Goal: Task Accomplishment & Management: Complete application form

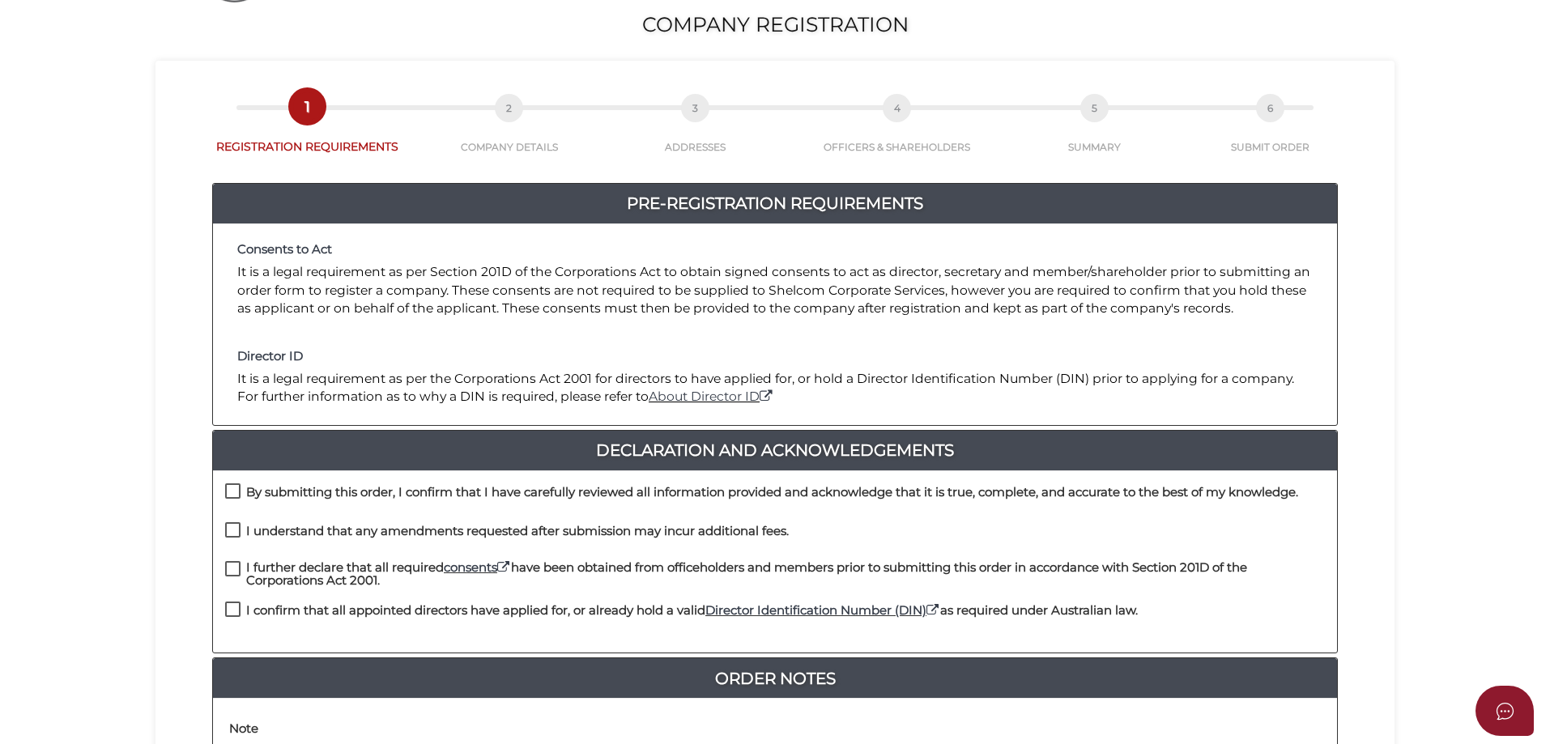
scroll to position [243, 0]
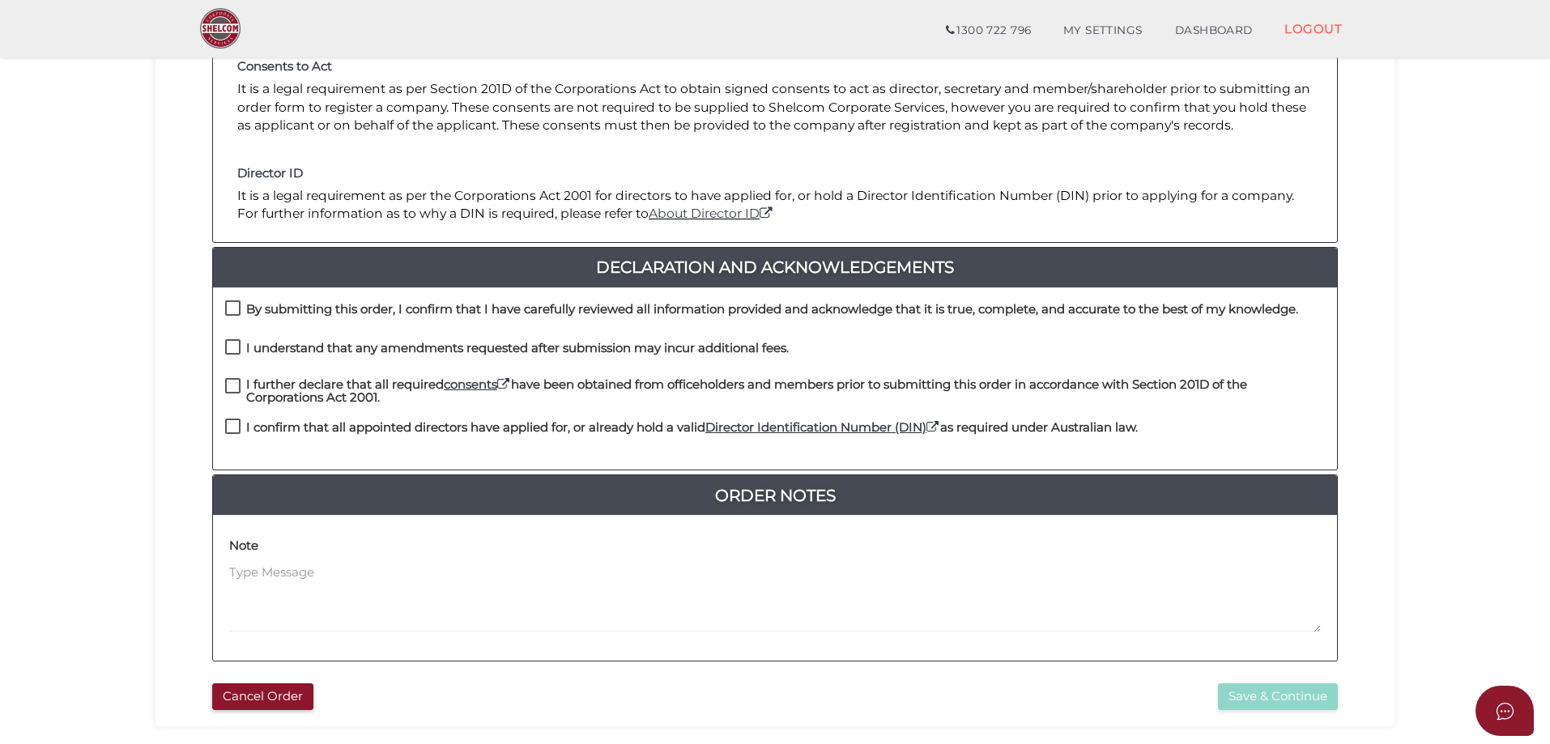
click at [230, 306] on label "By submitting this order, I confirm that I have carefully reviewed all informat…" at bounding box center [761, 313] width 1073 height 20
checkbox input "true"
click at [234, 345] on label "I understand that any amendments requested after submission may incur additiona…" at bounding box center [507, 352] width 564 height 20
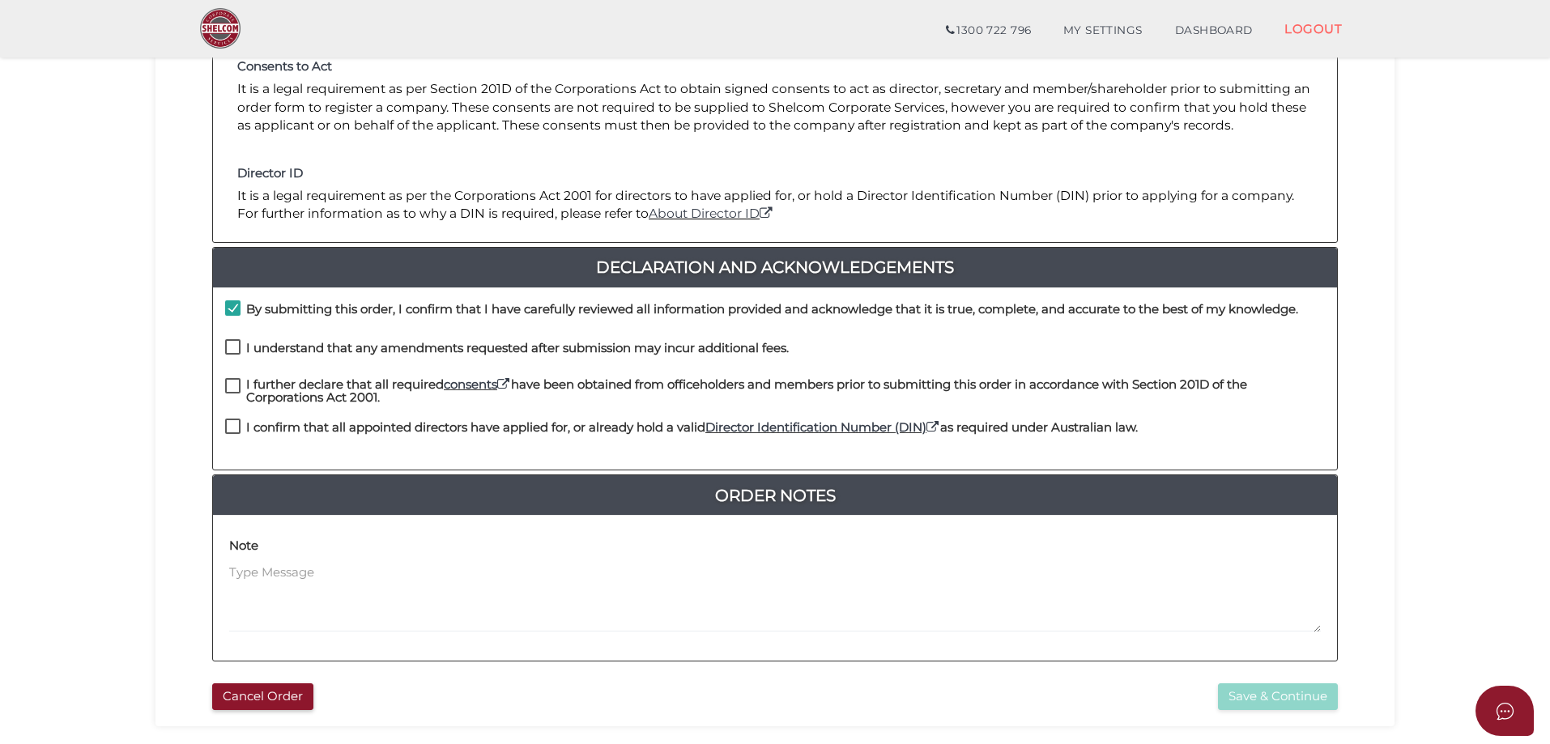
checkbox input "true"
click at [231, 380] on label "I further declare that all required consents have been obtained from officehold…" at bounding box center [775, 388] width 1100 height 20
checkbox input "true"
click at [228, 421] on label "I confirm that all appointed directors have applied for, or already hold a vali…" at bounding box center [681, 431] width 913 height 20
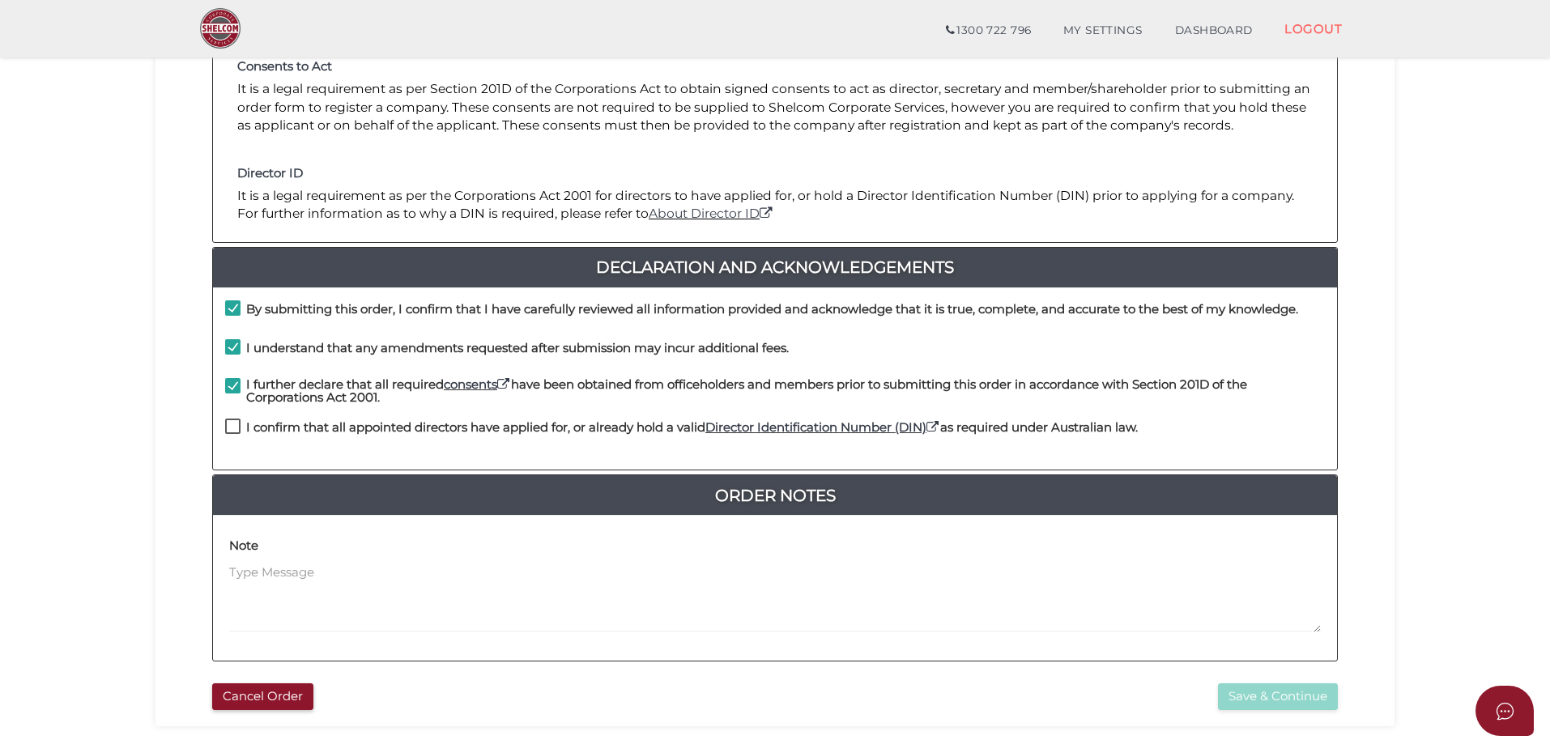
checkbox input "true"
click at [1240, 685] on button "Save & Continue" at bounding box center [1278, 697] width 120 height 27
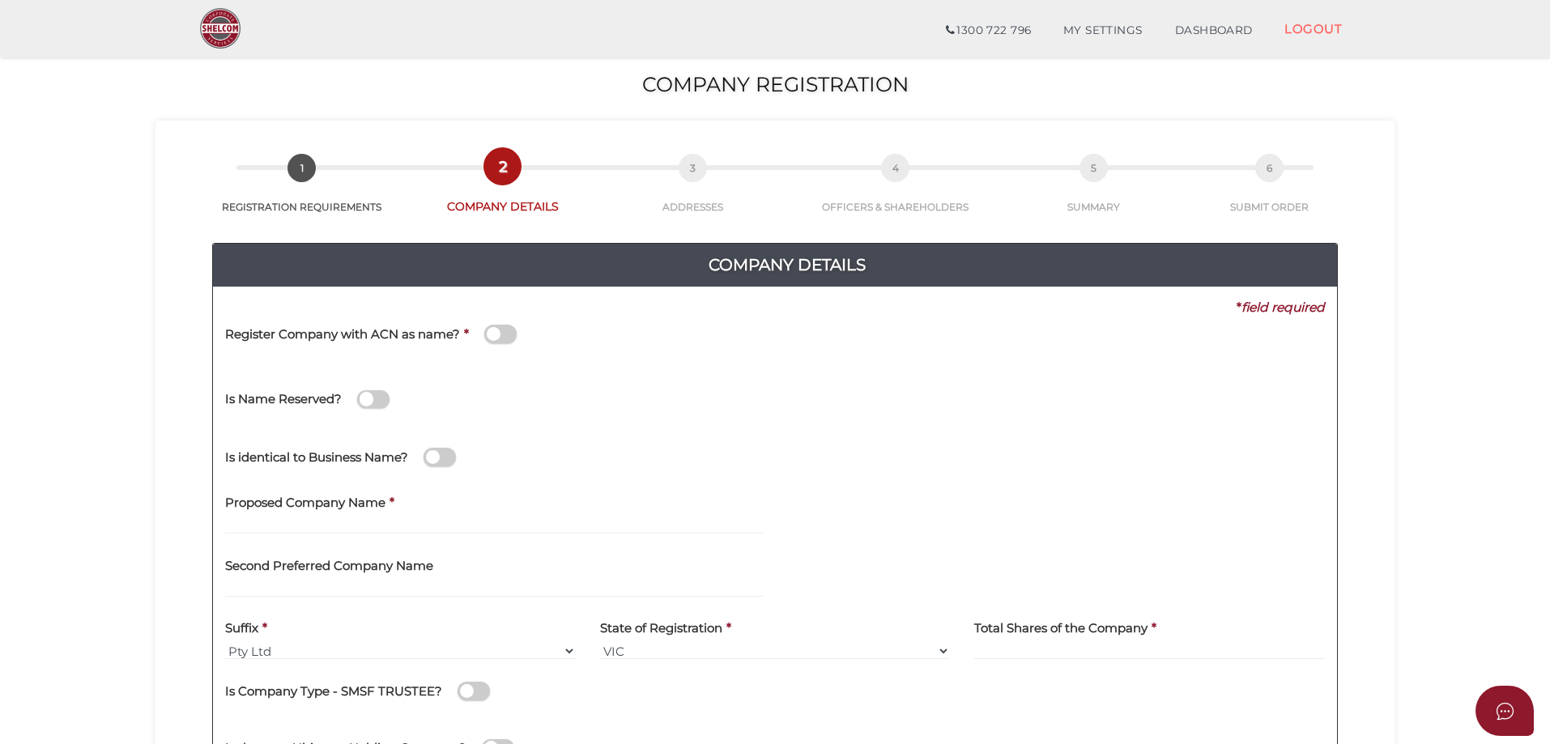
scroll to position [81, 0]
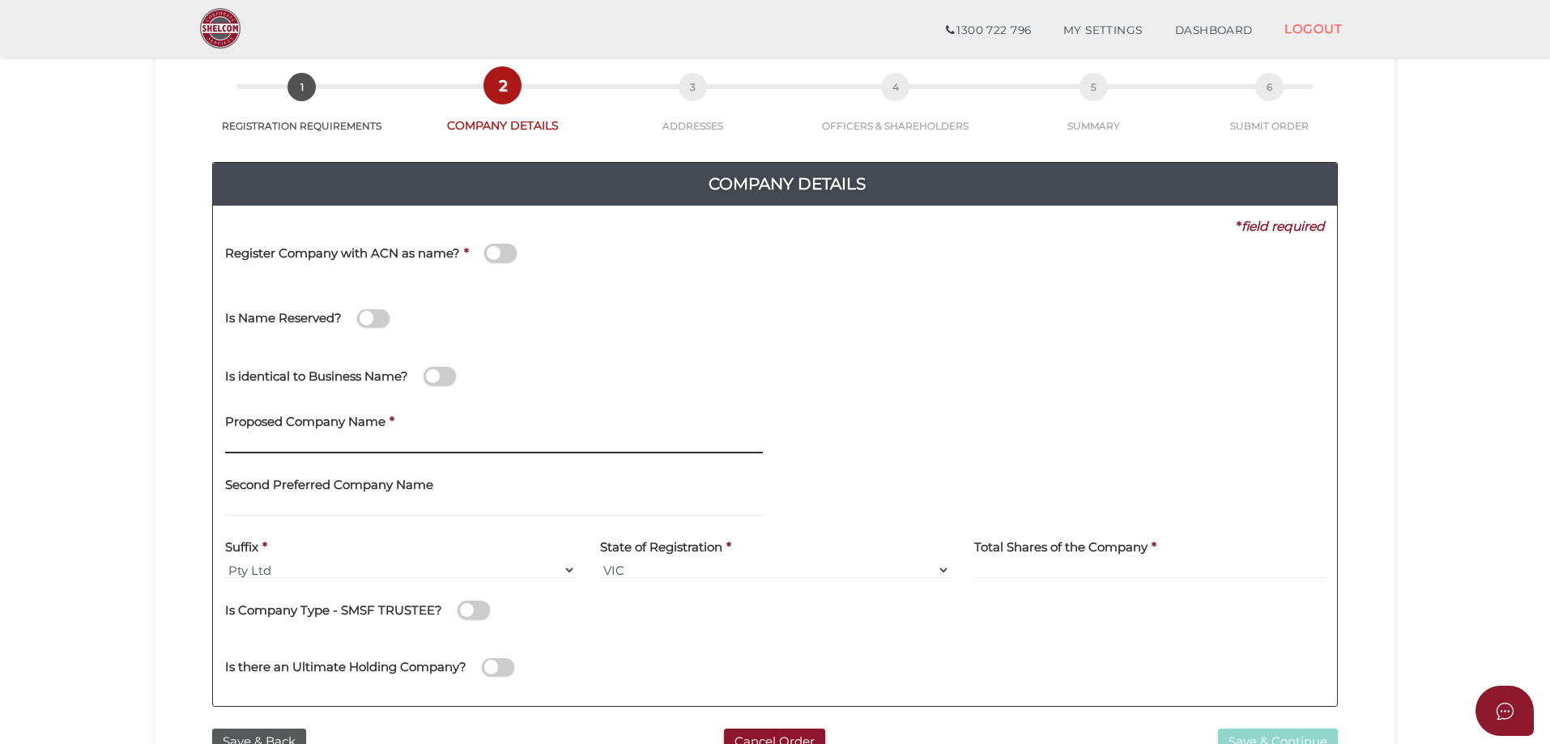
click at [262, 445] on input "text" at bounding box center [494, 445] width 538 height 18
type input "HADERA"
click at [992, 564] on input at bounding box center [1149, 570] width 351 height 18
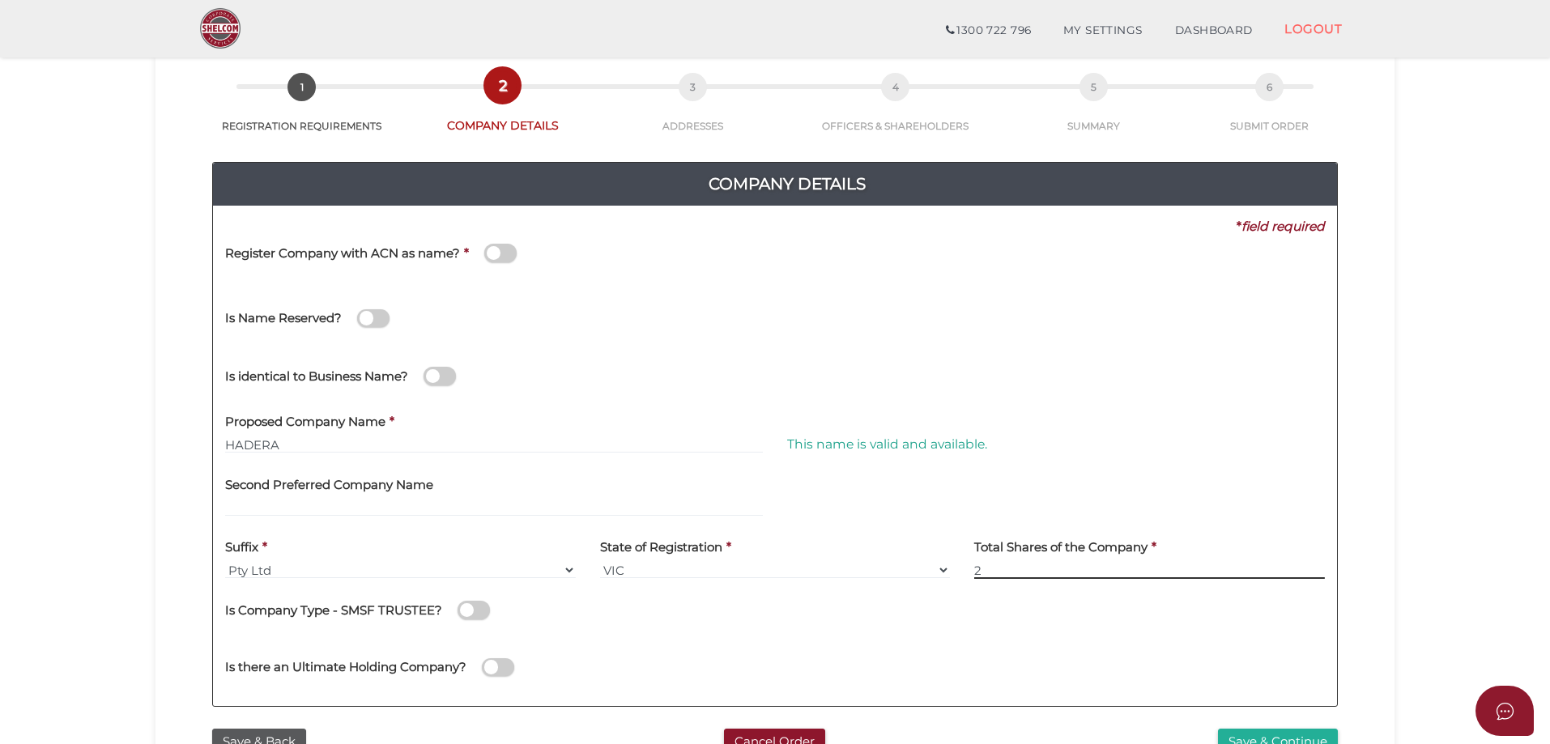
scroll to position [324, 0]
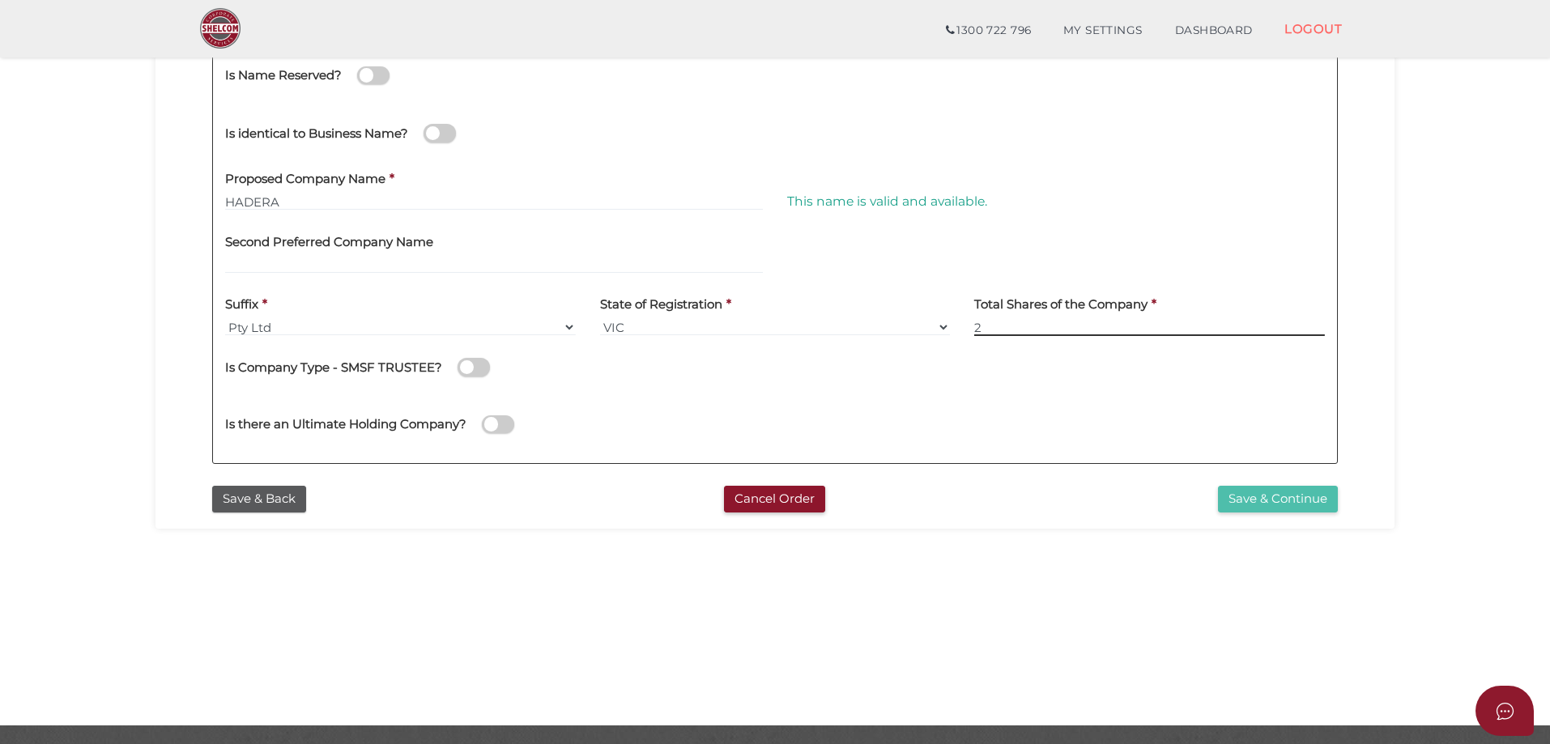
type input "2"
click at [1250, 497] on button "Save & Continue" at bounding box center [1278, 499] width 120 height 27
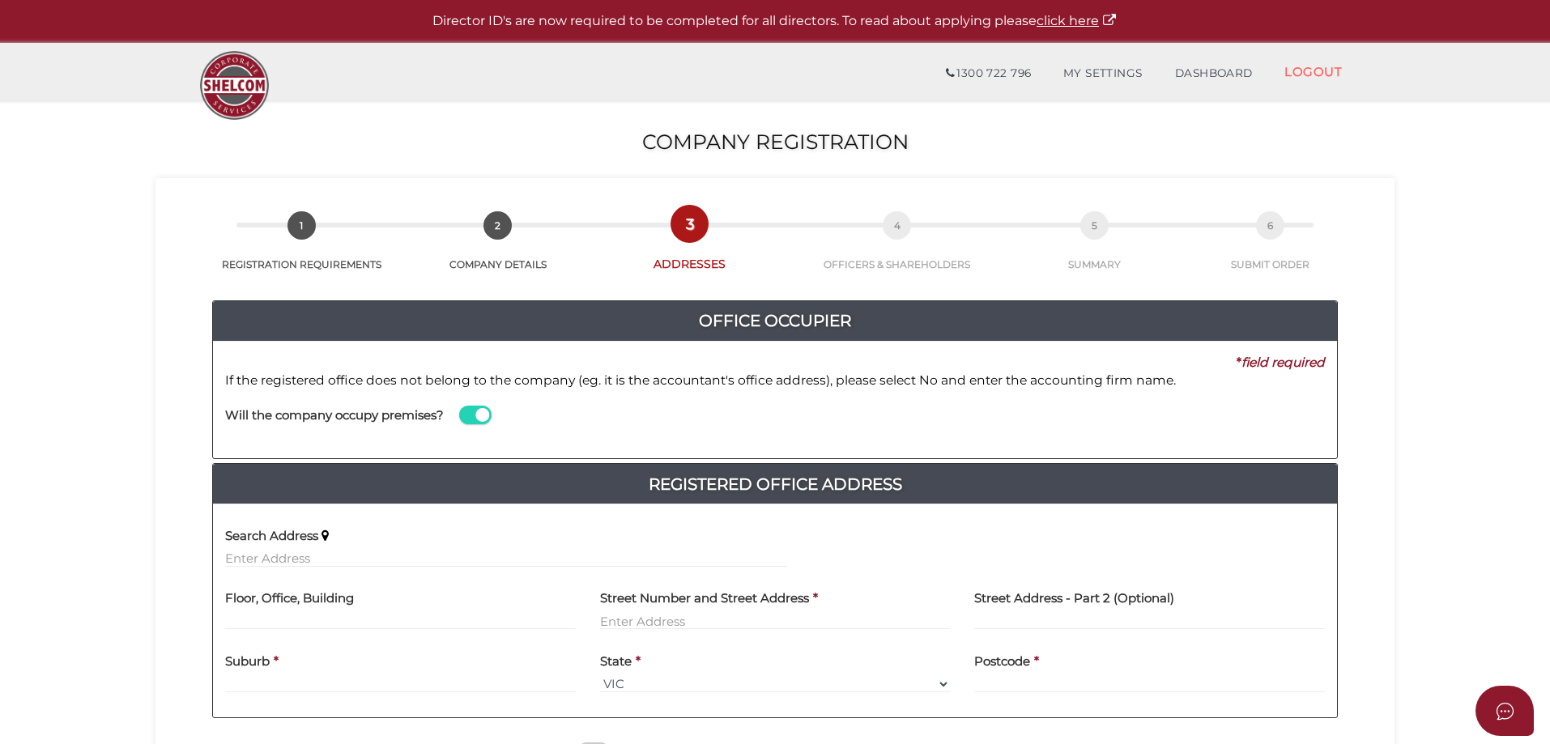
click at [487, 412] on span at bounding box center [475, 415] width 32 height 19
click at [0, 0] on input "checkbox" at bounding box center [0, 0] width 0 height 0
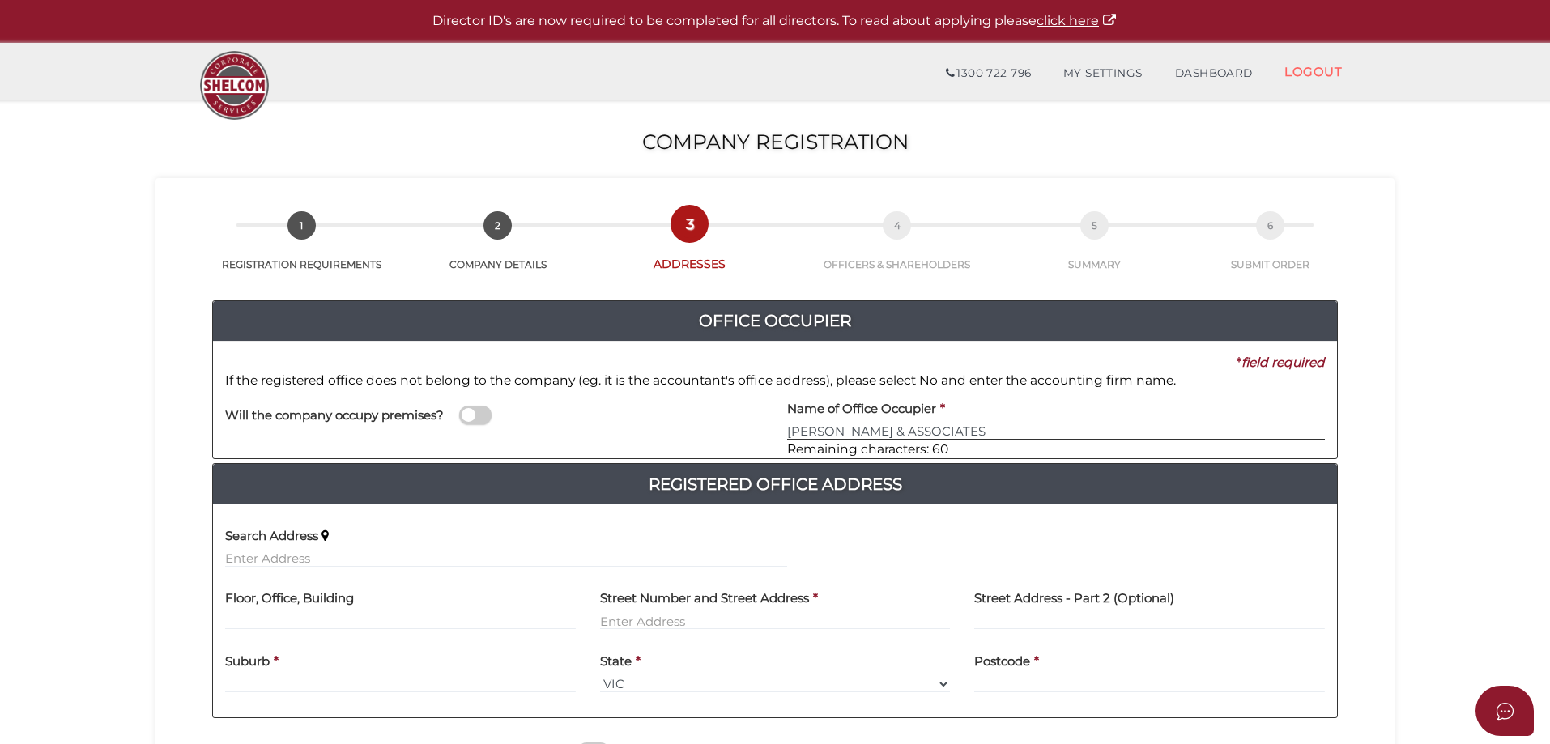
type input "GOLDMAN & ASSOCIATES"
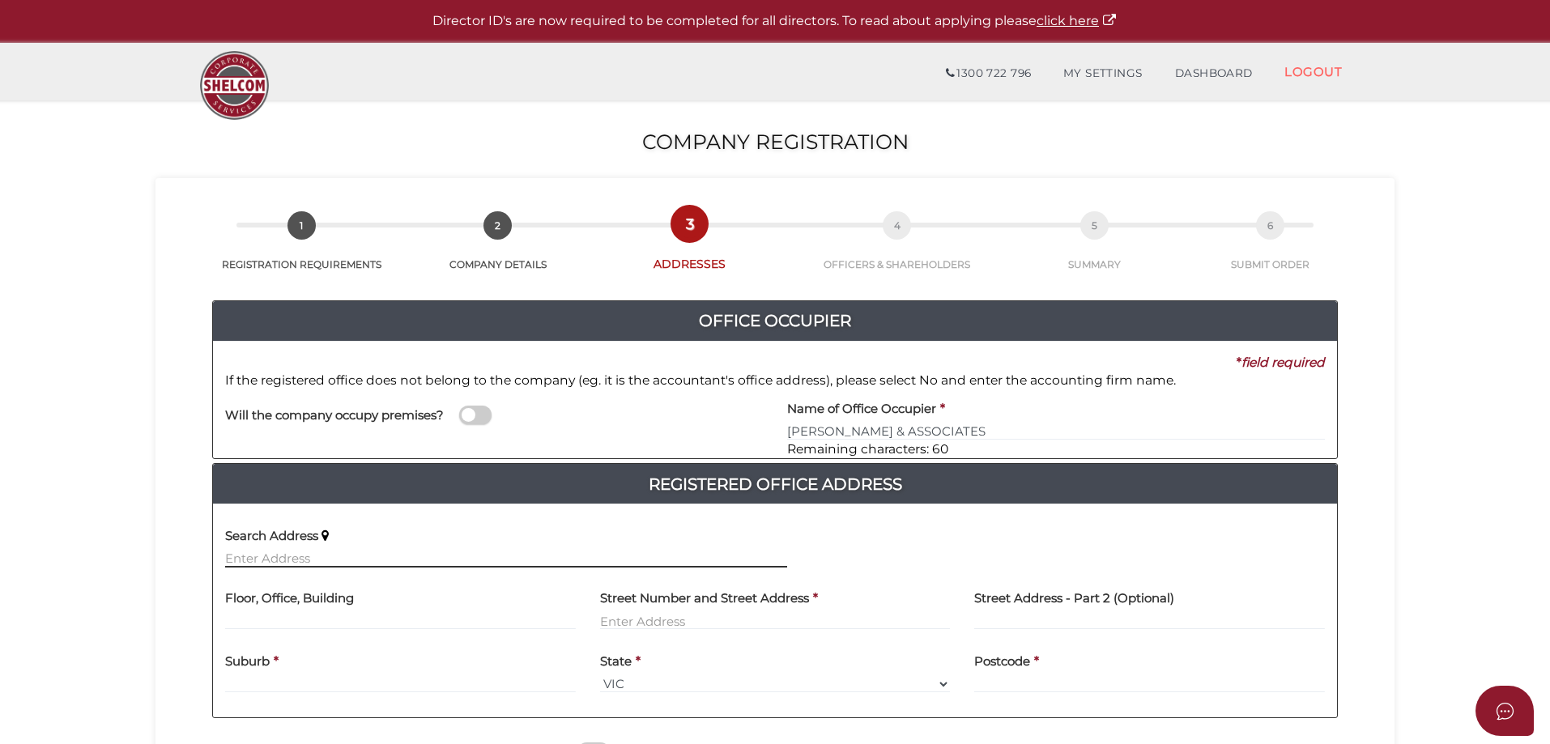
click at [244, 559] on input "text" at bounding box center [506, 559] width 562 height 18
type input "G"
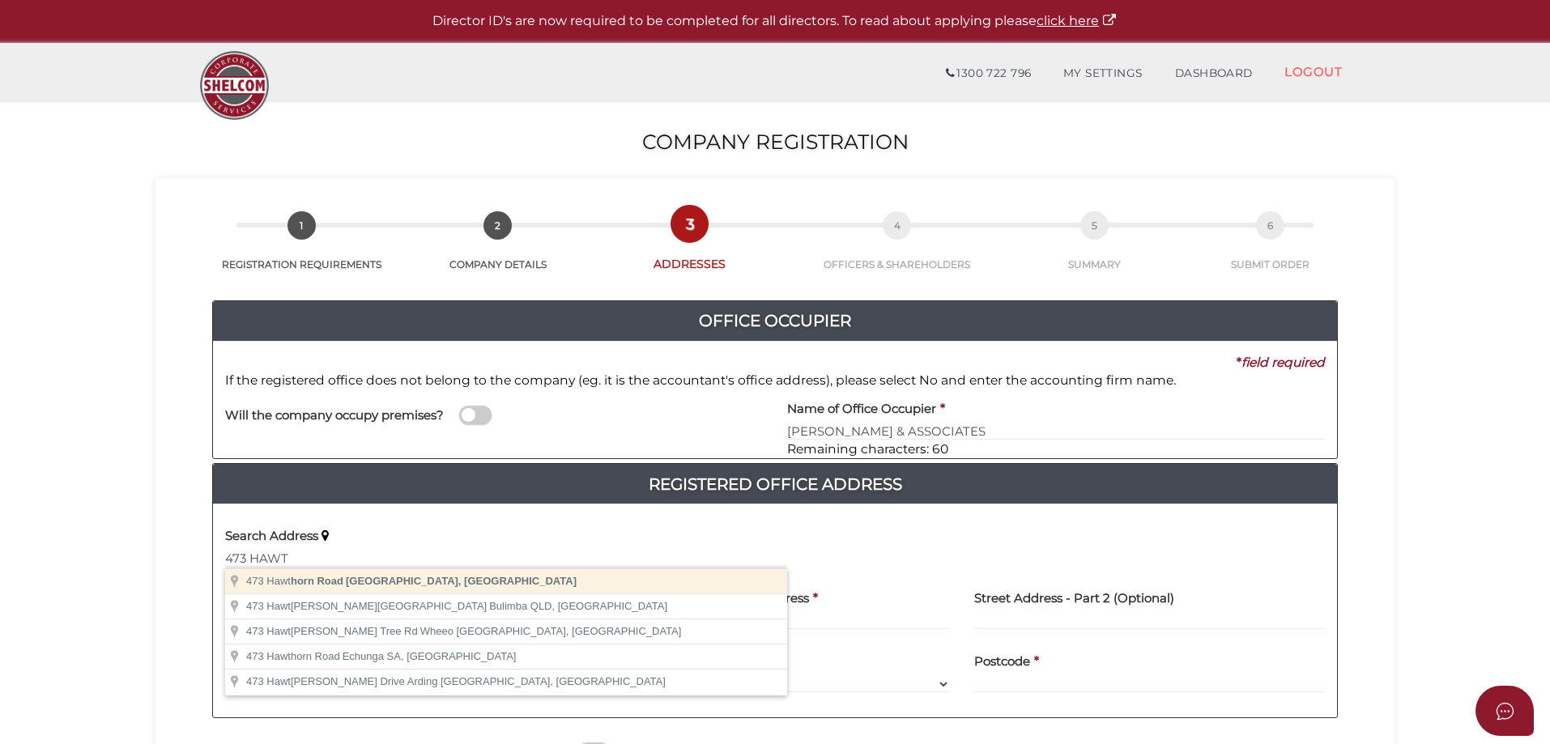
type input "473 Hawthorn Road, Caulfield South VIC, Australia"
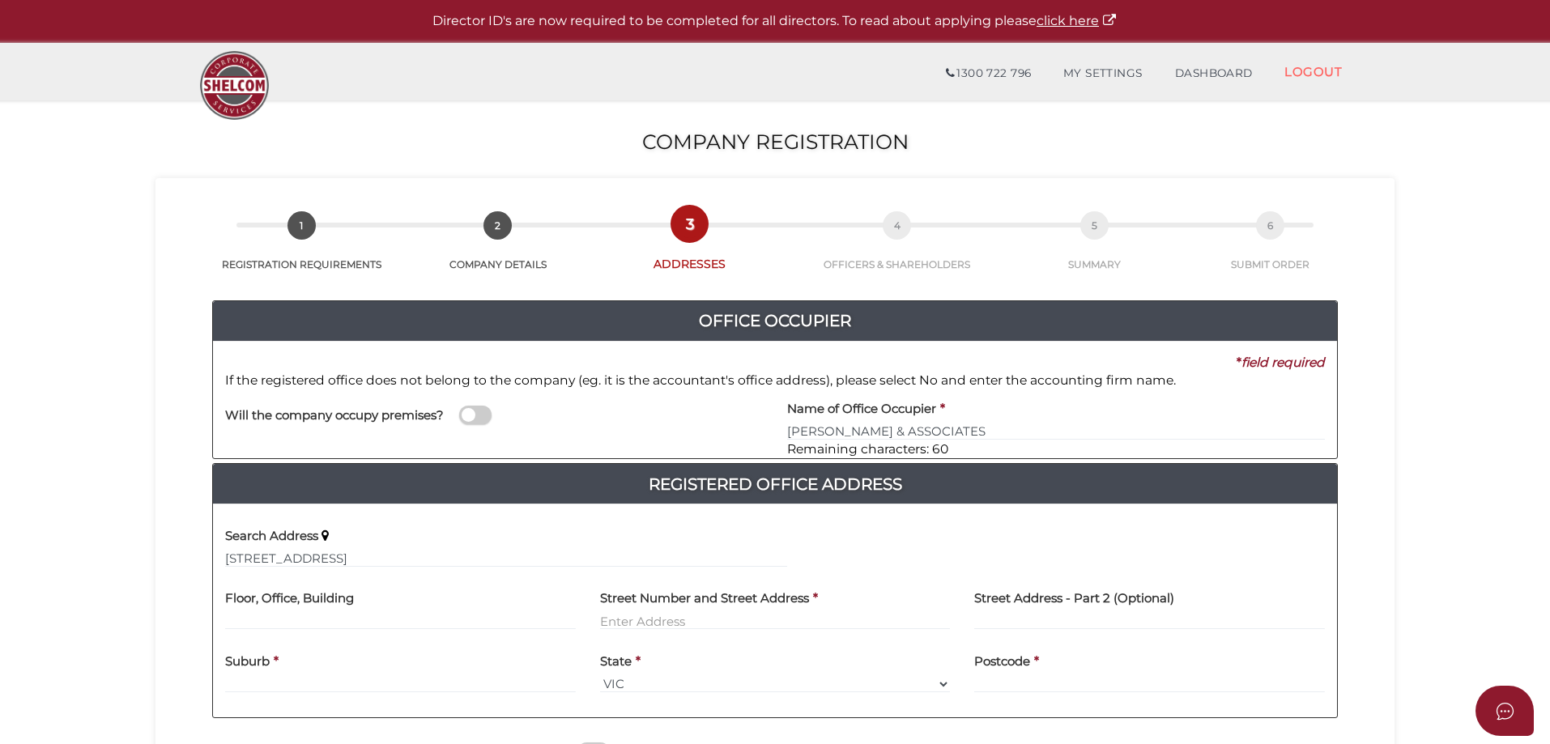
type input "473 Hawthorn Road"
type input "Caulfield South"
select select "VIC"
type input "3162"
click at [245, 618] on input "text" at bounding box center [400, 621] width 351 height 18
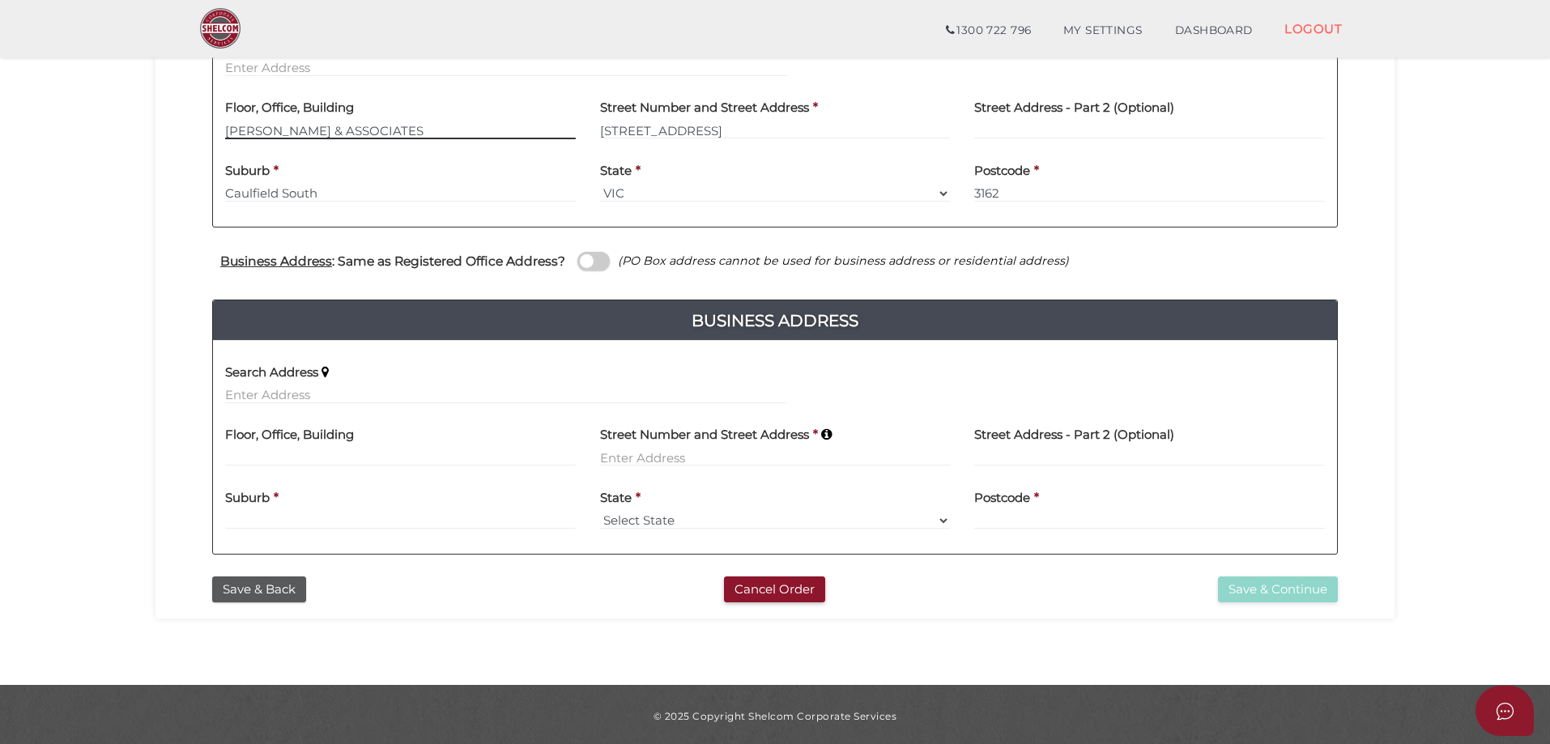
scroll to position [437, 0]
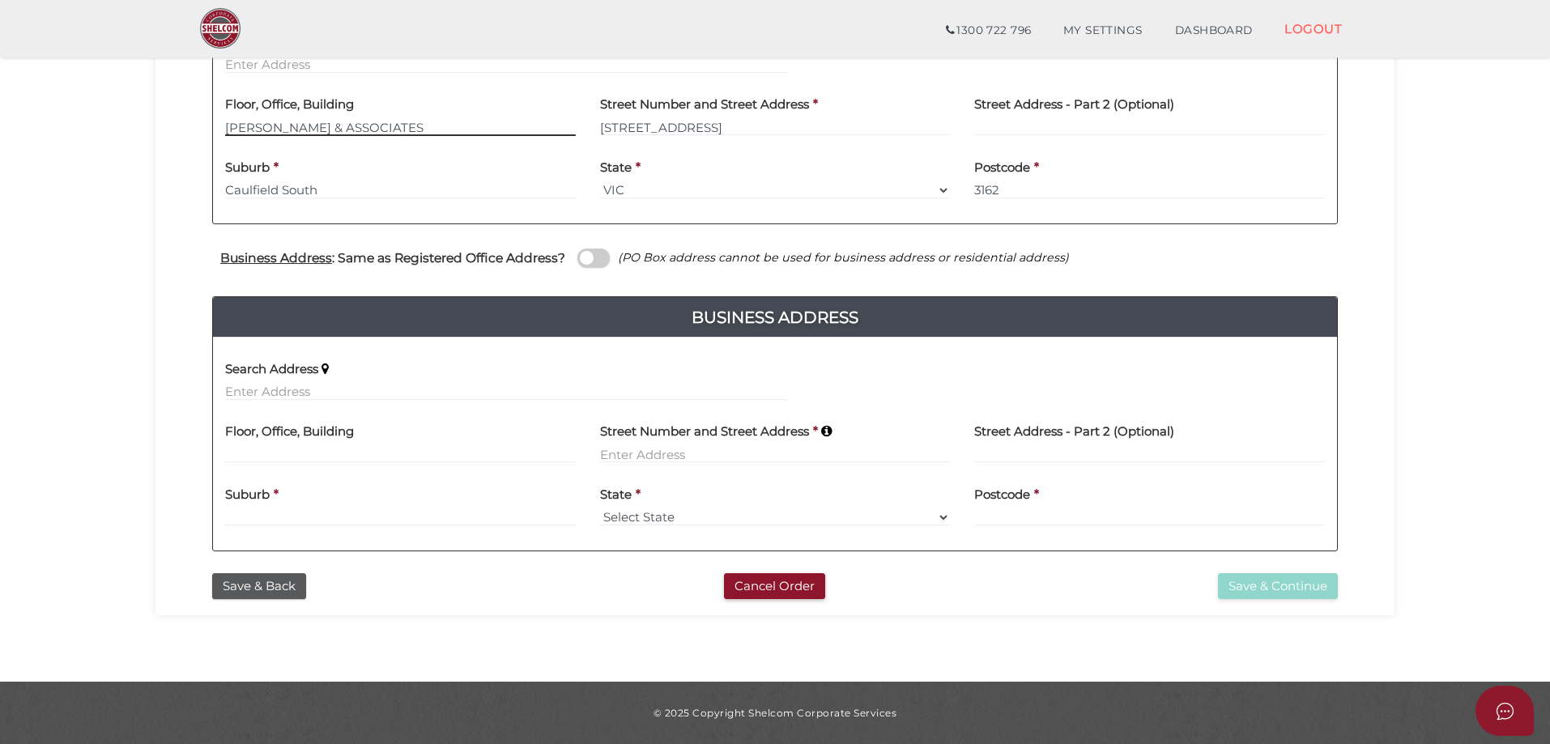
type input "GOLDMAN & ASSOCIATES"
click at [246, 385] on input "text" at bounding box center [506, 392] width 562 height 18
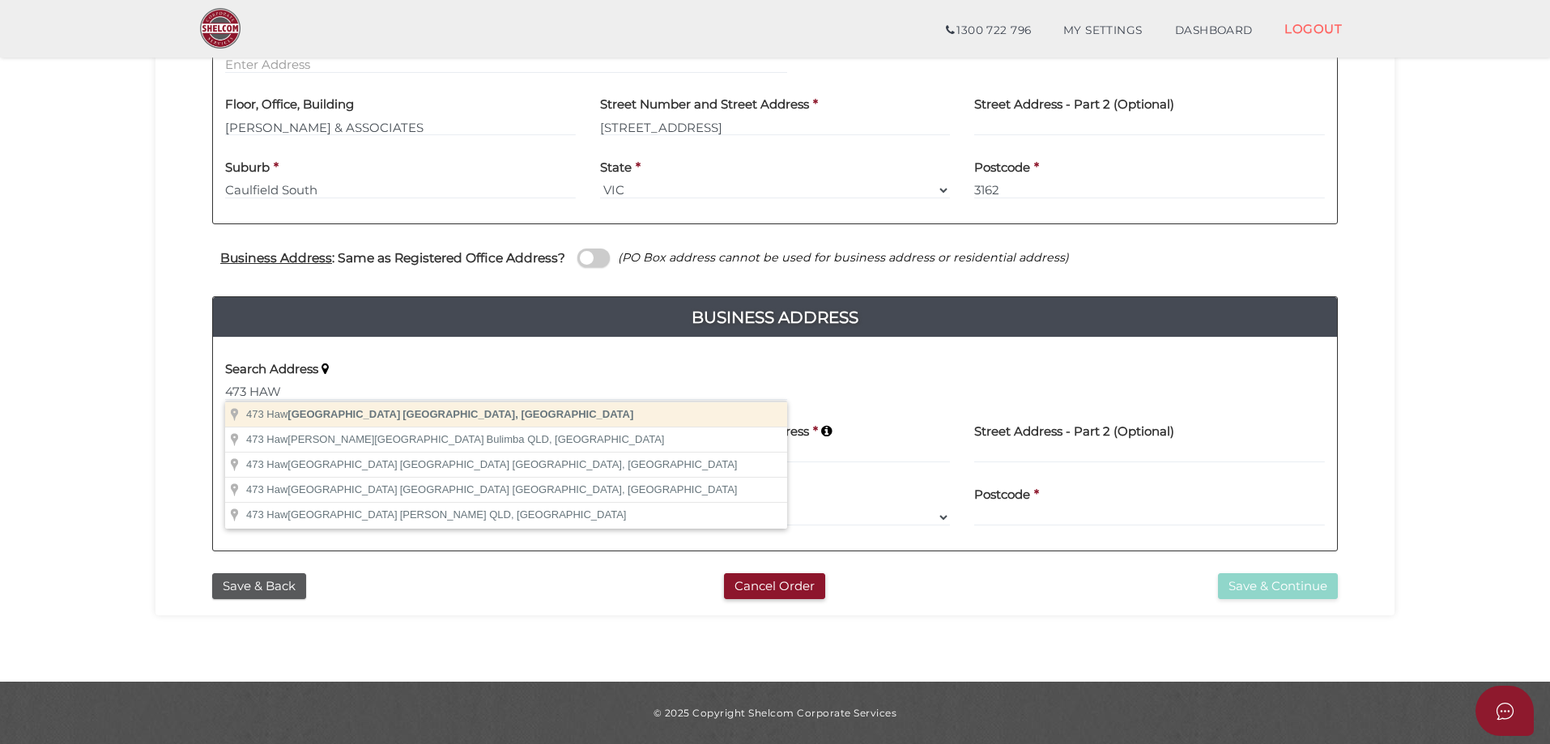
type input "473 Hawthorn Road, Caulfield South VIC, Australia"
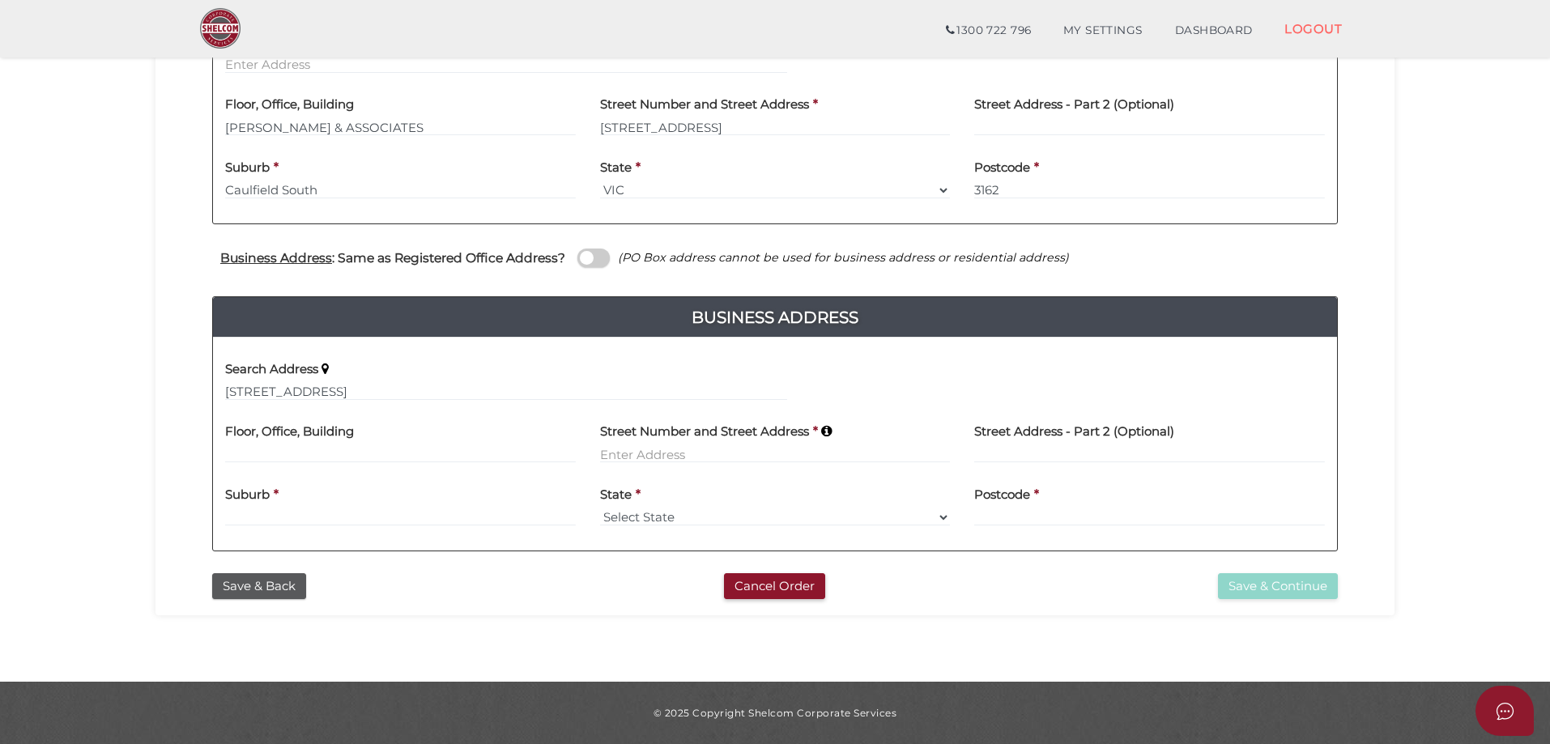
type input "473 Hawthorn Road"
type input "Caulfield South"
select select "VIC"
type input "3162"
click at [1260, 587] on button "Save & Continue" at bounding box center [1278, 586] width 120 height 27
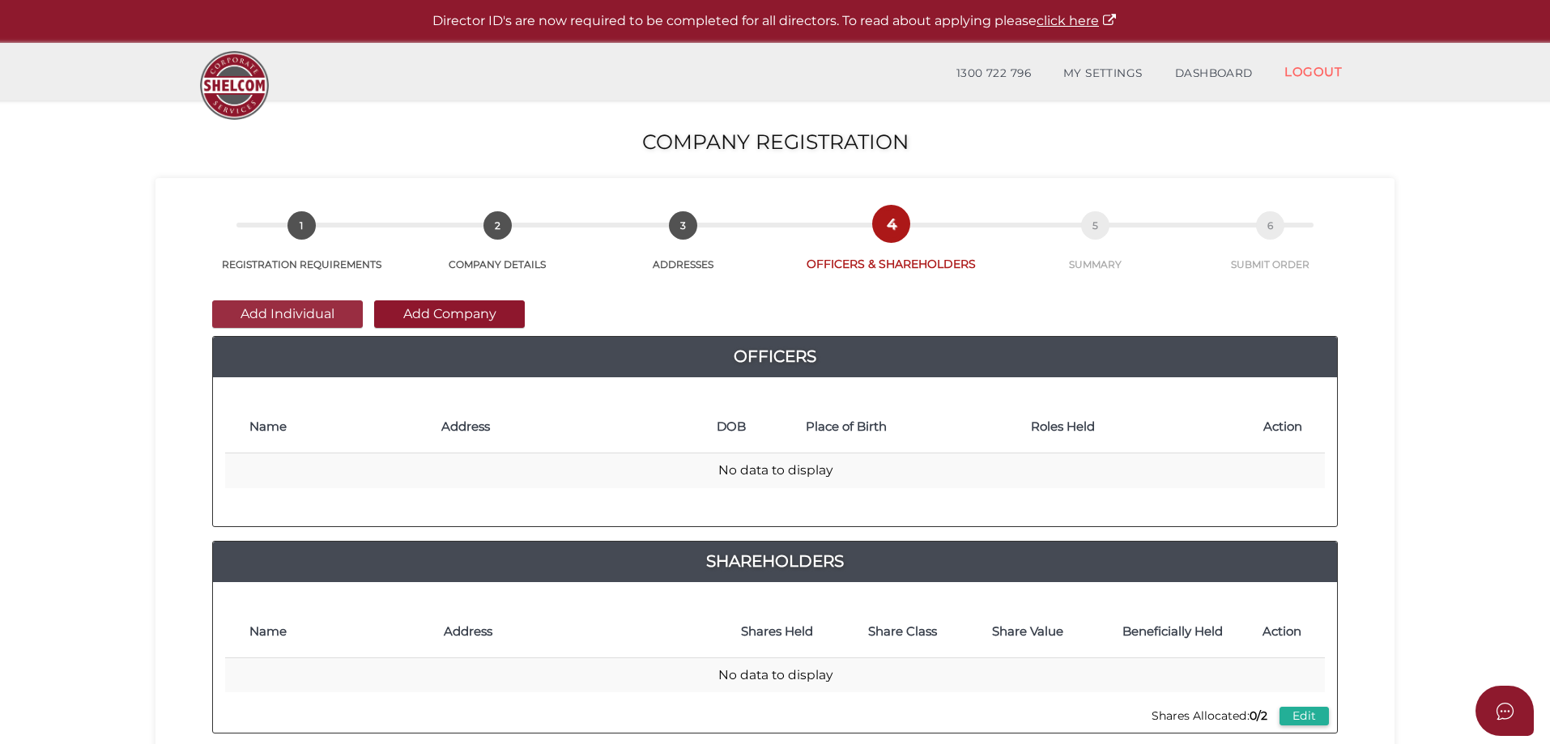
click at [285, 307] on button "Add Individual" at bounding box center [287, 315] width 151 height 28
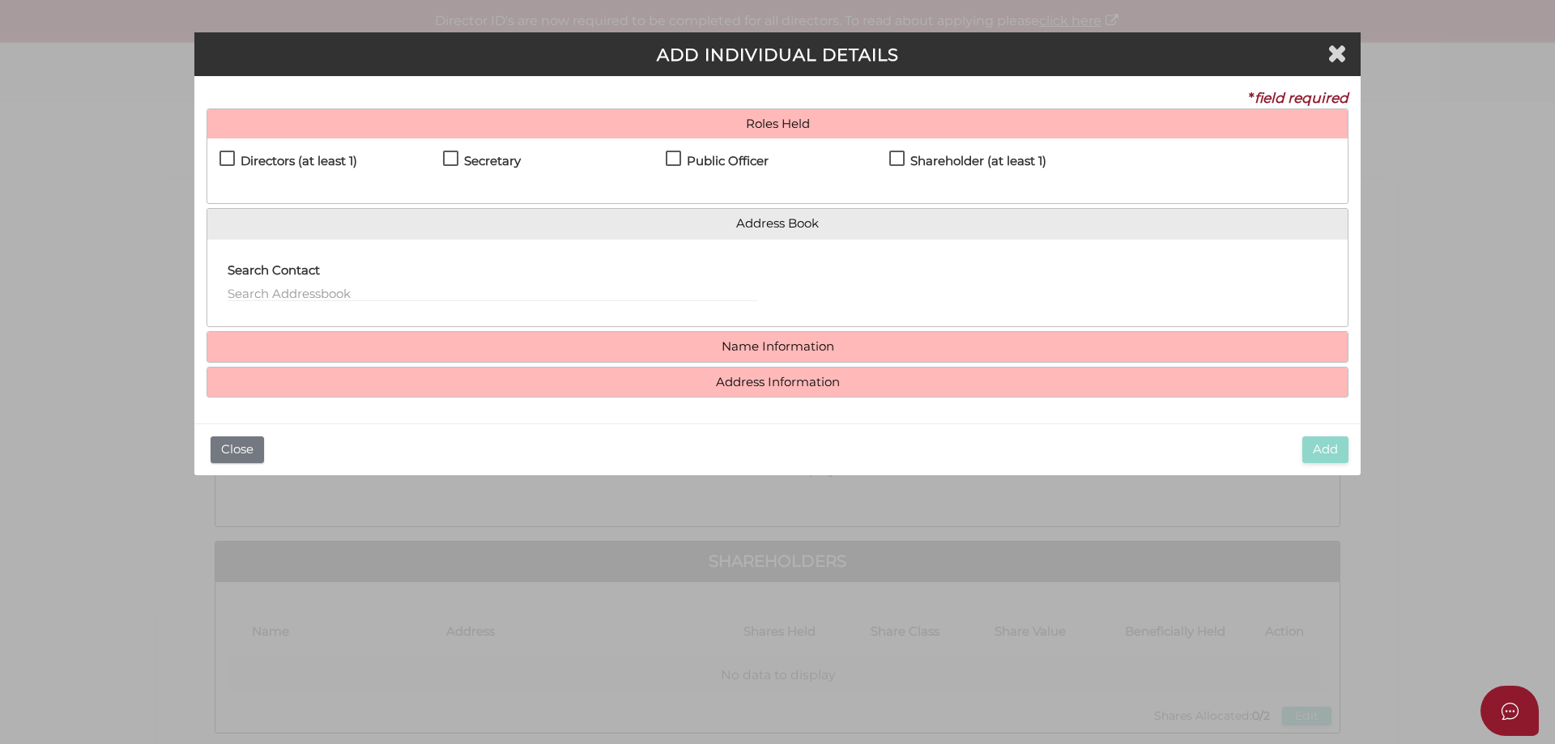
click at [224, 160] on label "Directors (at least 1)" at bounding box center [289, 165] width 138 height 20
checkbox input "true"
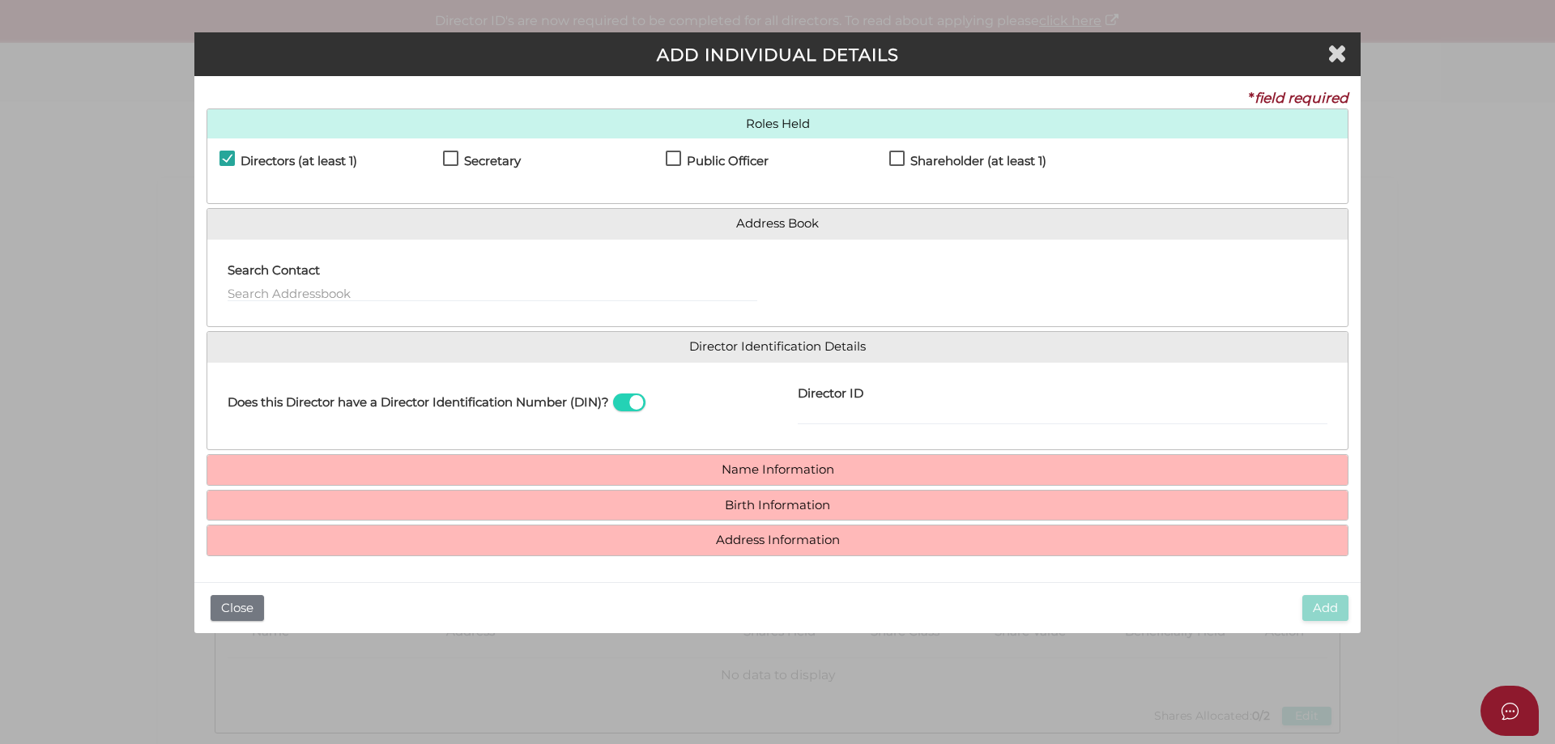
click at [447, 155] on label "Secretary" at bounding box center [482, 165] width 78 height 20
checkbox input "true"
click at [676, 157] on label "Public Officer" at bounding box center [717, 165] width 103 height 20
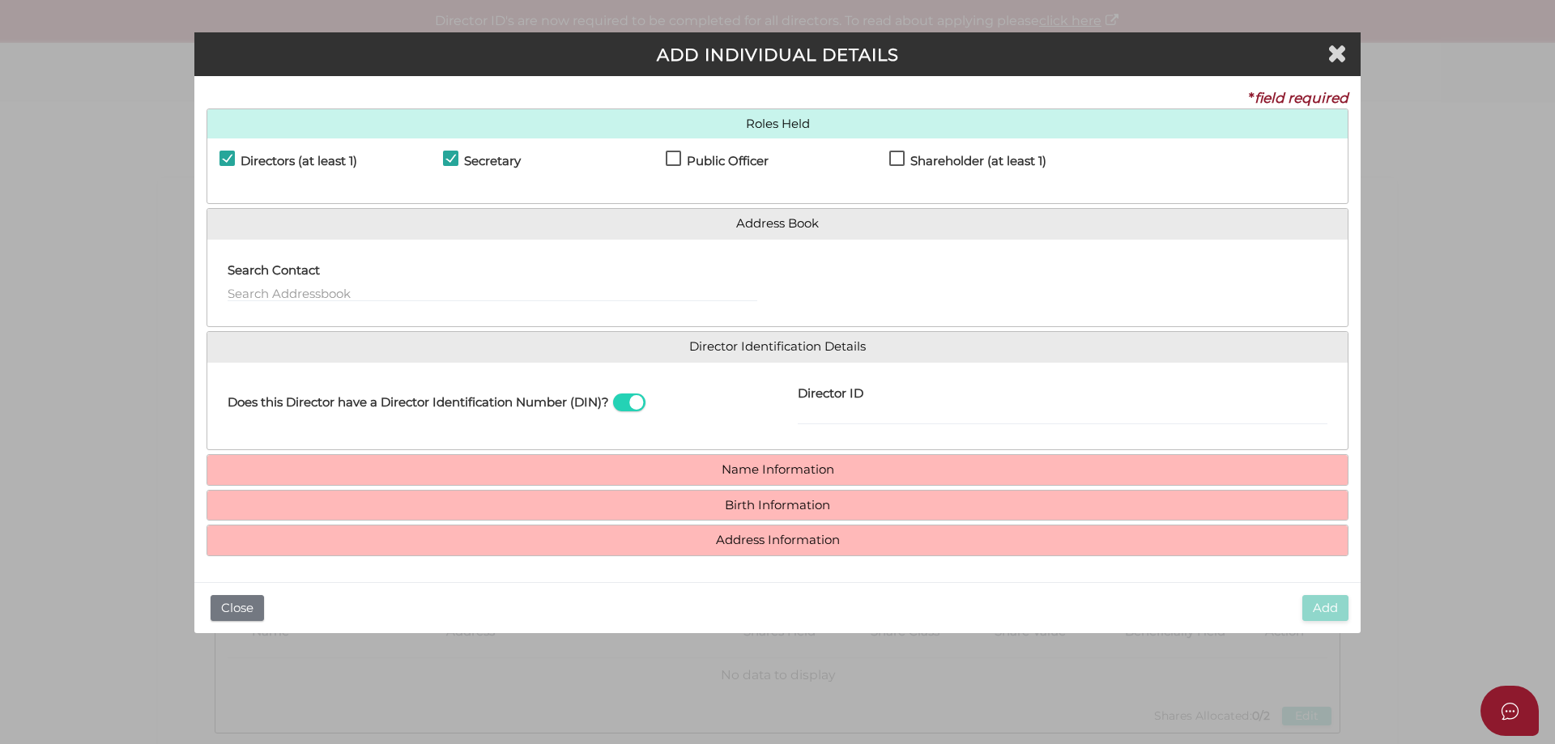
checkbox input "true"
click at [892, 158] on label "Shareholder (at least 1)" at bounding box center [967, 165] width 157 height 20
checkbox input "true"
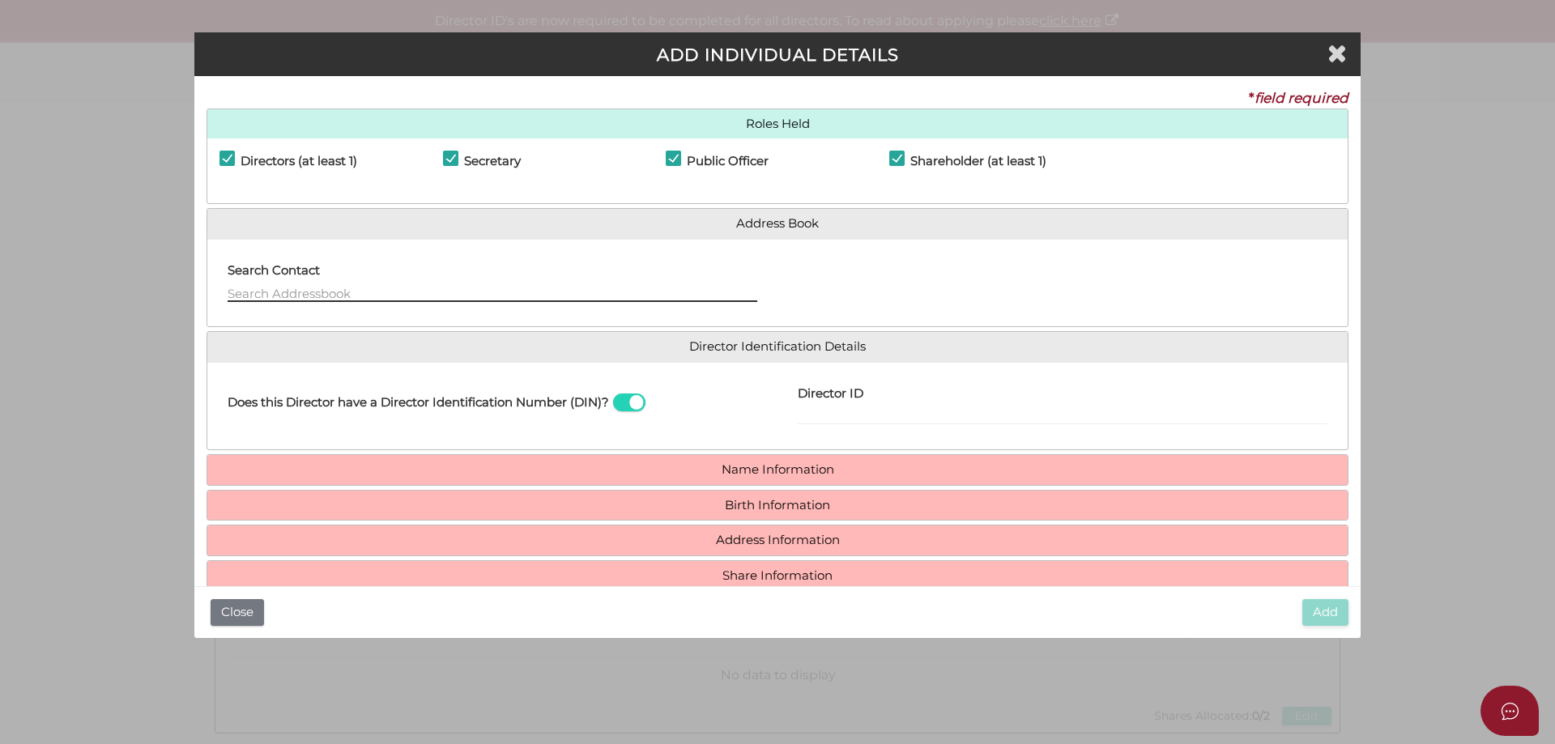
click at [403, 293] on input "text" at bounding box center [493, 293] width 530 height 18
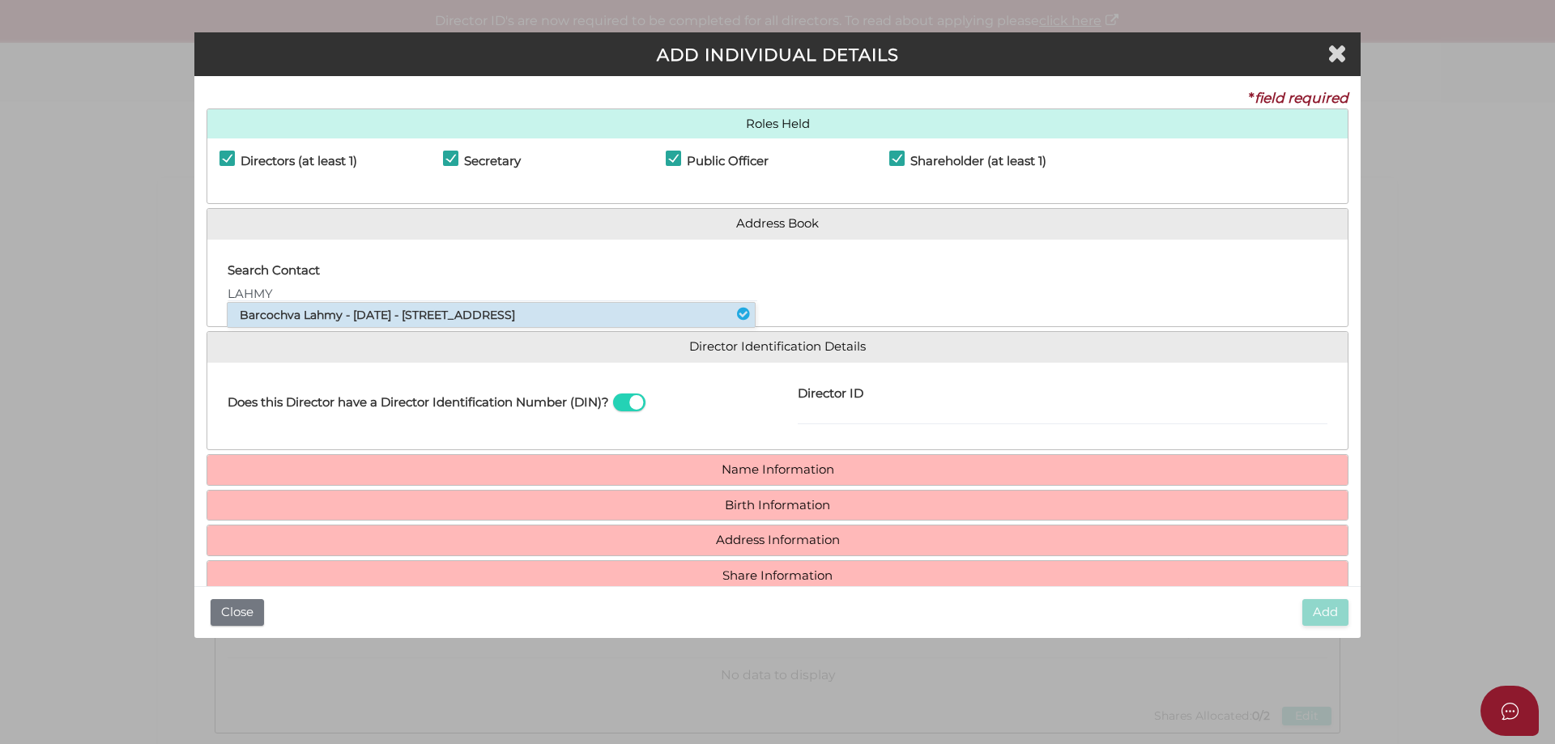
click at [403, 318] on li "Barcochva Lahmy - 13/07/1961 - 14 Burrindi Road, Caulfield South, VIC, 3162" at bounding box center [491, 315] width 527 height 24
type input "Barcochva"
type input "Lahmy"
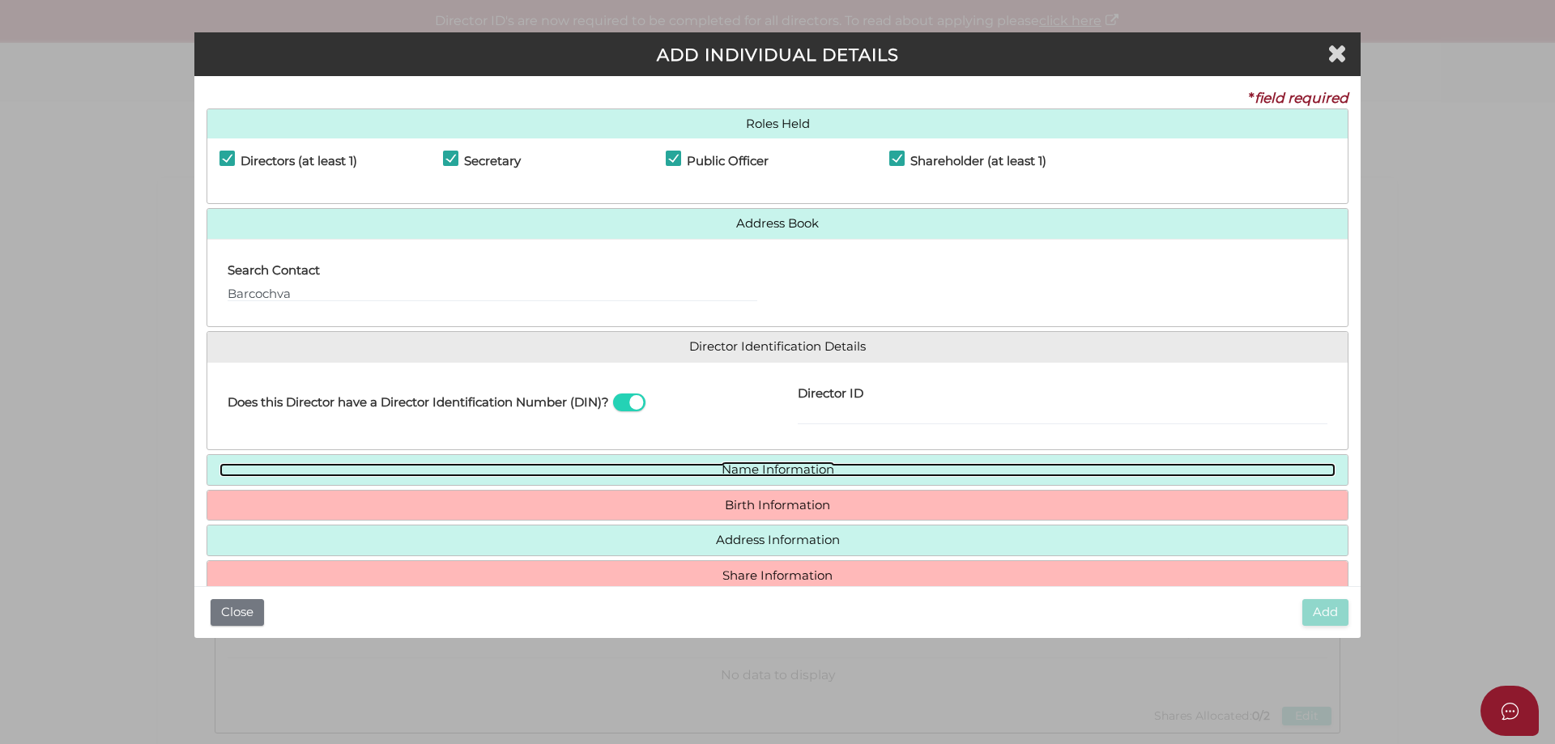
click at [738, 465] on link "Name Information" at bounding box center [778, 470] width 1116 height 14
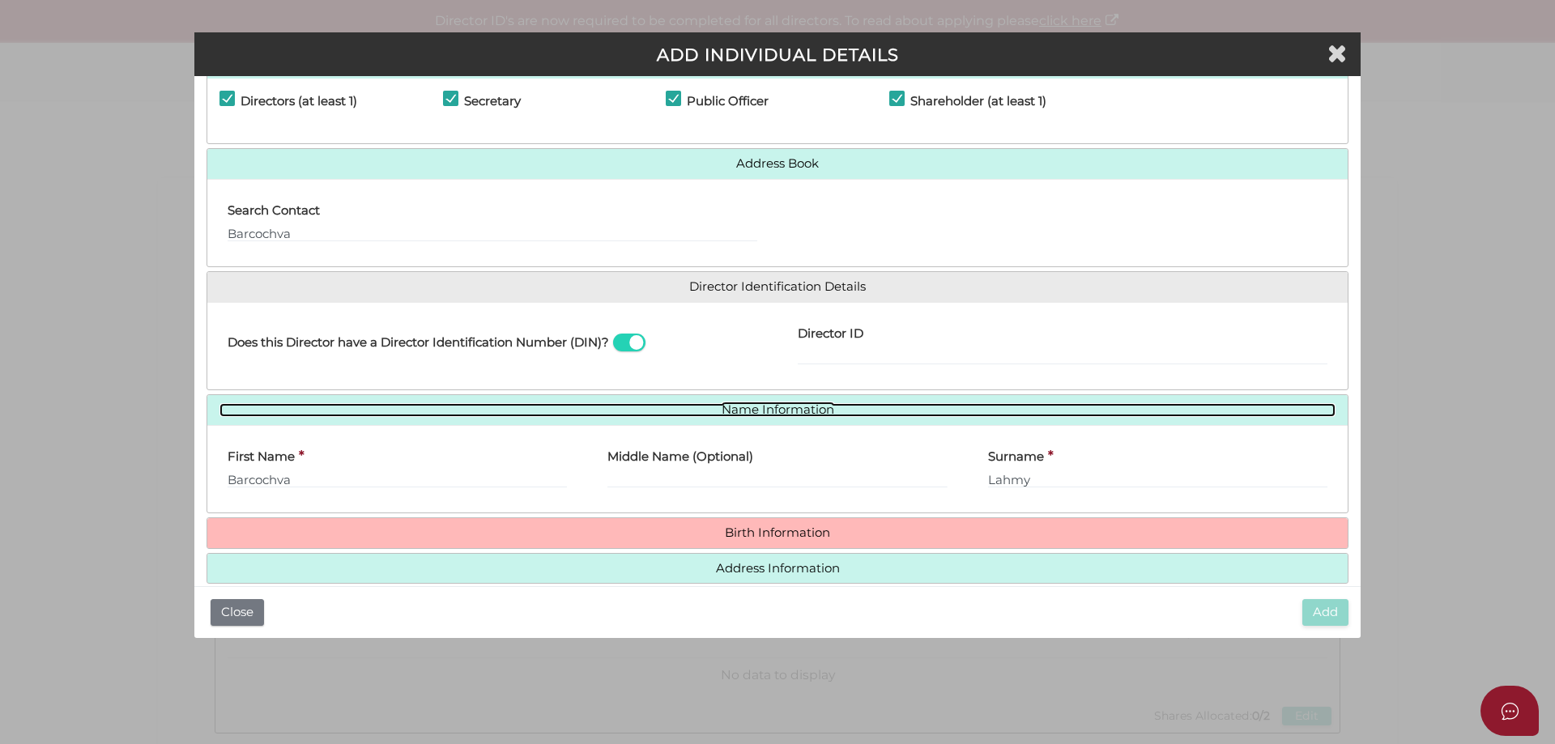
scroll to position [119, 0]
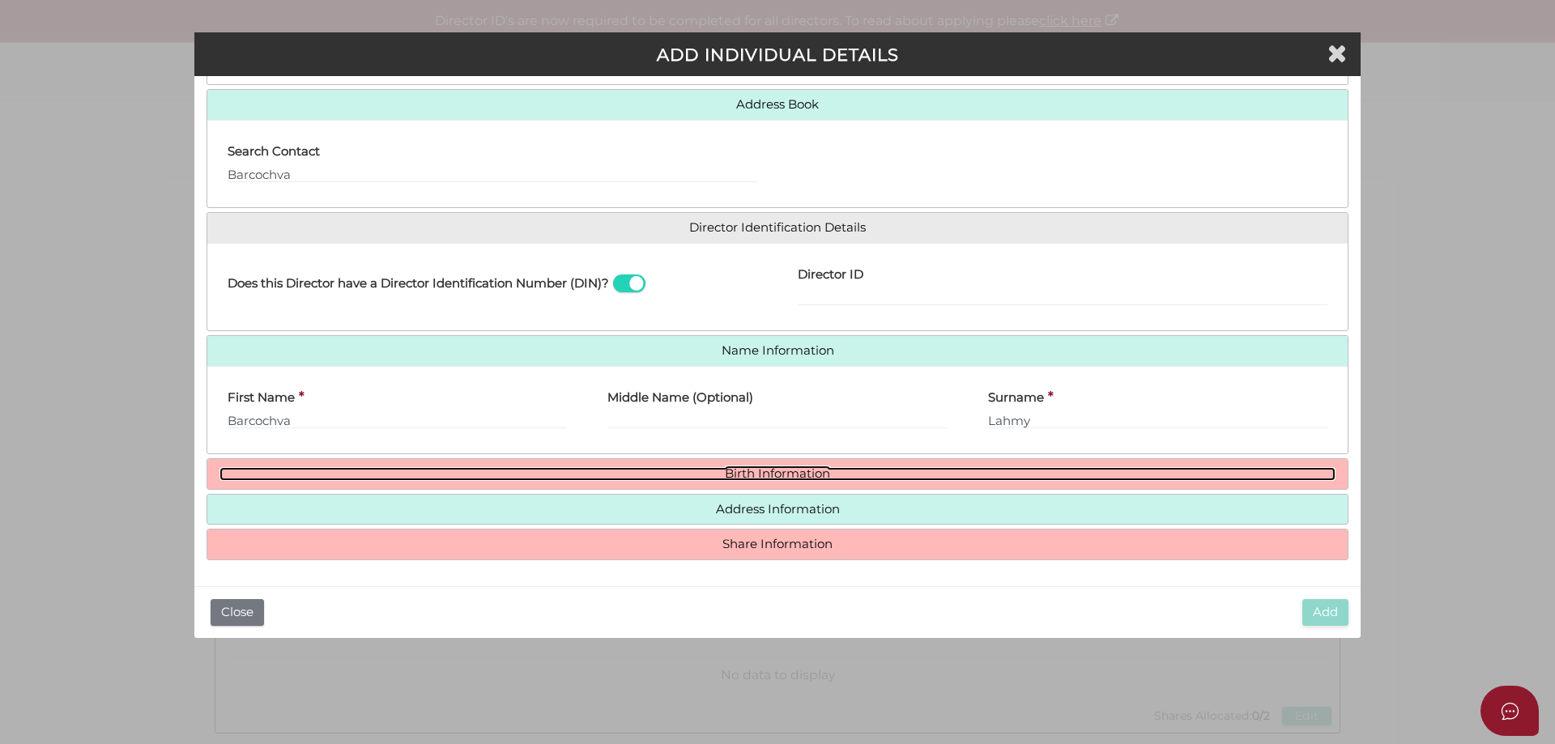
click at [739, 469] on link "Birth Information" at bounding box center [778, 474] width 1116 height 14
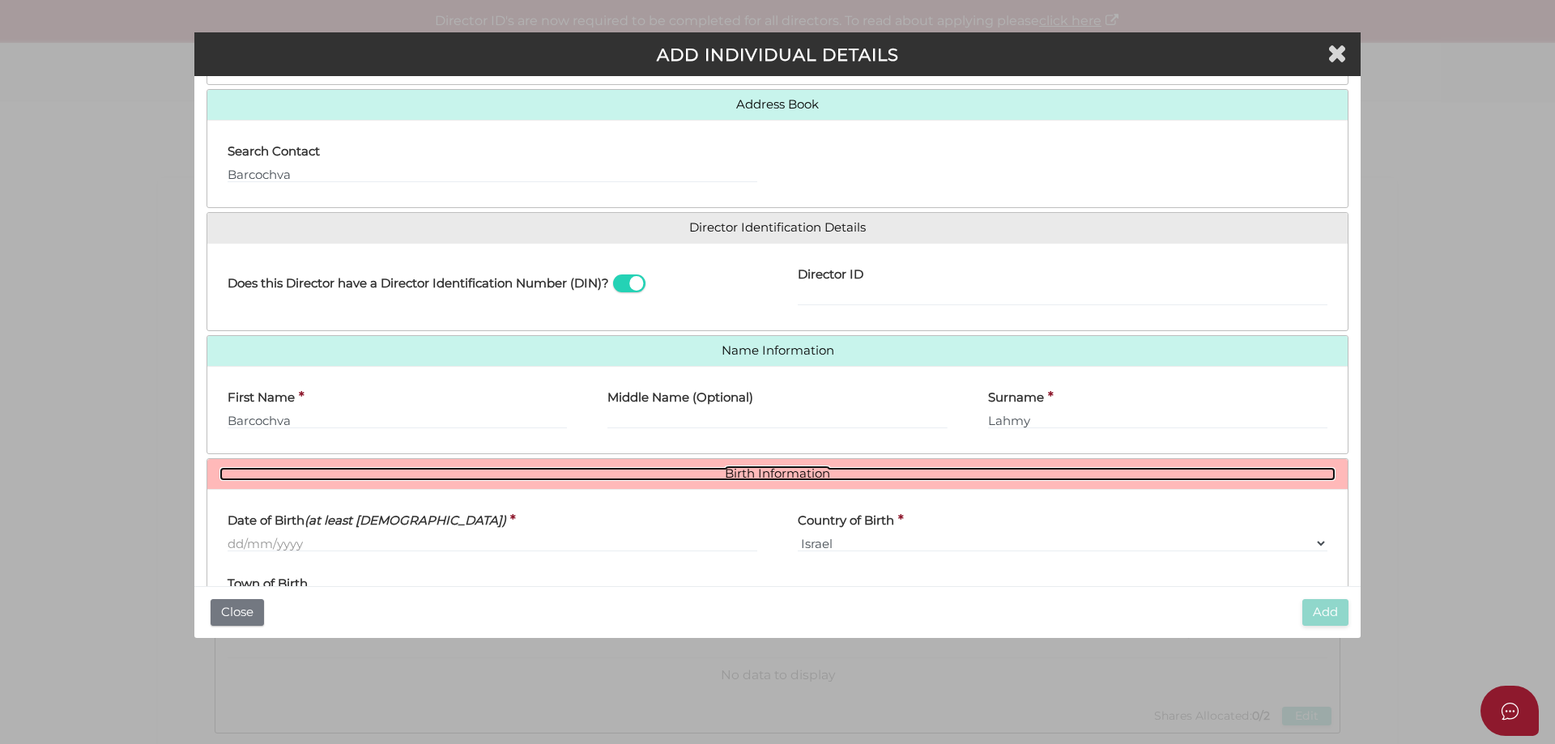
scroll to position [270, 0]
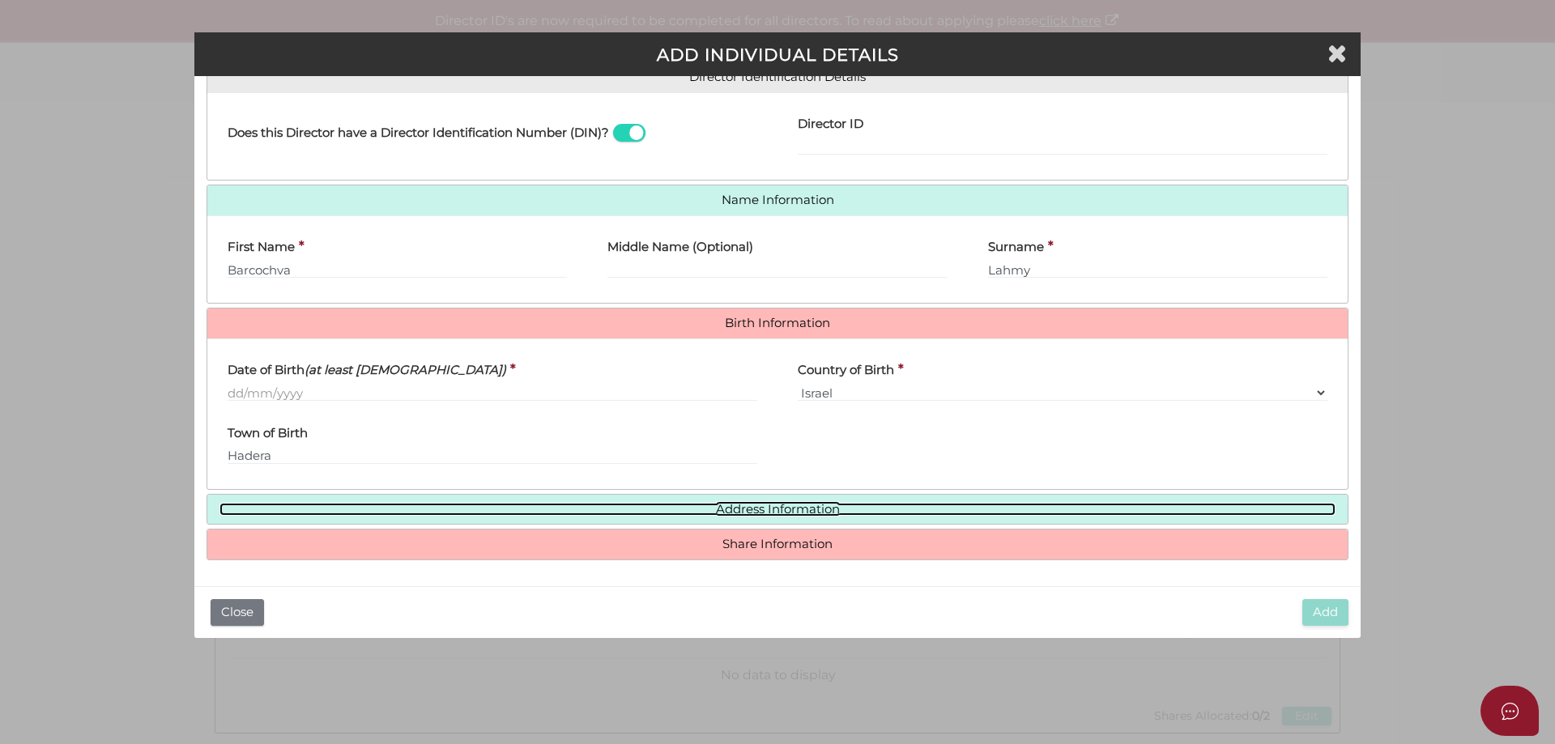
click at [740, 506] on link "Address Information" at bounding box center [778, 510] width 1116 height 14
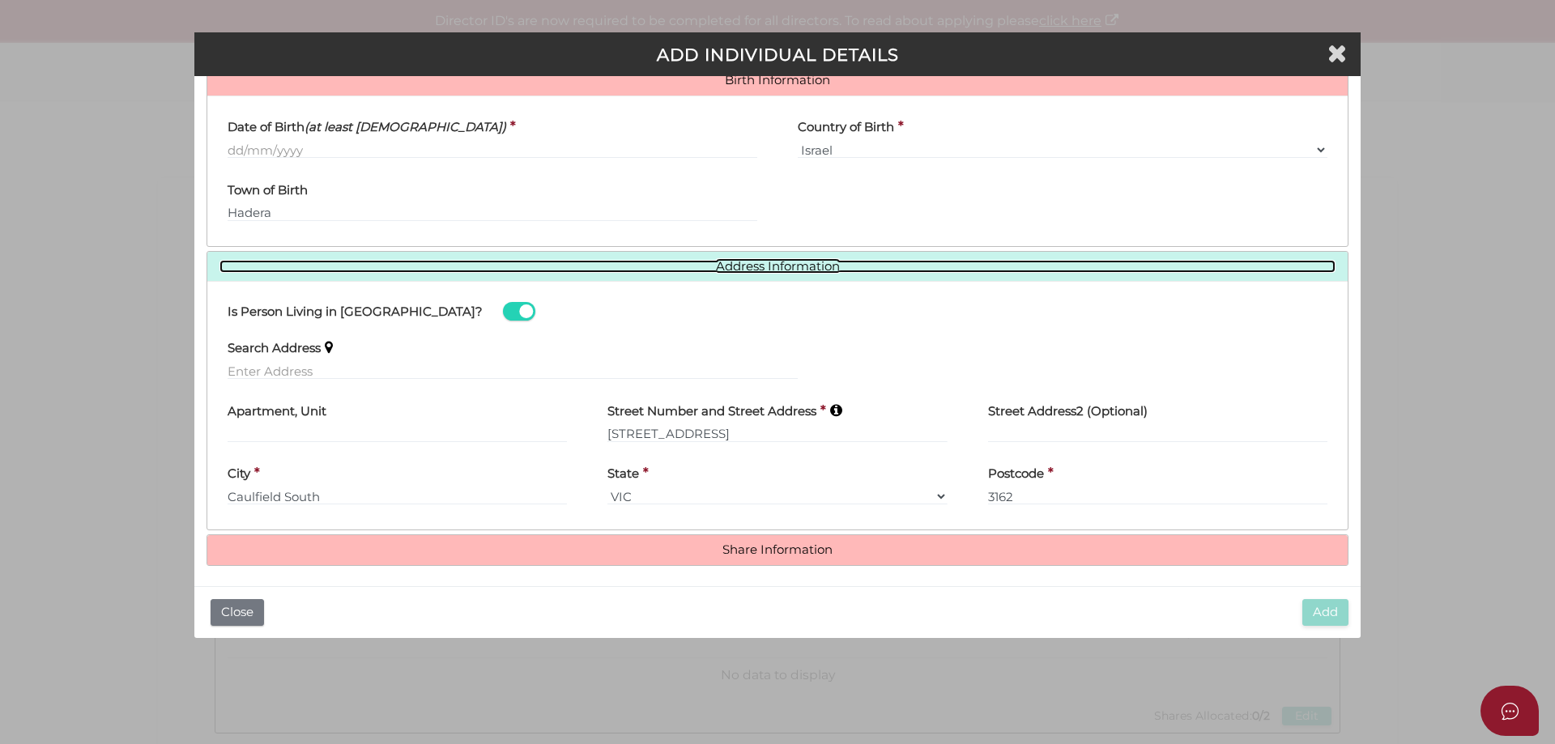
scroll to position [518, 0]
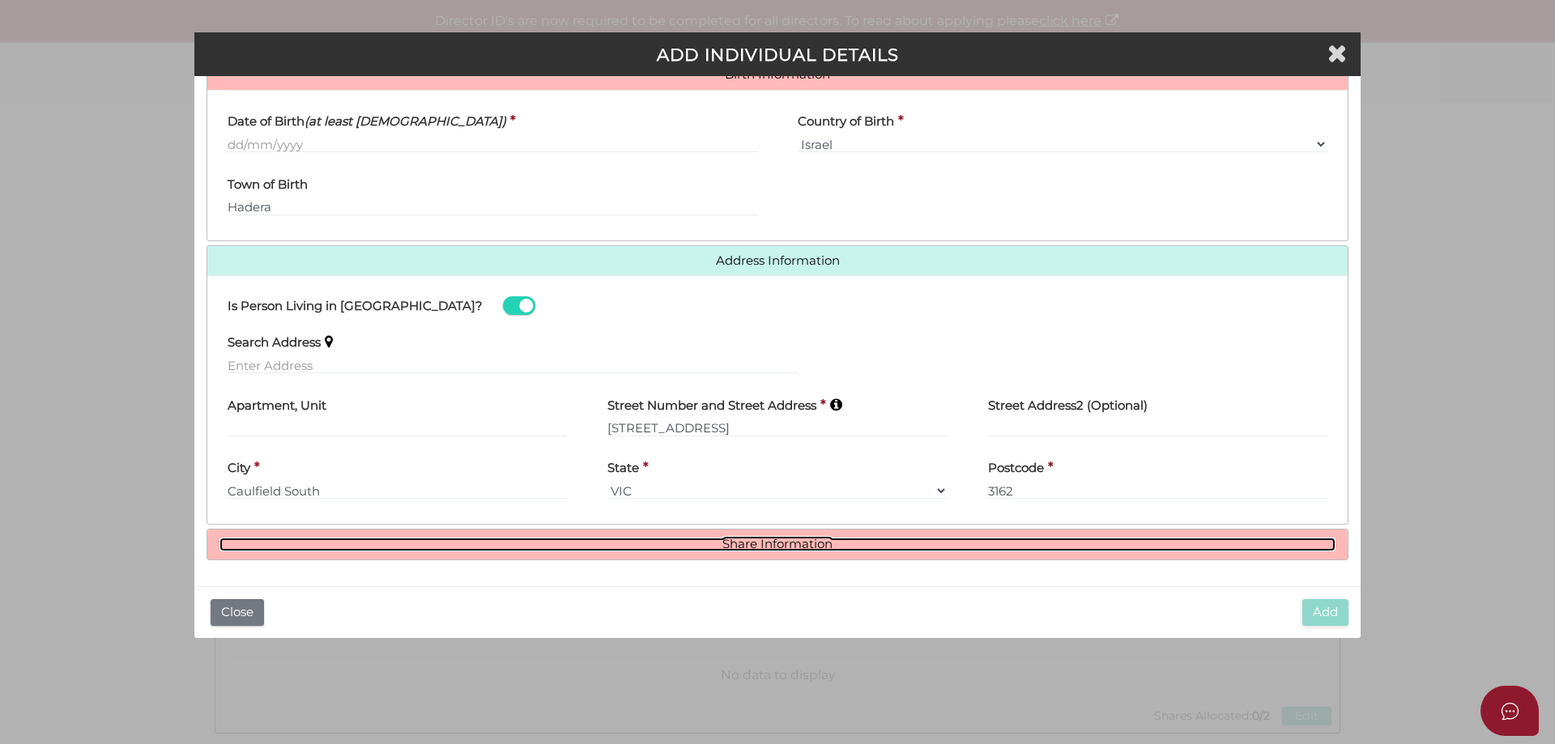
click at [740, 540] on link "Share Information" at bounding box center [778, 545] width 1116 height 14
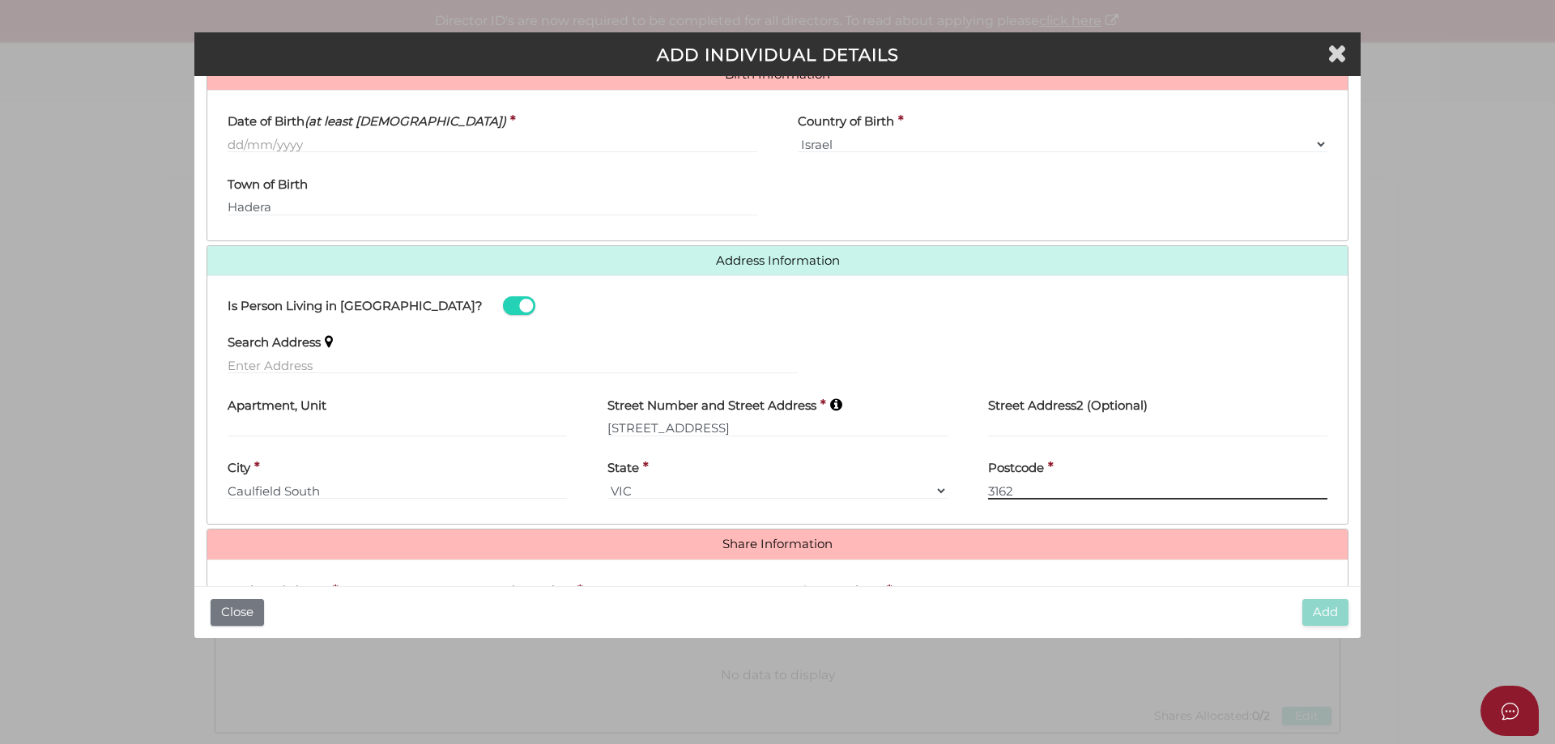
click at [1026, 491] on input "3162" at bounding box center [1157, 491] width 339 height 18
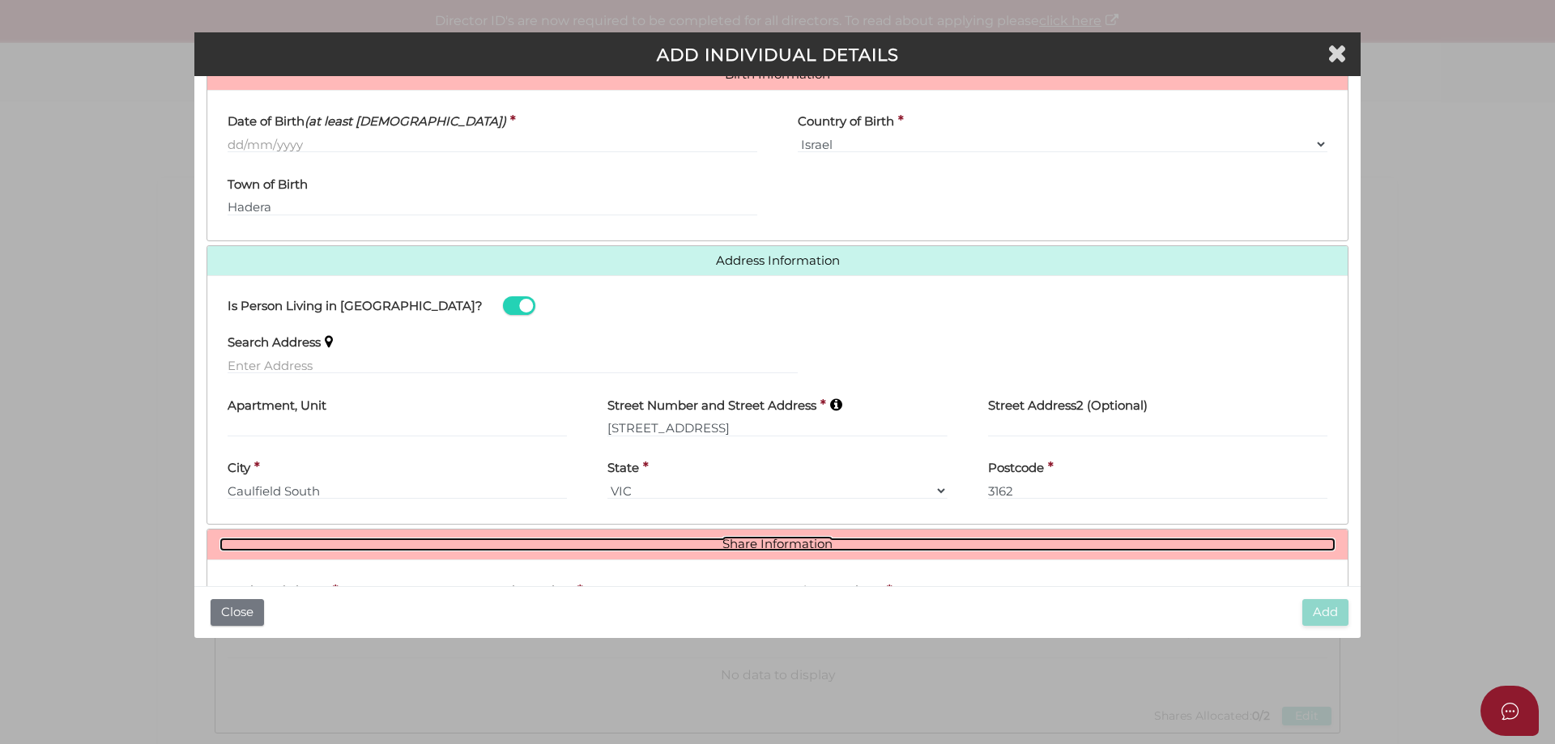
click at [740, 538] on link "Share Information" at bounding box center [778, 545] width 1116 height 14
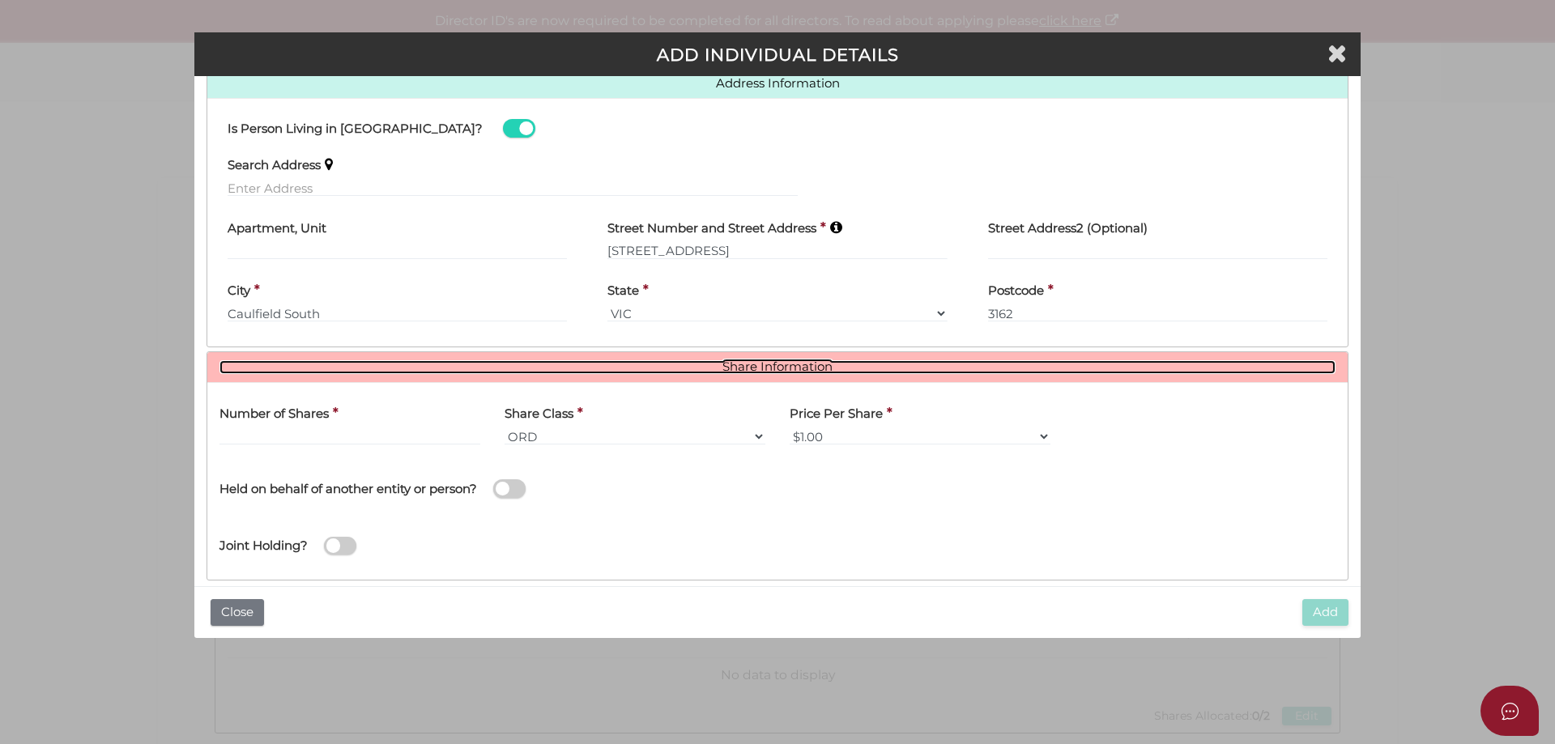
scroll to position [716, 0]
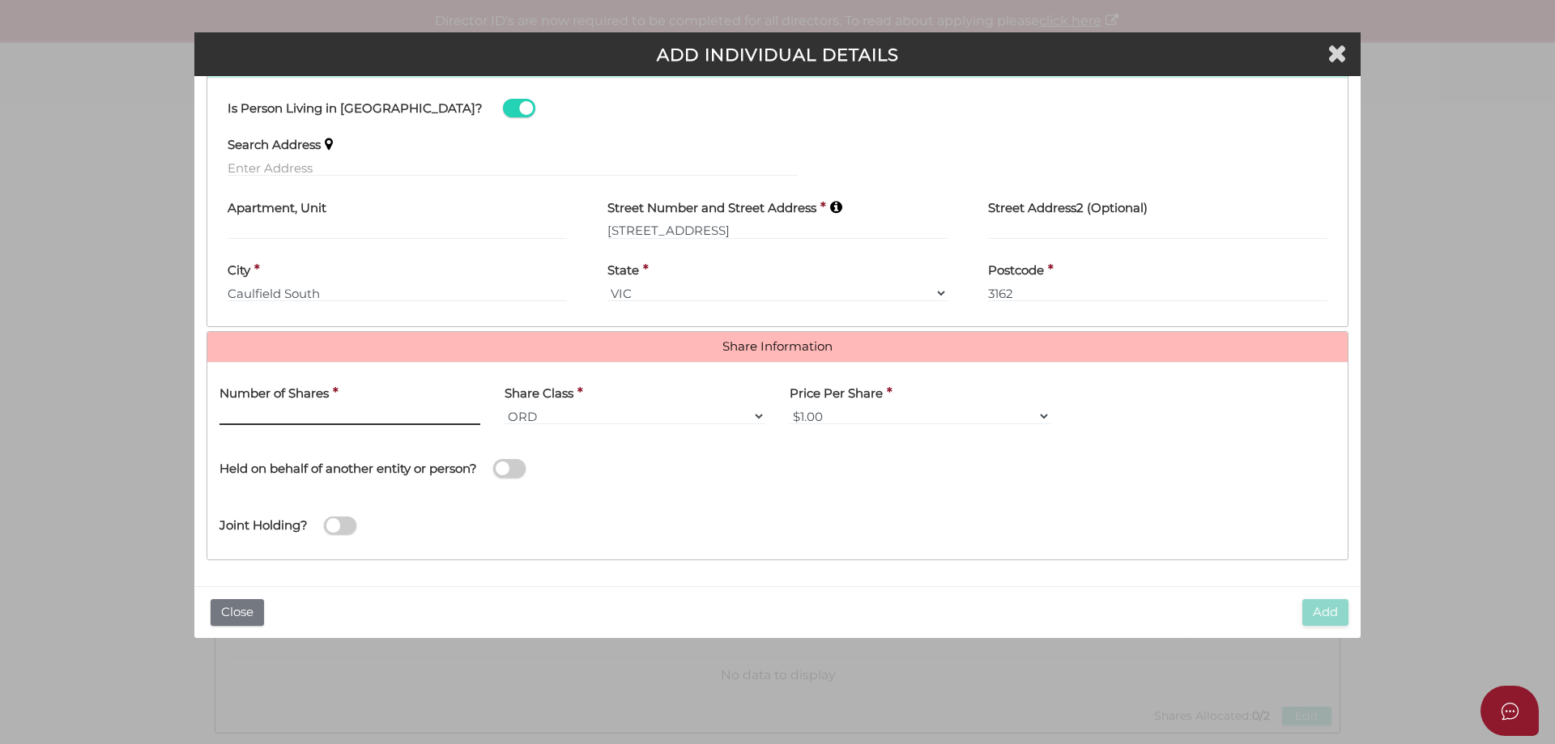
click at [279, 422] on input "text" at bounding box center [350, 416] width 261 height 18
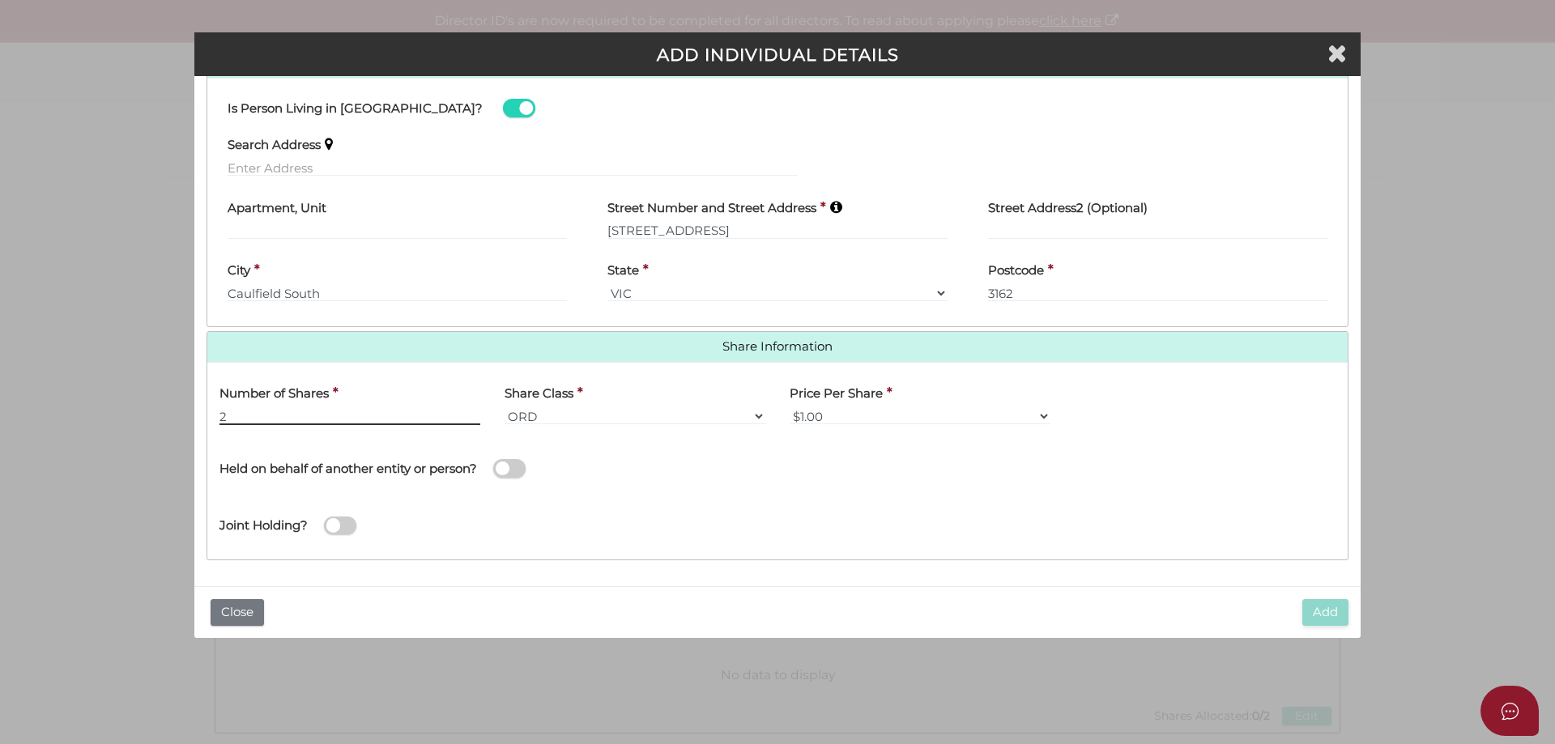
type input "2"
click at [908, 413] on select "$1.00 $0.01 $0.001 $0.0001 $0.10 $0.50 $2.00 $5.00 $10.00 Other" at bounding box center [920, 416] width 261 height 18
click at [790, 407] on select "$1.00 $0.01 $0.001 $0.0001 $0.10 $0.50 $2.00 $5.00 $10.00 Other" at bounding box center [920, 416] width 261 height 18
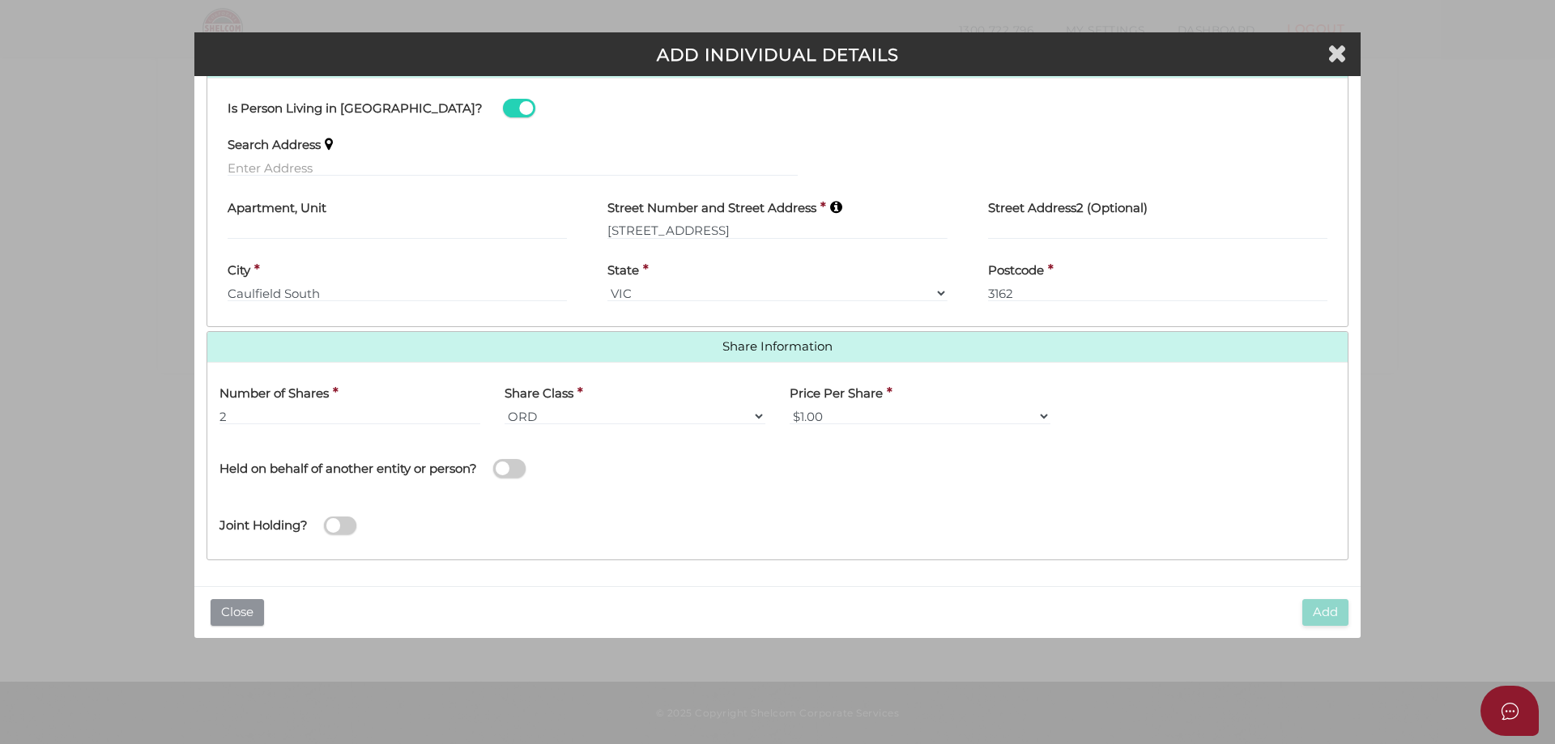
click at [235, 620] on button "Close" at bounding box center [237, 612] width 53 height 27
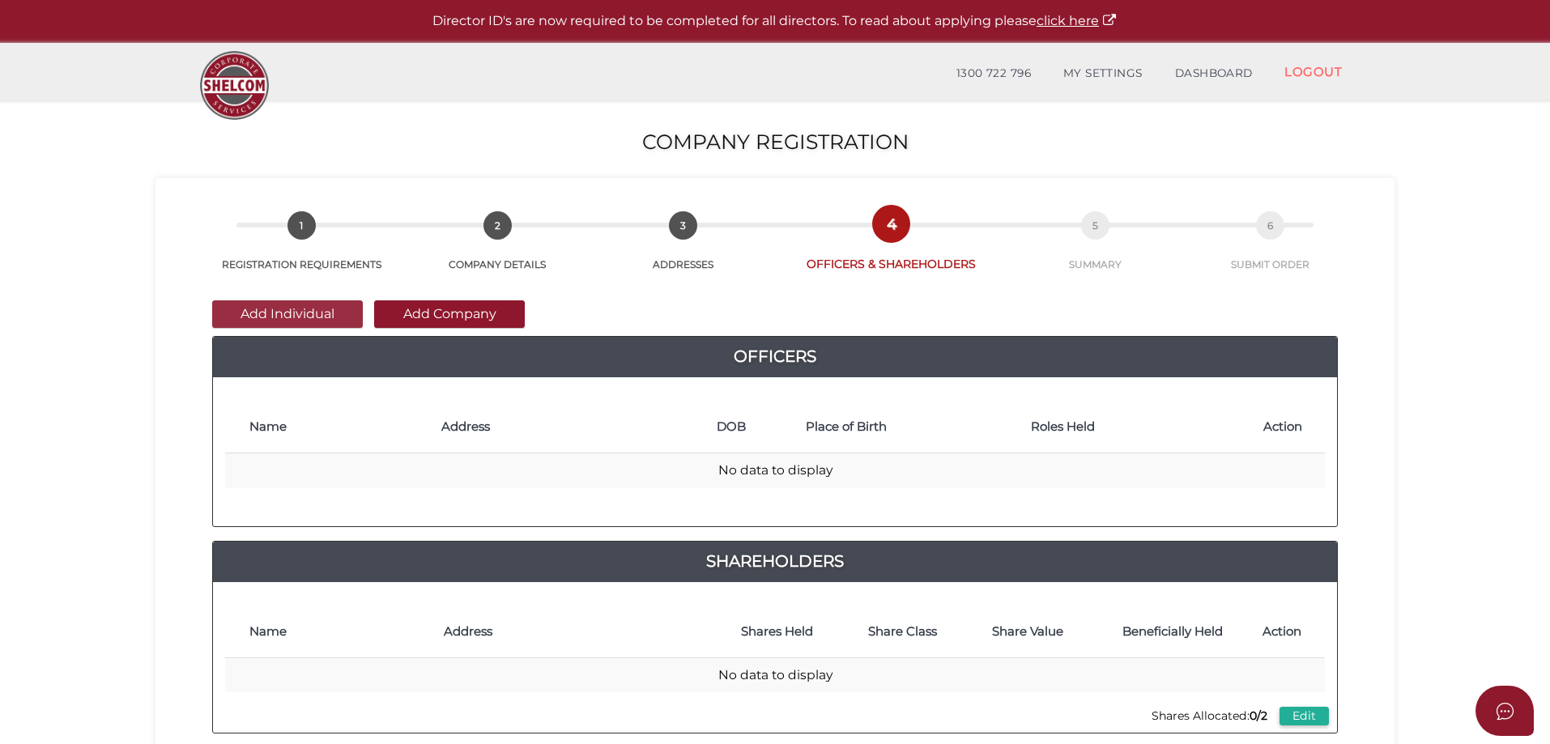
click at [294, 314] on button "Add Individual" at bounding box center [287, 315] width 151 height 28
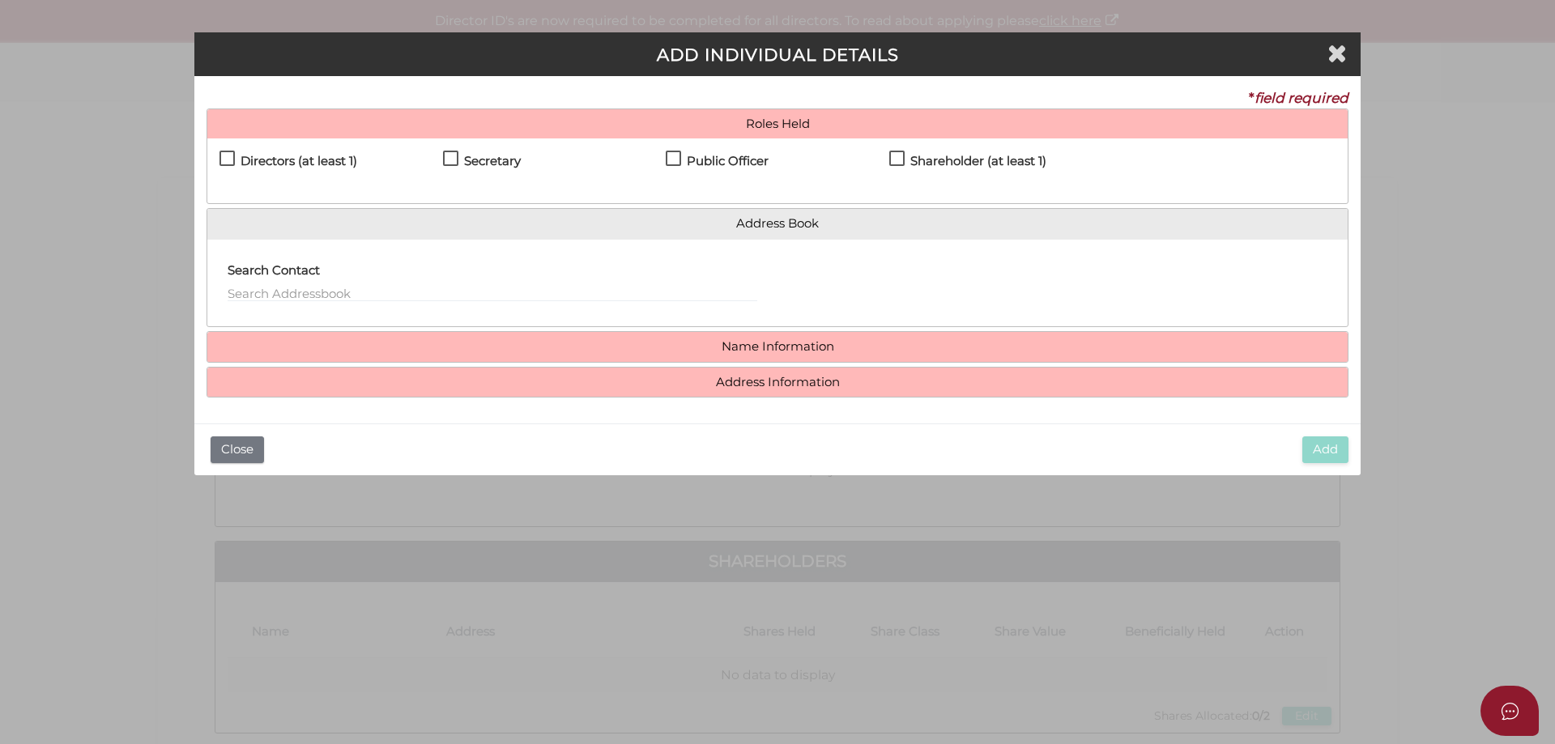
click at [217, 156] on div "Directors (at least 1) Secretary Public Officer Member Shareholder (at least 1)" at bounding box center [777, 171] width 1141 height 65
click at [232, 158] on label "Directors (at least 1)" at bounding box center [289, 165] width 138 height 20
checkbox input "true"
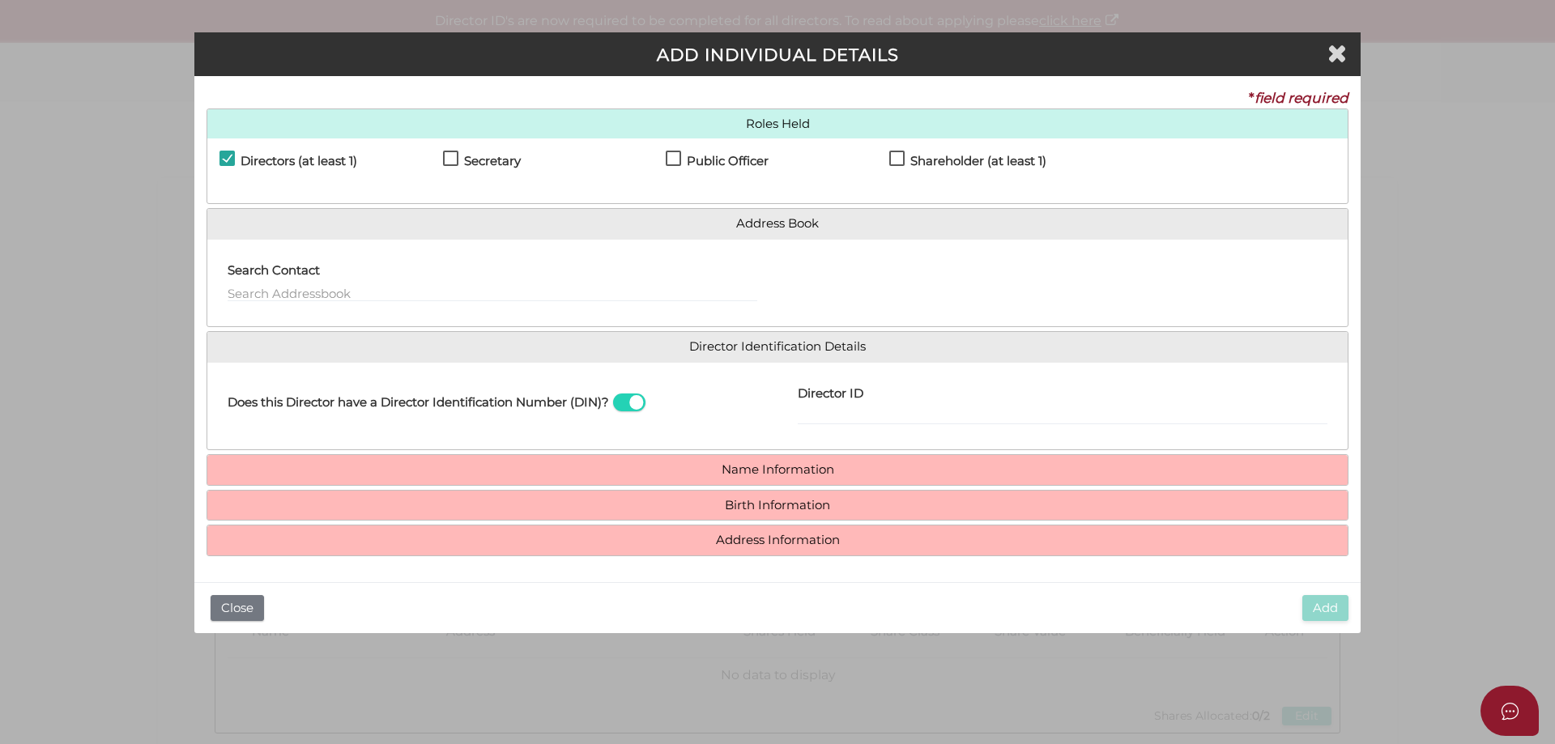
click at [443, 157] on label "Secretary" at bounding box center [482, 165] width 78 height 20
checkbox input "true"
click at [677, 155] on label "Public Officer" at bounding box center [717, 165] width 103 height 20
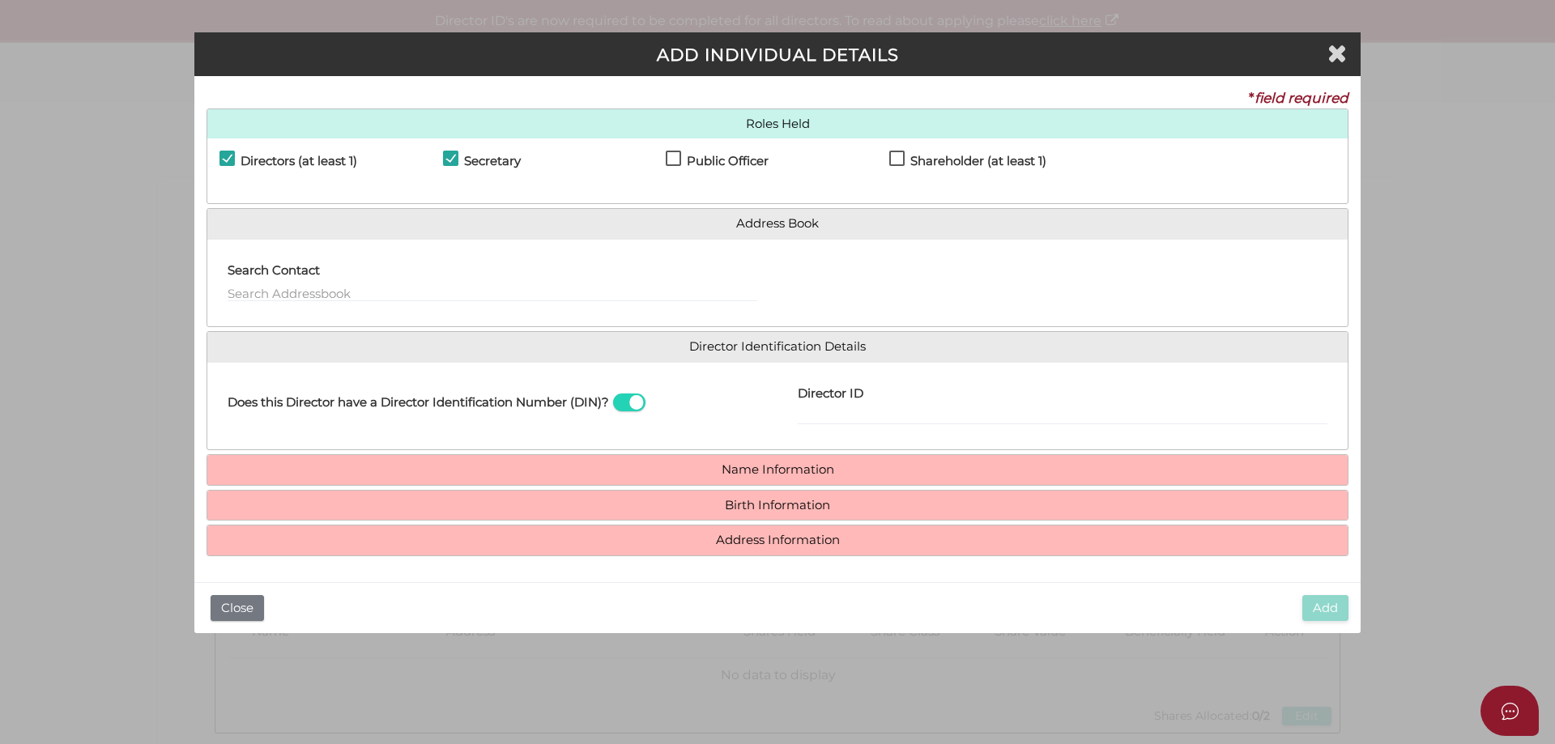
checkbox input "true"
click at [888, 157] on div "Public Officer" at bounding box center [778, 165] width 224 height 28
click at [324, 296] on input "text" at bounding box center [493, 293] width 530 height 18
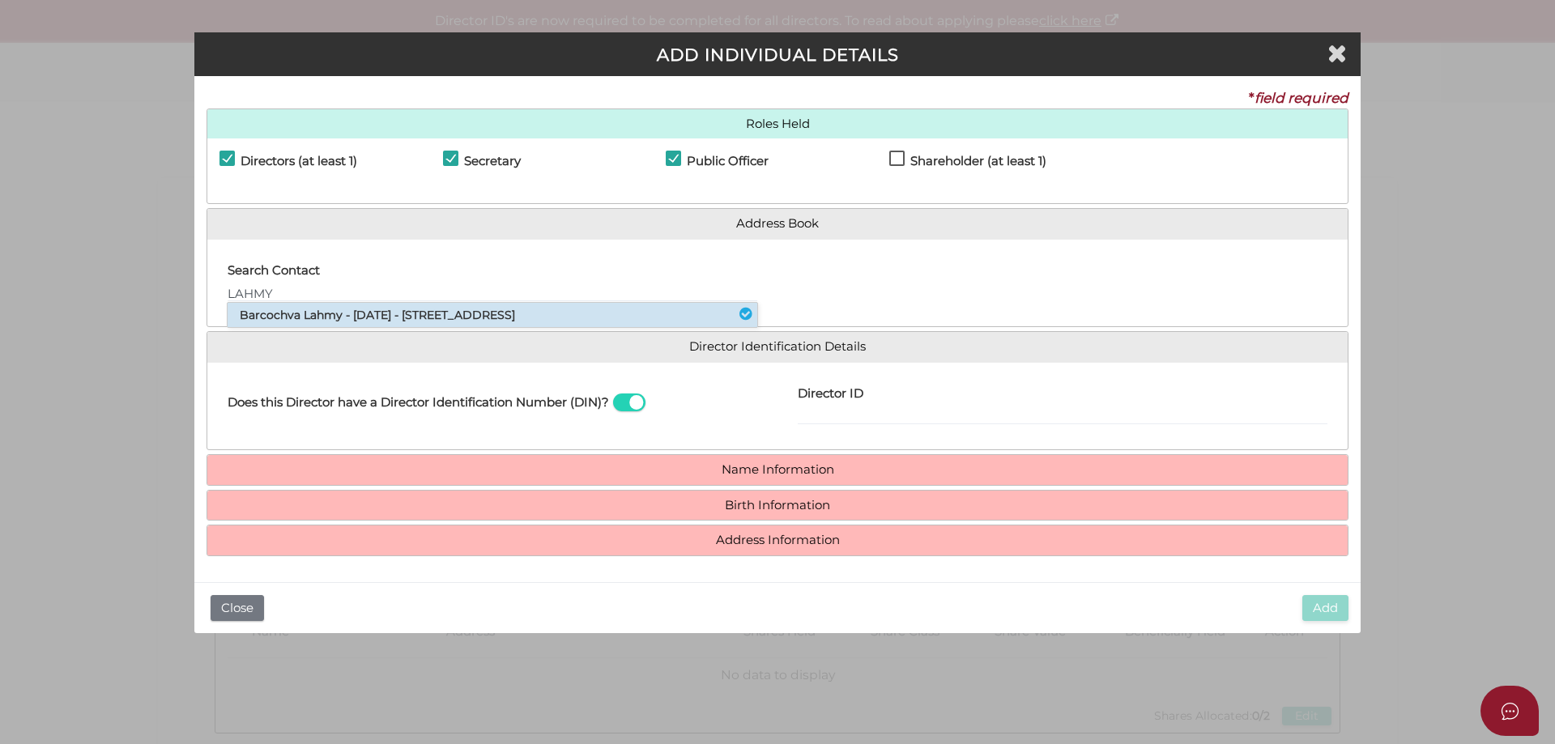
click at [323, 319] on li "Barcochva Lahmy - 13/07/1961 - 14 Burrindi Road, Caulfield South, VIC, 3162" at bounding box center [493, 315] width 530 height 24
type input "Barcochva"
type input "14 Burrindi Road"
type input "Caulfield South"
type input "3162"
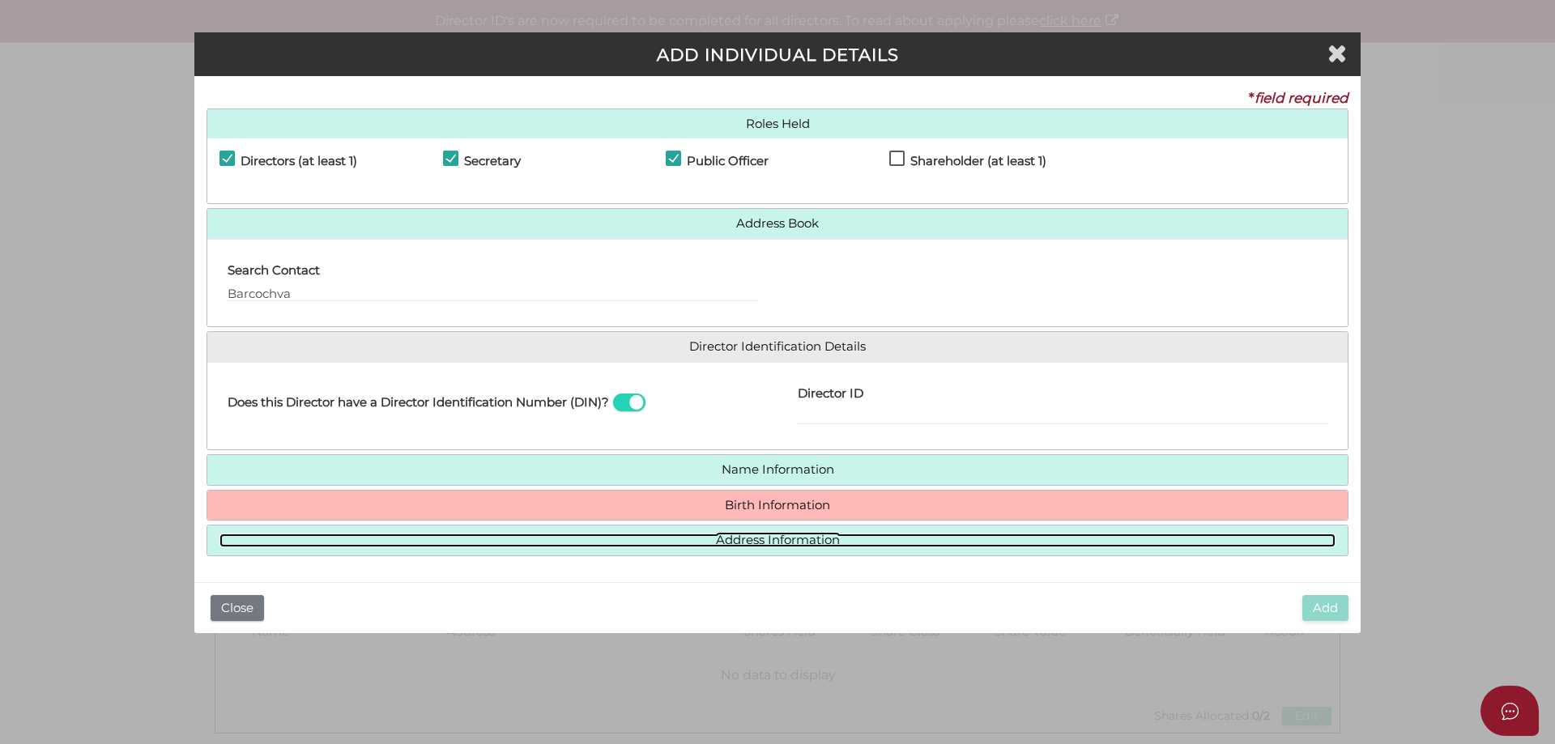
click at [719, 536] on link "Address Information" at bounding box center [778, 541] width 1116 height 14
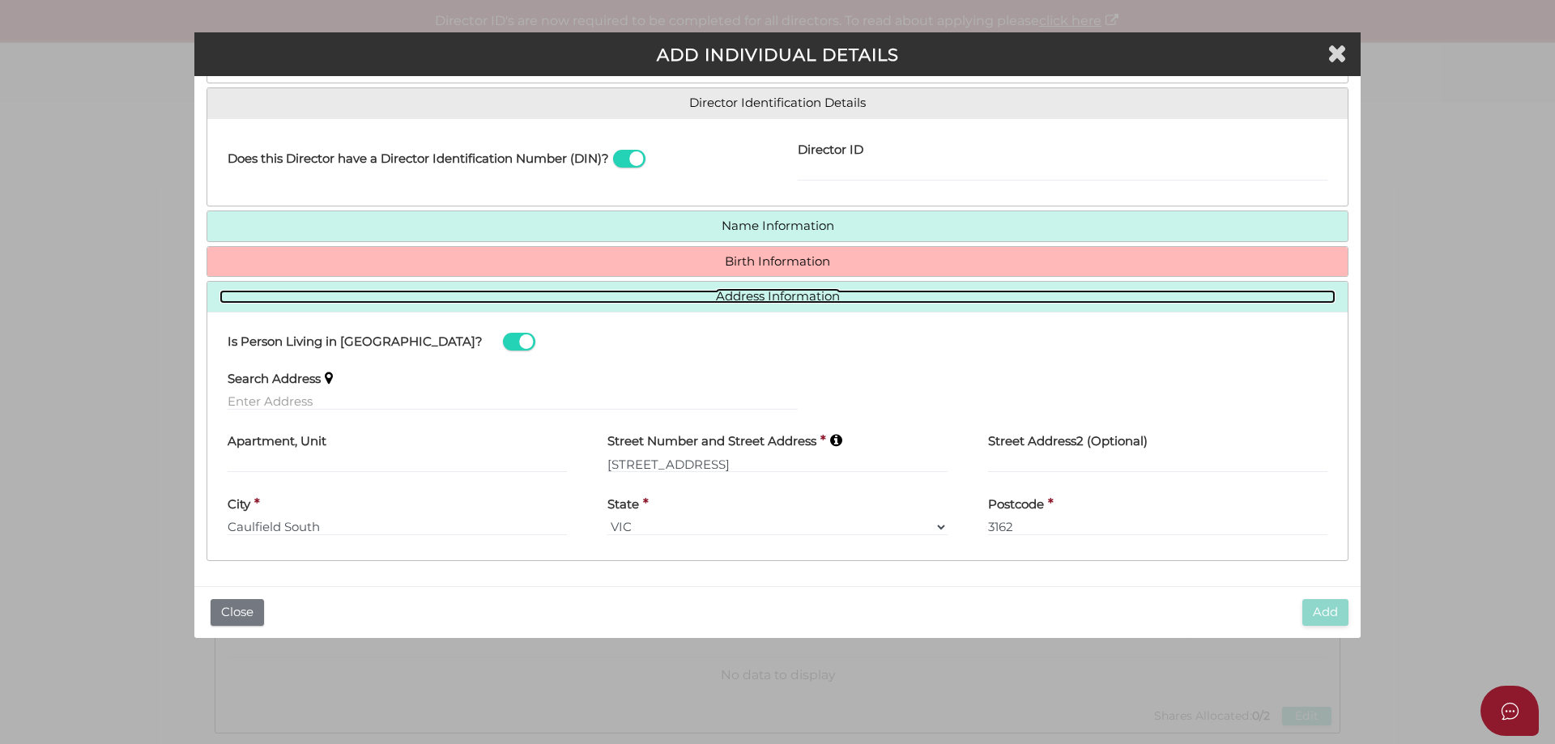
scroll to position [245, 0]
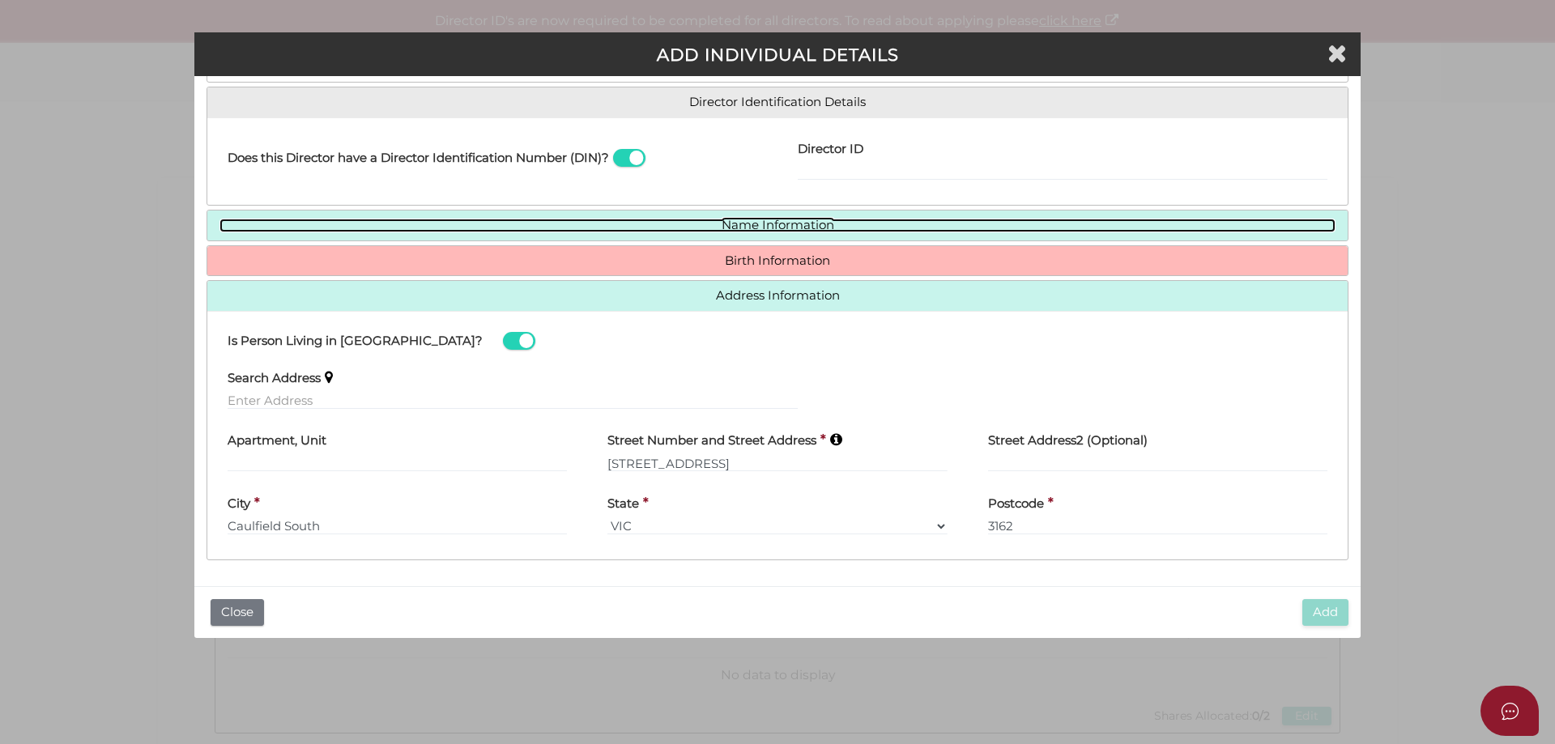
click at [727, 224] on link "Name Information" at bounding box center [778, 226] width 1116 height 14
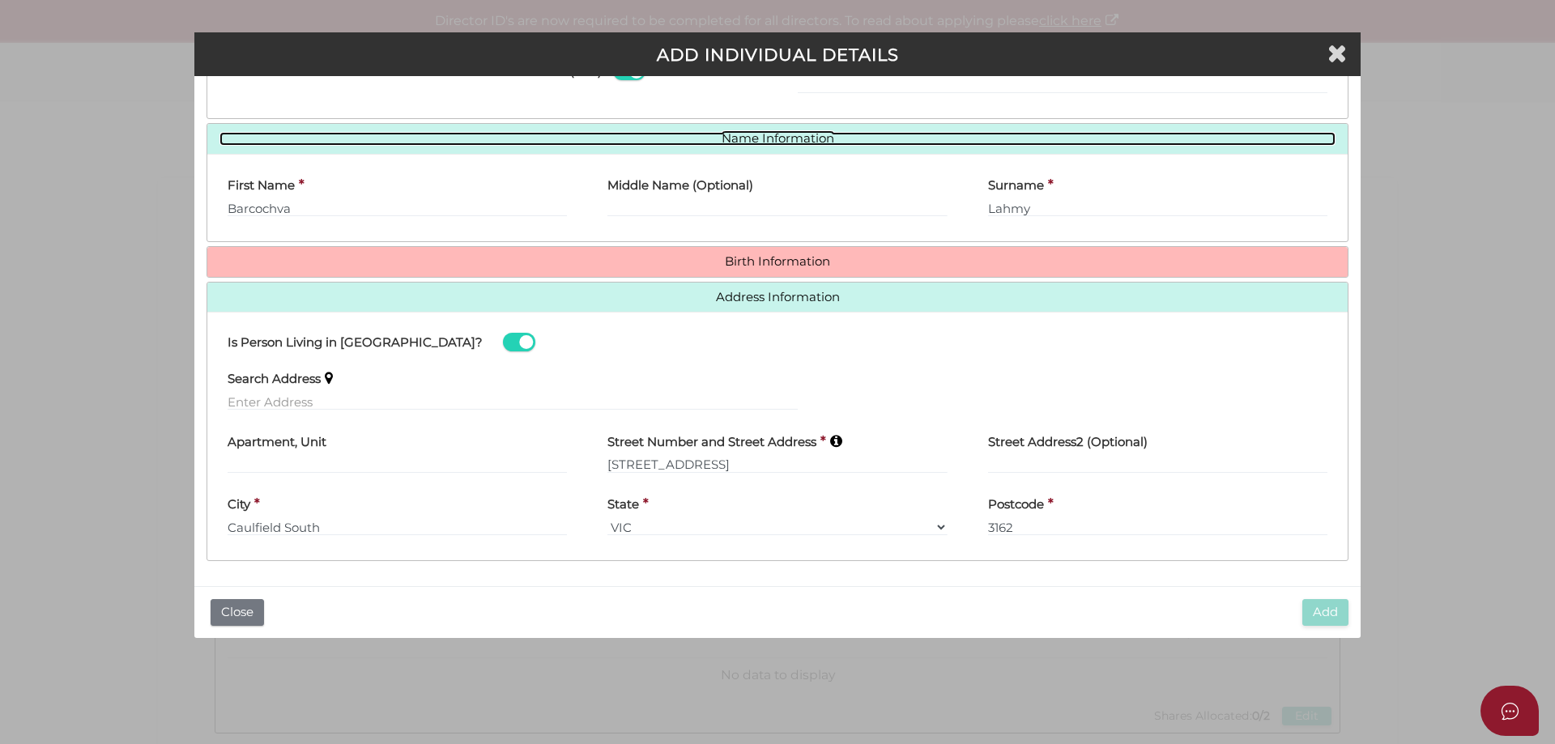
scroll to position [332, 0]
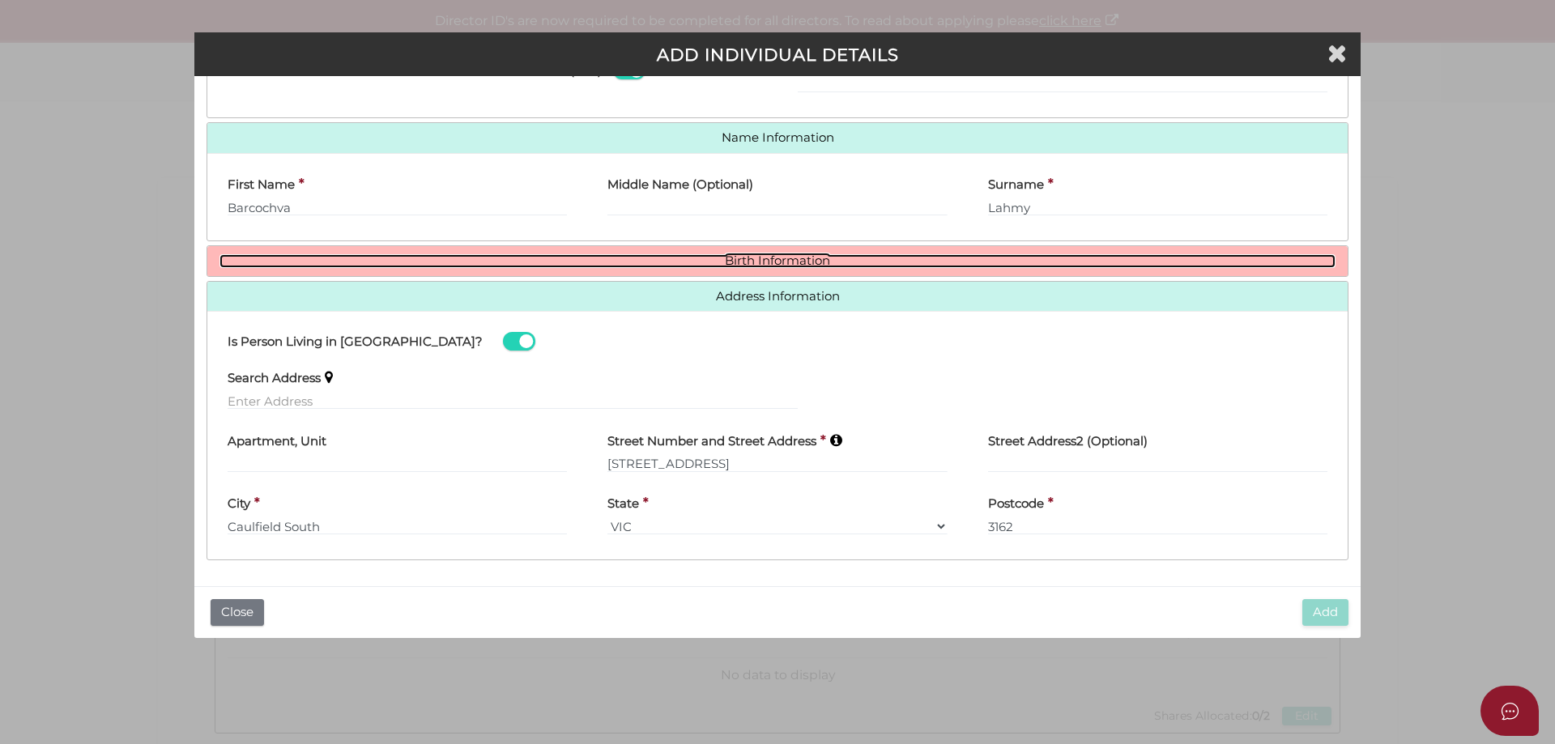
click at [736, 260] on link "Birth Information" at bounding box center [778, 261] width 1116 height 14
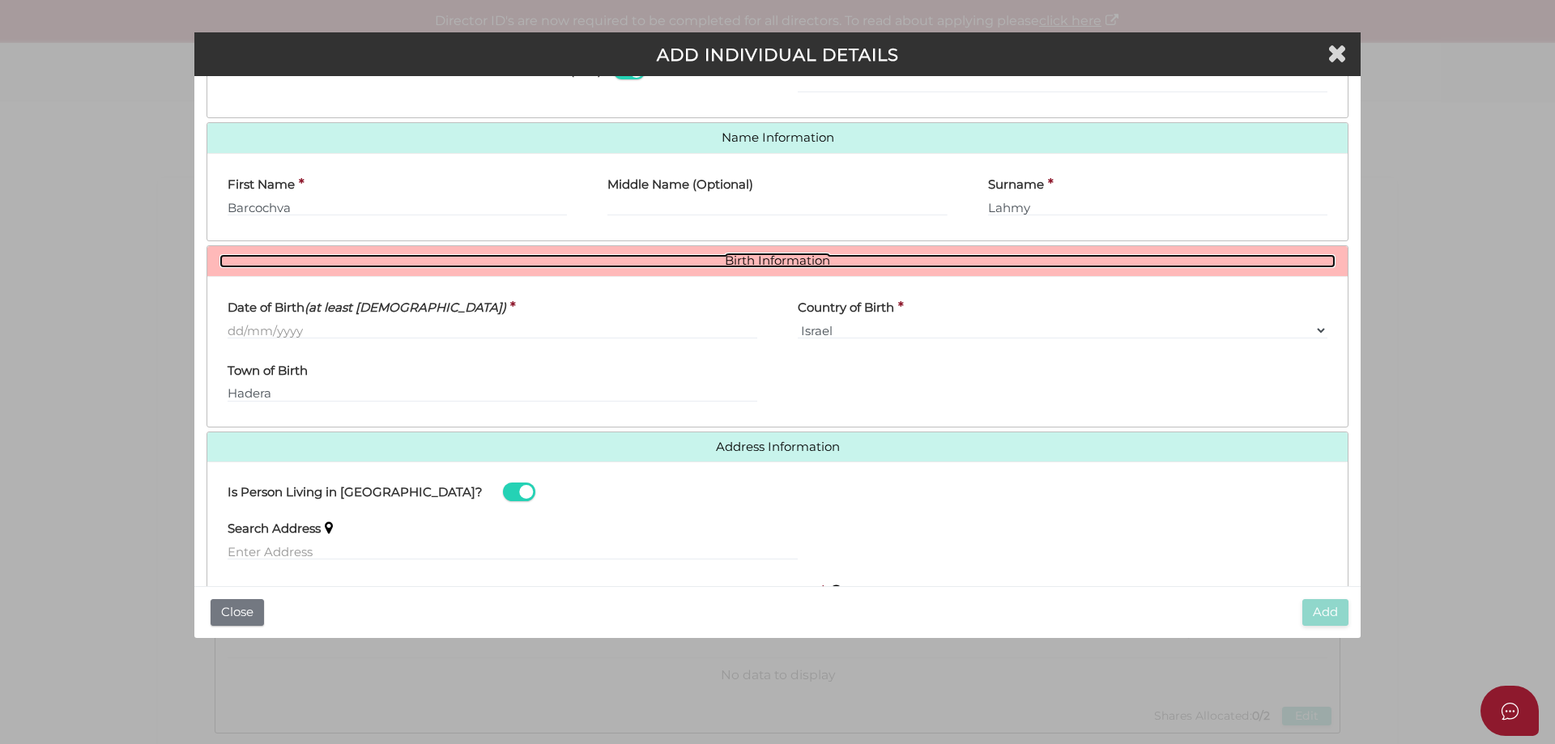
scroll to position [483, 0]
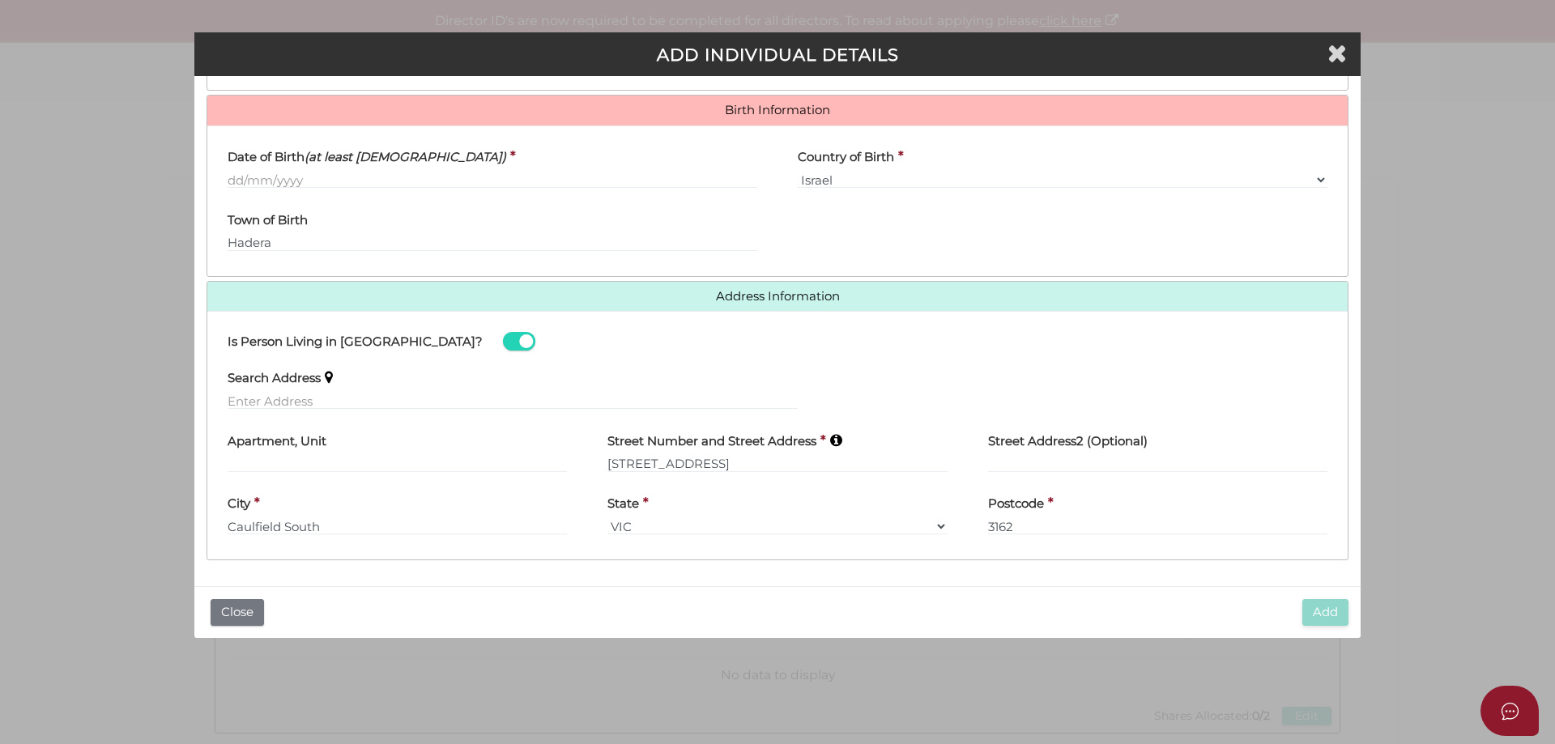
click at [723, 288] on h4 "Address Information" at bounding box center [777, 297] width 1141 height 30
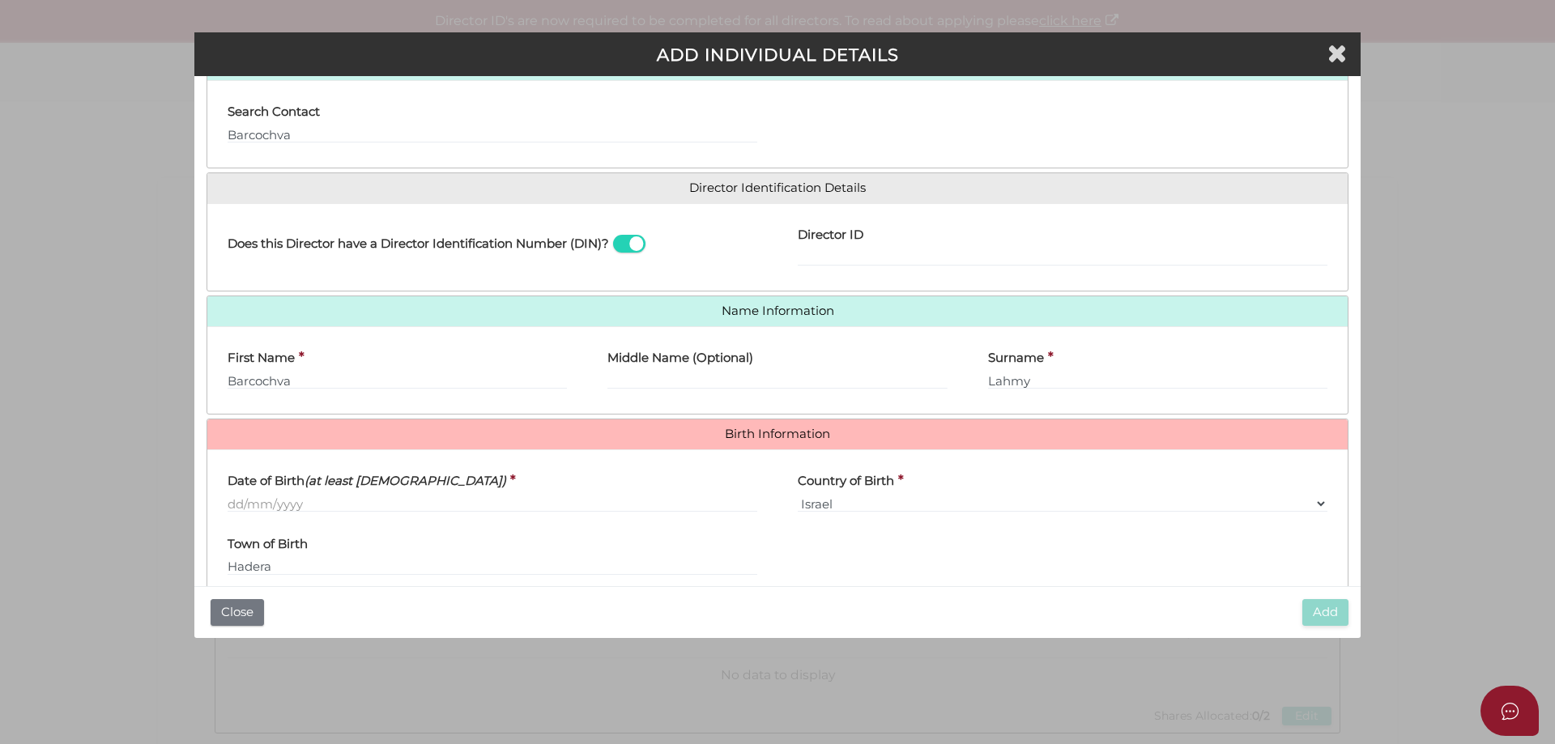
scroll to position [0, 0]
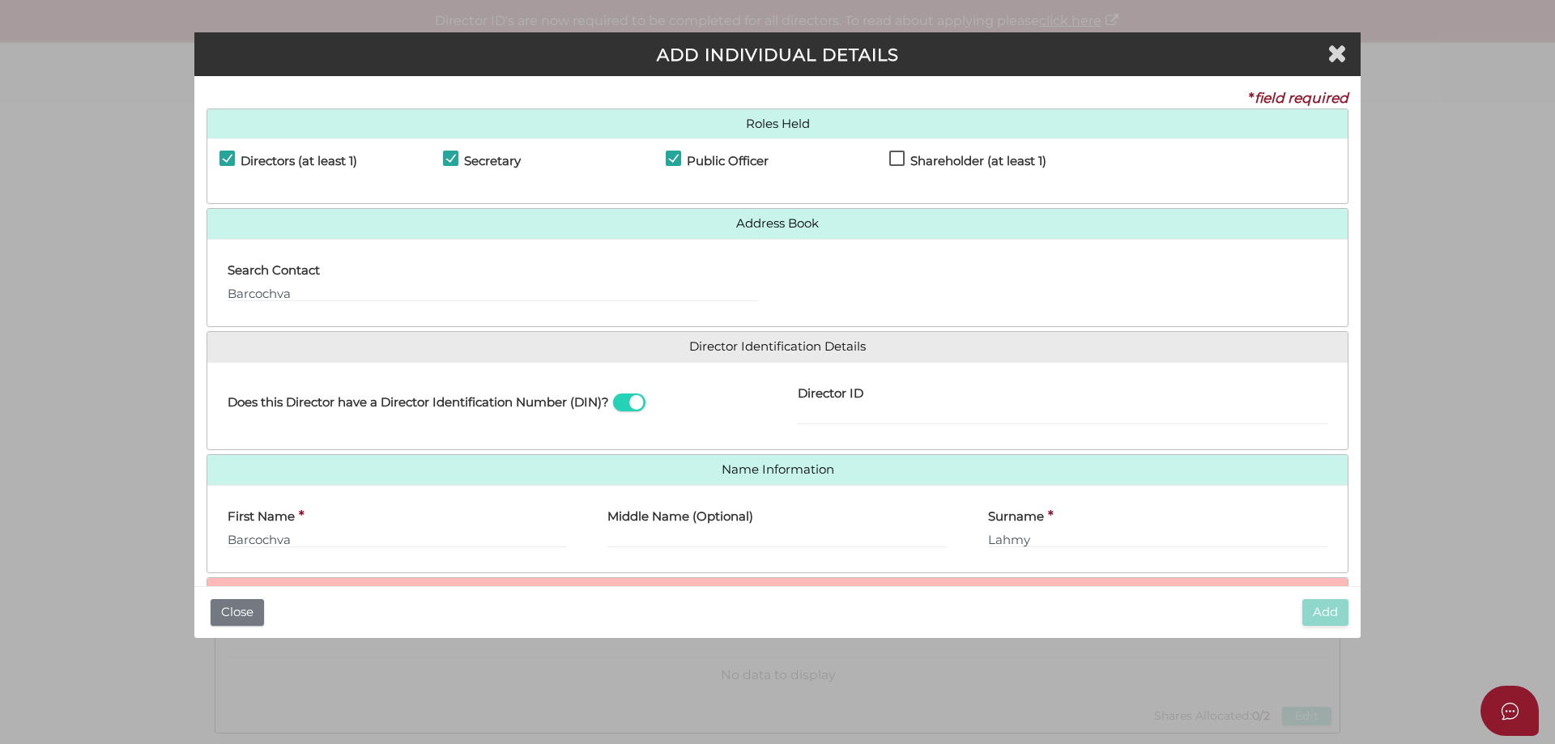
click at [893, 157] on label "Shareholder (at least 1)" at bounding box center [967, 165] width 157 height 20
checkbox input "true"
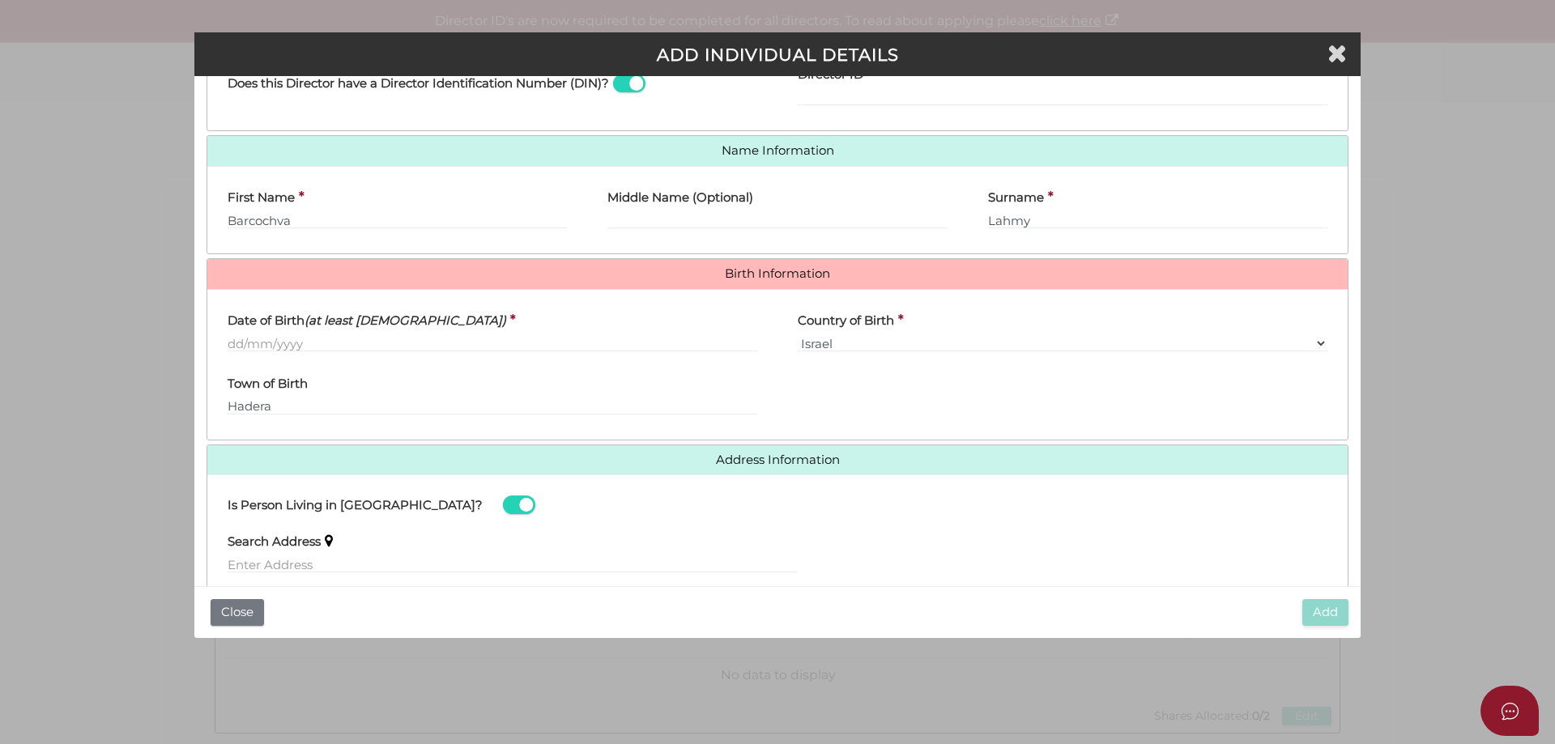
scroll to position [518, 0]
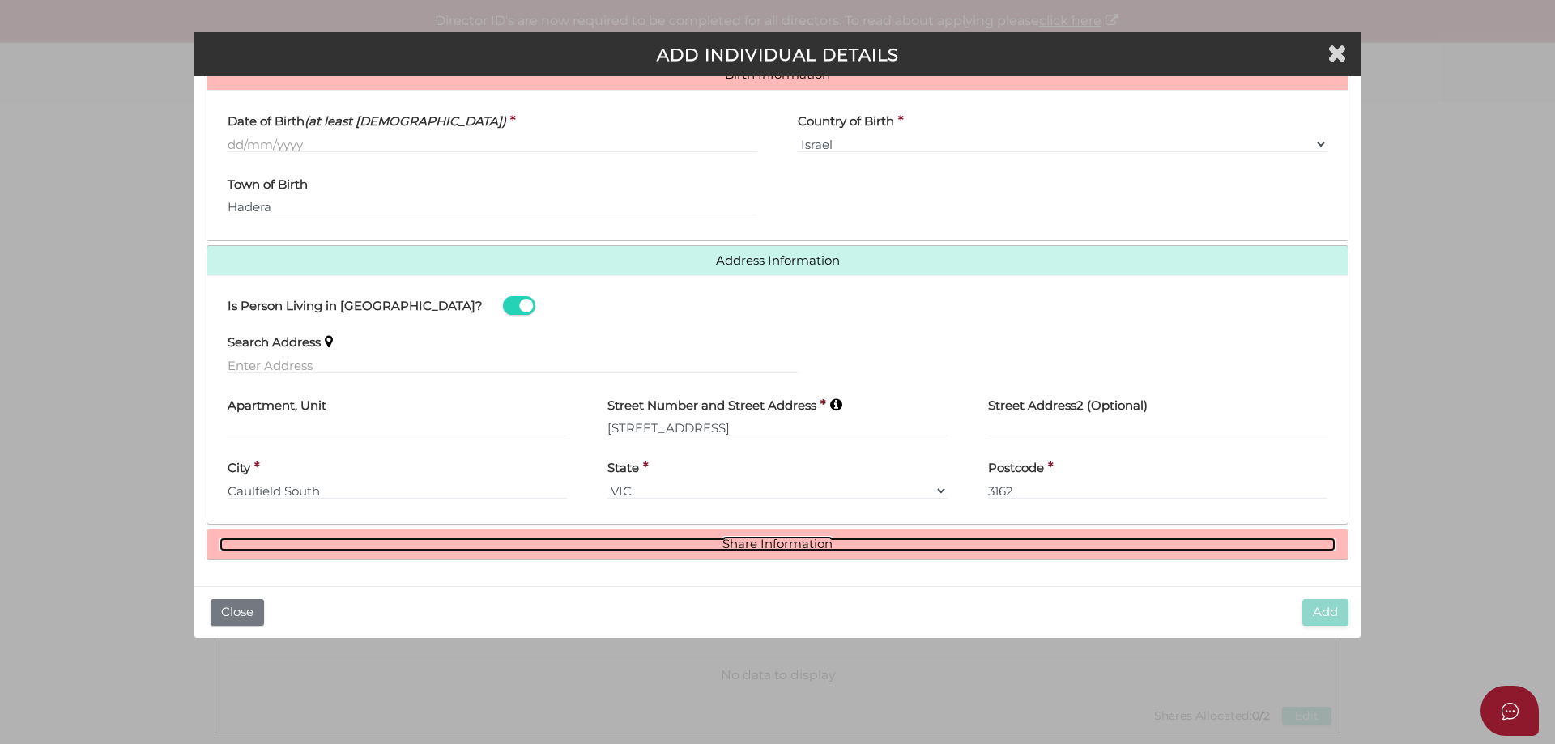
click at [760, 538] on link "Share Information" at bounding box center [778, 545] width 1116 height 14
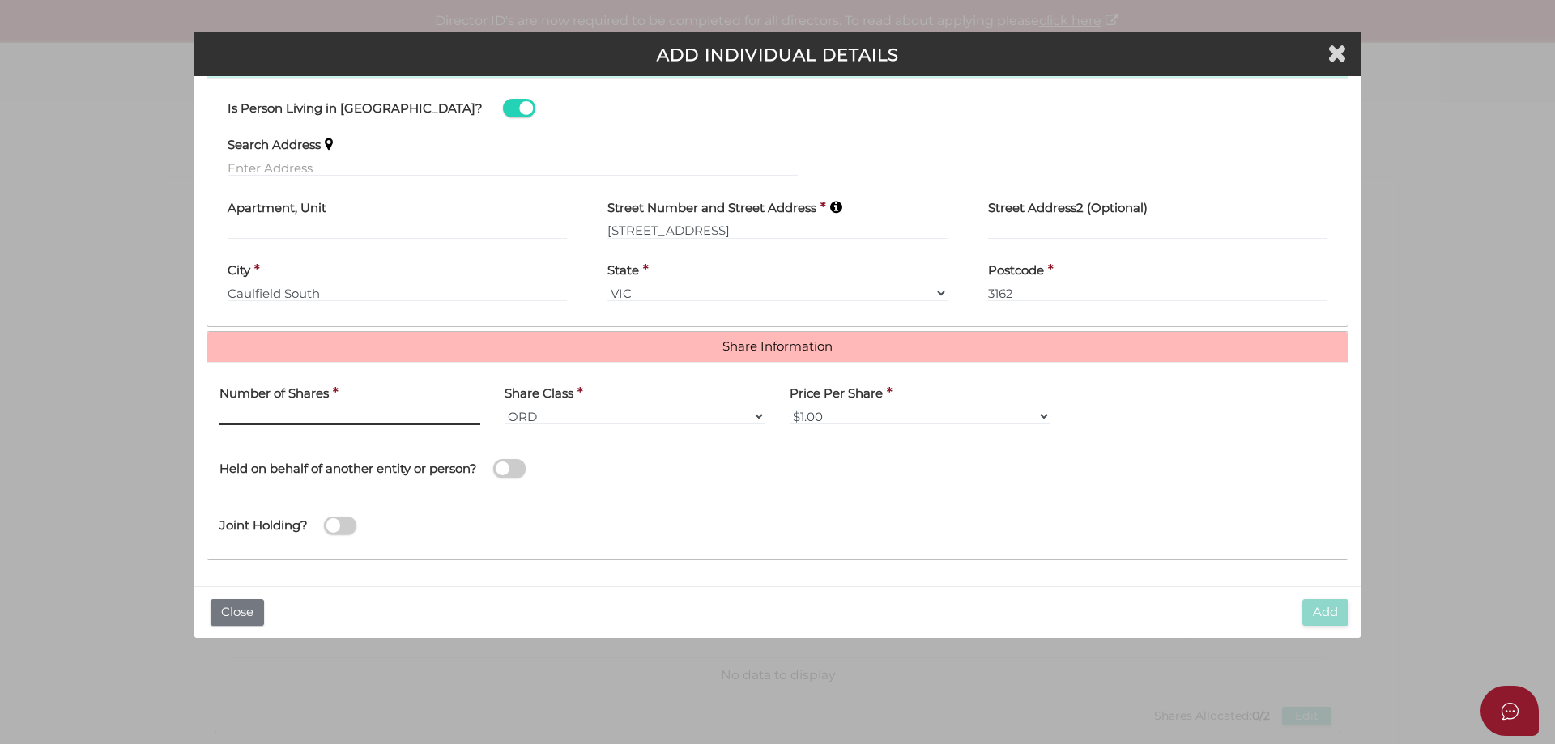
click at [326, 416] on input "text" at bounding box center [350, 416] width 261 height 18
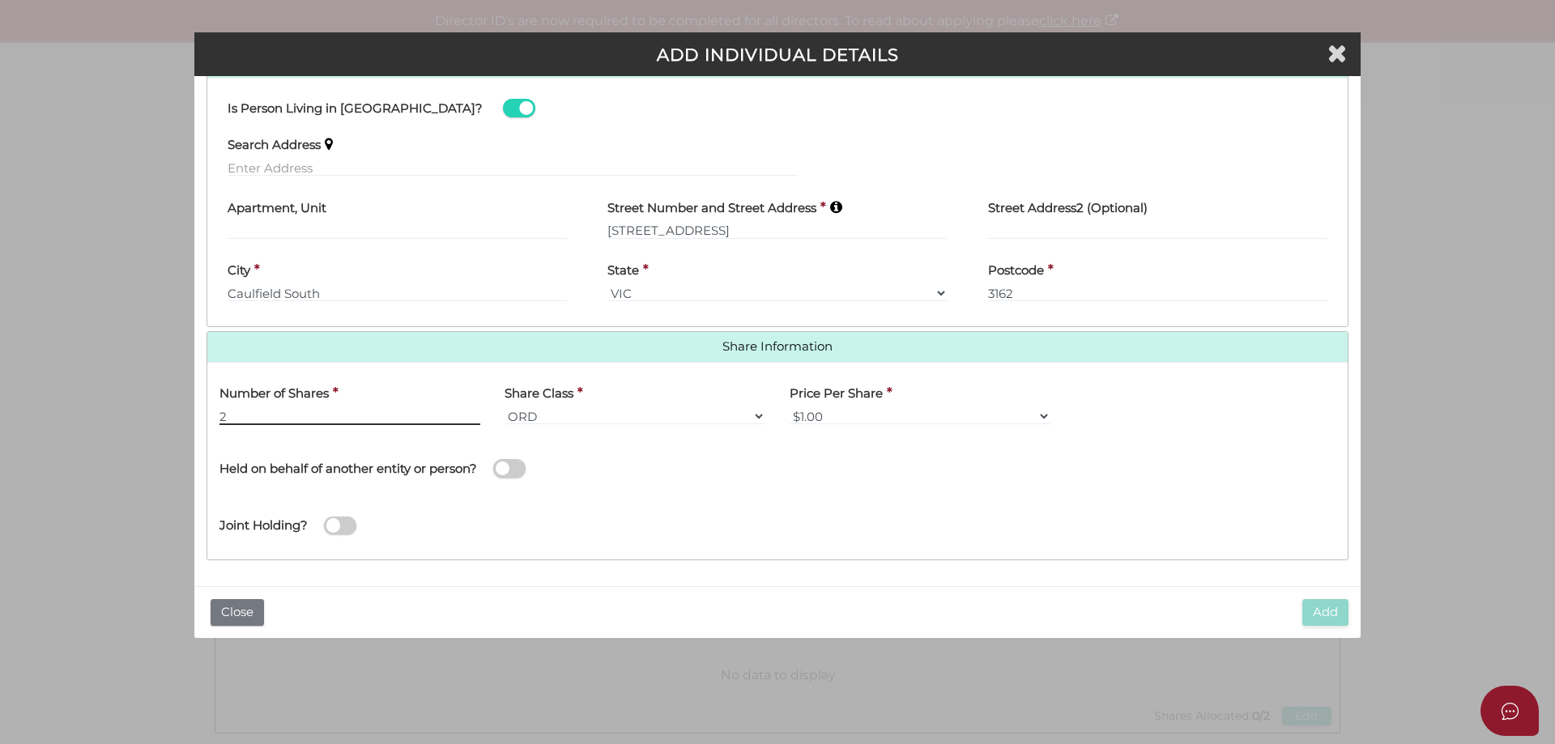
type input "2"
click at [231, 601] on button "Close" at bounding box center [237, 612] width 53 height 27
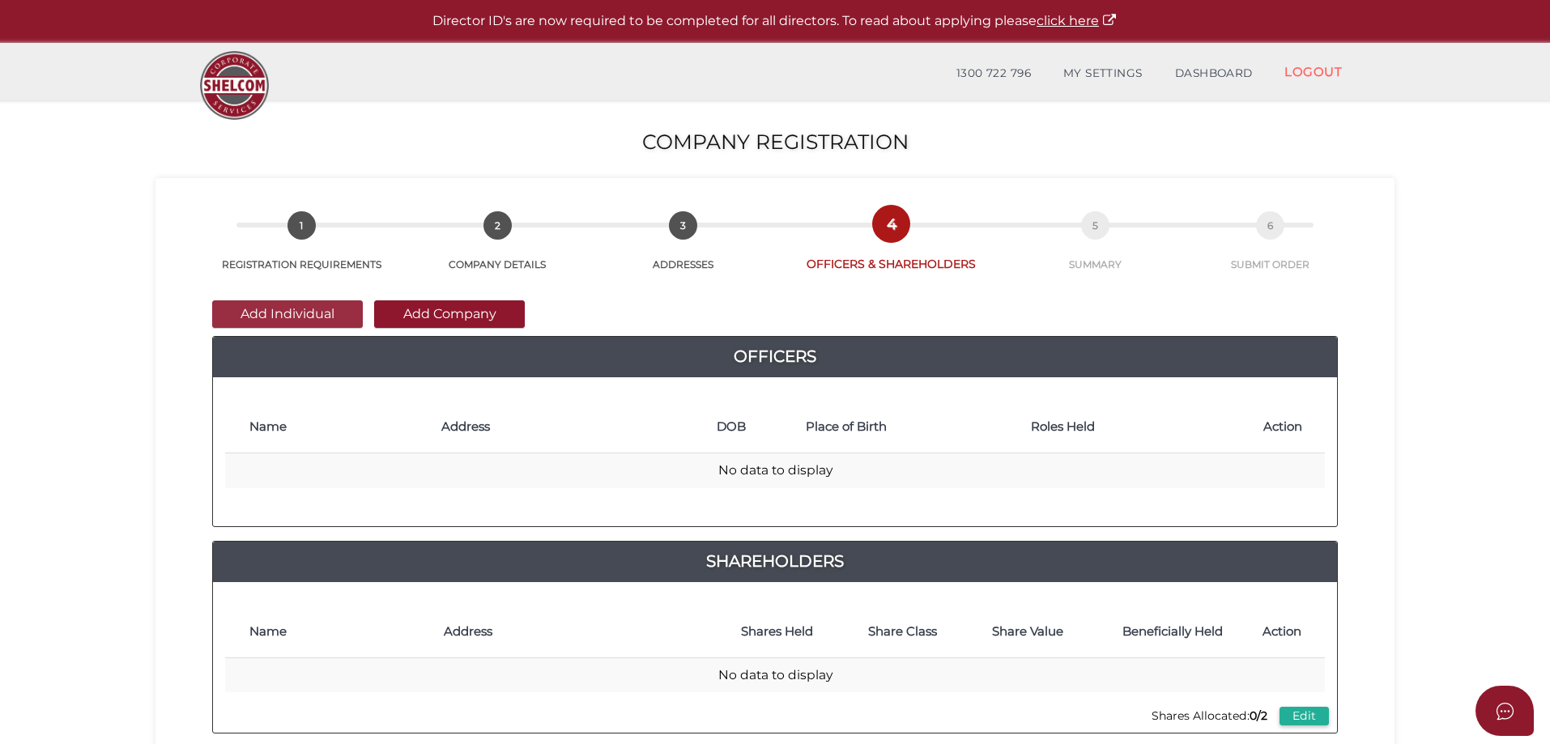
click at [257, 311] on button "Add Individual" at bounding box center [287, 315] width 151 height 28
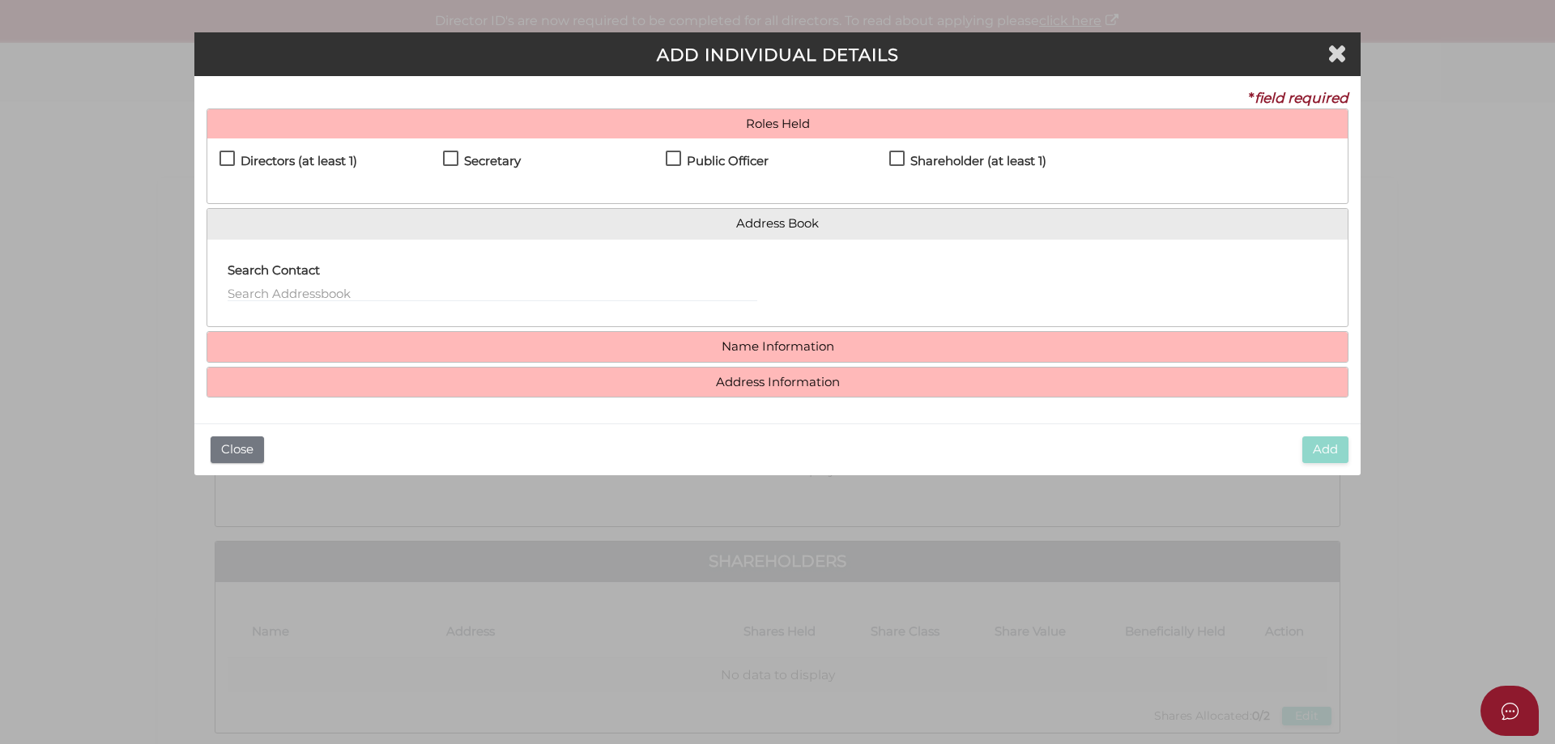
click at [220, 154] on div "Directors (at least 1) Secretary Public Officer Member Shareholder (at least 1)" at bounding box center [777, 171] width 1141 height 65
click at [227, 160] on label "Directors (at least 1)" at bounding box center [289, 165] width 138 height 20
checkbox input "true"
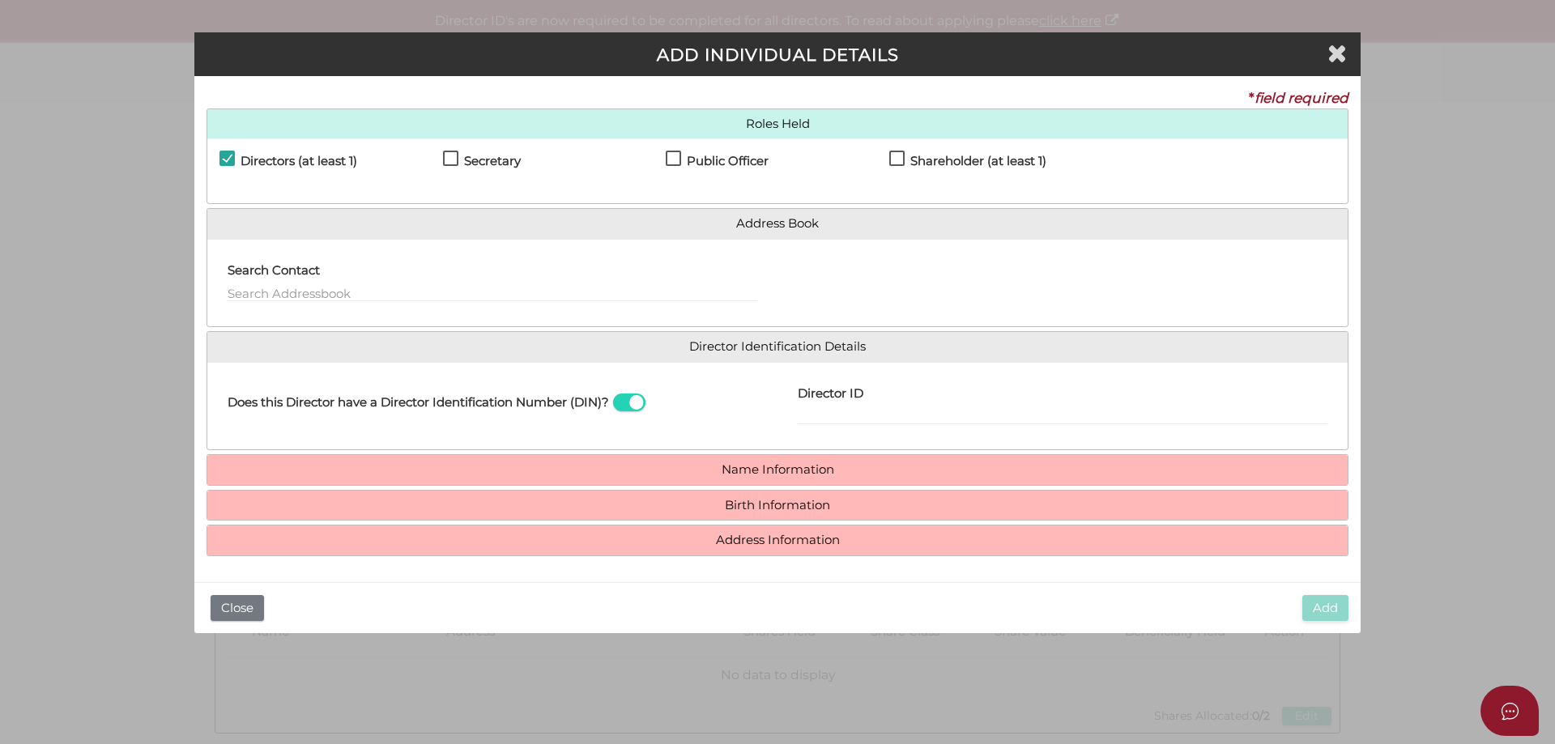
click at [451, 156] on label "Secretary" at bounding box center [482, 165] width 78 height 20
checkbox input "true"
click at [667, 159] on label "Public Officer" at bounding box center [717, 165] width 103 height 20
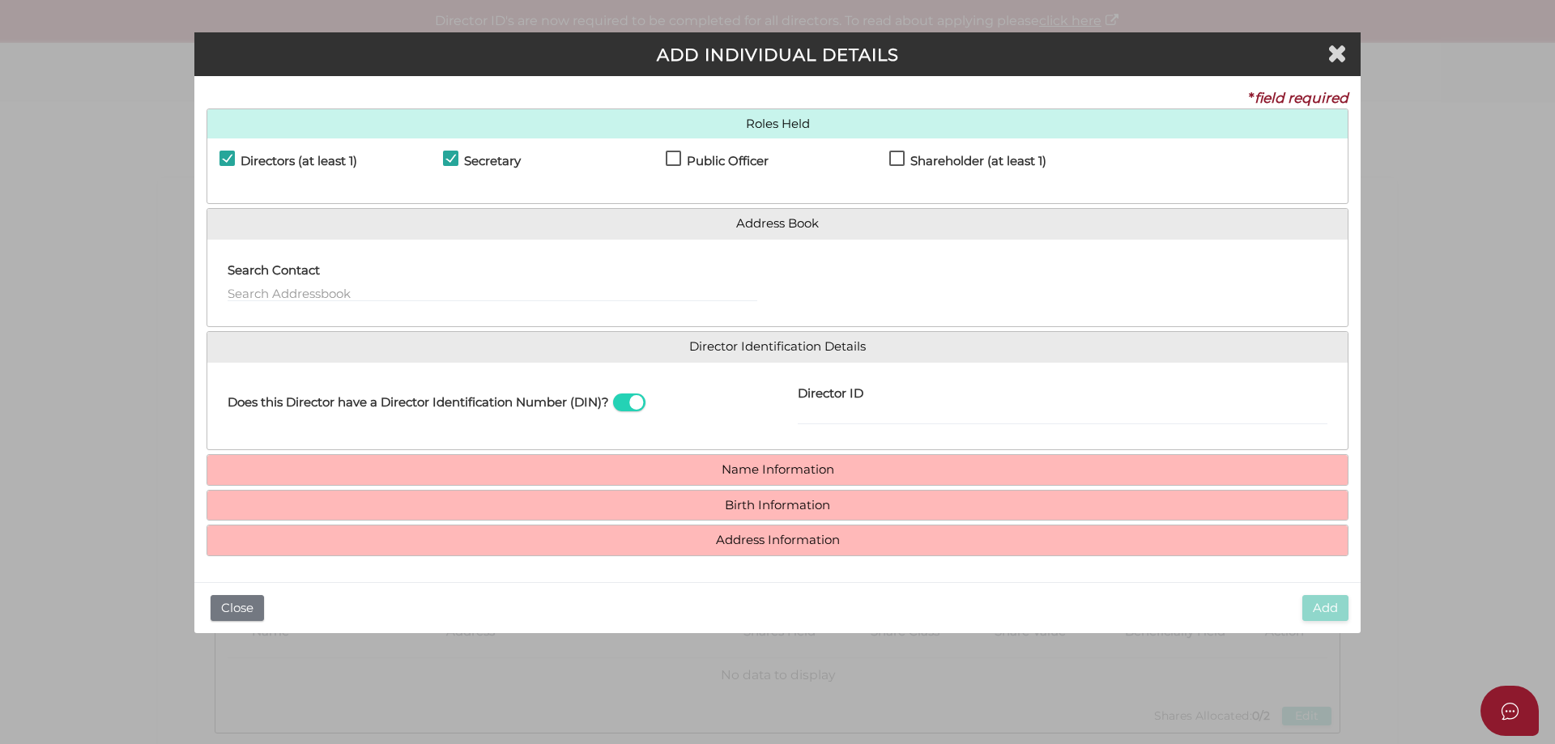
checkbox input "true"
click at [895, 155] on label "Shareholder (at least 1)" at bounding box center [967, 165] width 157 height 20
checkbox input "true"
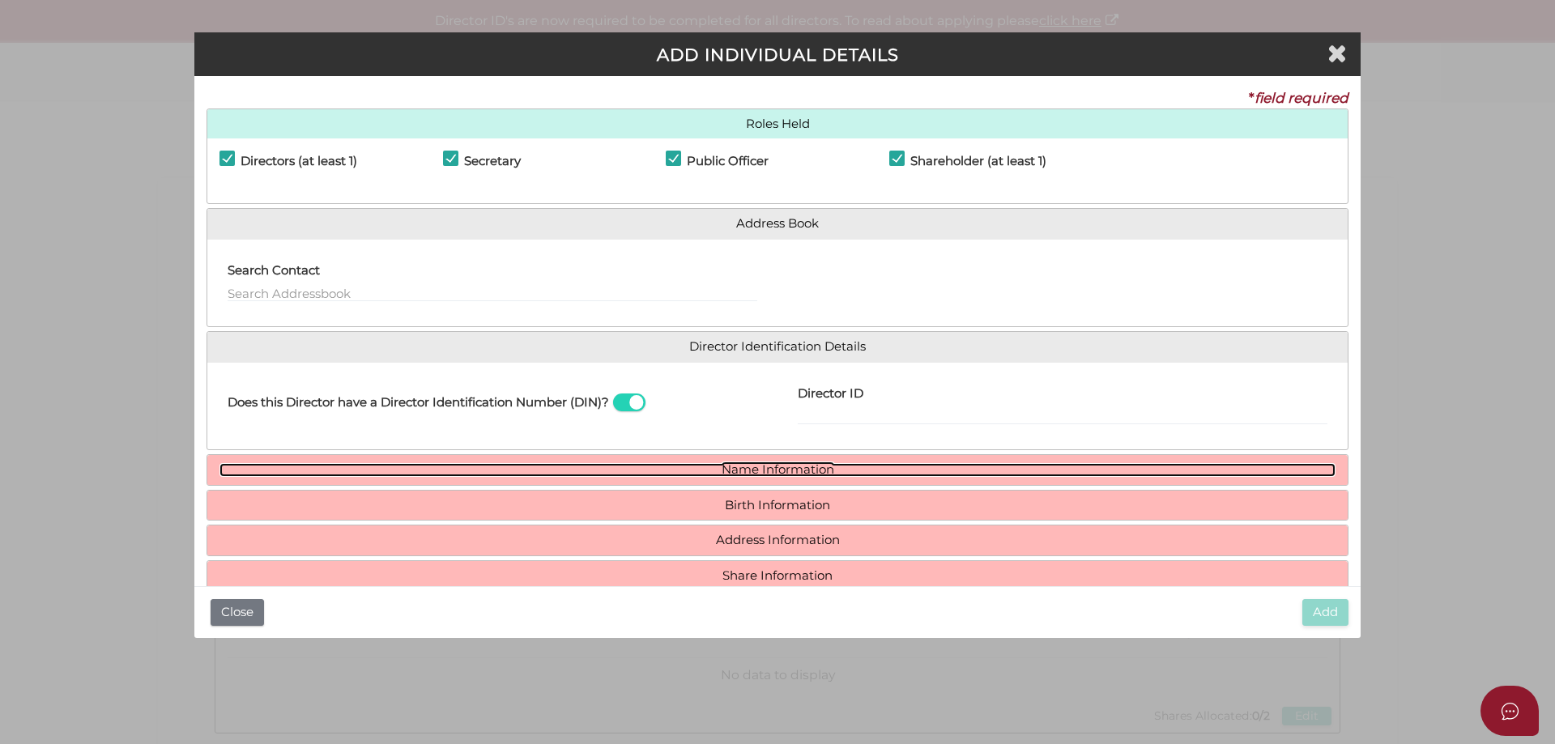
click at [731, 473] on link "Name Information" at bounding box center [778, 470] width 1116 height 14
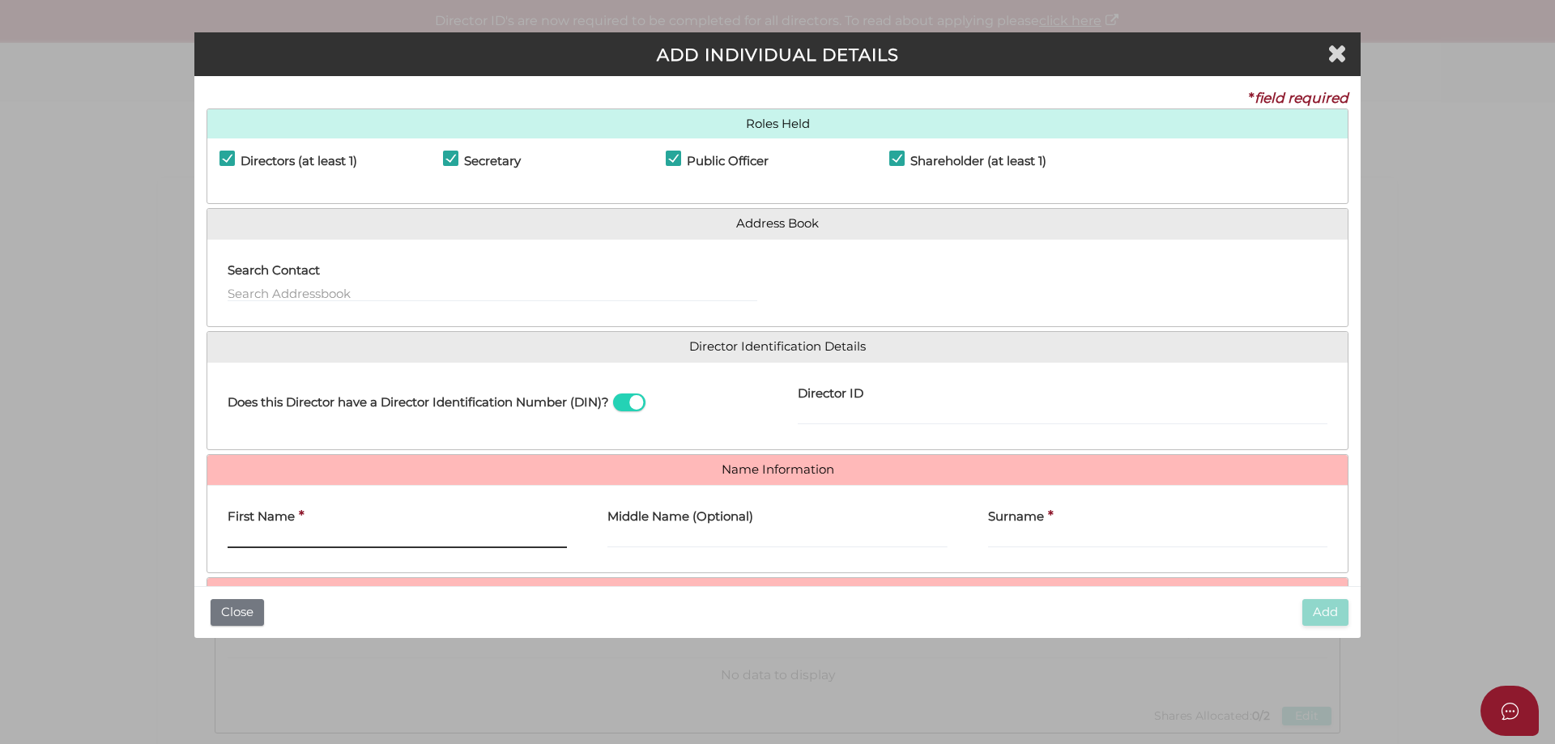
click at [260, 546] on input "First Name" at bounding box center [397, 540] width 339 height 18
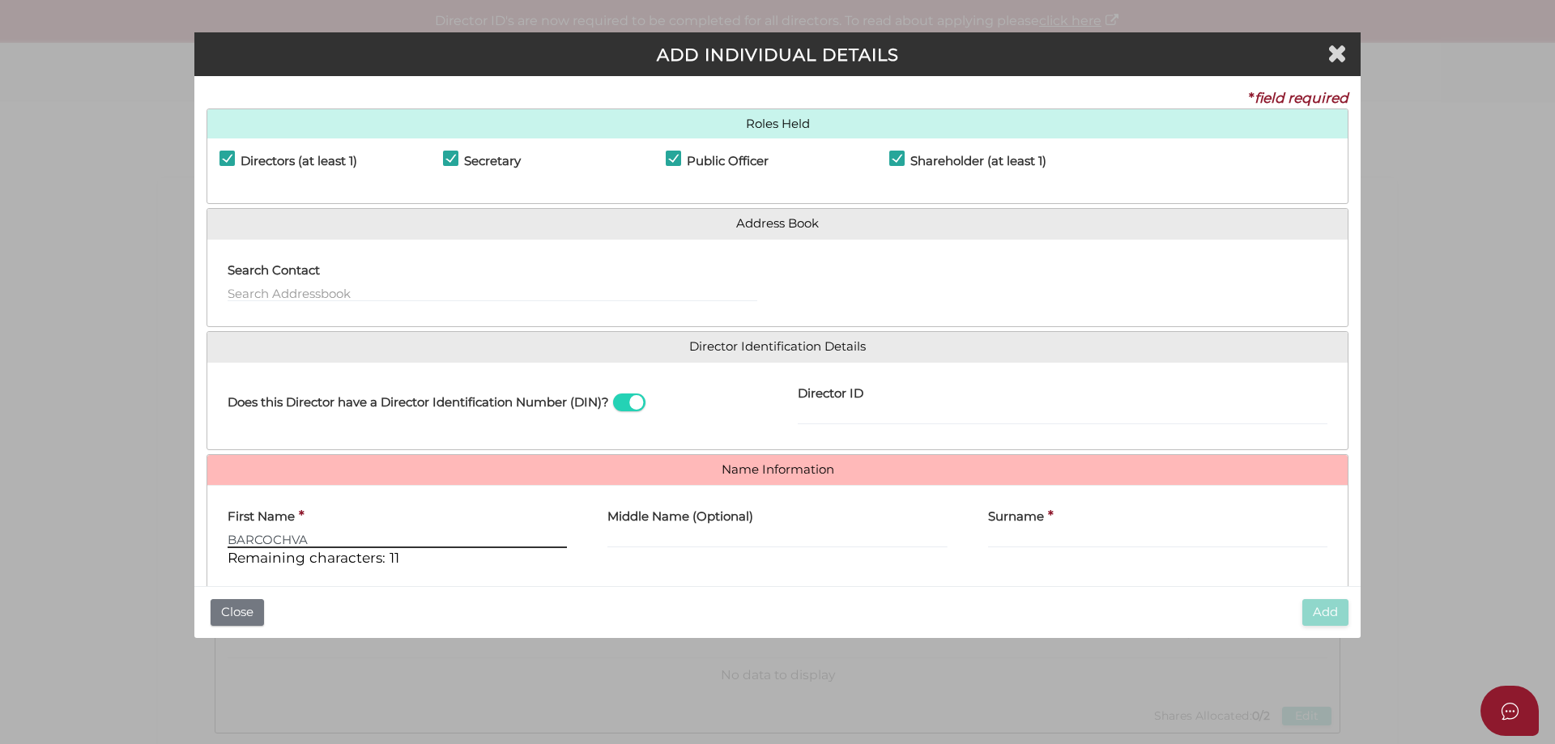
type input "BARCOCHVA"
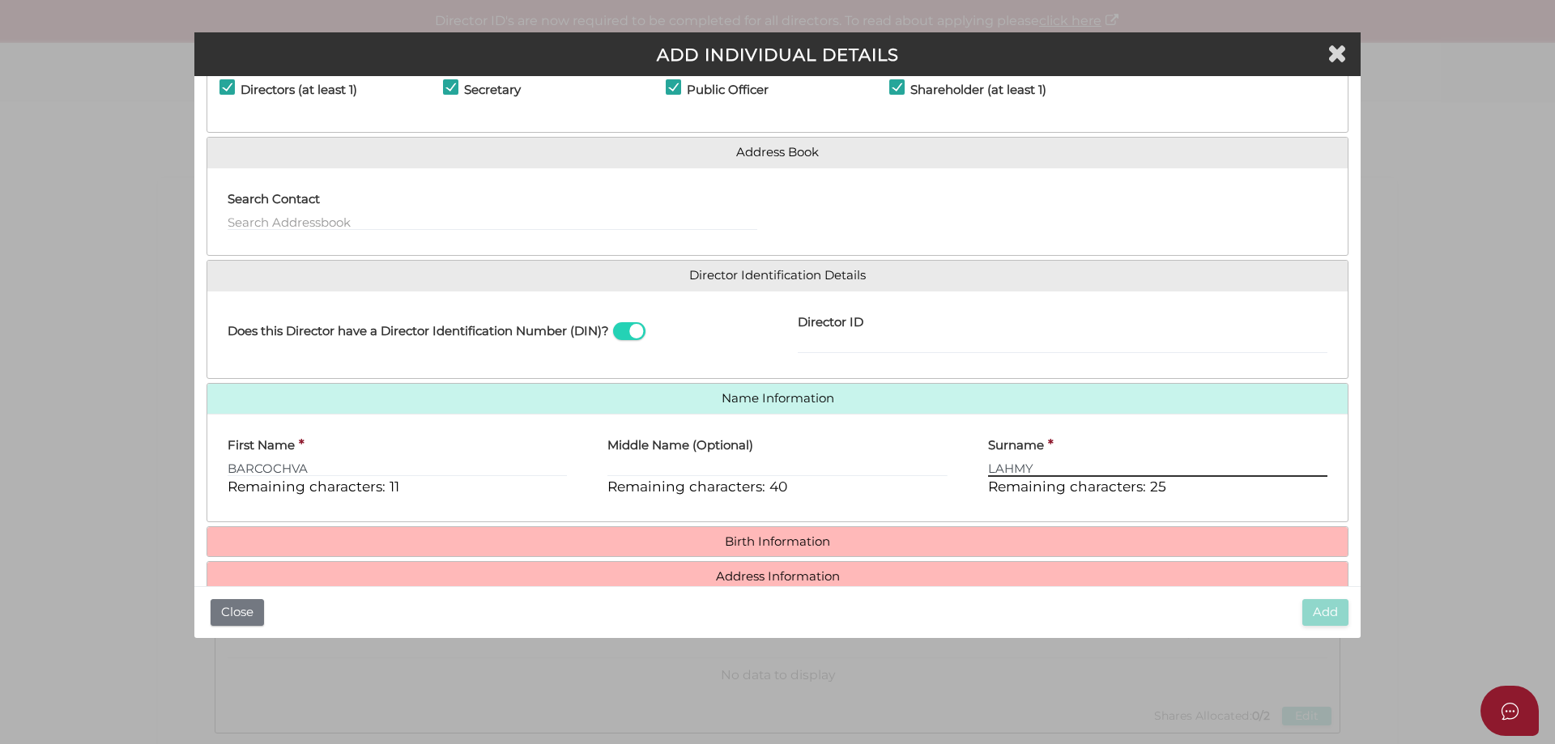
scroll to position [139, 0]
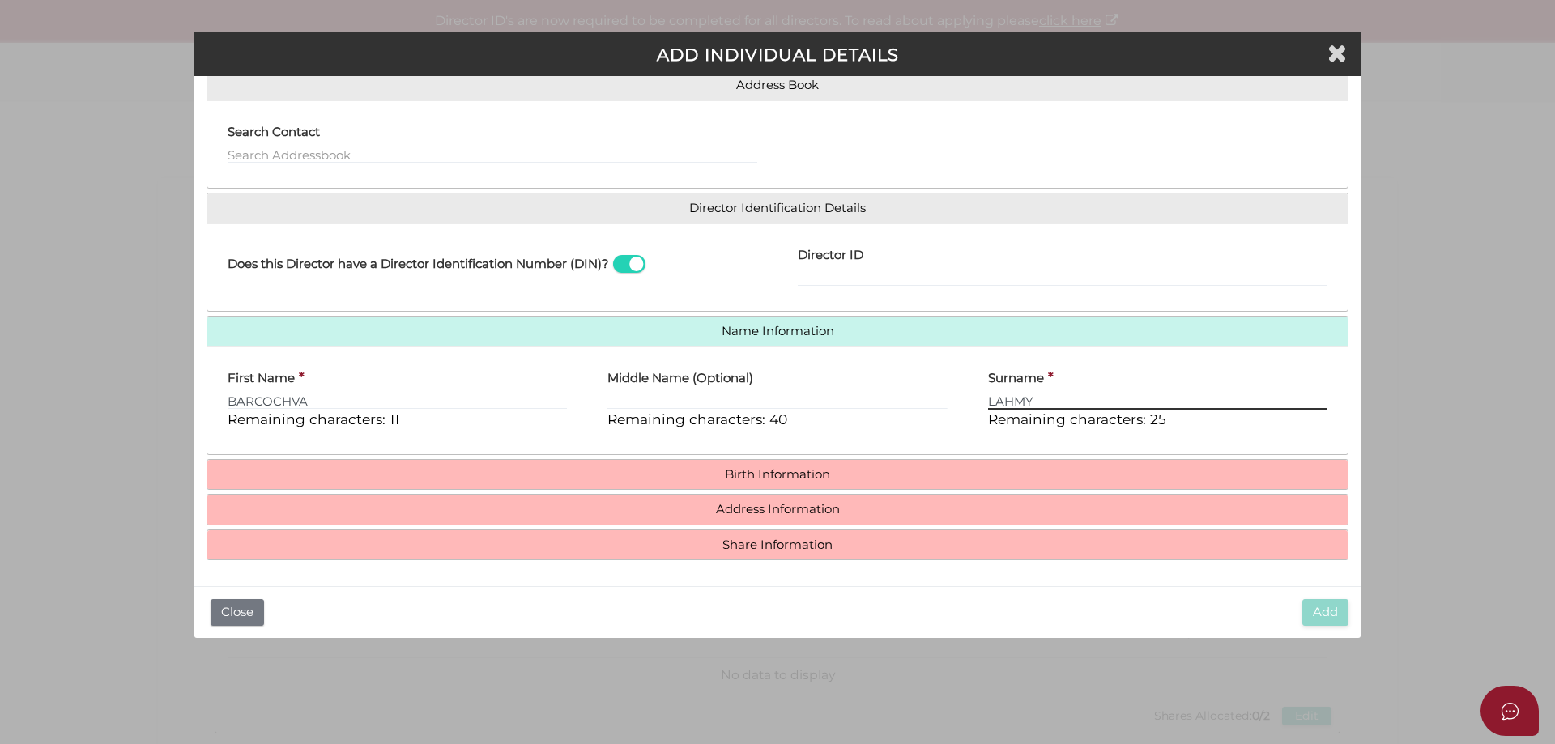
type input "LAHMY"
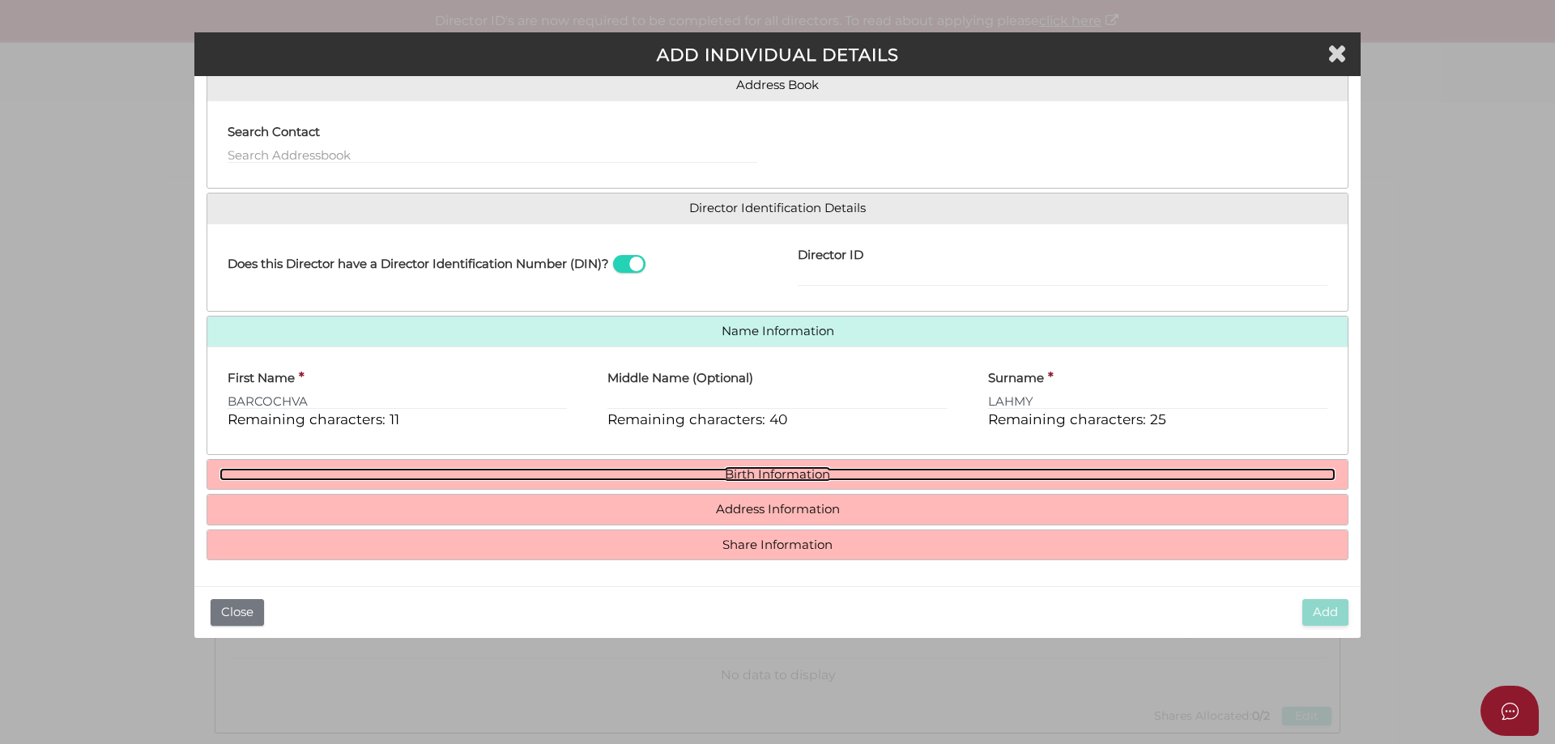
click at [748, 475] on link "Birth Information" at bounding box center [778, 475] width 1116 height 14
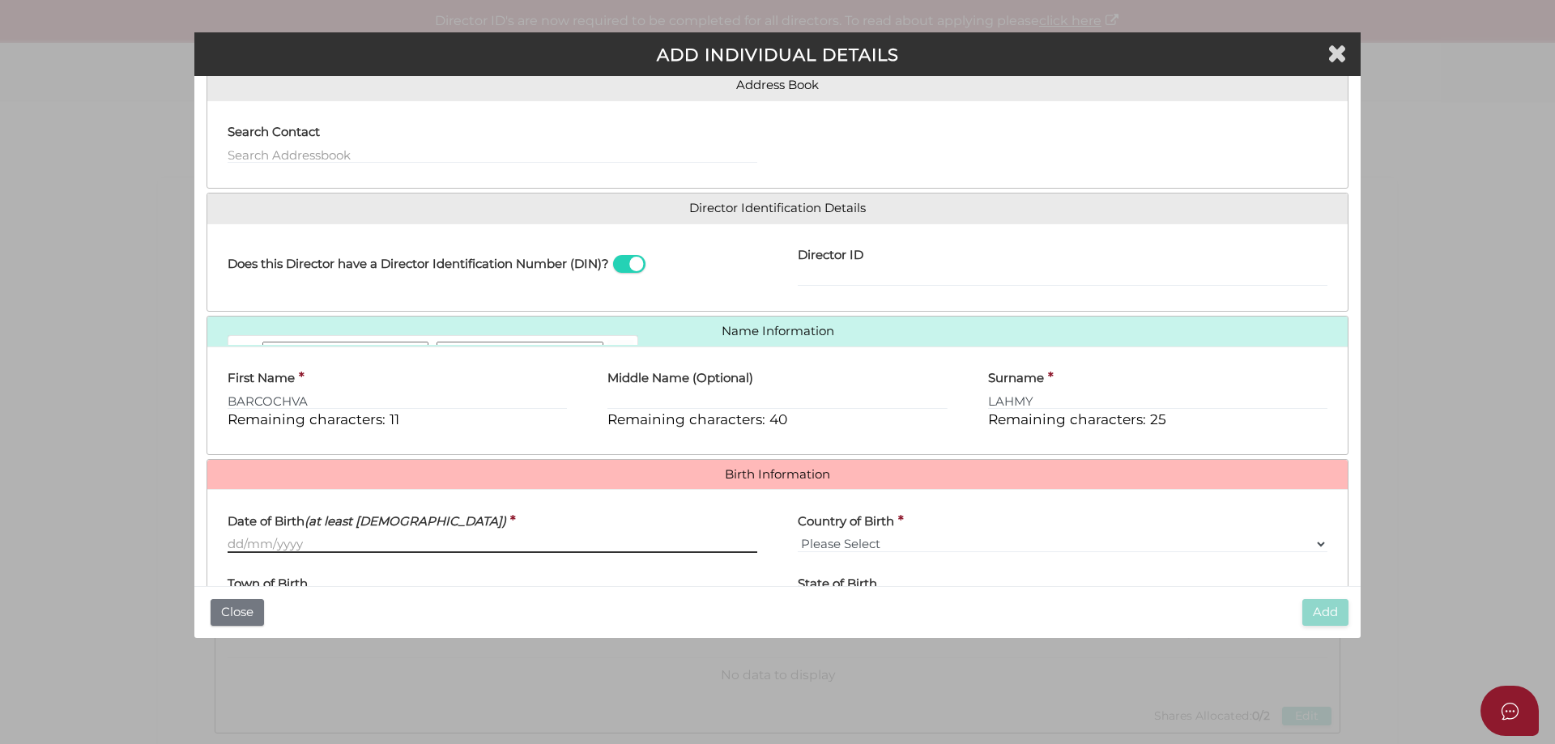
click at [399, 540] on input "Date of Birth (at least 18 years old)" at bounding box center [493, 544] width 530 height 18
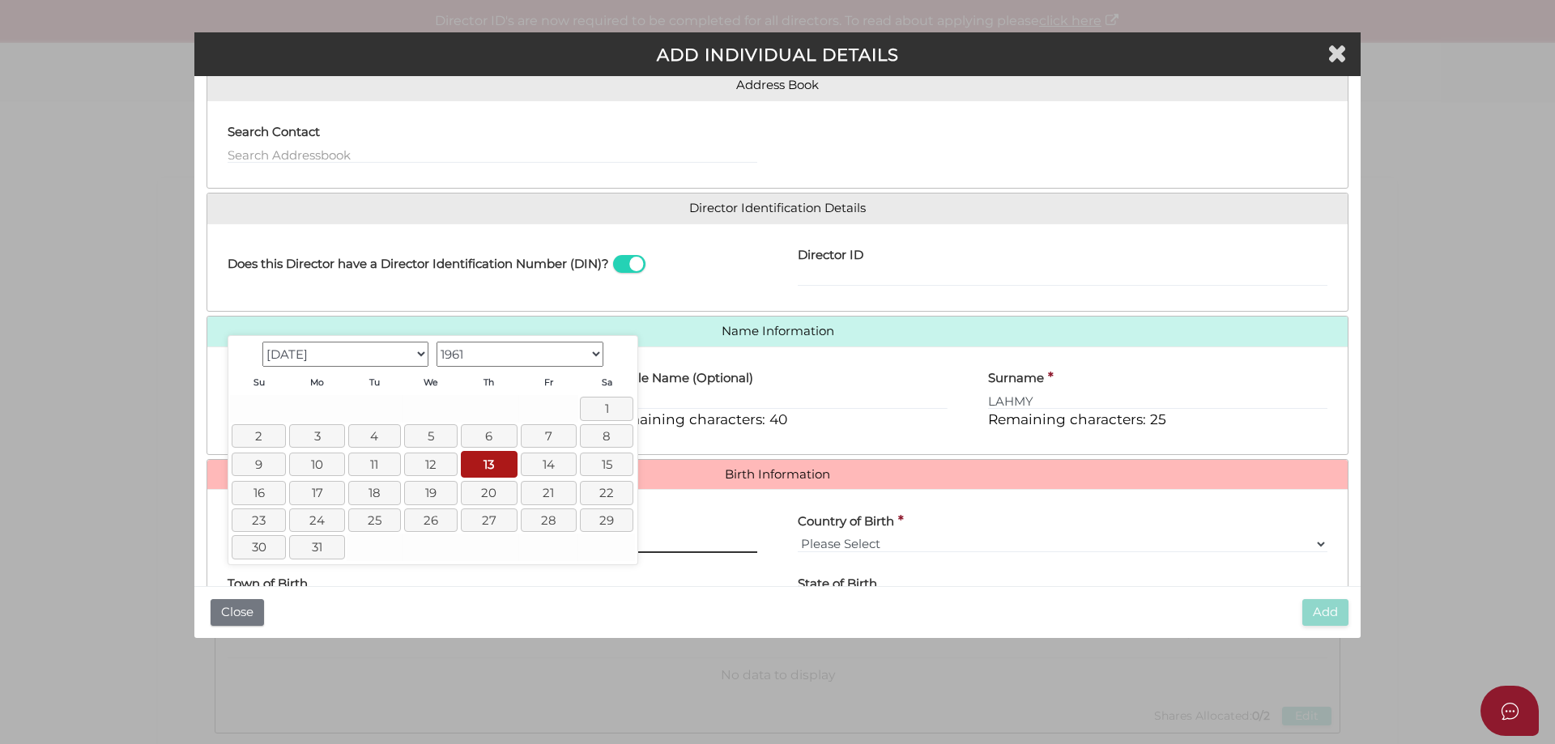
type input "13/07/1961"
click at [485, 450] on td "13" at bounding box center [488, 465] width 59 height 30
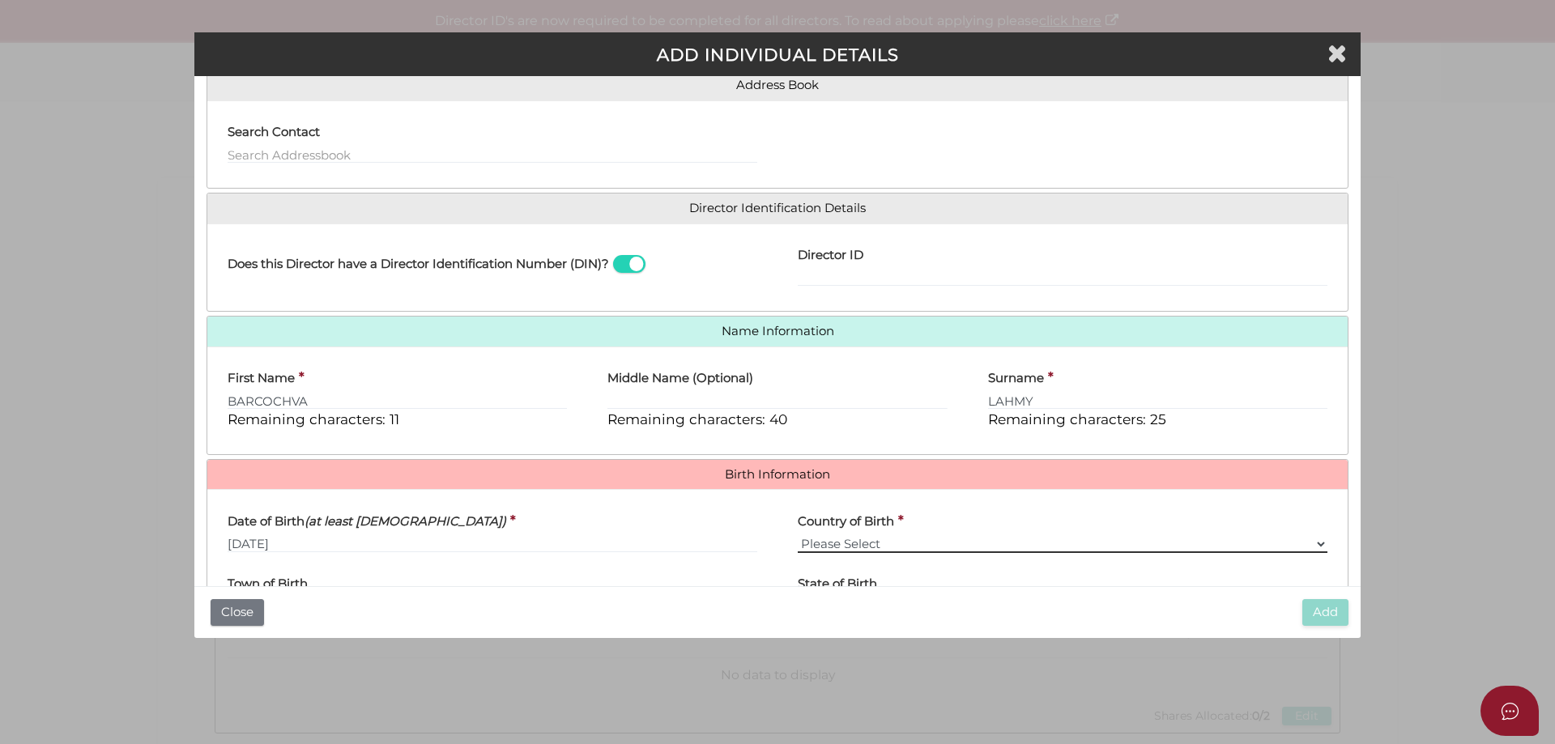
click at [919, 544] on select "Please Select v Australia Afghanistan Albania Algeria American Samoa Andorra An…" at bounding box center [1063, 544] width 530 height 18
select select "Israel"
click at [798, 535] on select "Please Select v Australia Afghanistan Albania Algeria American Samoa Andorra An…" at bounding box center [1063, 544] width 530 height 18
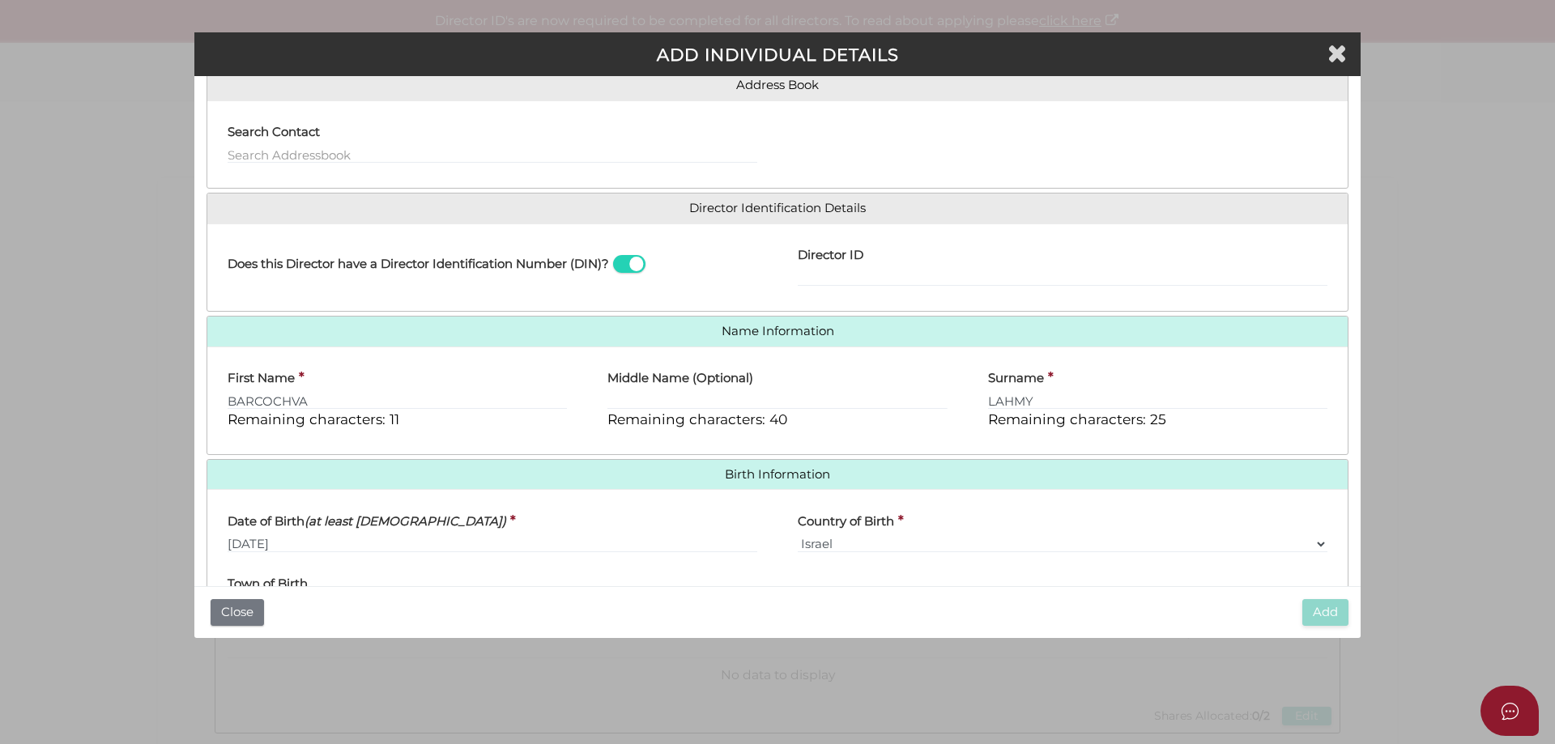
scroll to position [289, 0]
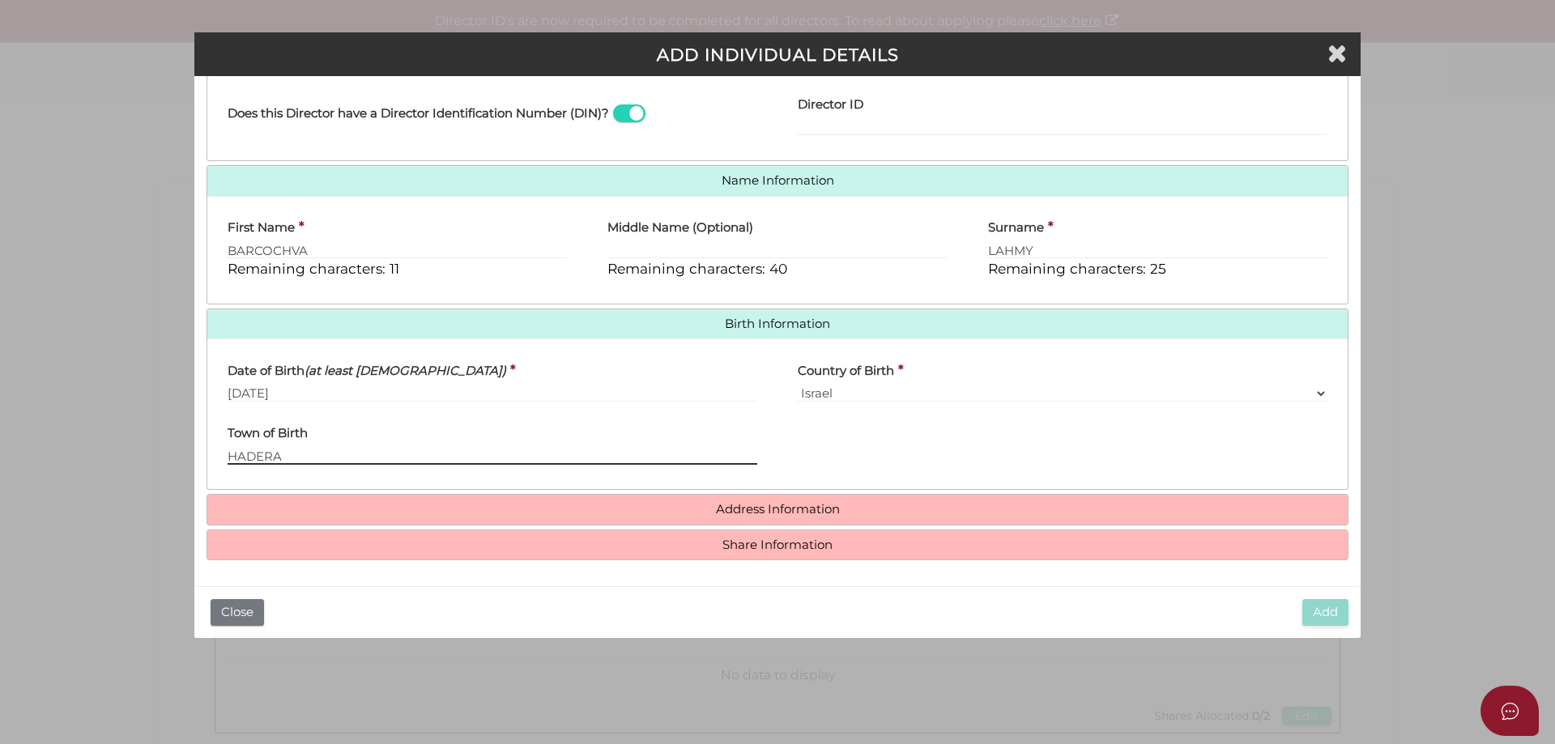
type input "HADERA"
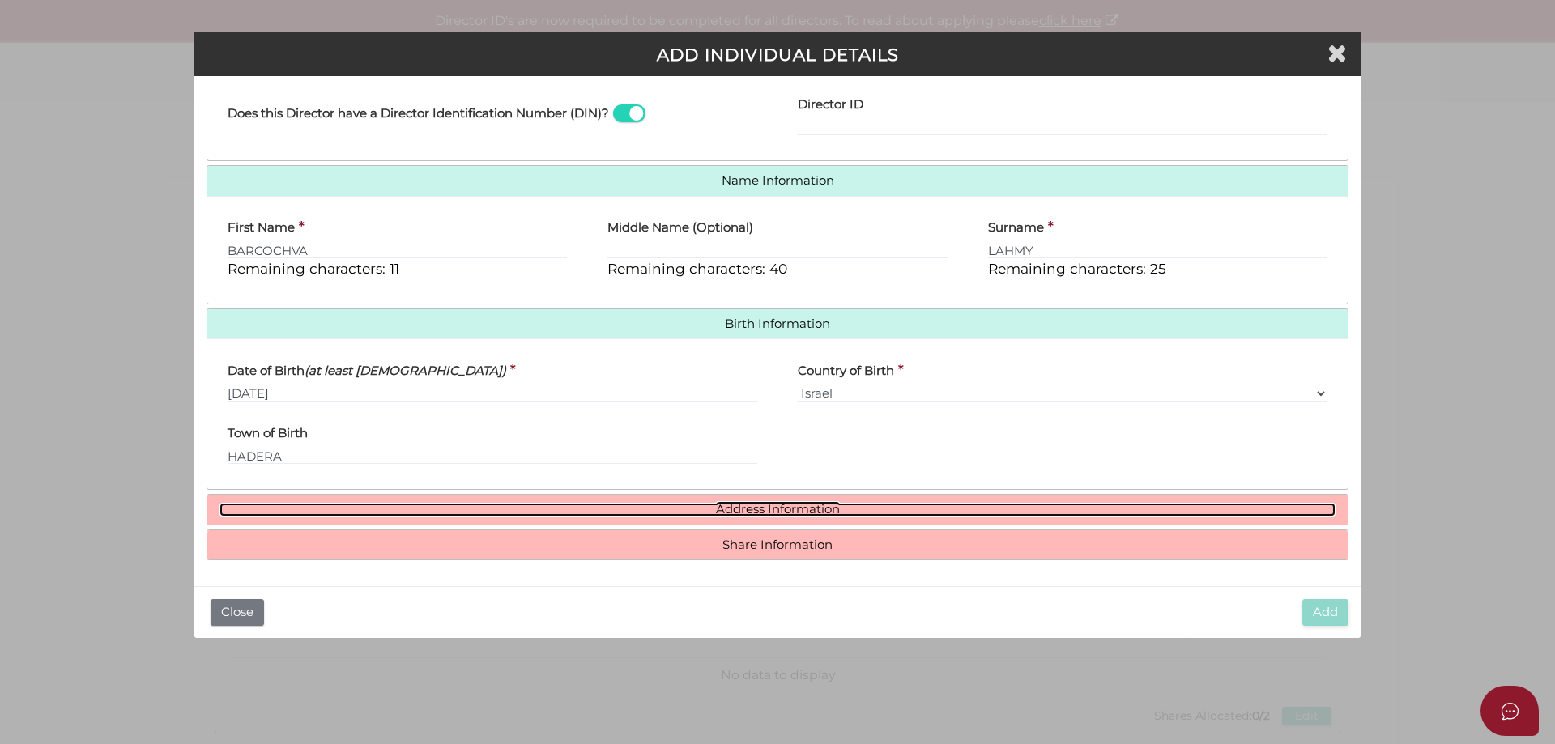
click at [769, 505] on link "Address Information" at bounding box center [778, 510] width 1116 height 14
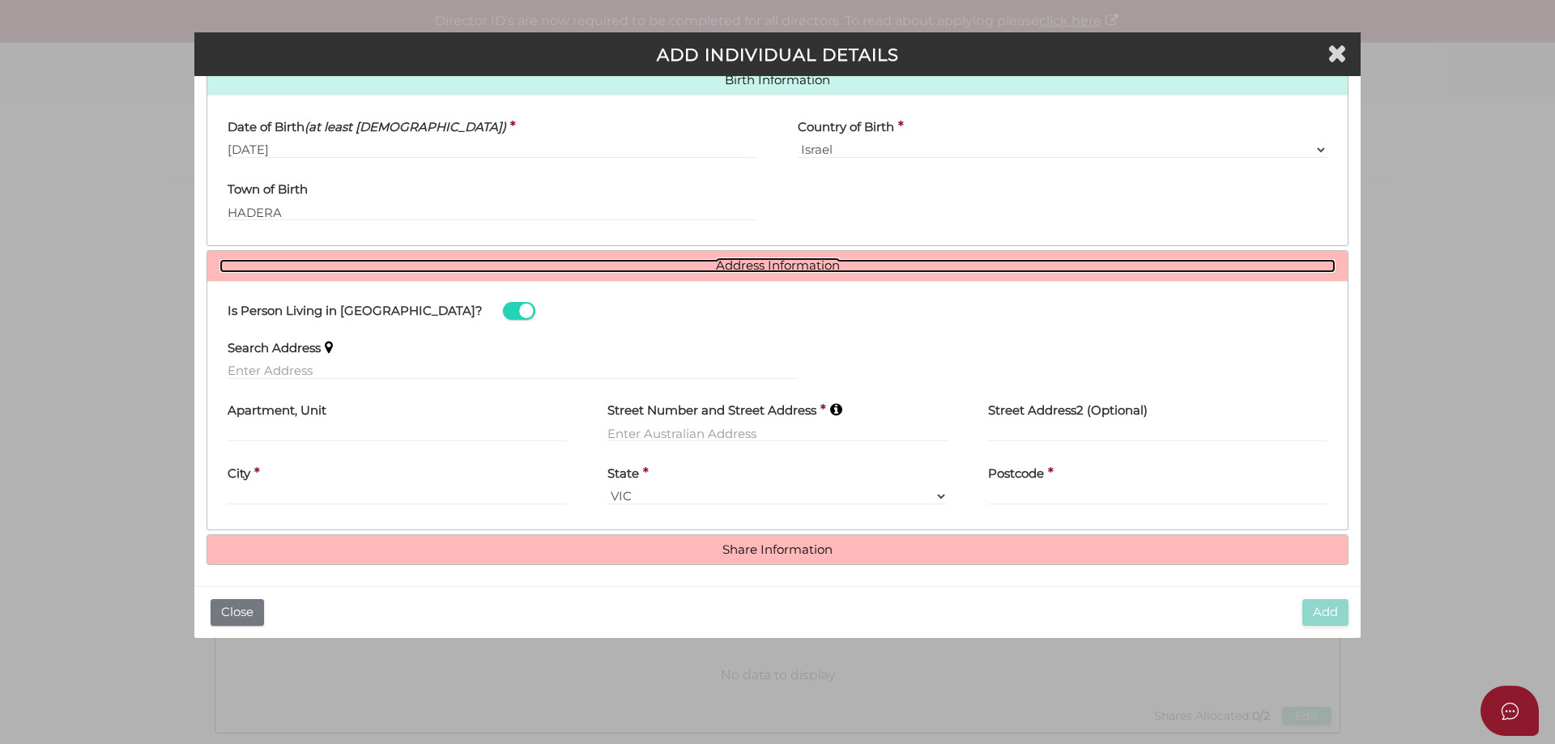
scroll to position [538, 0]
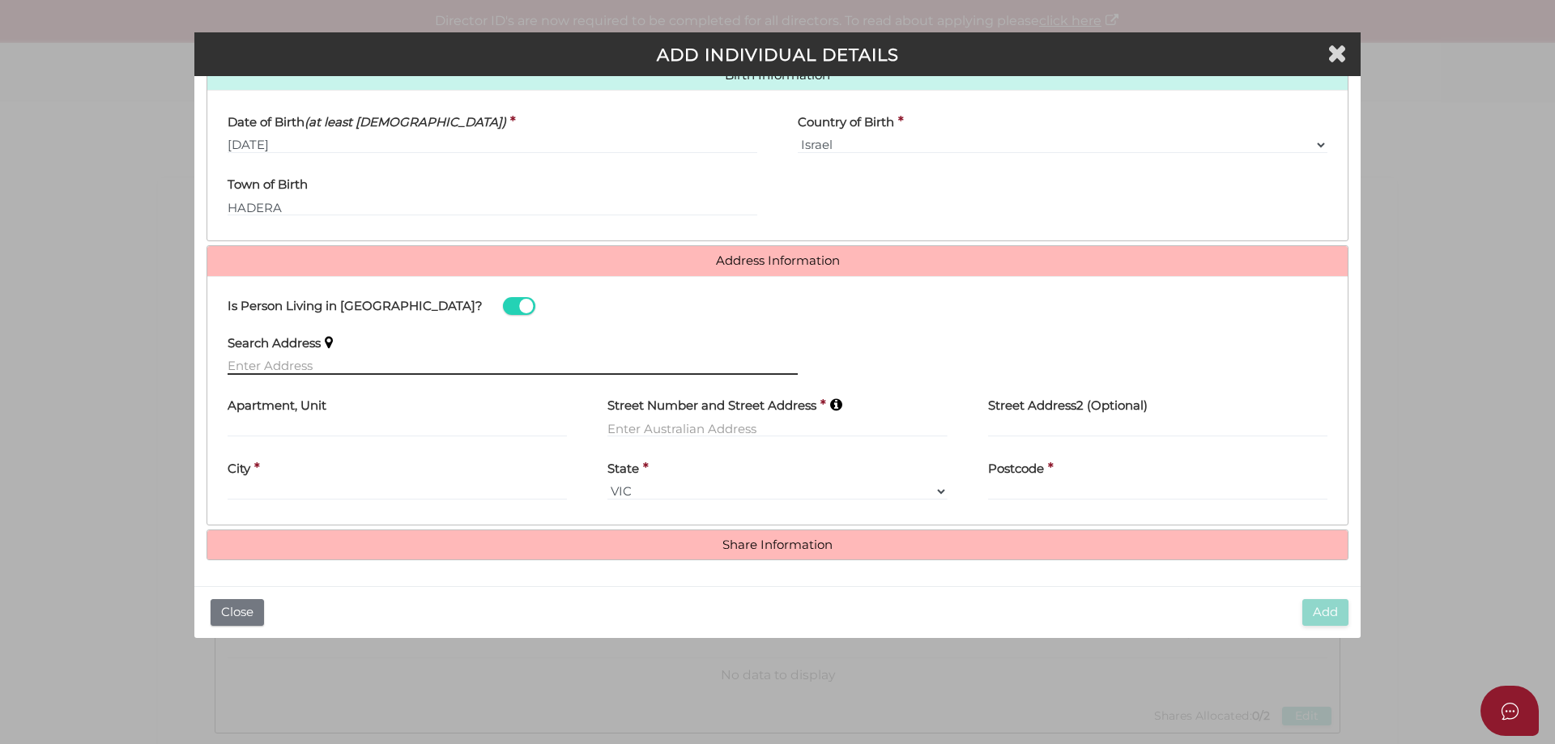
click at [322, 368] on input "text" at bounding box center [513, 366] width 570 height 18
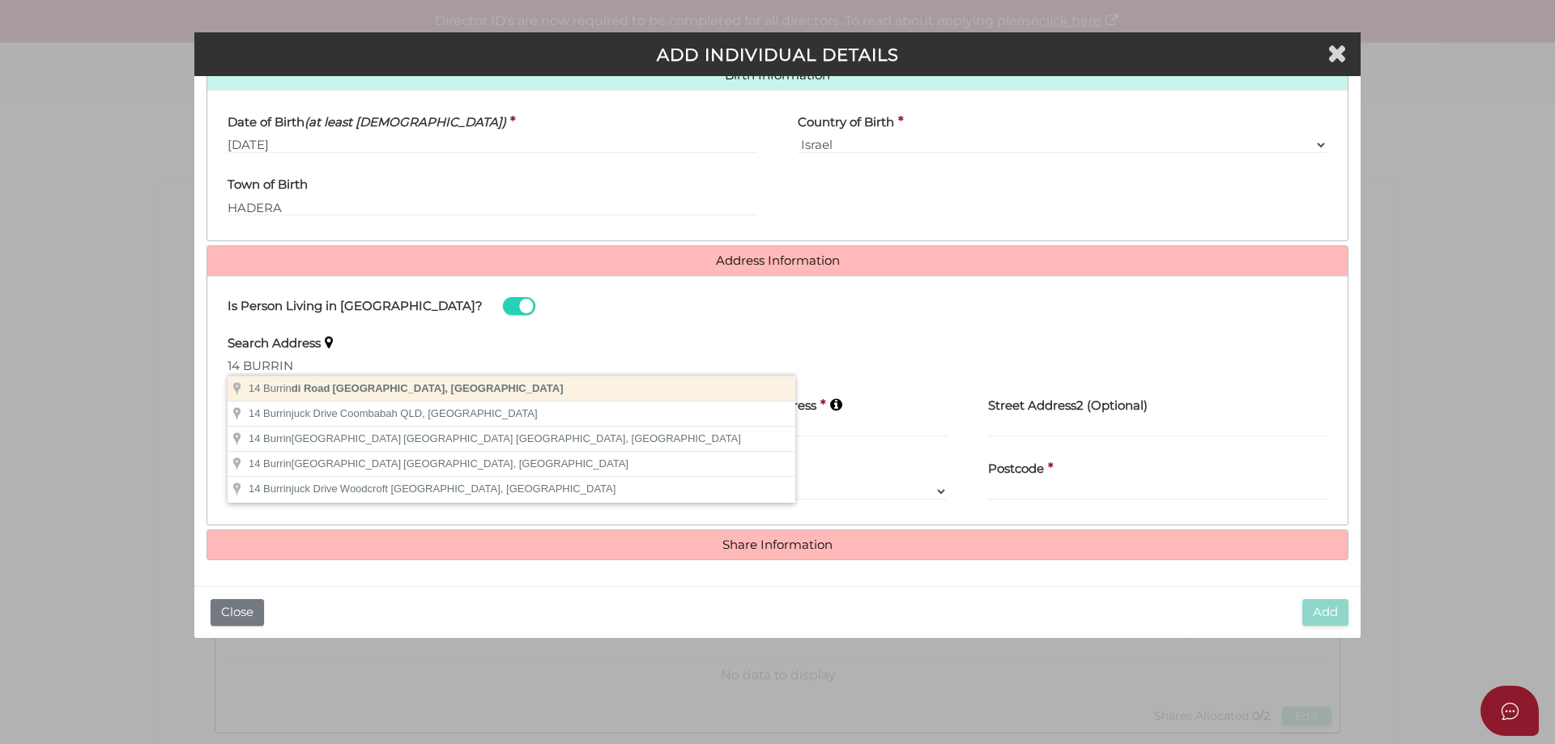
type input "14 Burrindi Road, Caulfield South VIC, Australia"
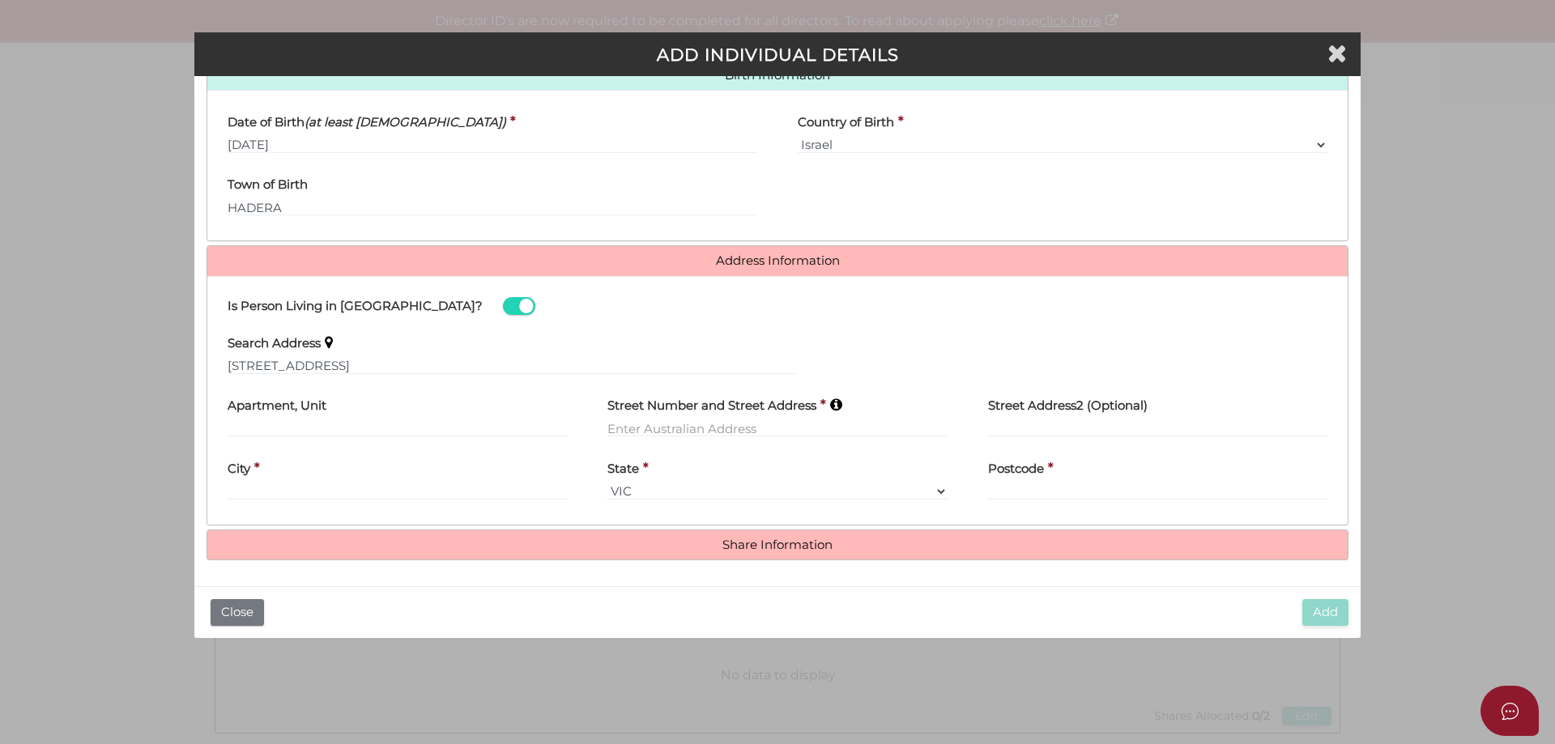
type input "14 Burrindi Road"
type input "Caulfield South"
select select "VIC"
type input "3162"
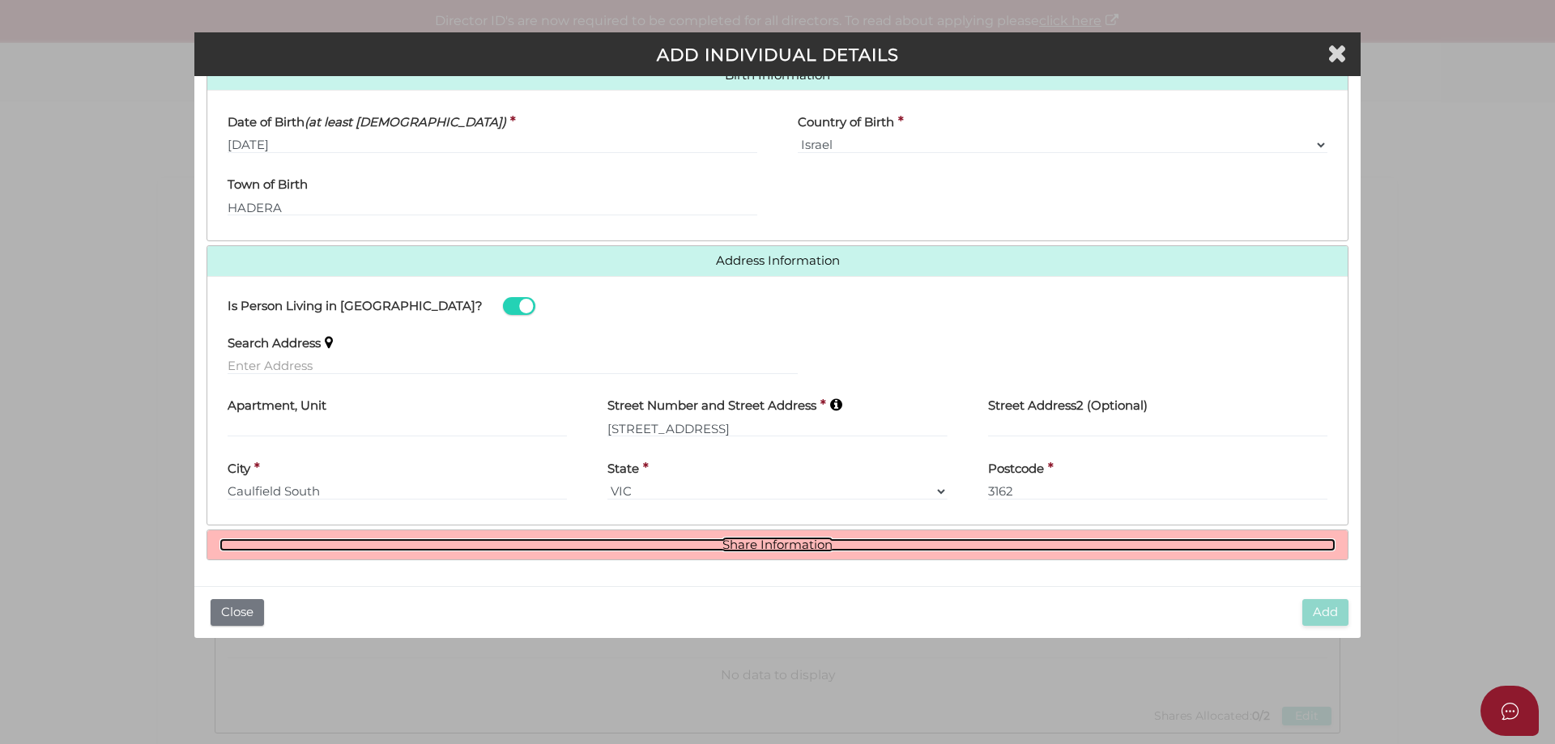
click at [739, 545] on link "Share Information" at bounding box center [778, 546] width 1116 height 14
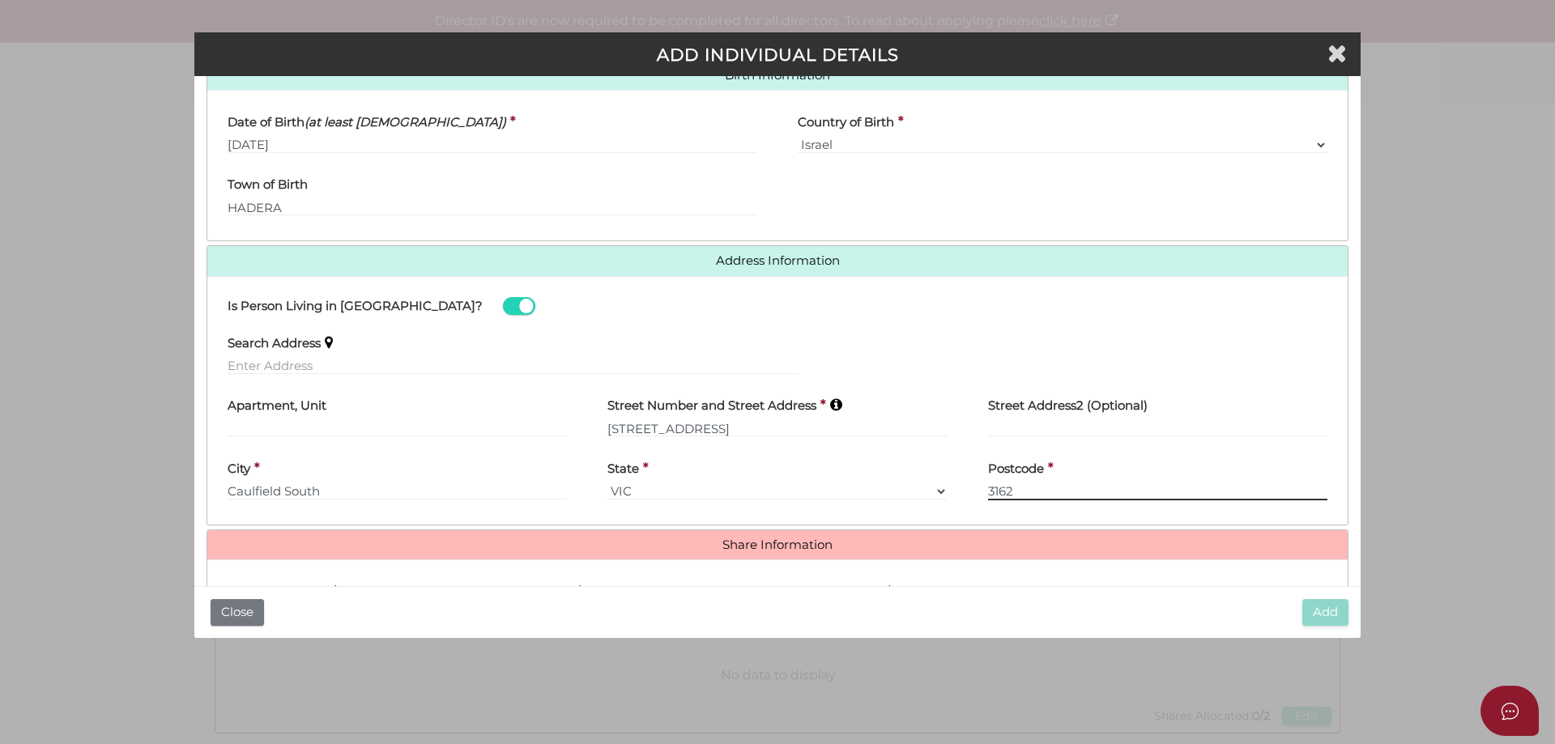
click at [1036, 496] on input "3162" at bounding box center [1157, 492] width 339 height 18
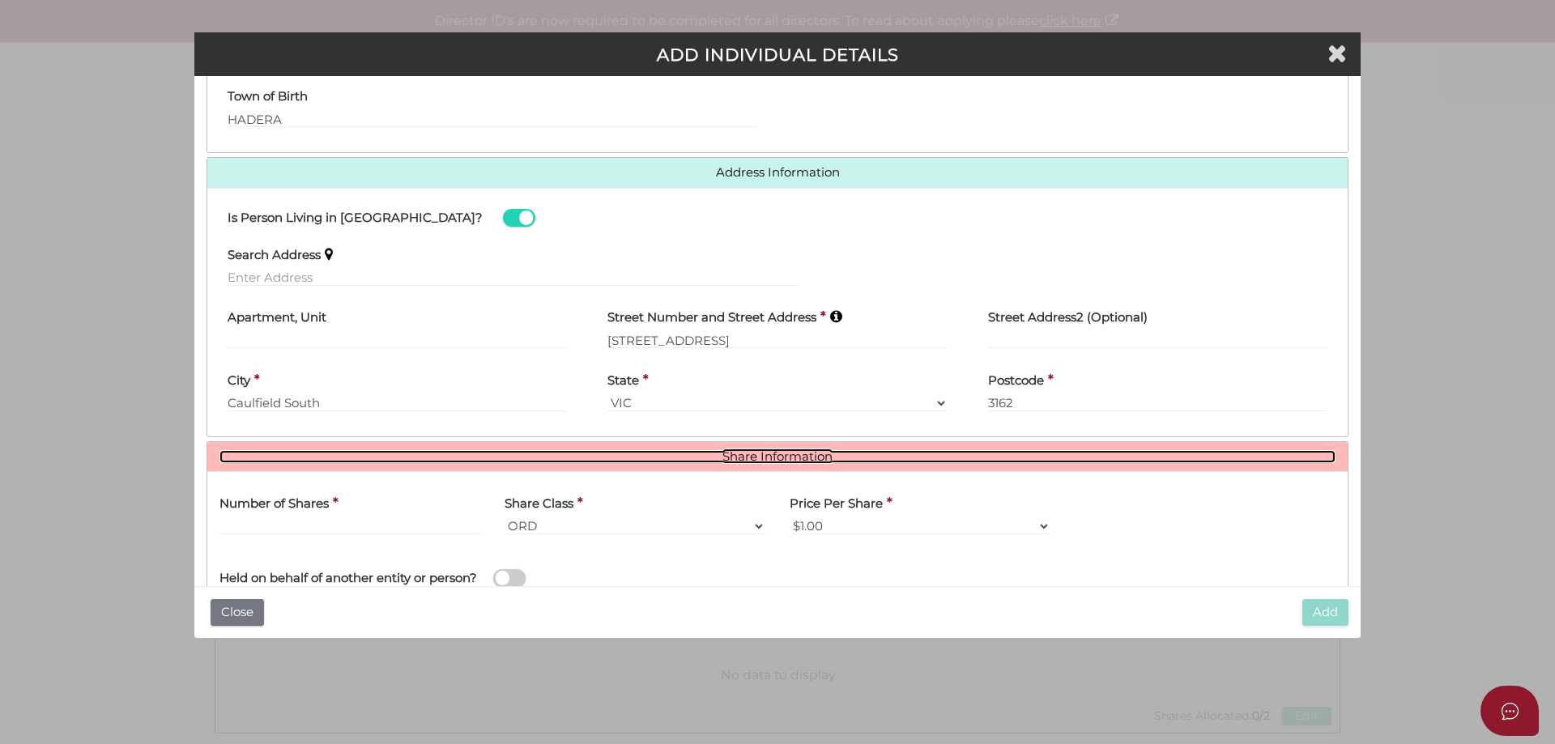
scroll to position [736, 0]
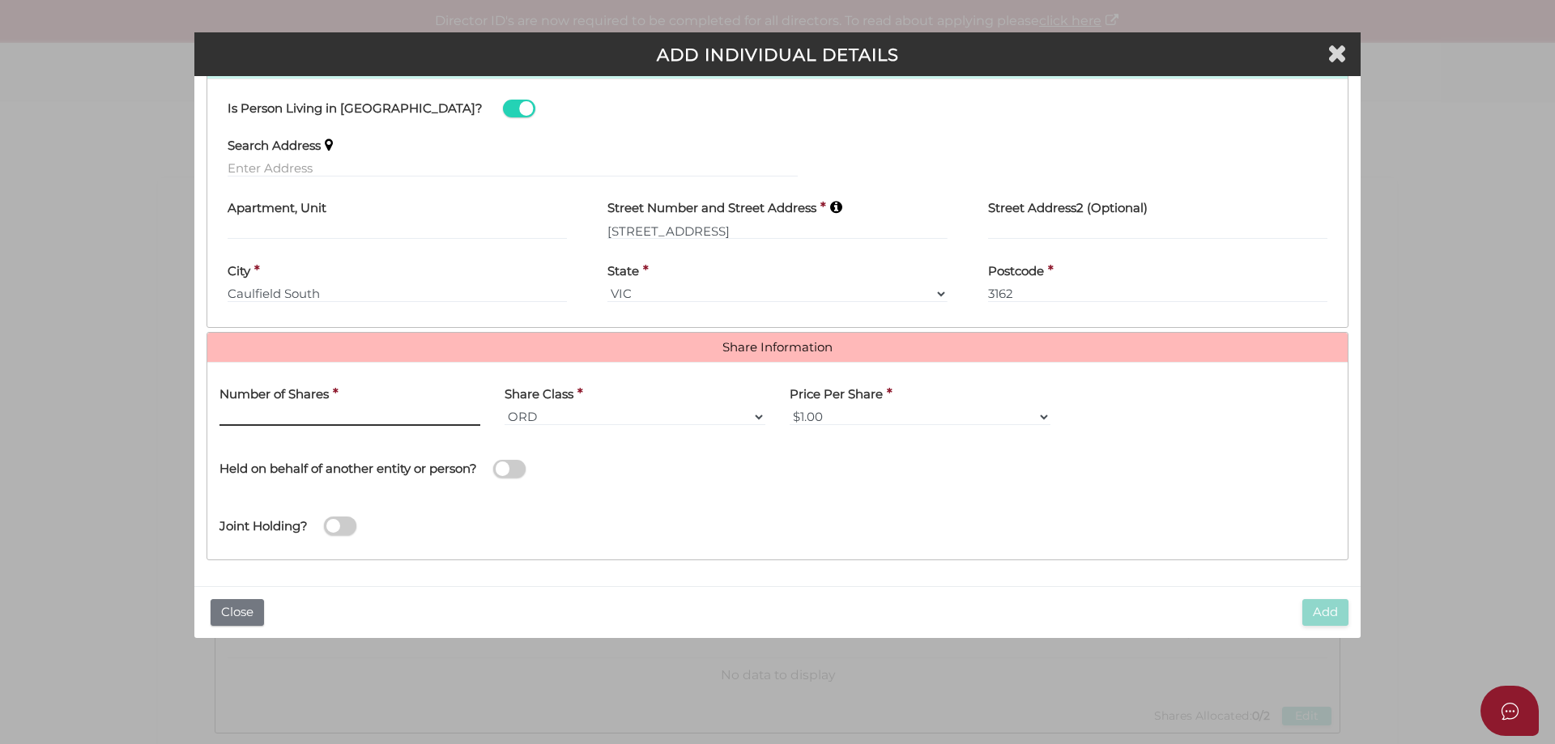
click at [278, 416] on input "text" at bounding box center [350, 417] width 261 height 18
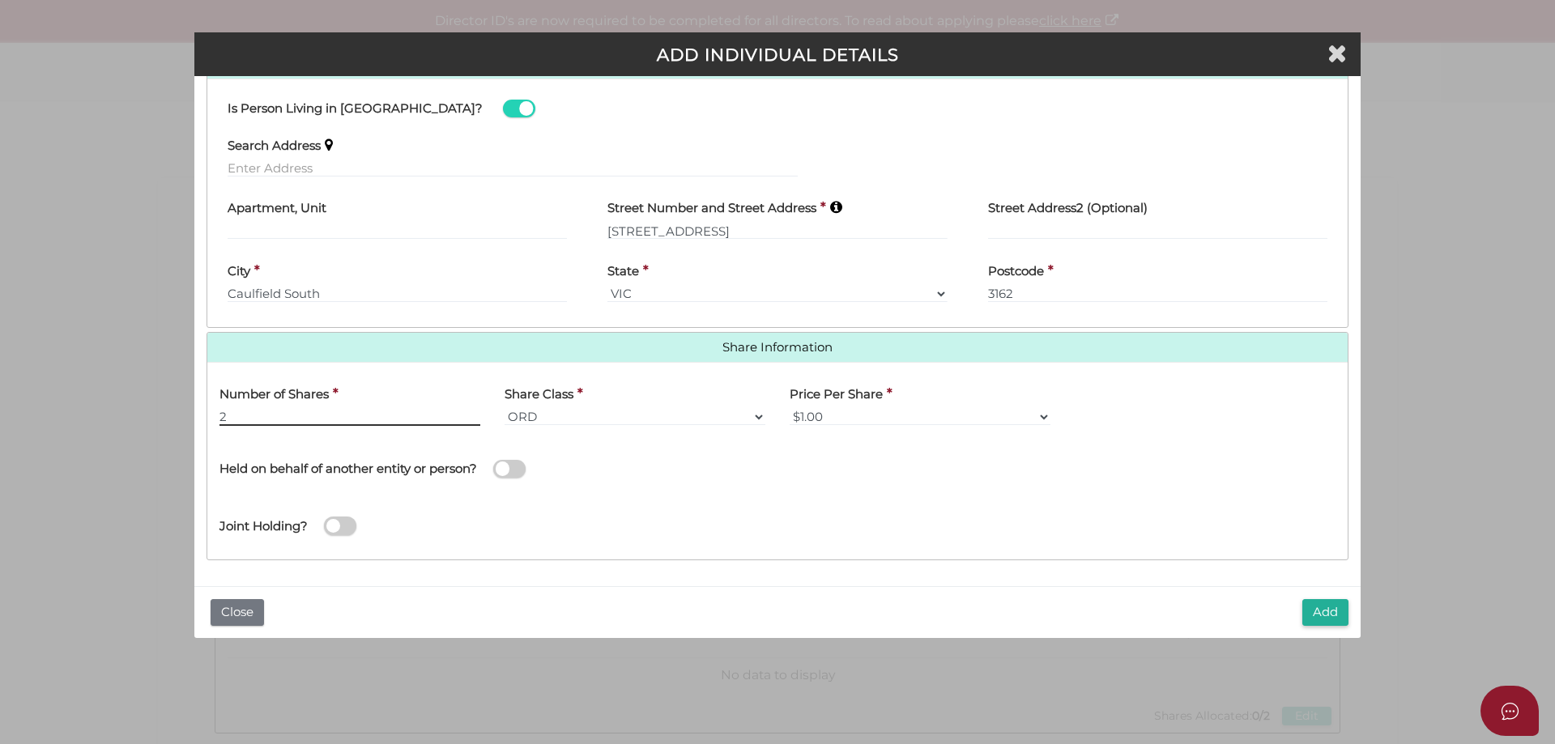
type input "2"
click at [1317, 614] on button "Add" at bounding box center [1326, 612] width 46 height 27
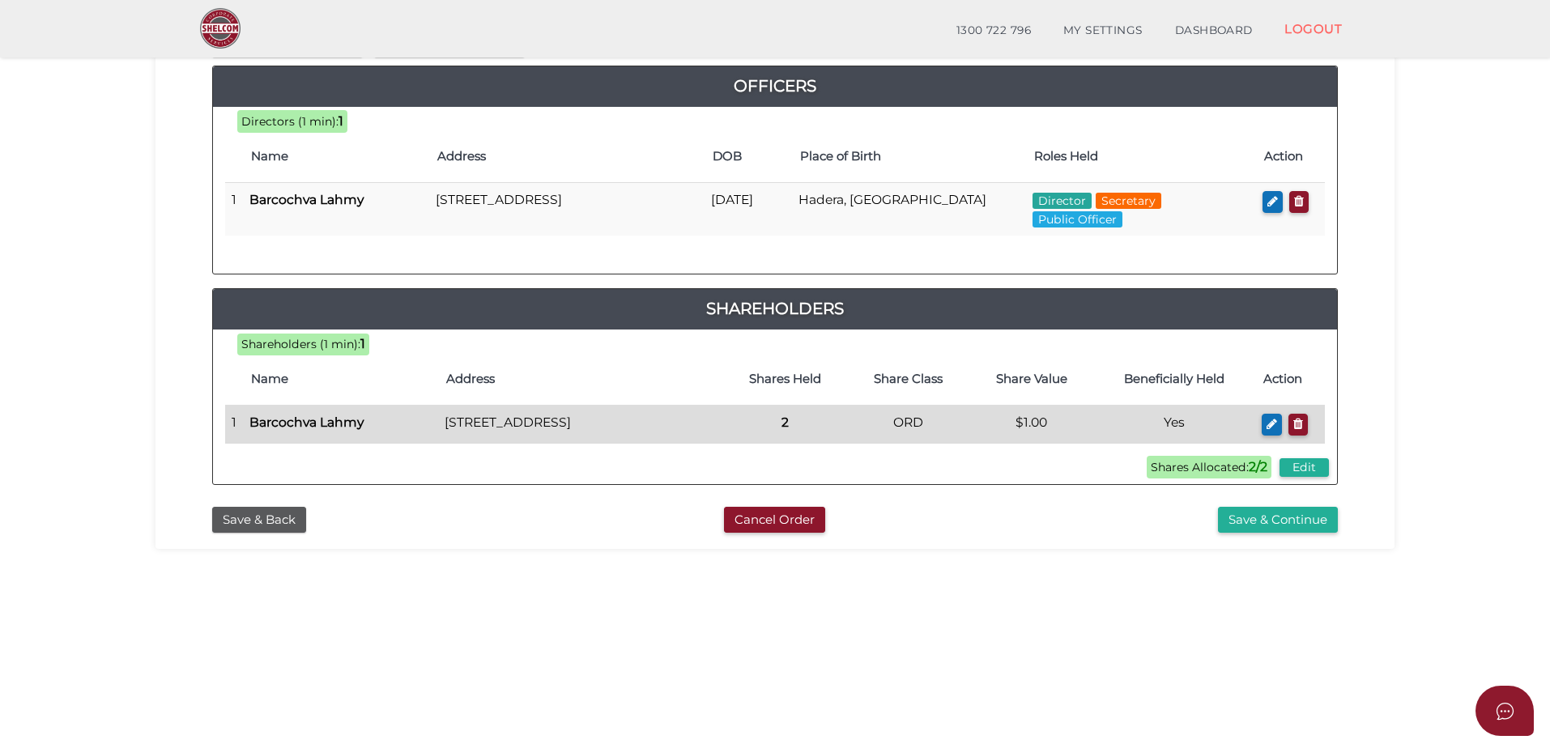
scroll to position [243, 0]
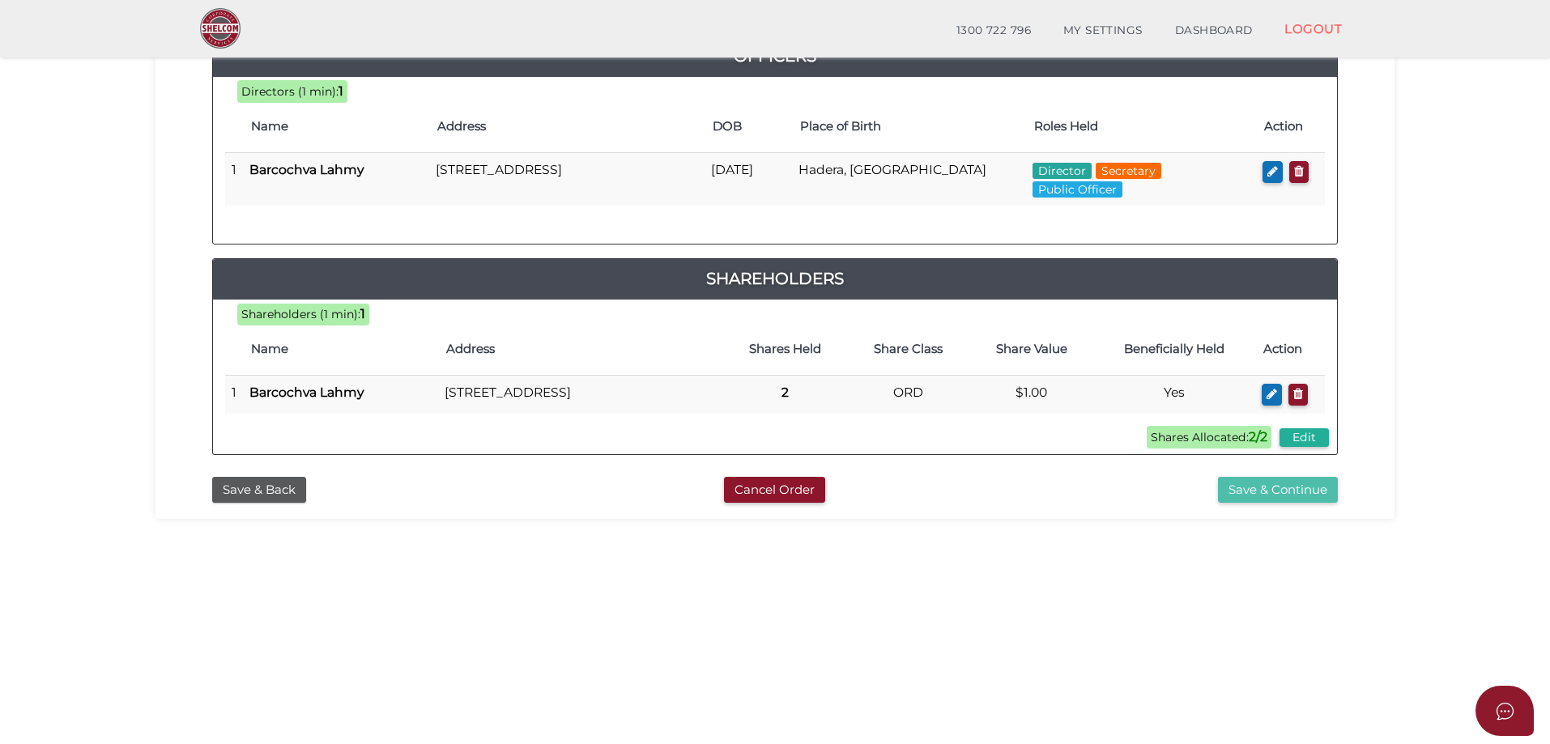
click at [1308, 502] on button "Save & Continue" at bounding box center [1278, 490] width 120 height 27
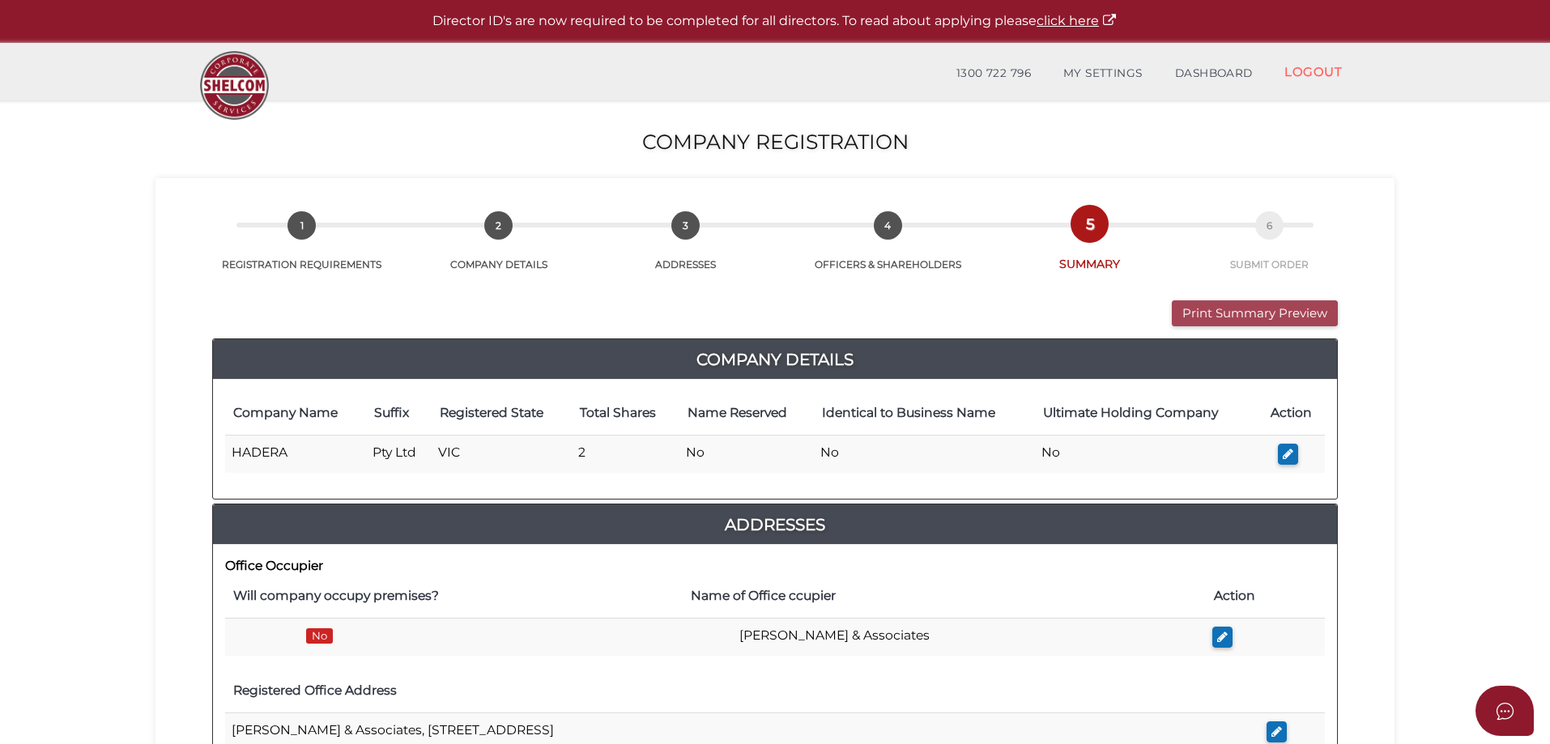
click at [1217, 307] on button "Print Summary Preview" at bounding box center [1255, 314] width 166 height 27
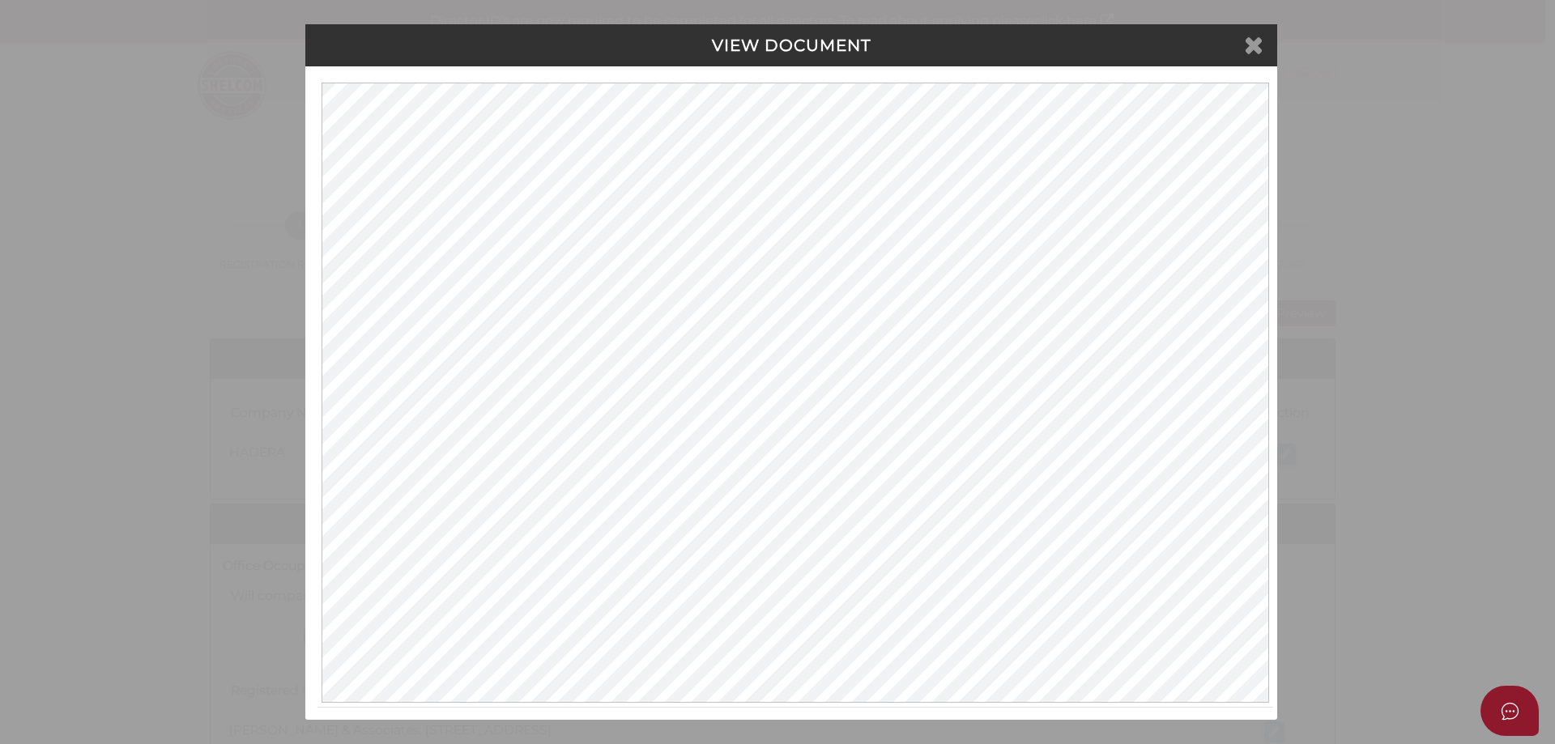
click at [1253, 43] on icon at bounding box center [1253, 44] width 19 height 24
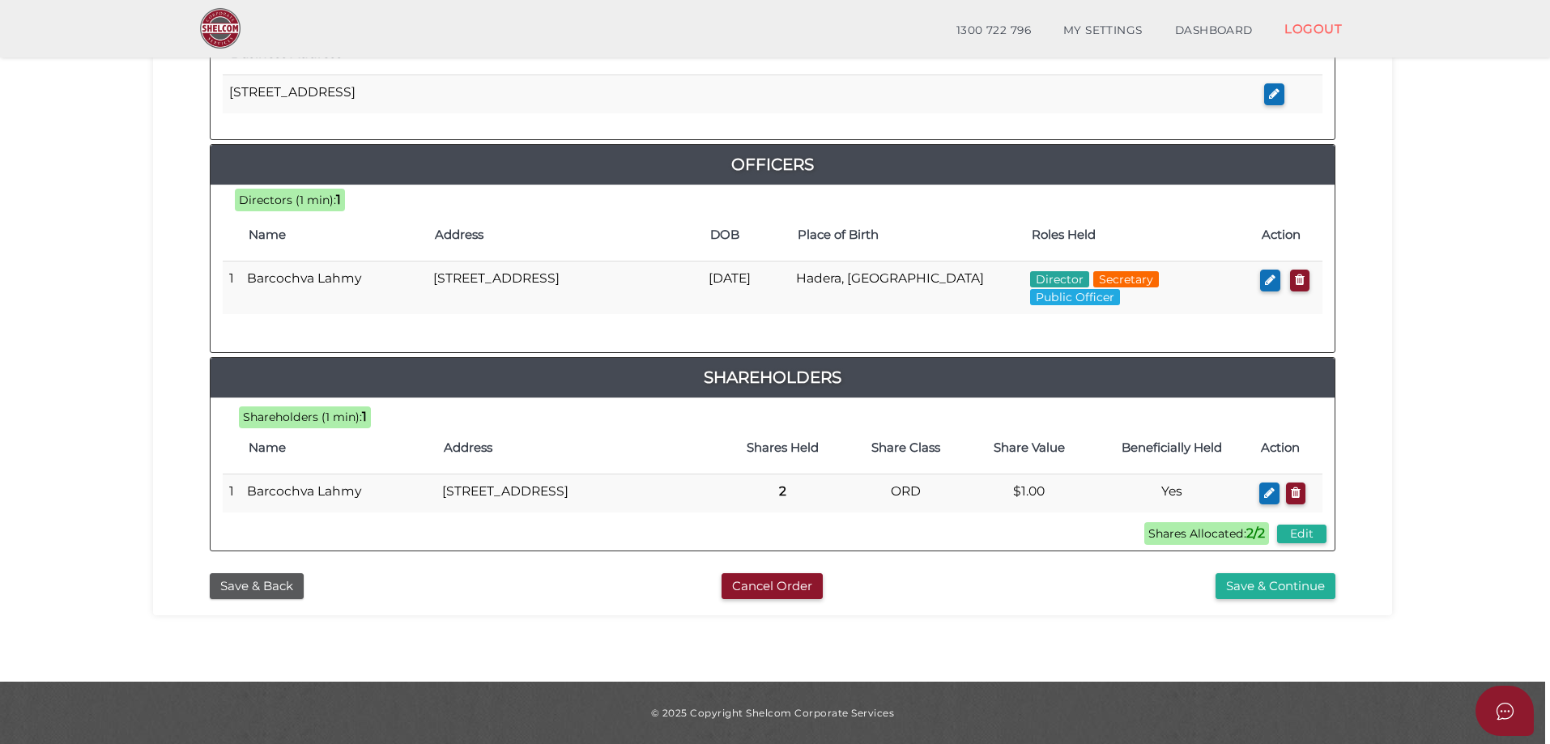
scroll to position [689, 0]
click at [1268, 584] on button "Save & Continue" at bounding box center [1276, 586] width 120 height 27
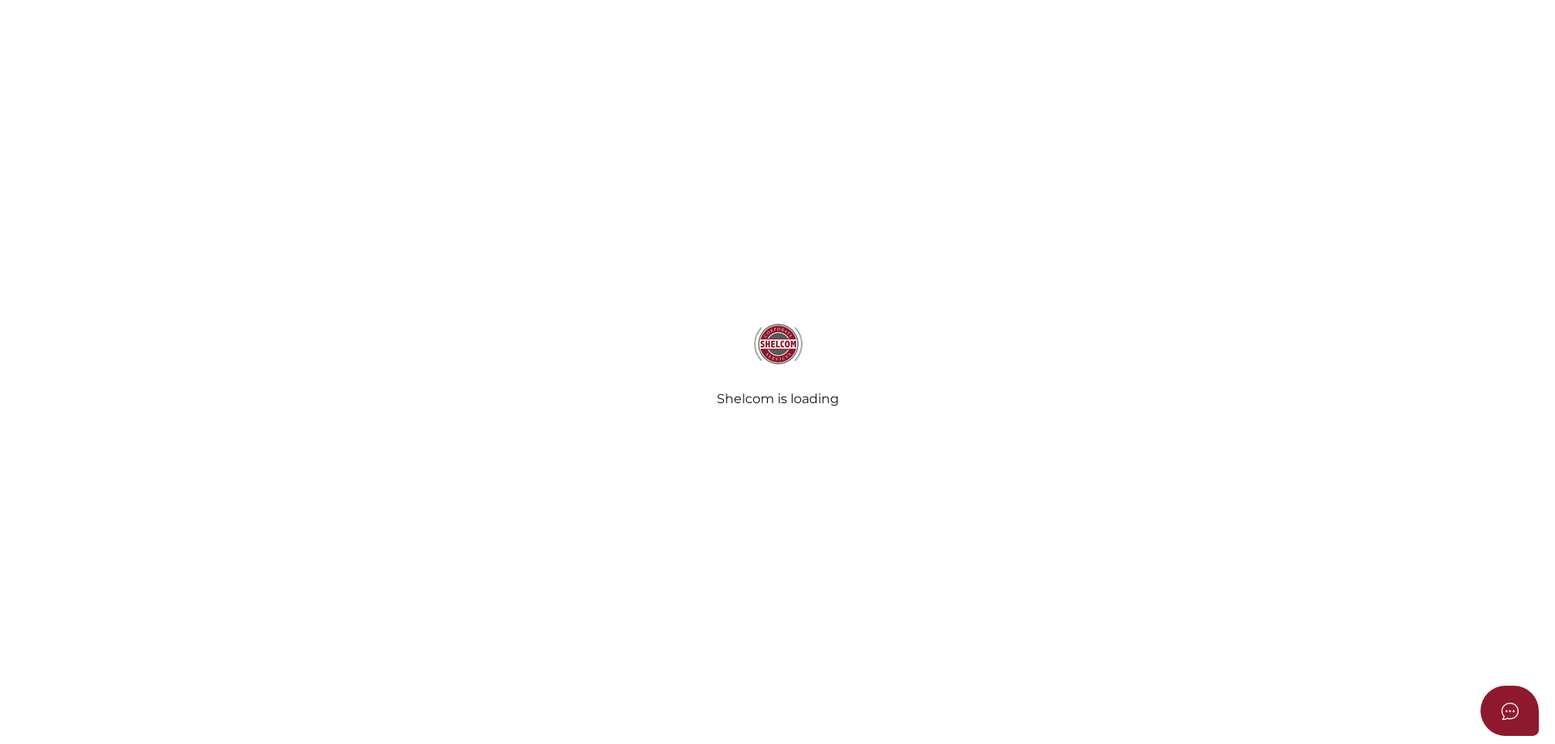
select select "Comb Binding"
radio input "true"
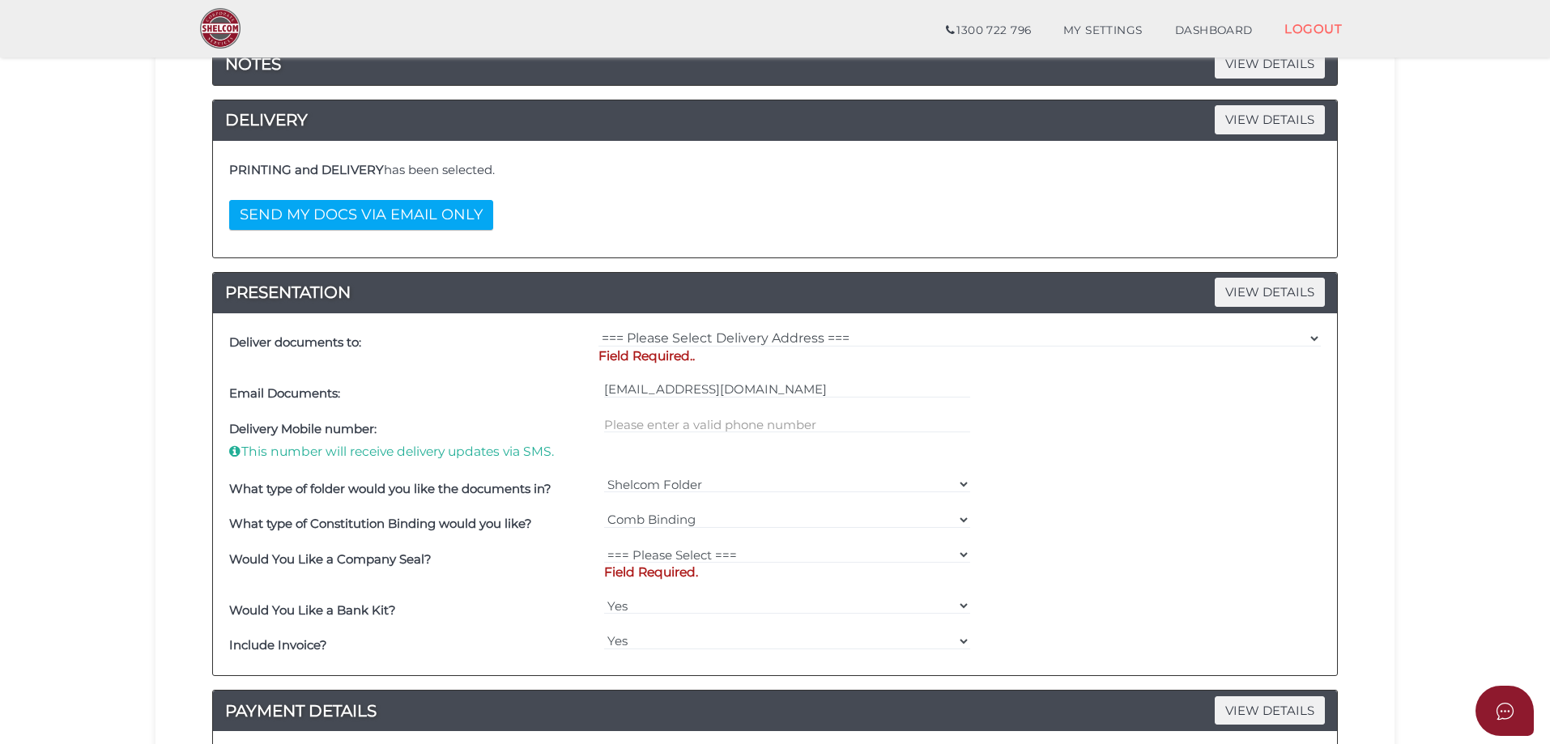
scroll to position [243, 0]
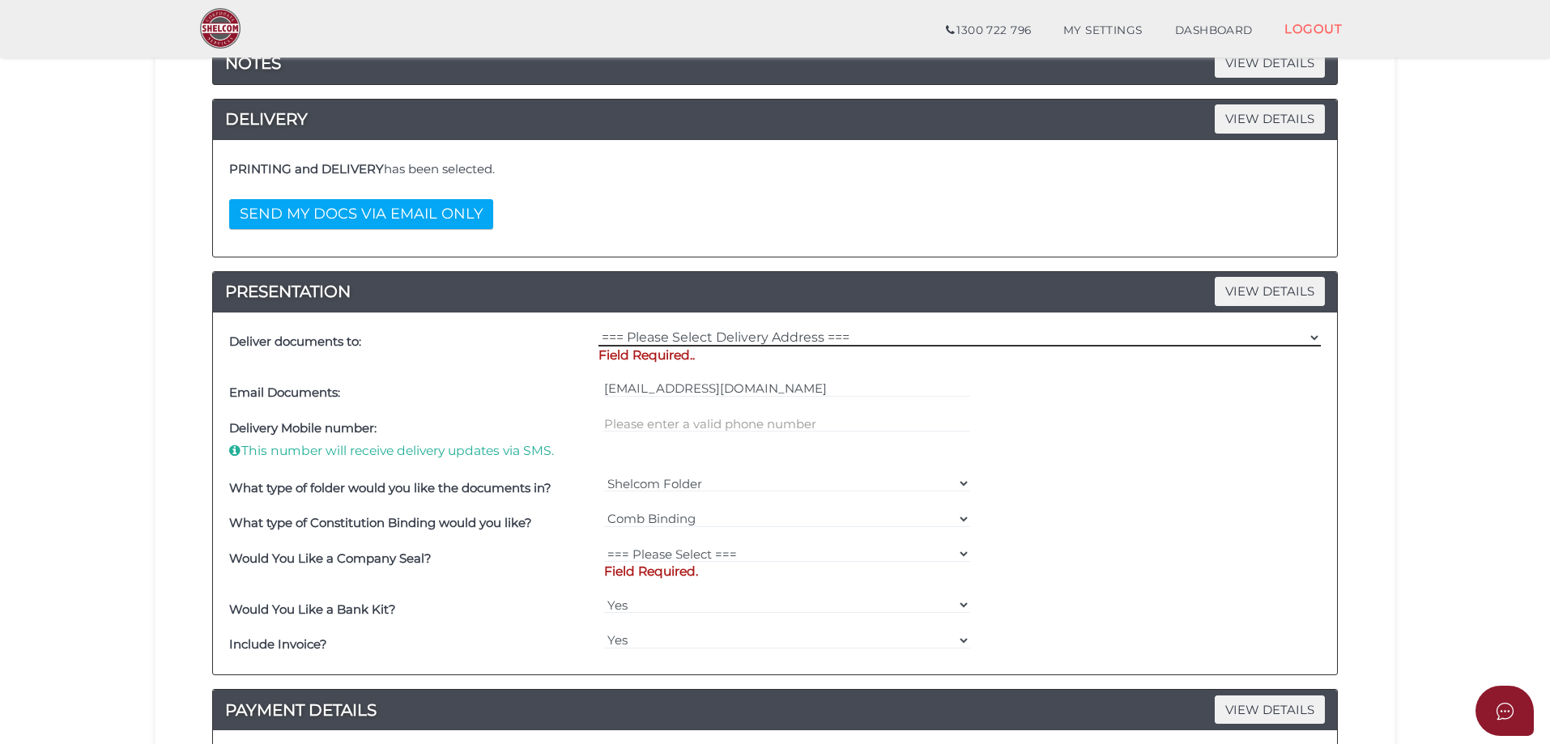
click at [1311, 333] on select "=== Please Select Delivery Address === (User Address - [PERSON_NAME]) [STREET_A…" at bounding box center [960, 338] width 723 height 18
select select "0"
click at [599, 329] on select "=== Please Select Delivery Address === (User Address - [PERSON_NAME]) [STREET_A…" at bounding box center [960, 338] width 723 height 18
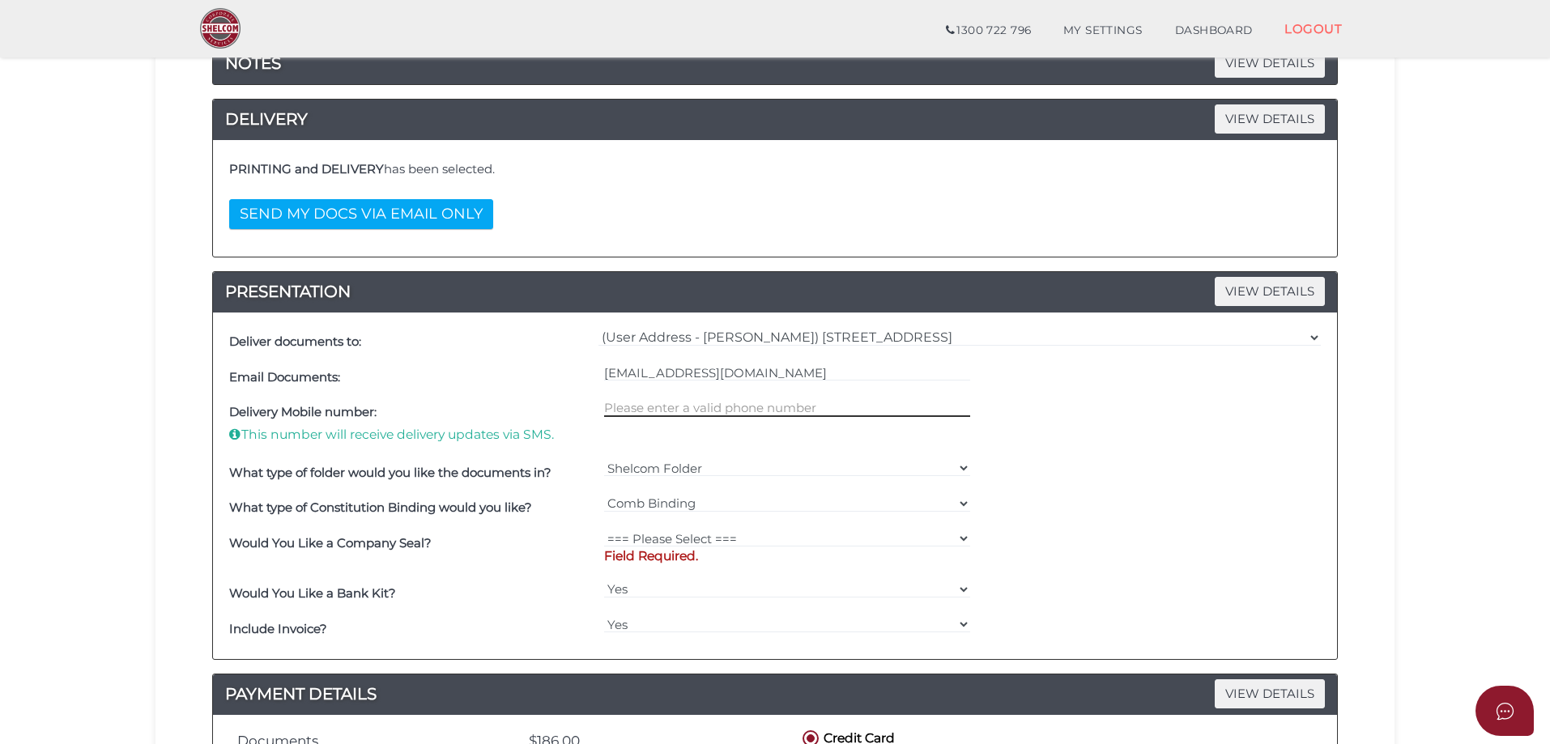
click at [680, 407] on input "text" at bounding box center [787, 408] width 367 height 18
type input "0478835270"
click at [791, 540] on select "=== Please Select === Fold Seal $50 No Seal" at bounding box center [787, 539] width 367 height 18
select select "0"
click at [604, 530] on select "=== Please Select === Fold Seal $50 No Seal" at bounding box center [787, 539] width 367 height 18
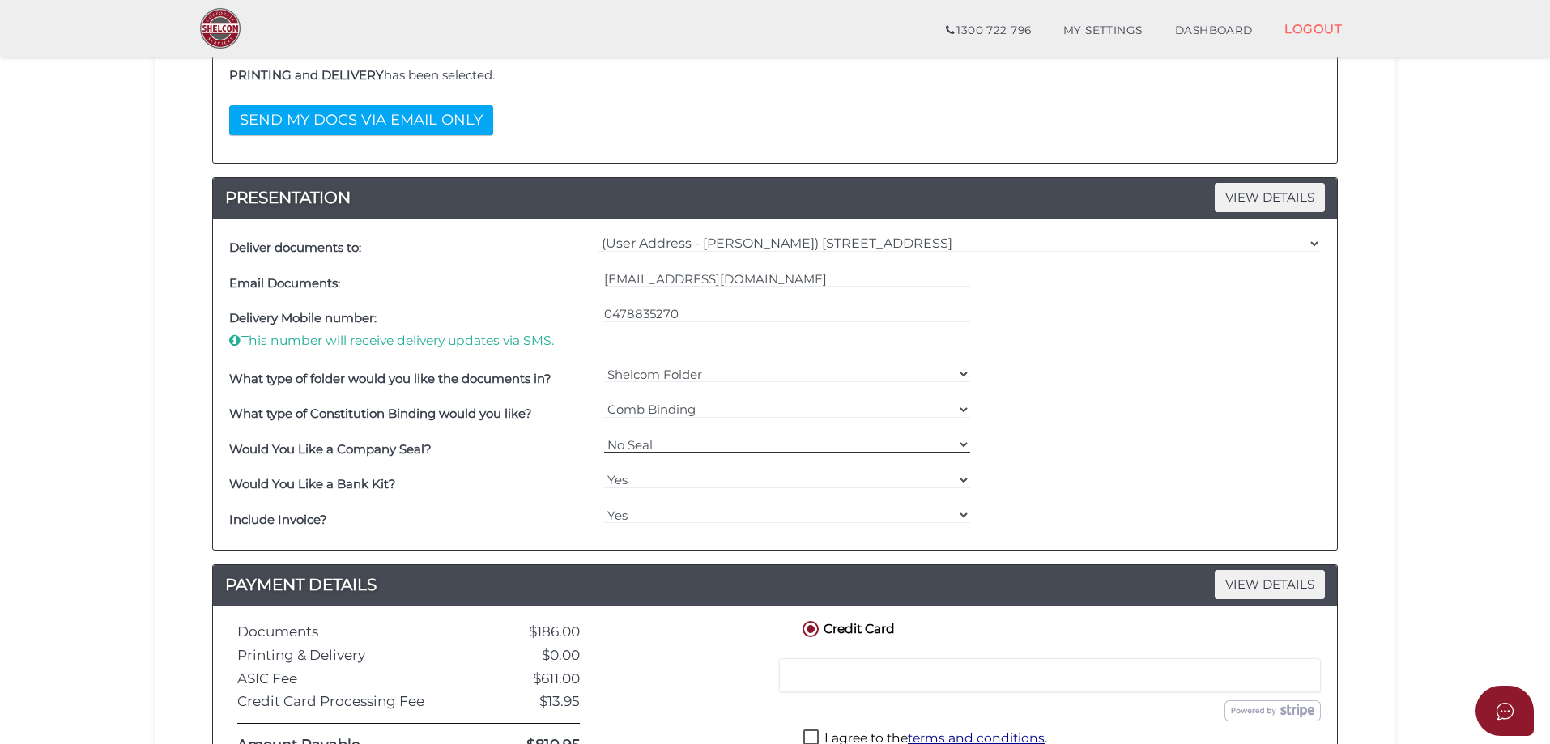
scroll to position [486, 0]
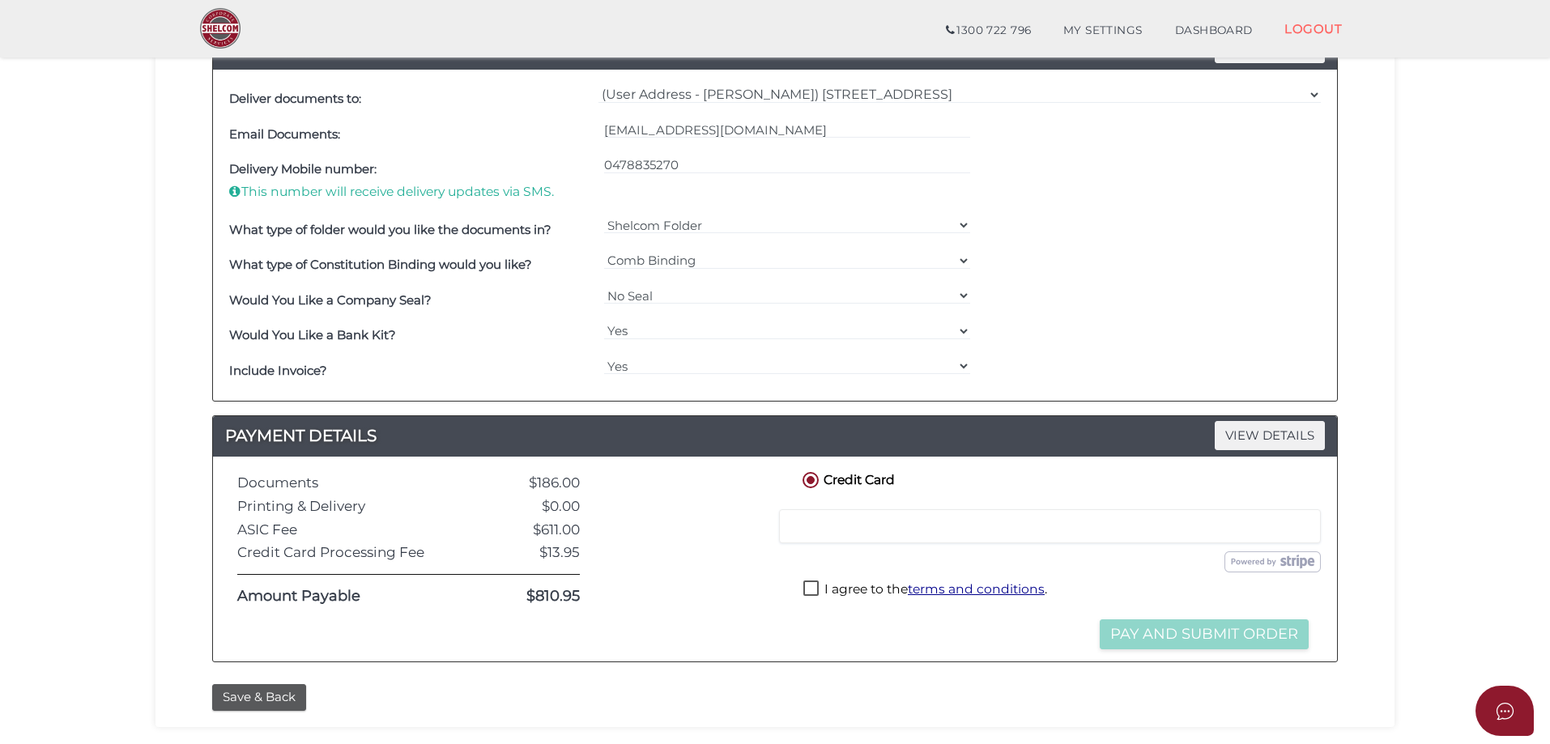
click at [812, 586] on label "I agree to the terms and conditions ." at bounding box center [926, 591] width 244 height 20
checkbox input "true"
click at [1160, 633] on button "Pay and Submit Order" at bounding box center [1204, 635] width 209 height 30
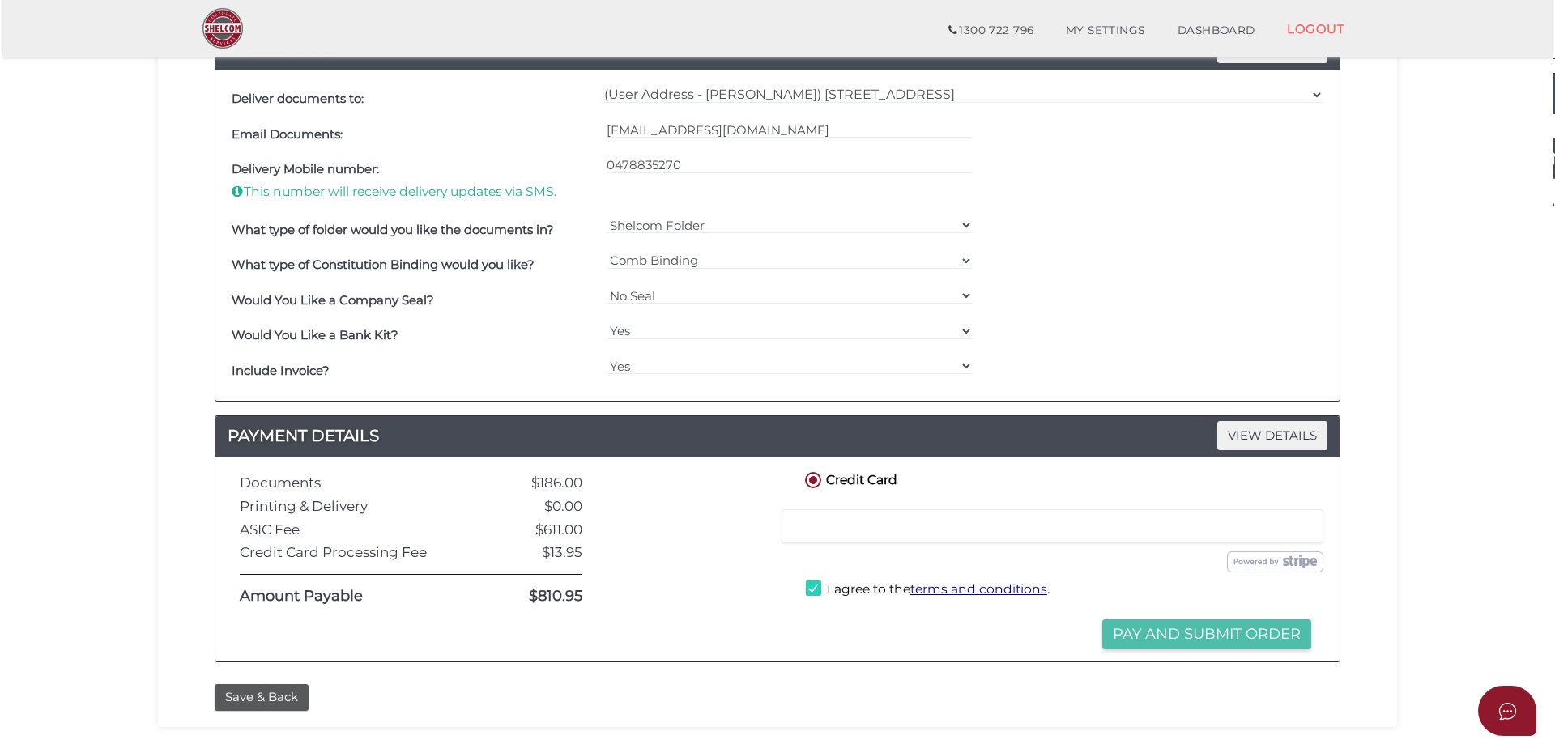
scroll to position [0, 0]
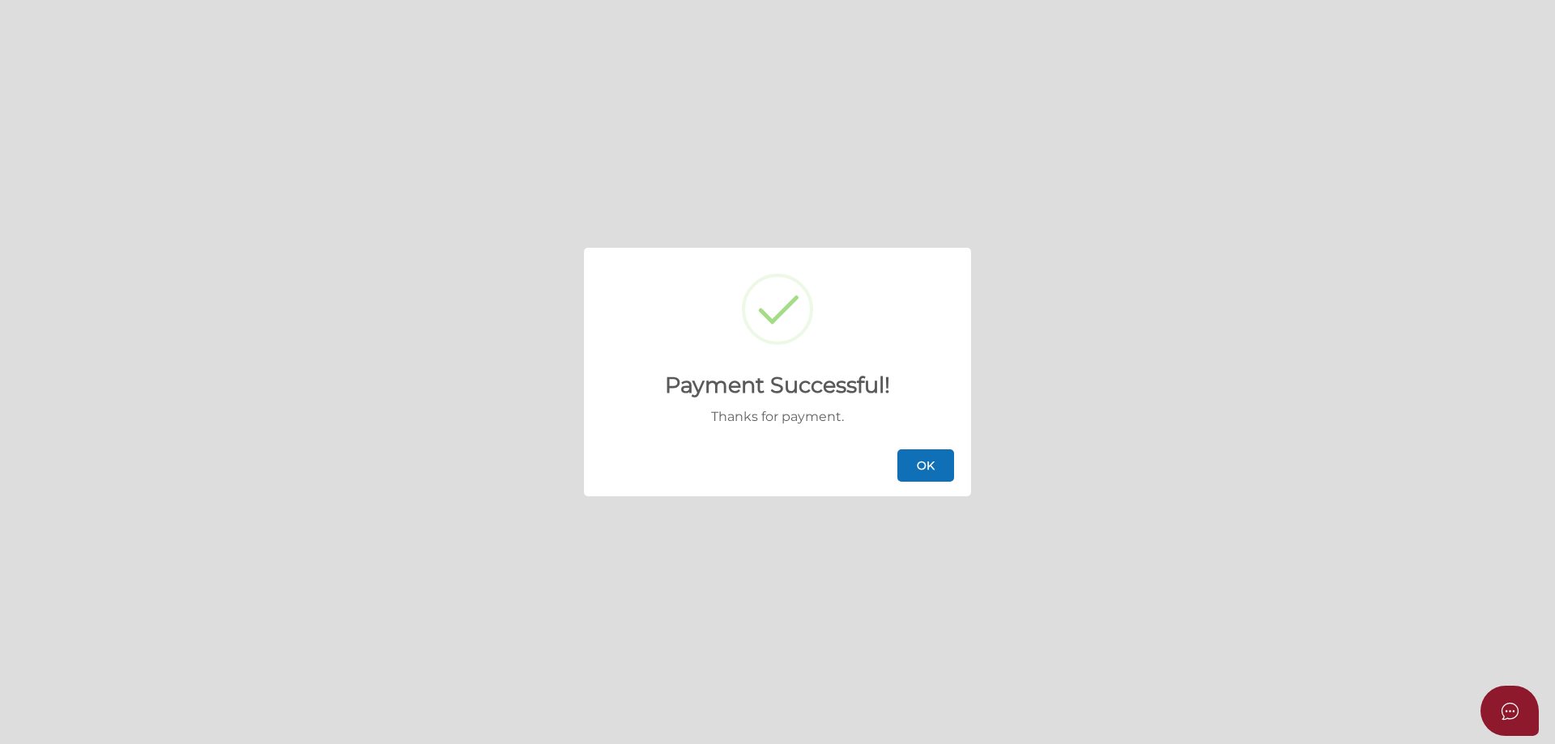
click at [910, 460] on button "OK" at bounding box center [926, 466] width 57 height 32
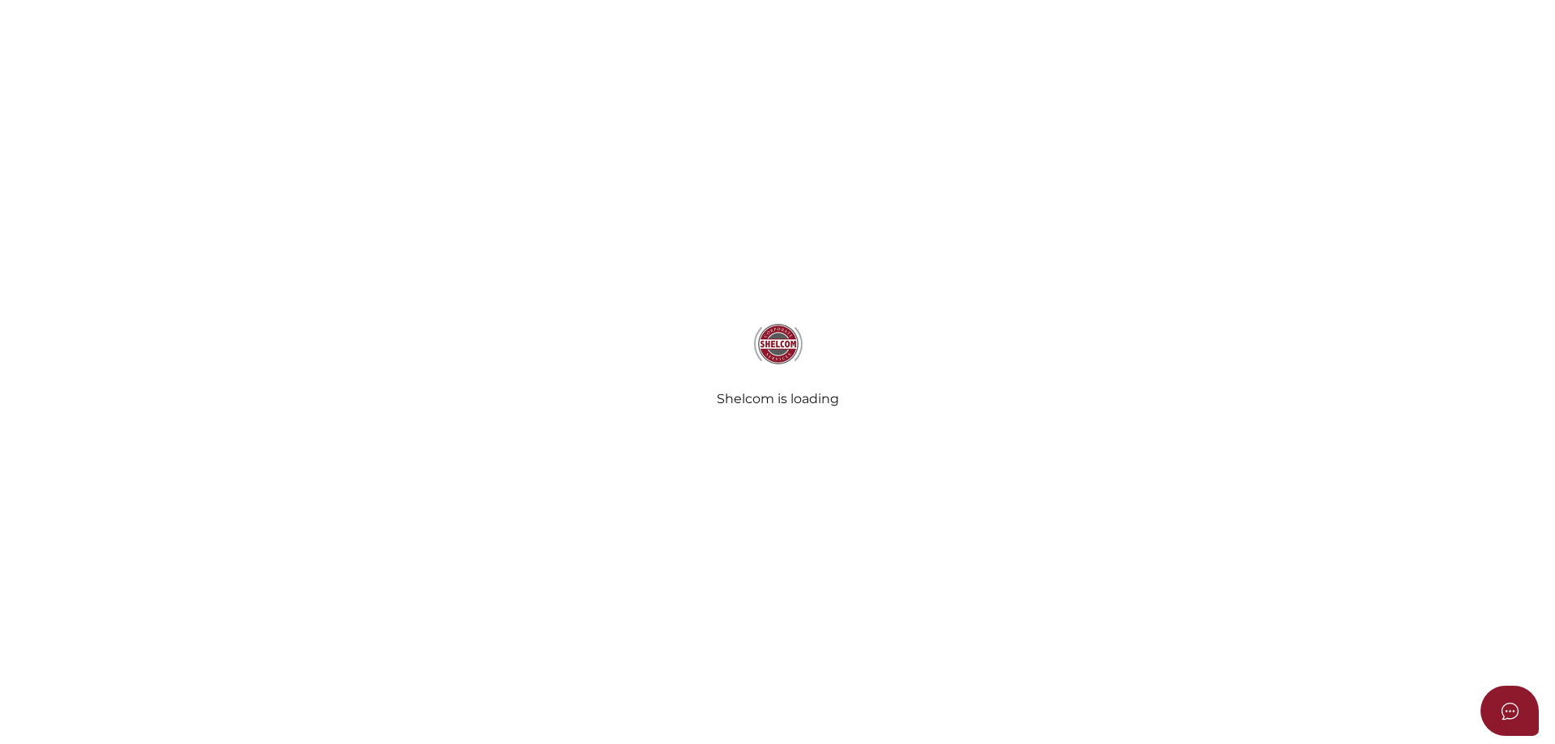
select select
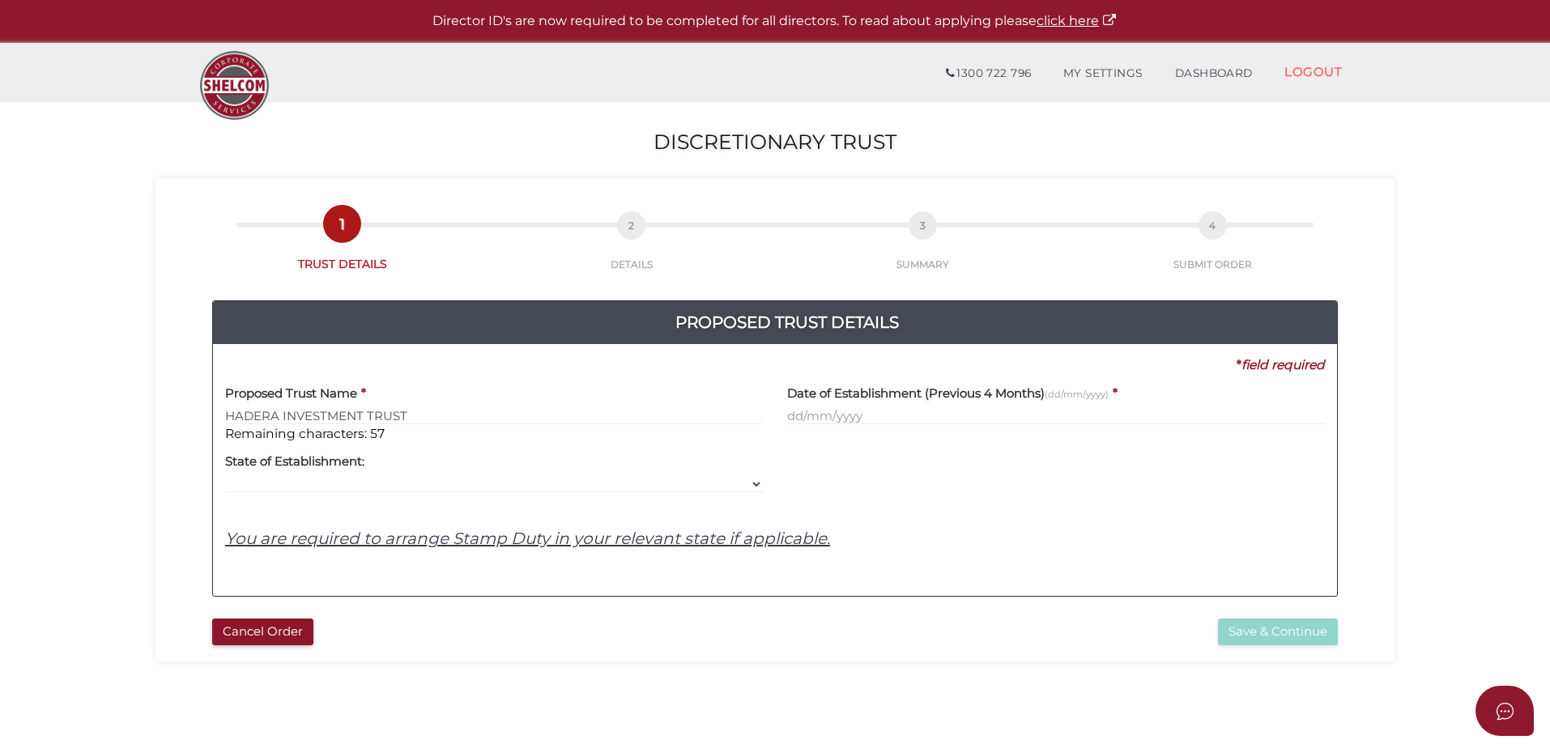
type input "HADERA INVESTMENT TRUST"
click at [880, 421] on input "text" at bounding box center [1056, 416] width 538 height 18
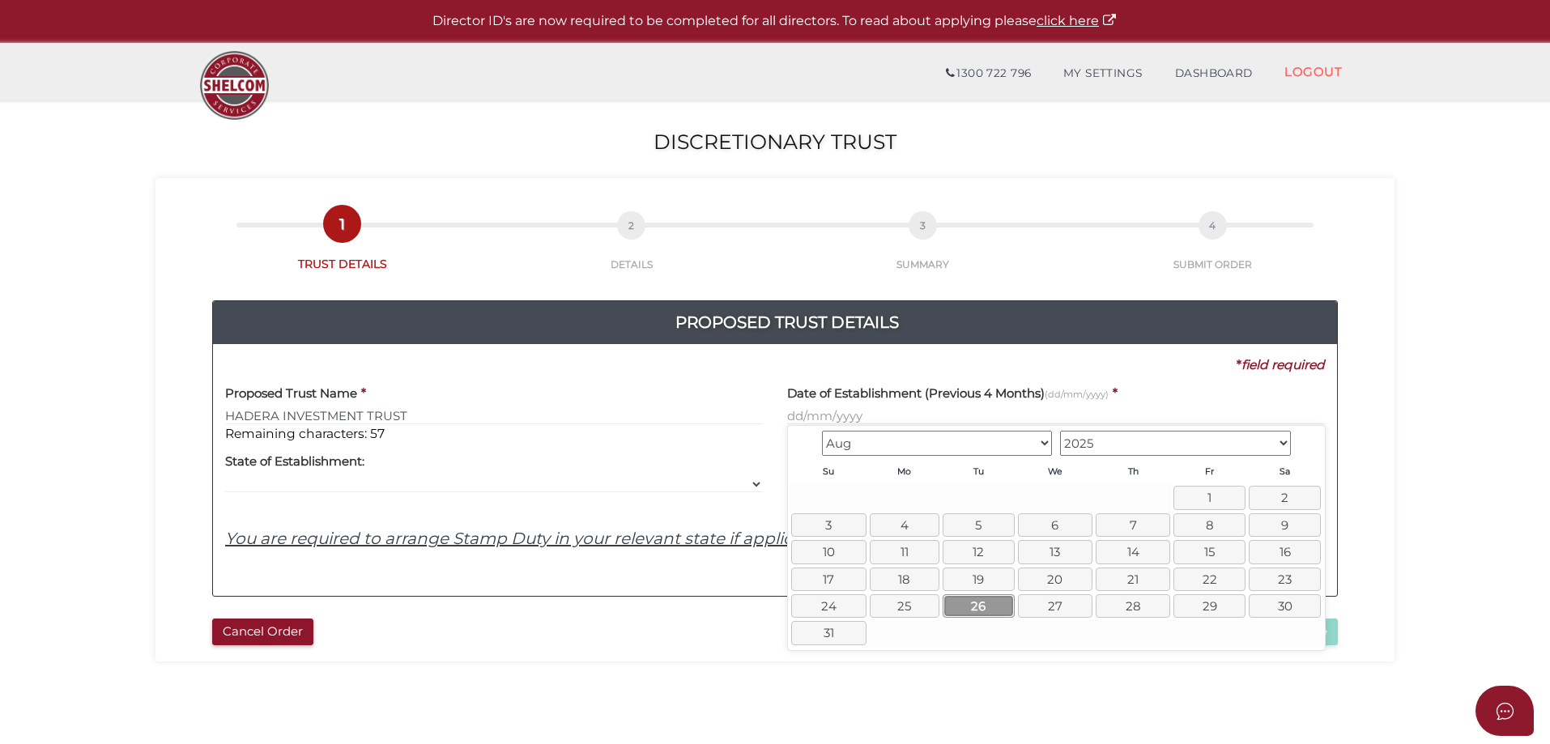
click at [982, 609] on link "26" at bounding box center [979, 606] width 72 height 23
type input "[DATE]"
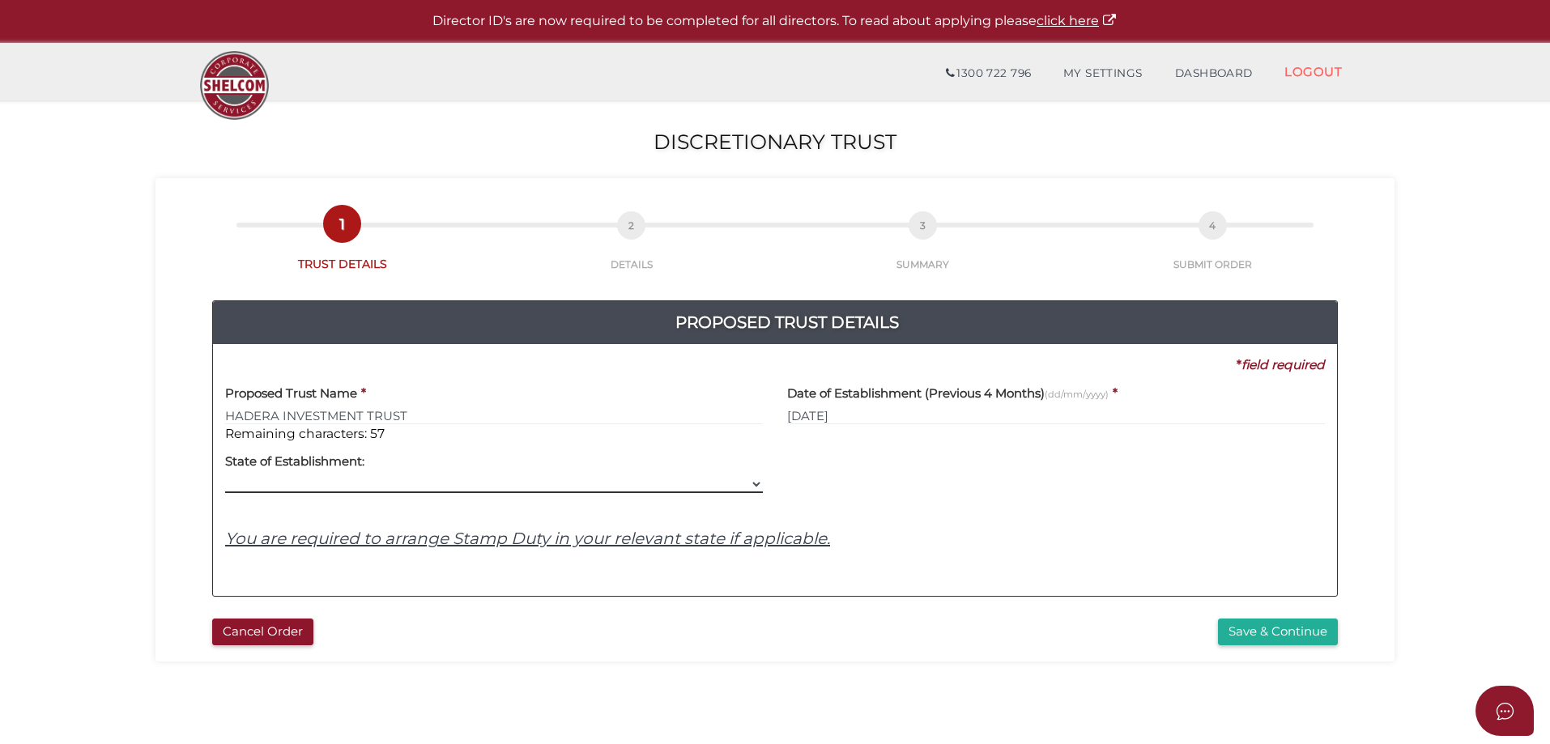
click at [753, 484] on select "VIC ACT [GEOGRAPHIC_DATA] [GEOGRAPHIC_DATA] QLD [GEOGRAPHIC_DATA] [GEOGRAPHIC_D…" at bounding box center [494, 484] width 538 height 18
select select "VIC"
click at [225, 475] on select "VIC ACT [GEOGRAPHIC_DATA] [GEOGRAPHIC_DATA] QLD [GEOGRAPHIC_DATA] [GEOGRAPHIC_D…" at bounding box center [494, 484] width 538 height 18
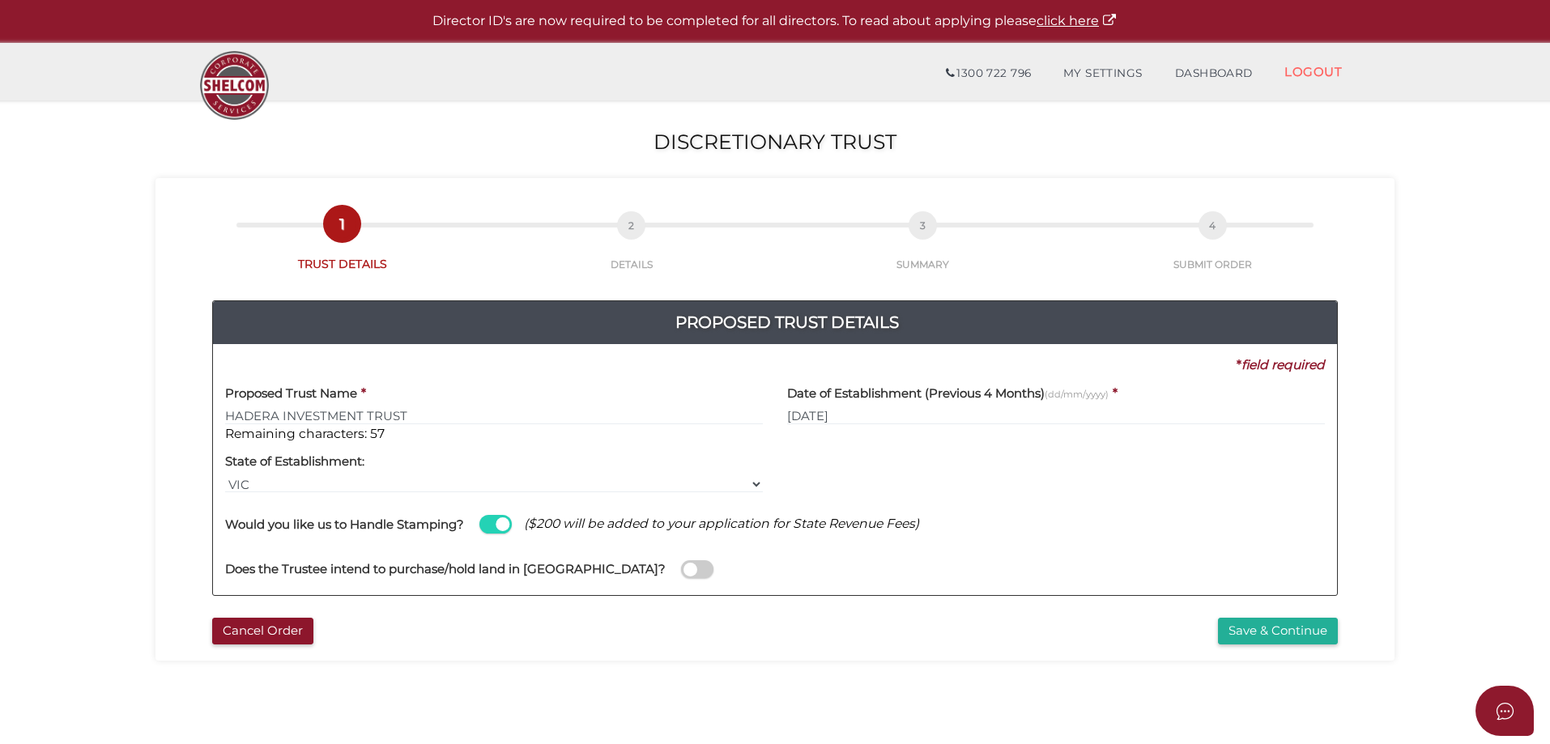
click at [681, 566] on span at bounding box center [697, 570] width 32 height 19
click at [0, 0] on input "checkbox" at bounding box center [0, 0] width 0 height 0
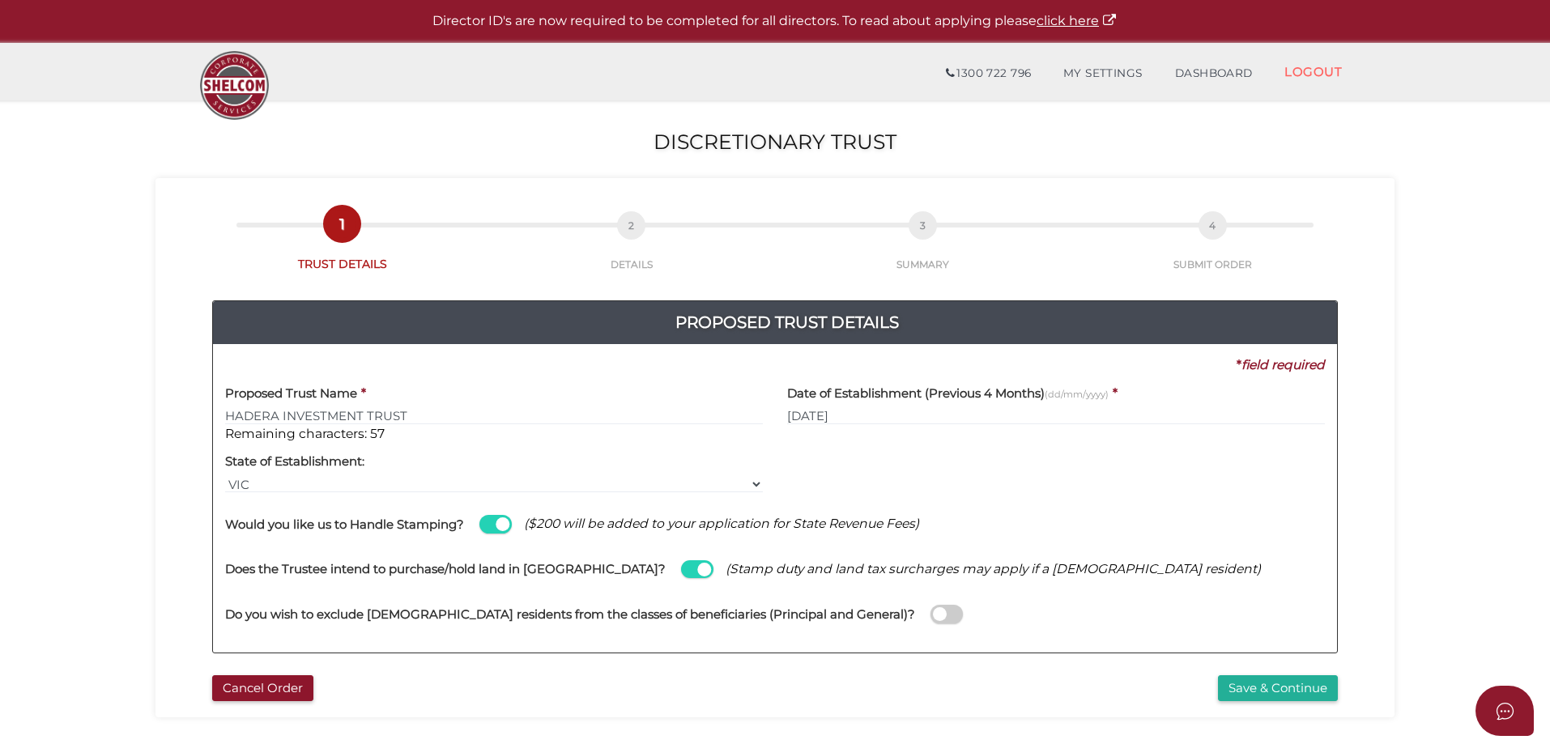
click at [931, 616] on span at bounding box center [947, 614] width 32 height 19
click at [0, 0] on input "checkbox" at bounding box center [0, 0] width 0 height 0
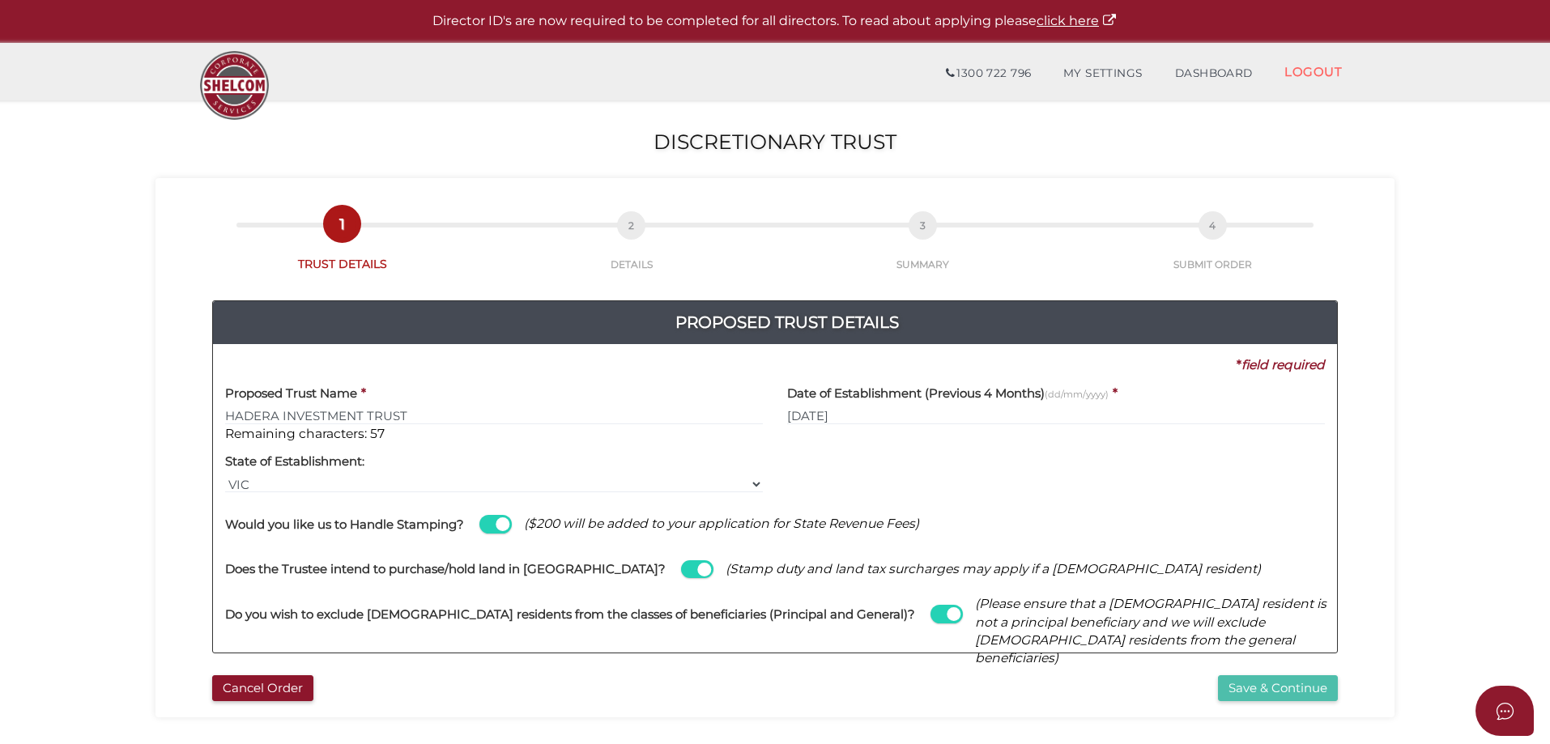
click at [1259, 686] on button "Save & Continue" at bounding box center [1278, 689] width 120 height 27
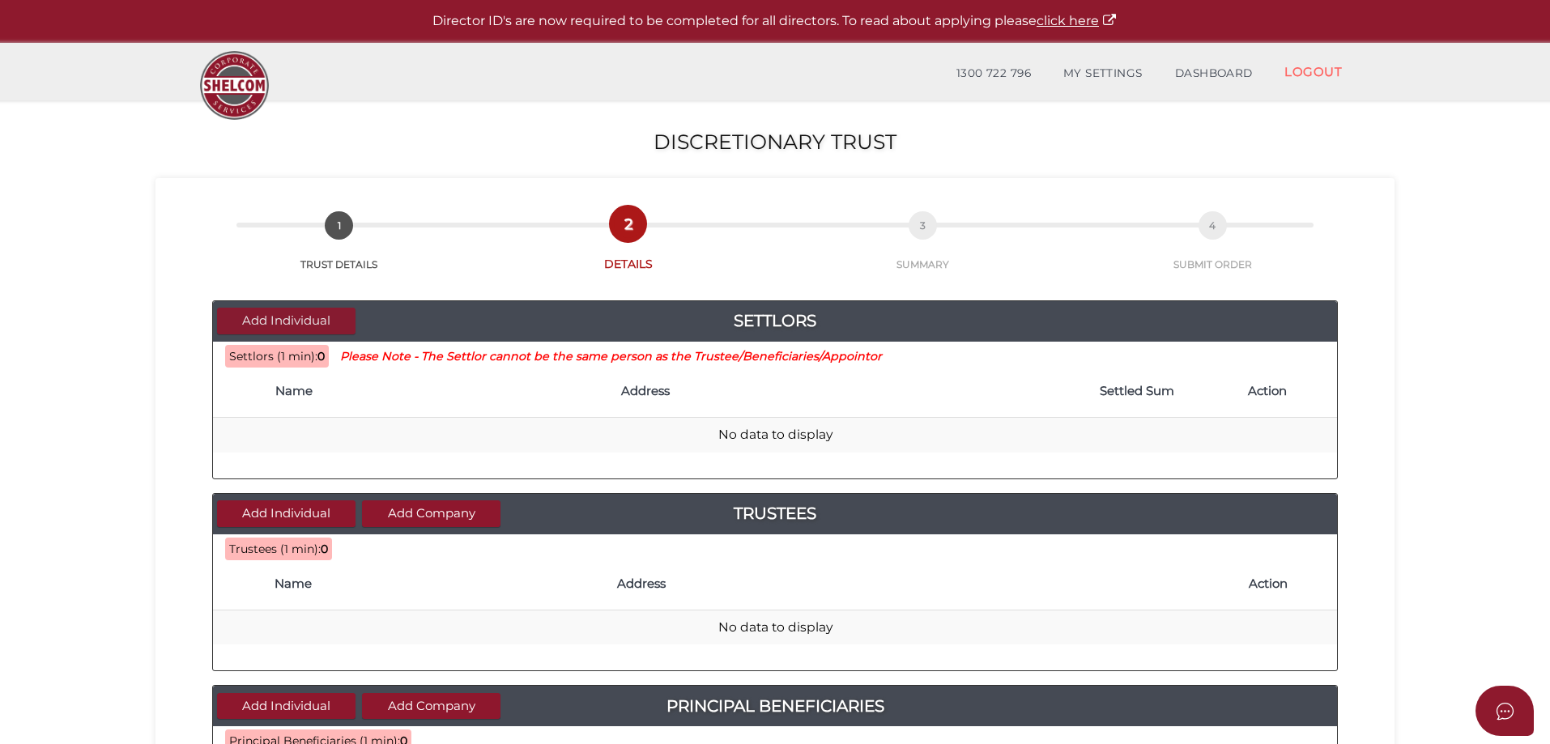
click at [255, 313] on button "Add Individual" at bounding box center [286, 321] width 139 height 27
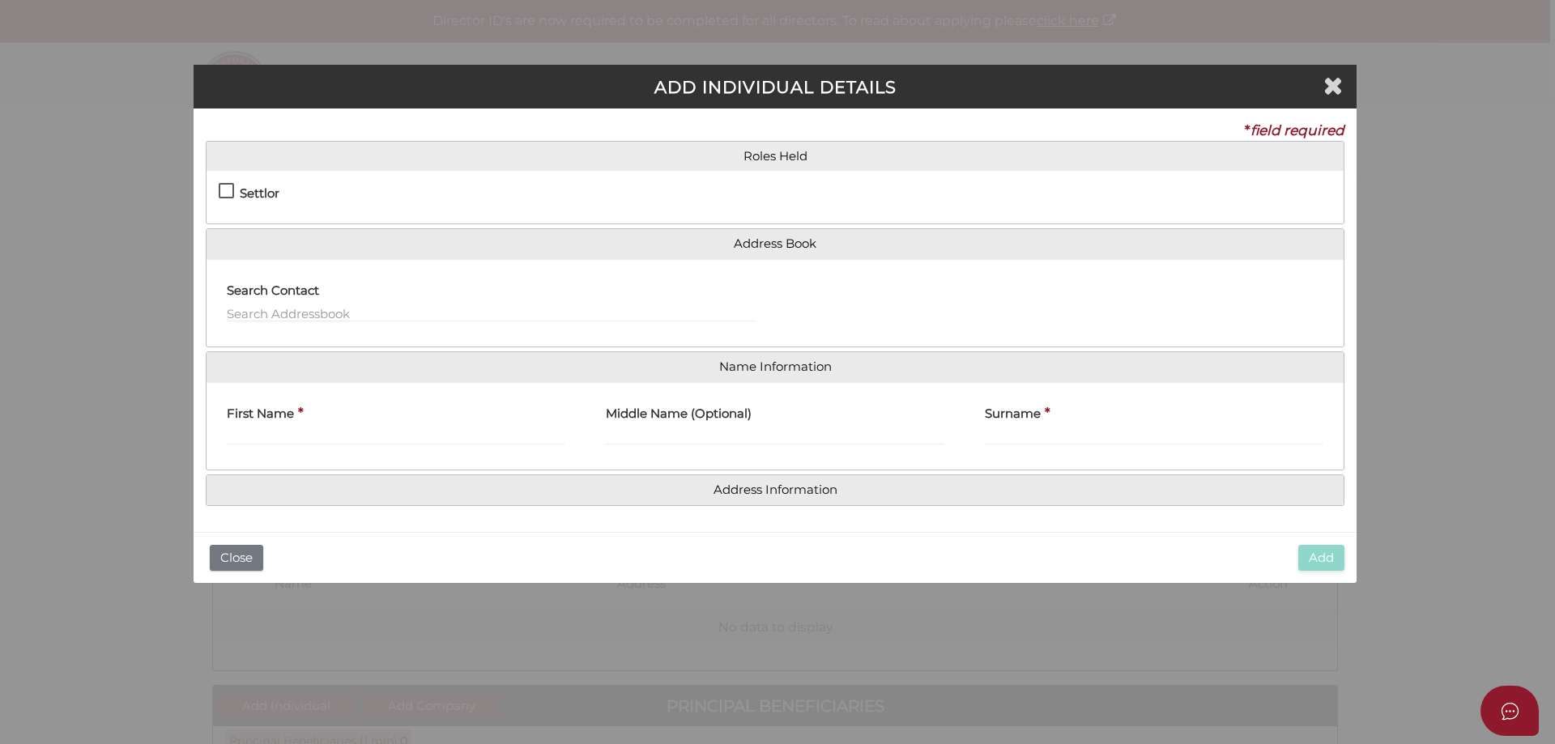
click at [224, 187] on label "Settlor" at bounding box center [249, 197] width 61 height 20
checkbox input "true"
type input "10"
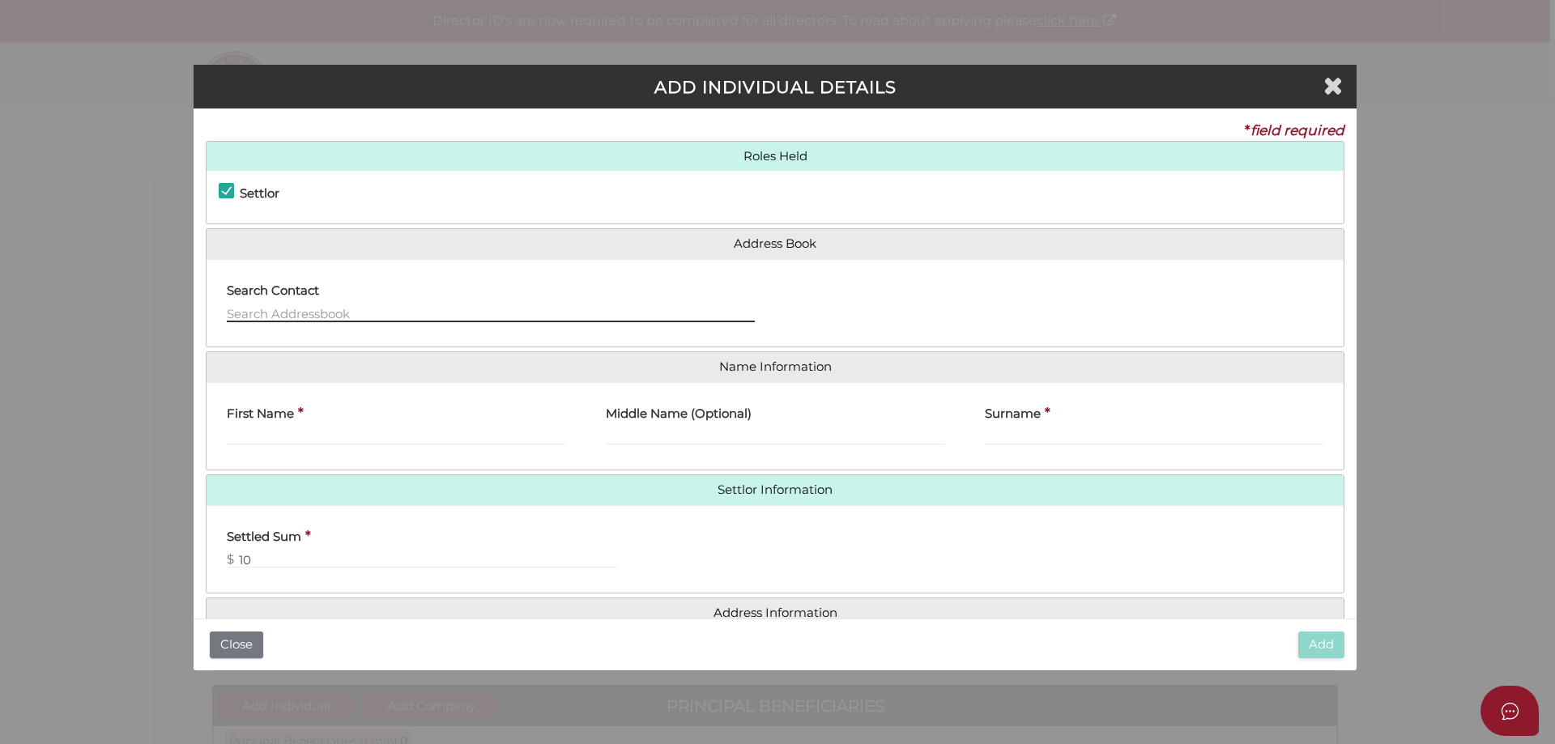
click at [248, 311] on input "text" at bounding box center [491, 314] width 528 height 18
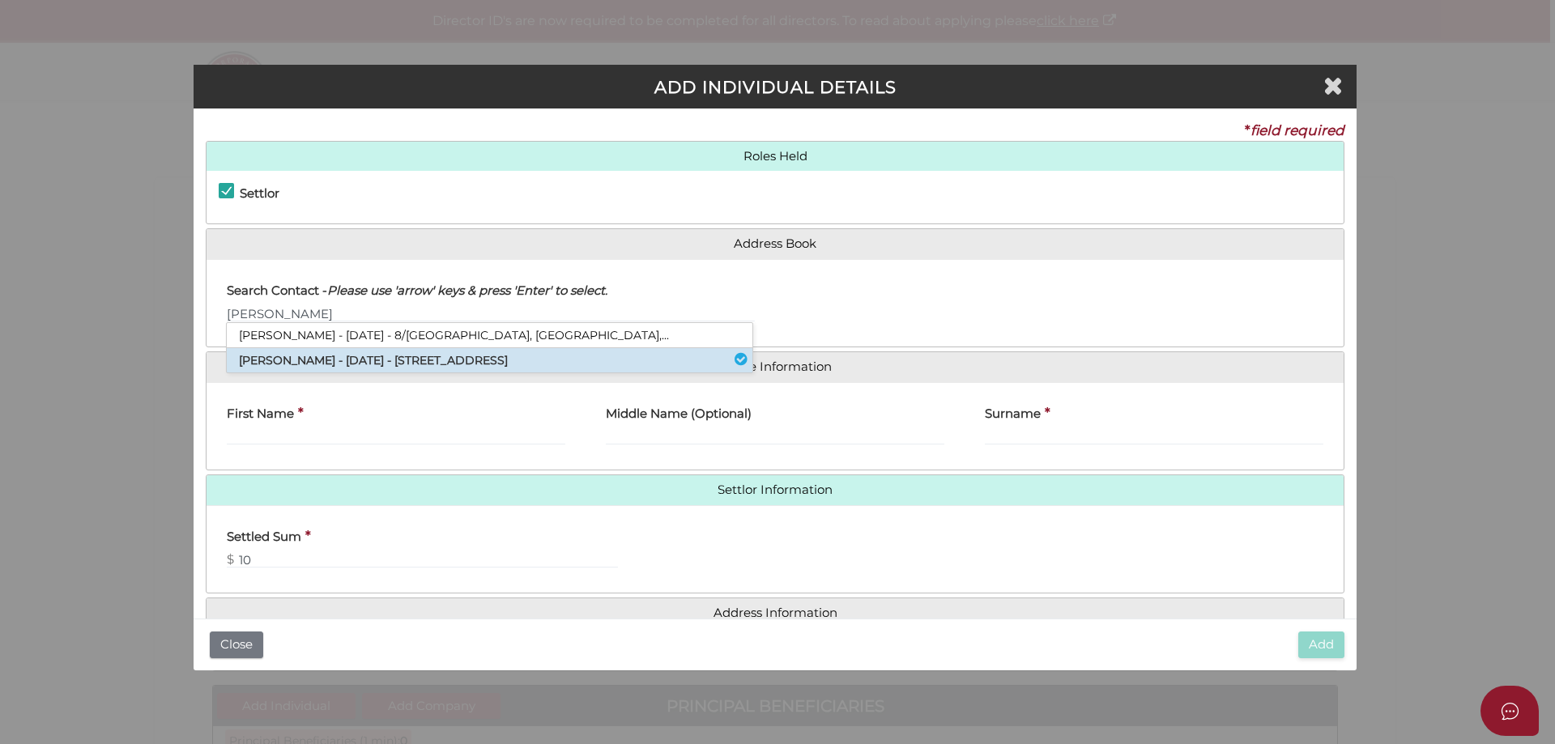
click at [258, 362] on li "[PERSON_NAME] - [DATE] - [STREET_ADDRESS]" at bounding box center [490, 360] width 526 height 24
type input "[PERSON_NAME]"
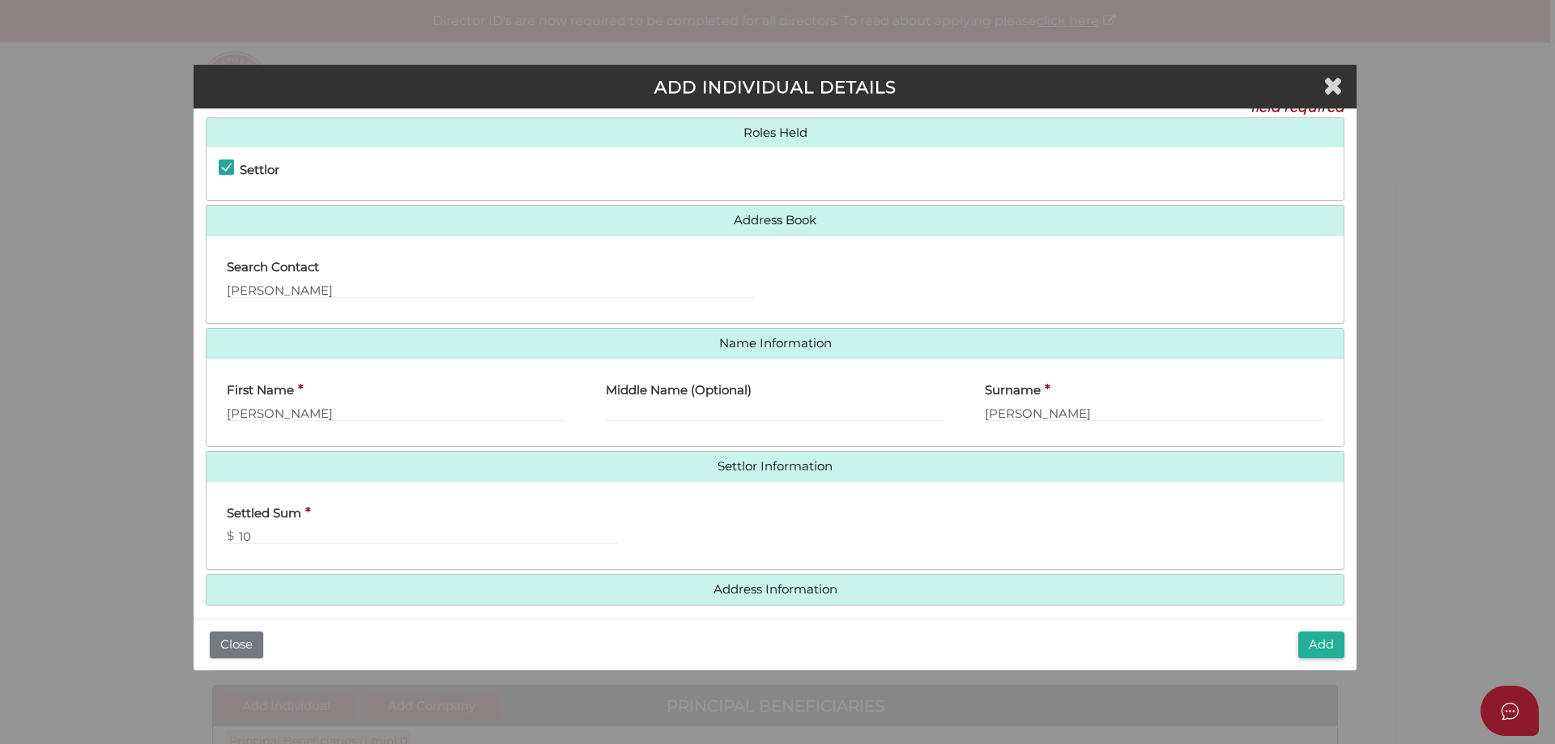
scroll to position [36, 0]
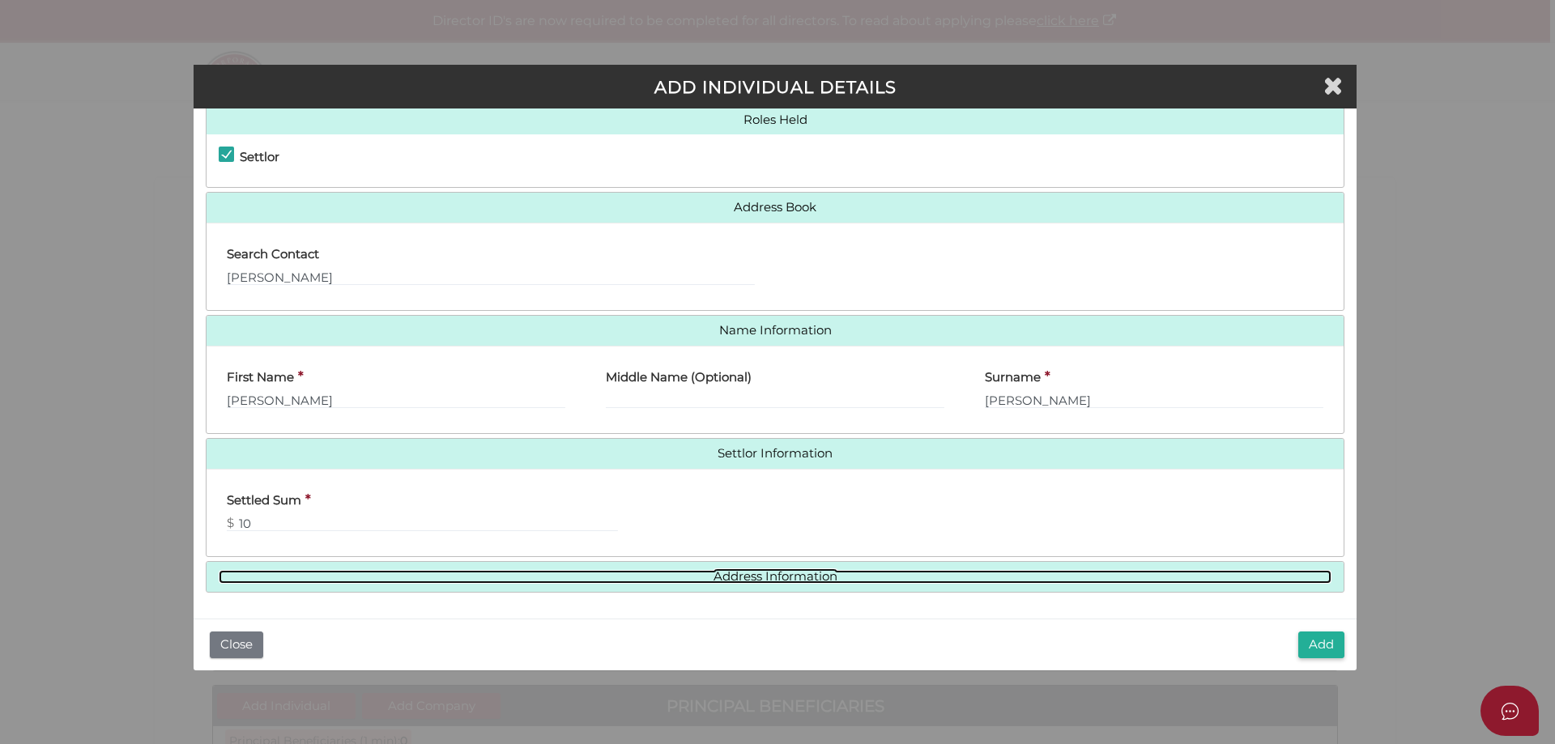
click at [733, 578] on link "Address Information" at bounding box center [775, 577] width 1113 height 14
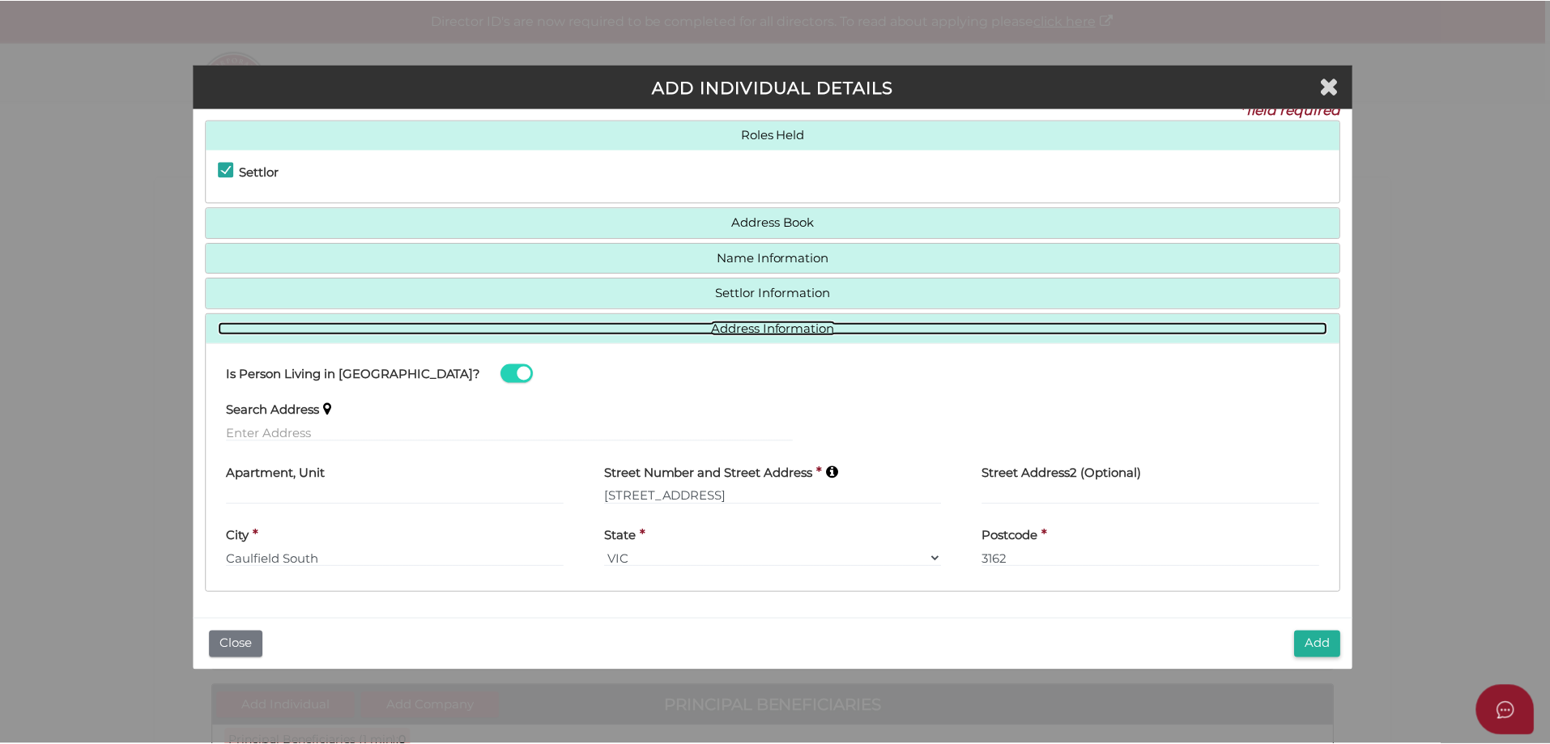
scroll to position [21, 0]
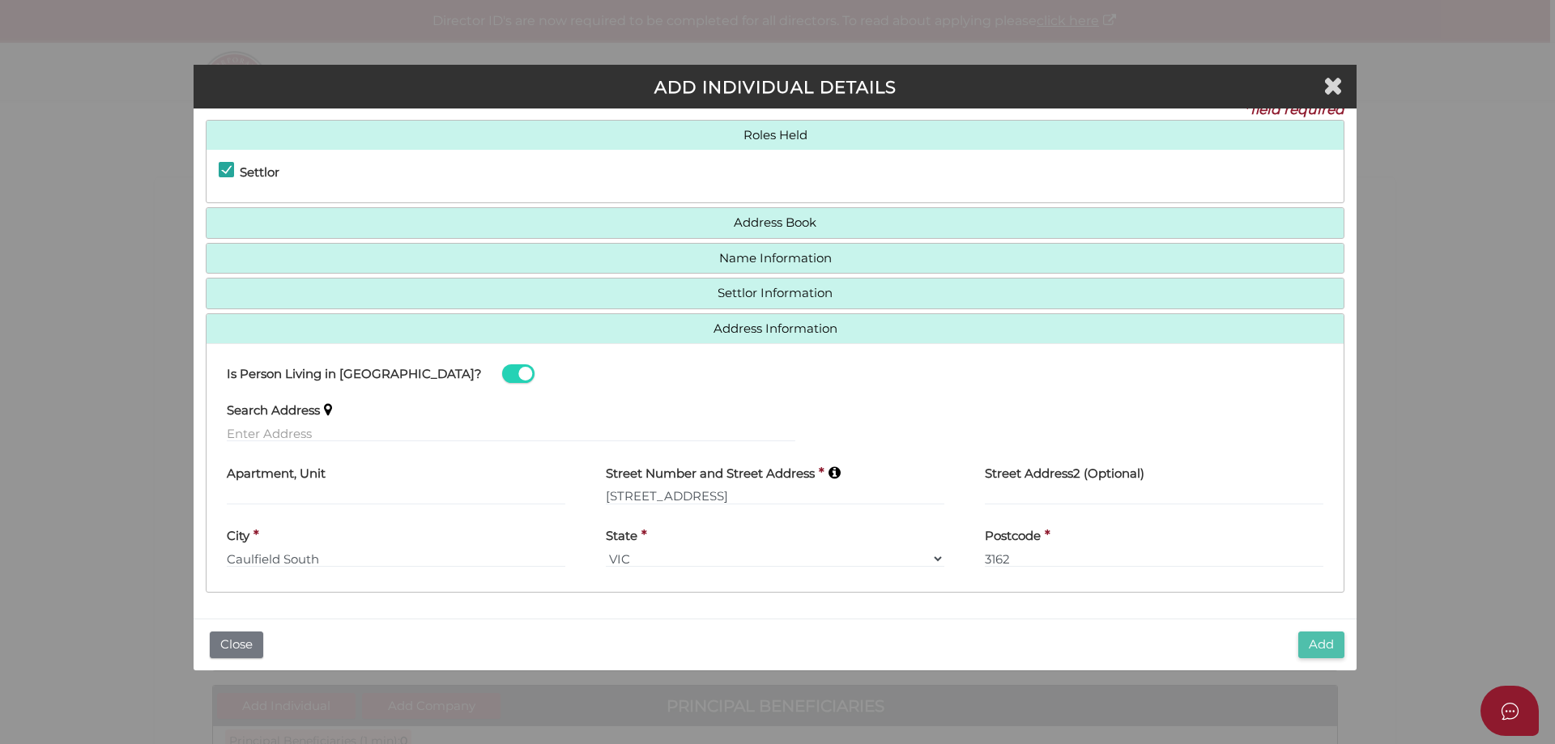
click at [1311, 642] on button "Add" at bounding box center [1321, 645] width 46 height 27
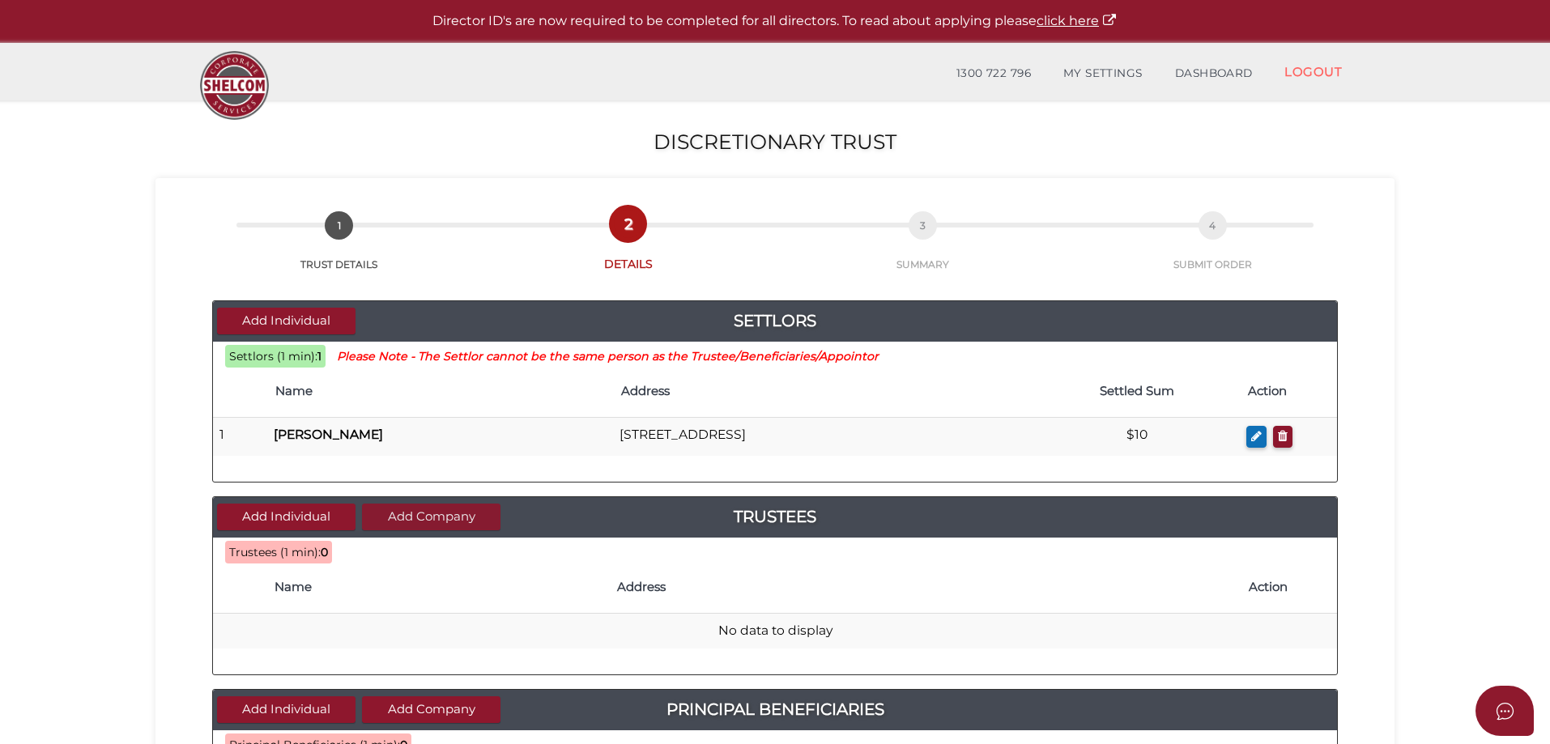
click at [462, 518] on button "Add Company" at bounding box center [431, 517] width 139 height 27
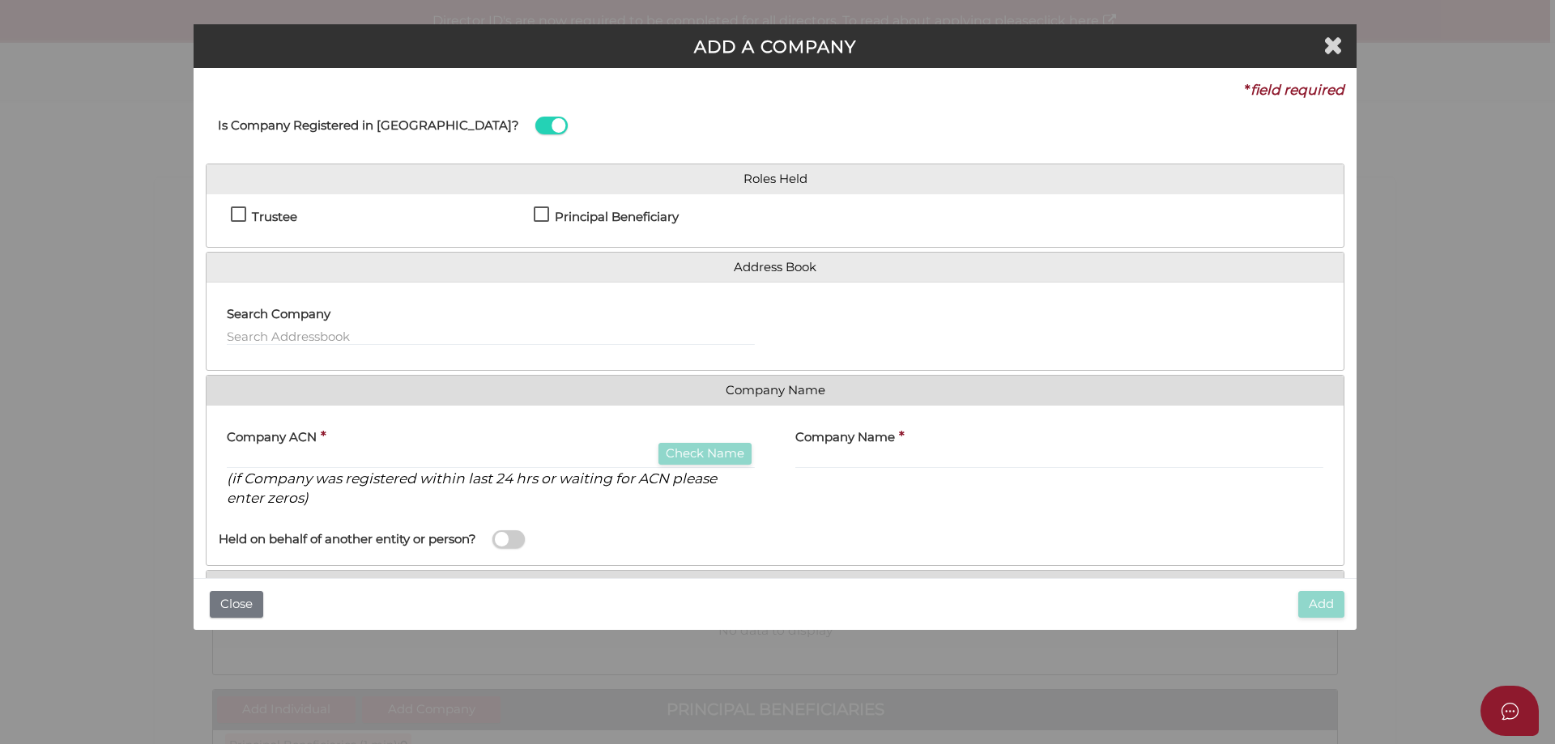
click at [243, 211] on label "Trustee" at bounding box center [264, 221] width 66 height 20
checkbox input "true"
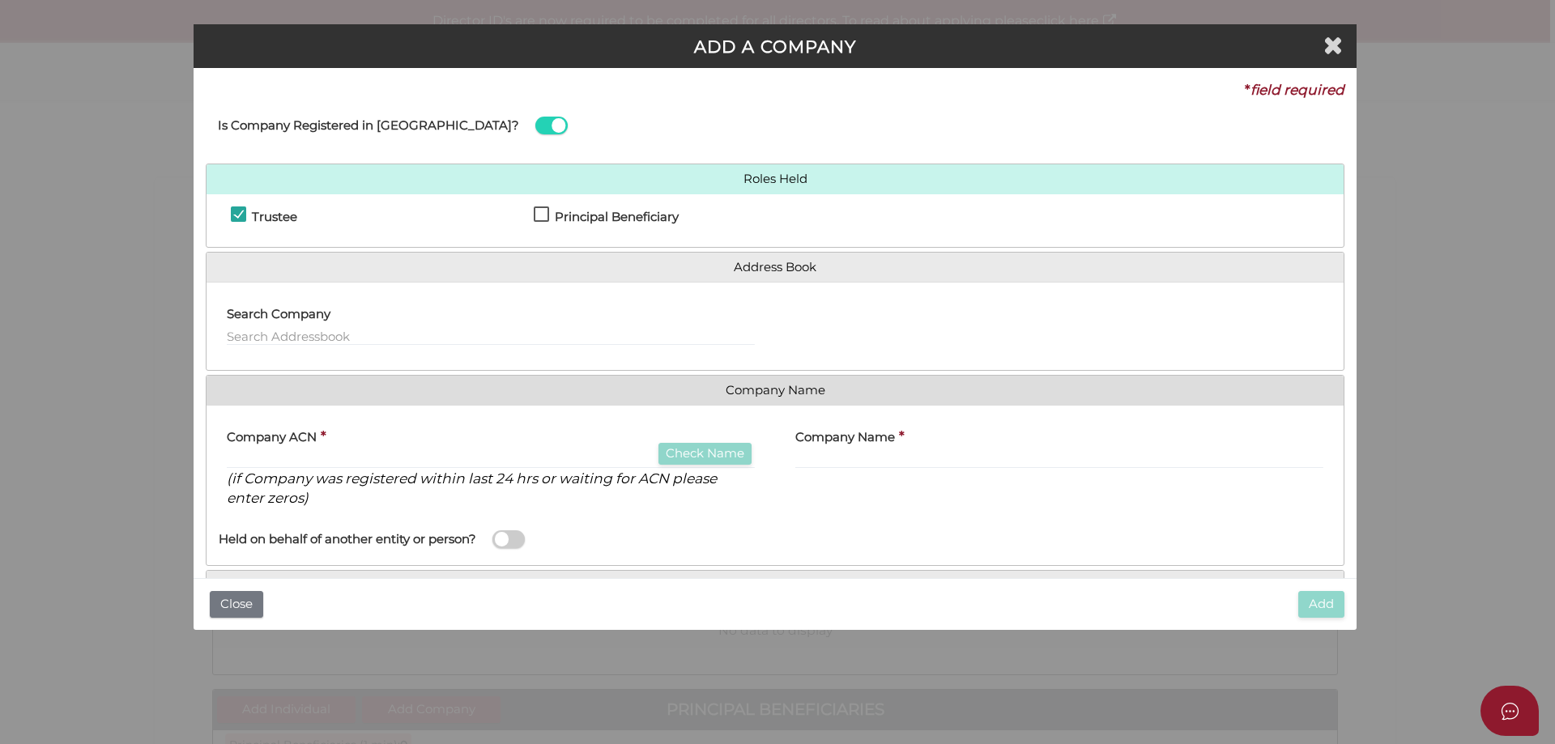
click at [258, 469] on p "(if Company was registered within last 24 hrs or waiting for ACN please enter z…" at bounding box center [491, 489] width 528 height 40
click at [258, 466] on input "text" at bounding box center [491, 460] width 528 height 18
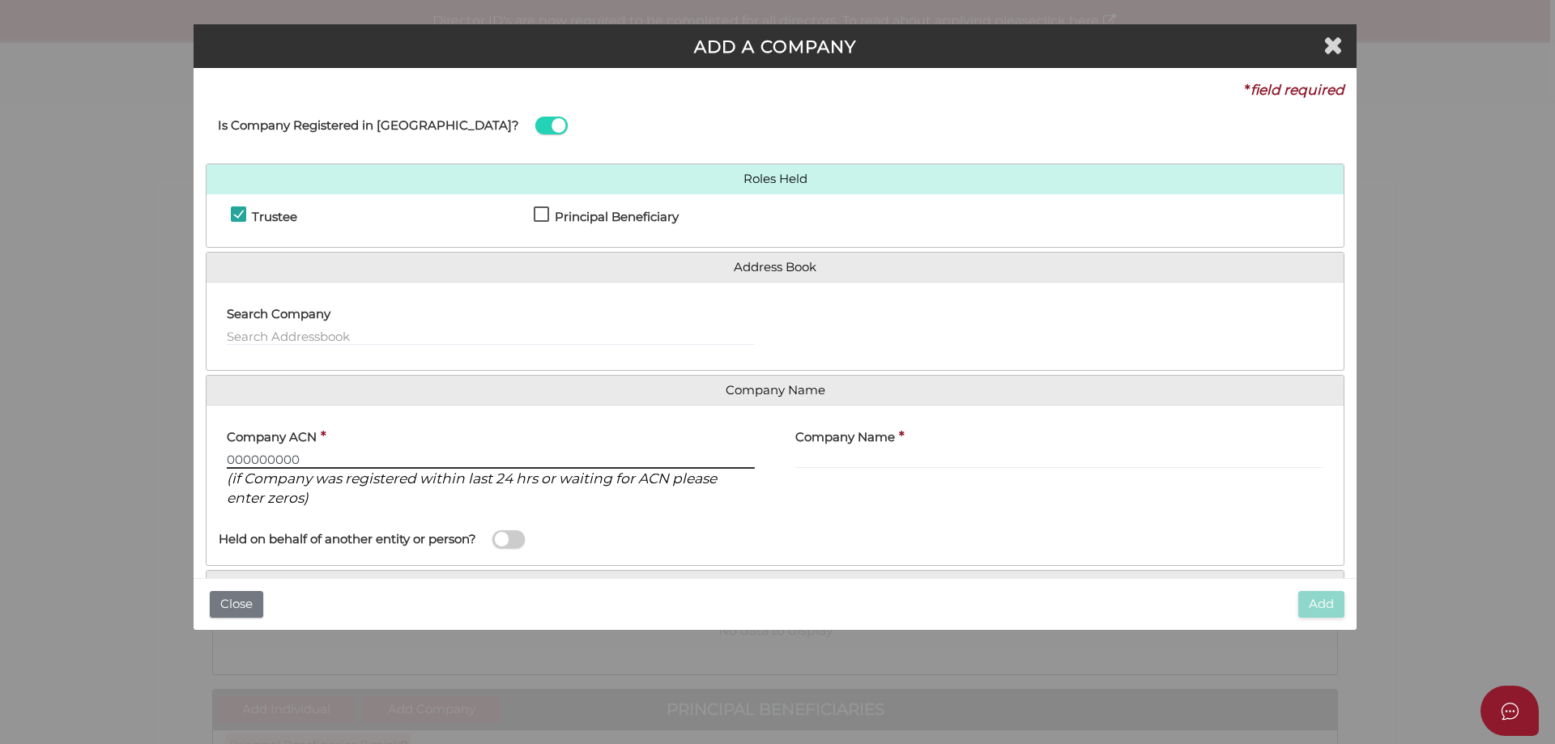
type input "000000000"
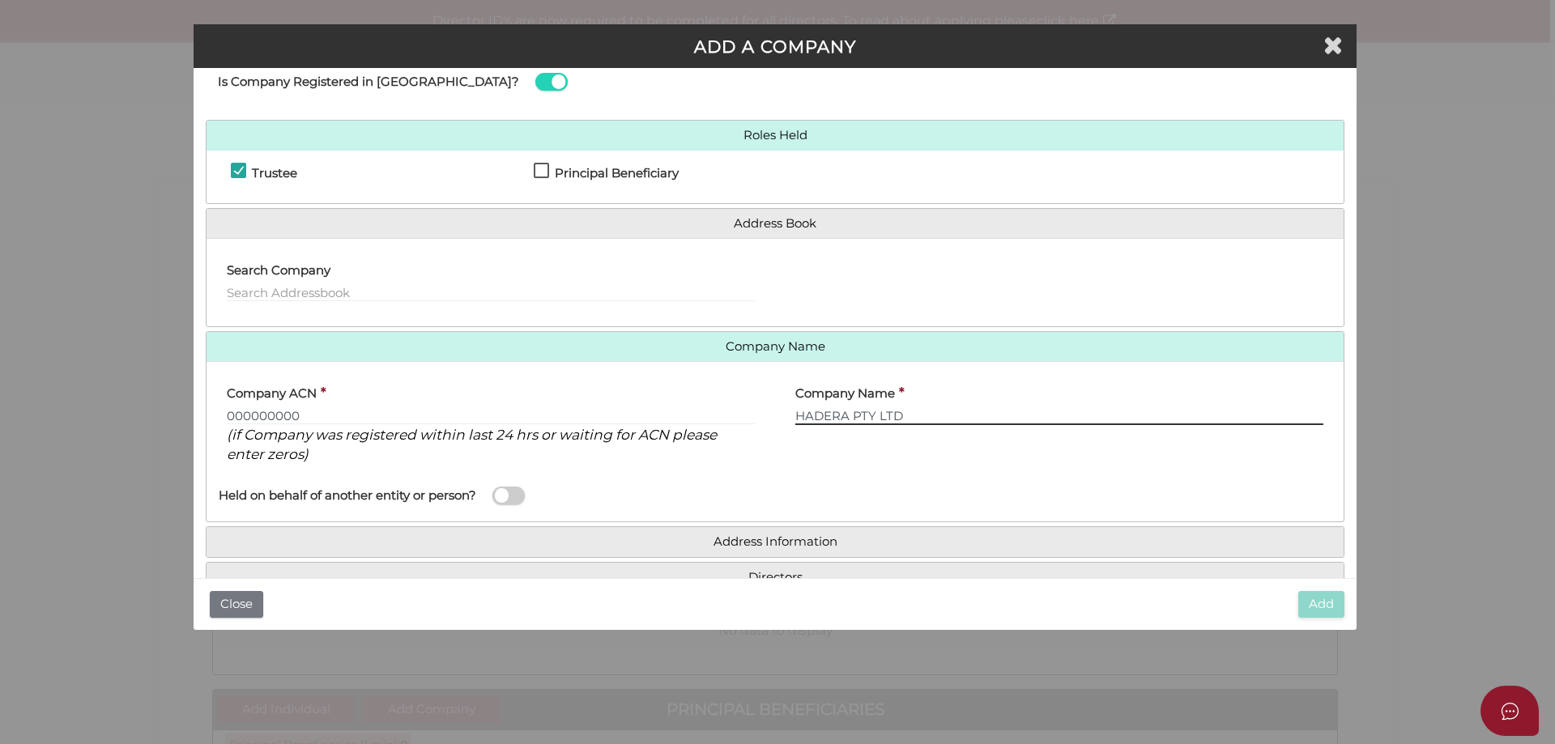
scroll to position [84, 0]
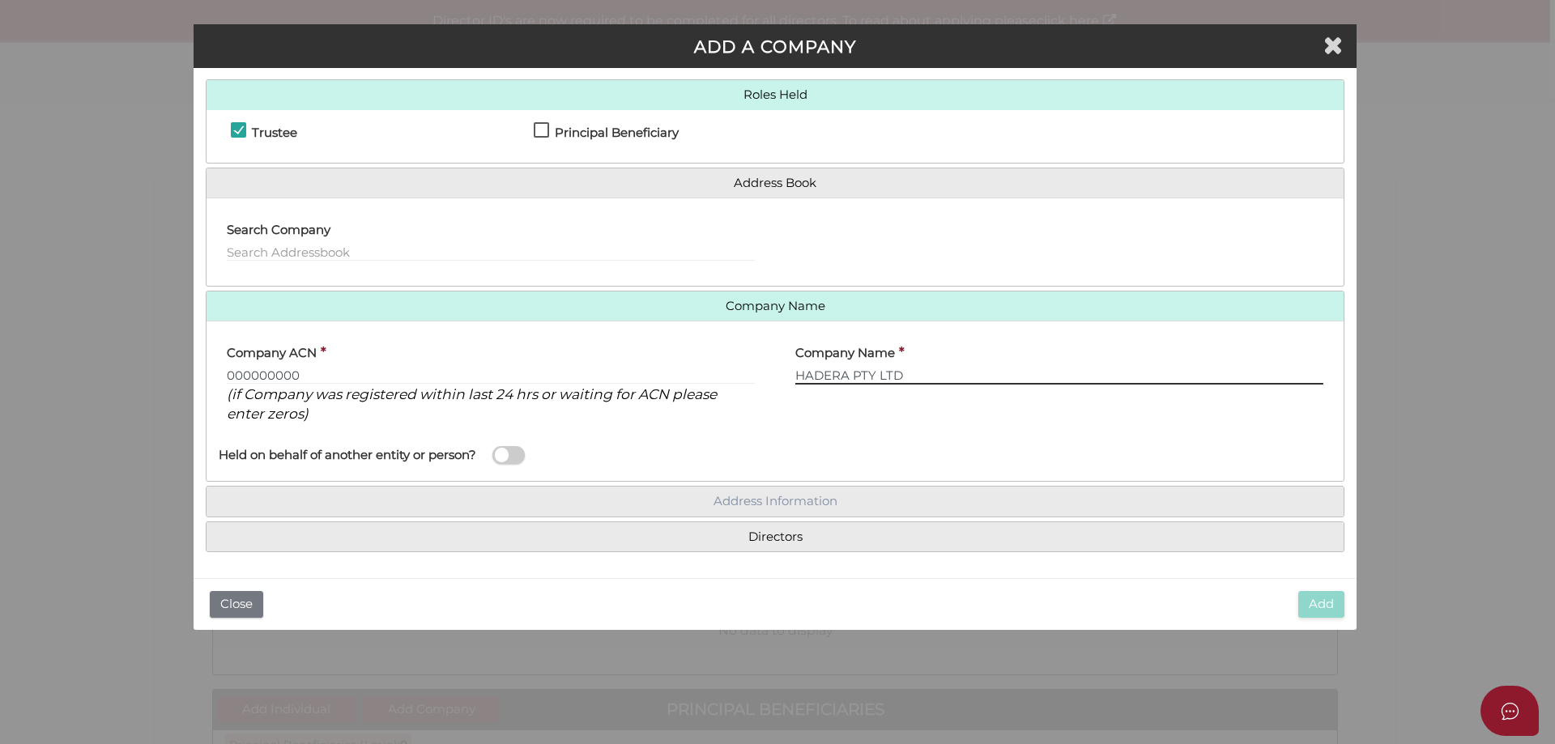
type input "HADERA PTY LTD"
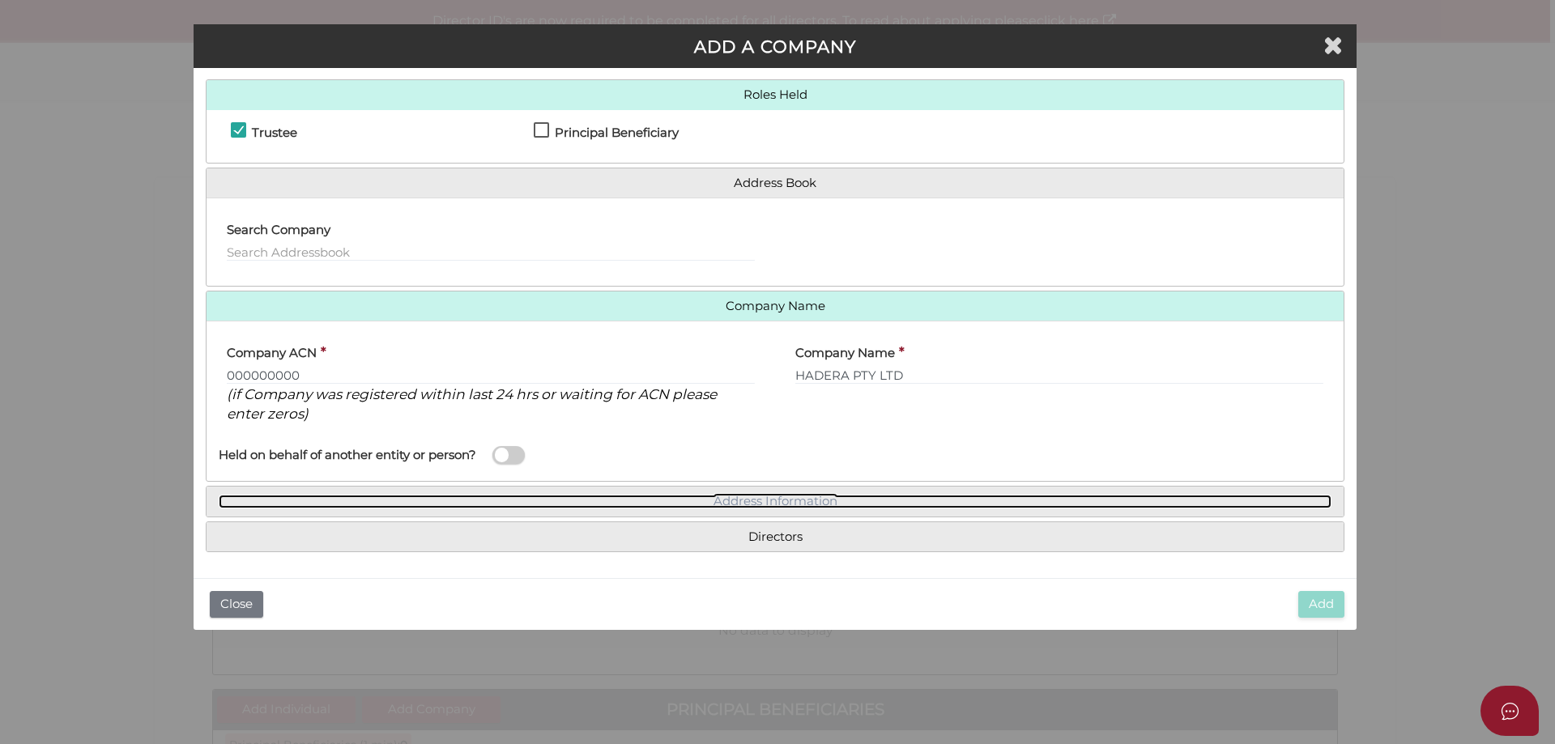
click at [757, 498] on link "Address Information" at bounding box center [775, 502] width 1113 height 14
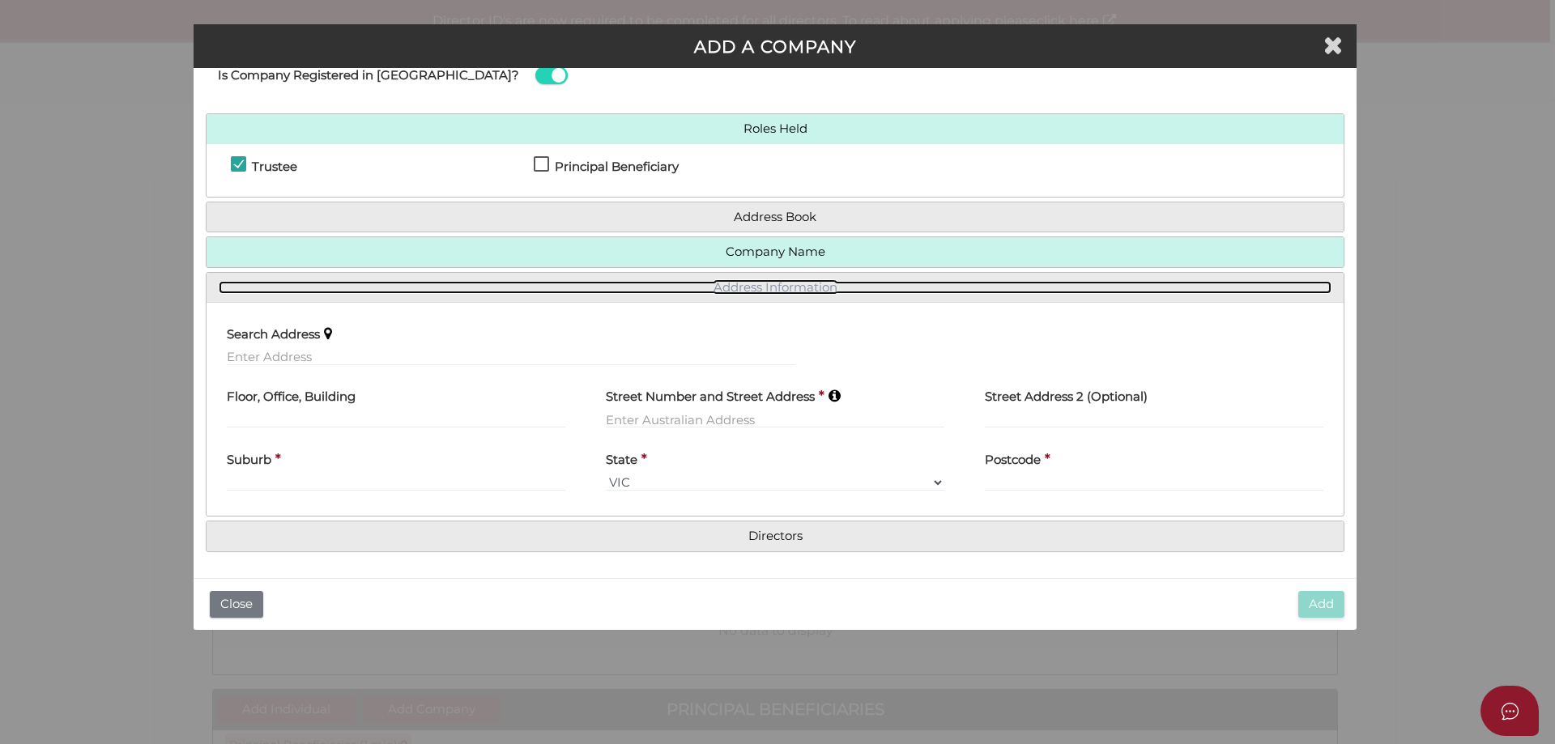
scroll to position [49, 0]
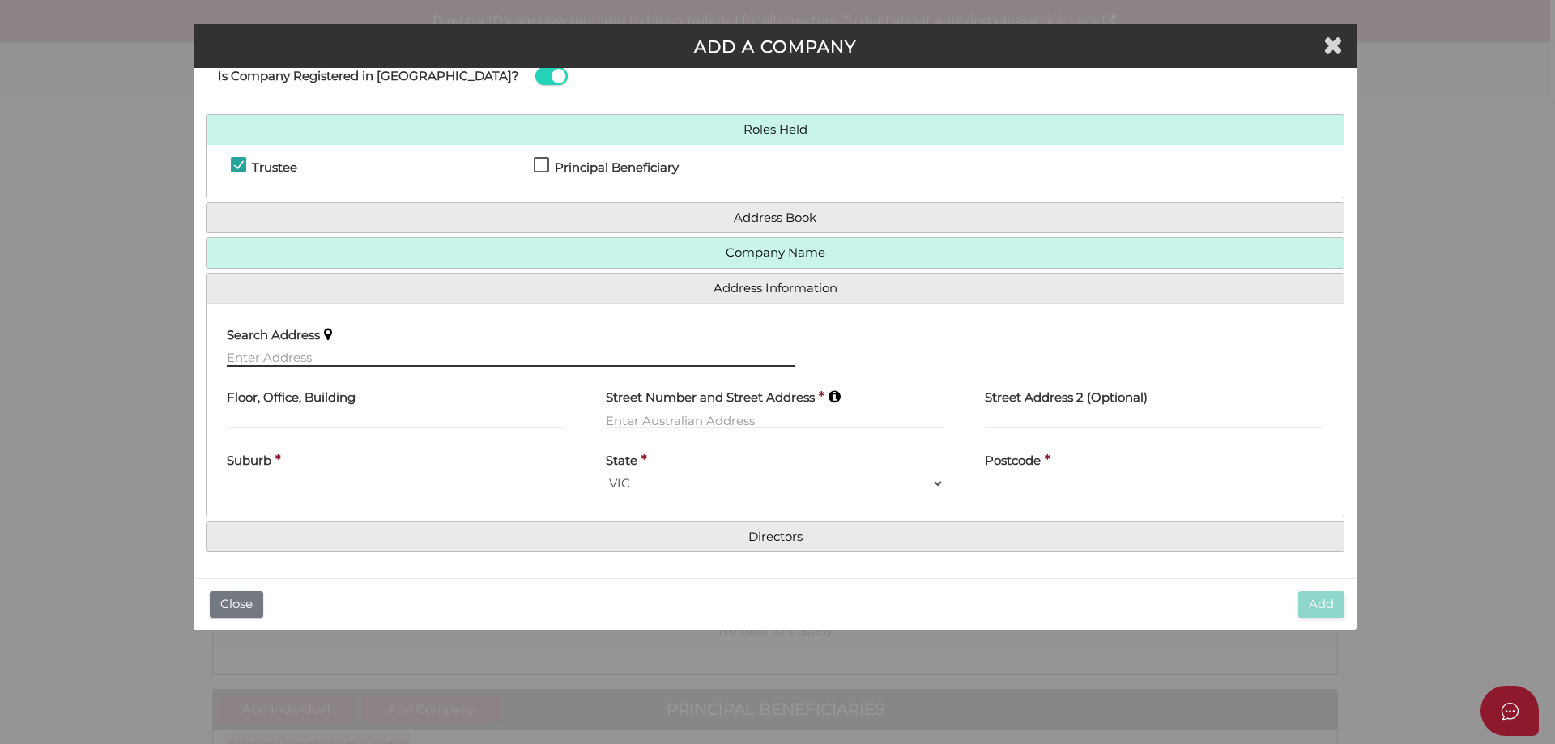
click at [248, 358] on input "text" at bounding box center [511, 358] width 569 height 18
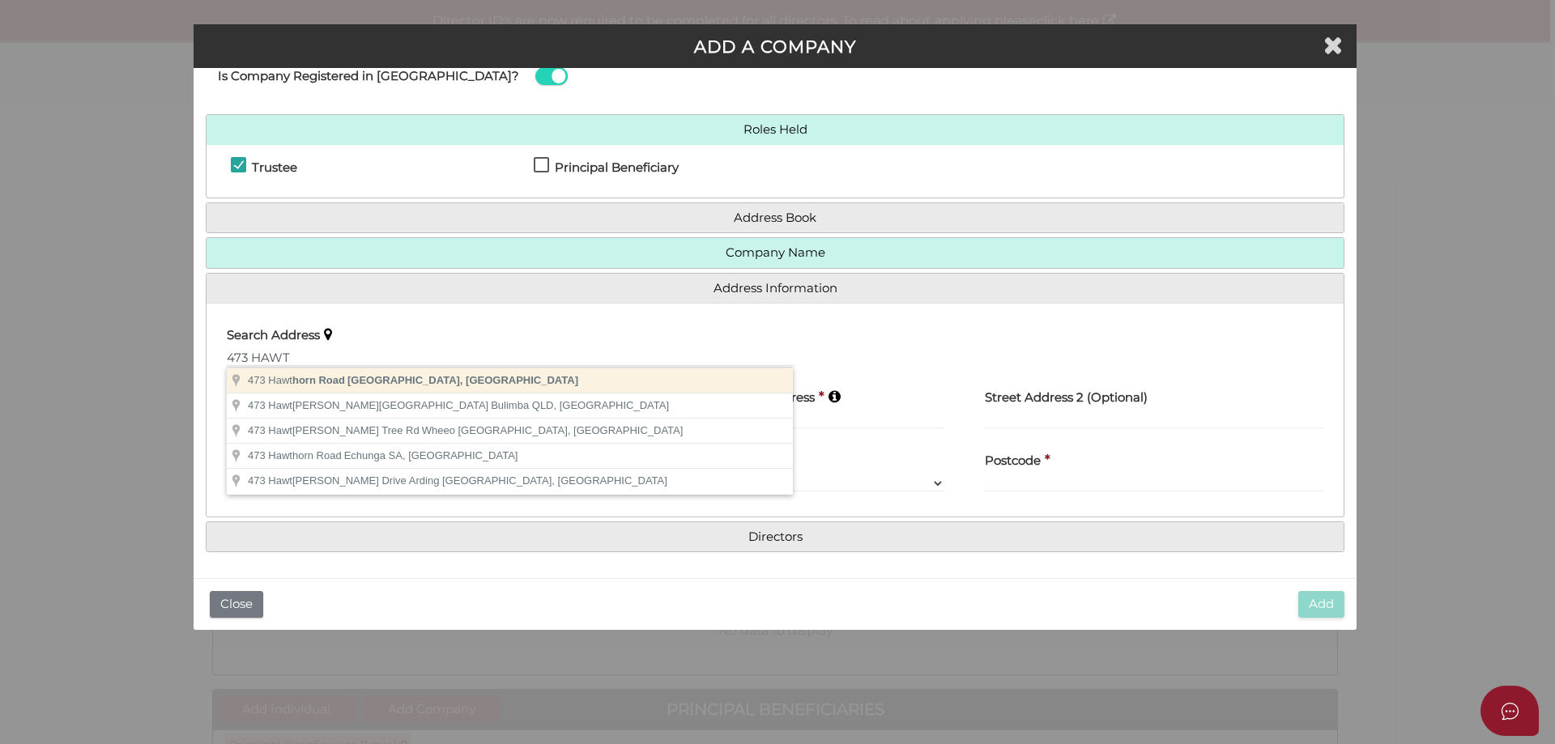
type input "473 Hawthorn Road, Caulfield South VIC, Australia"
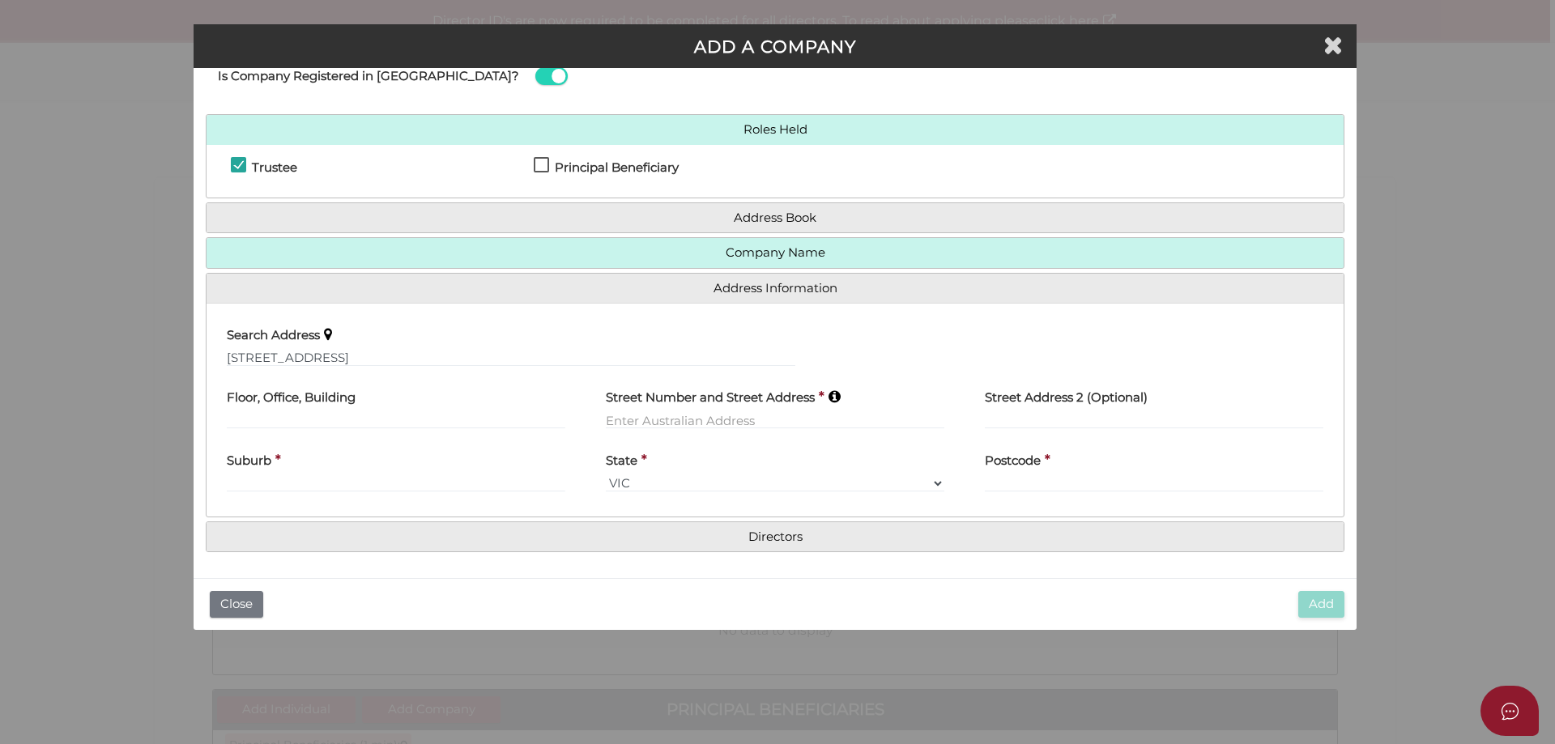
type input "473 Hawthorn Road"
type input "Caulfield South"
select select "VIC"
type input "3162"
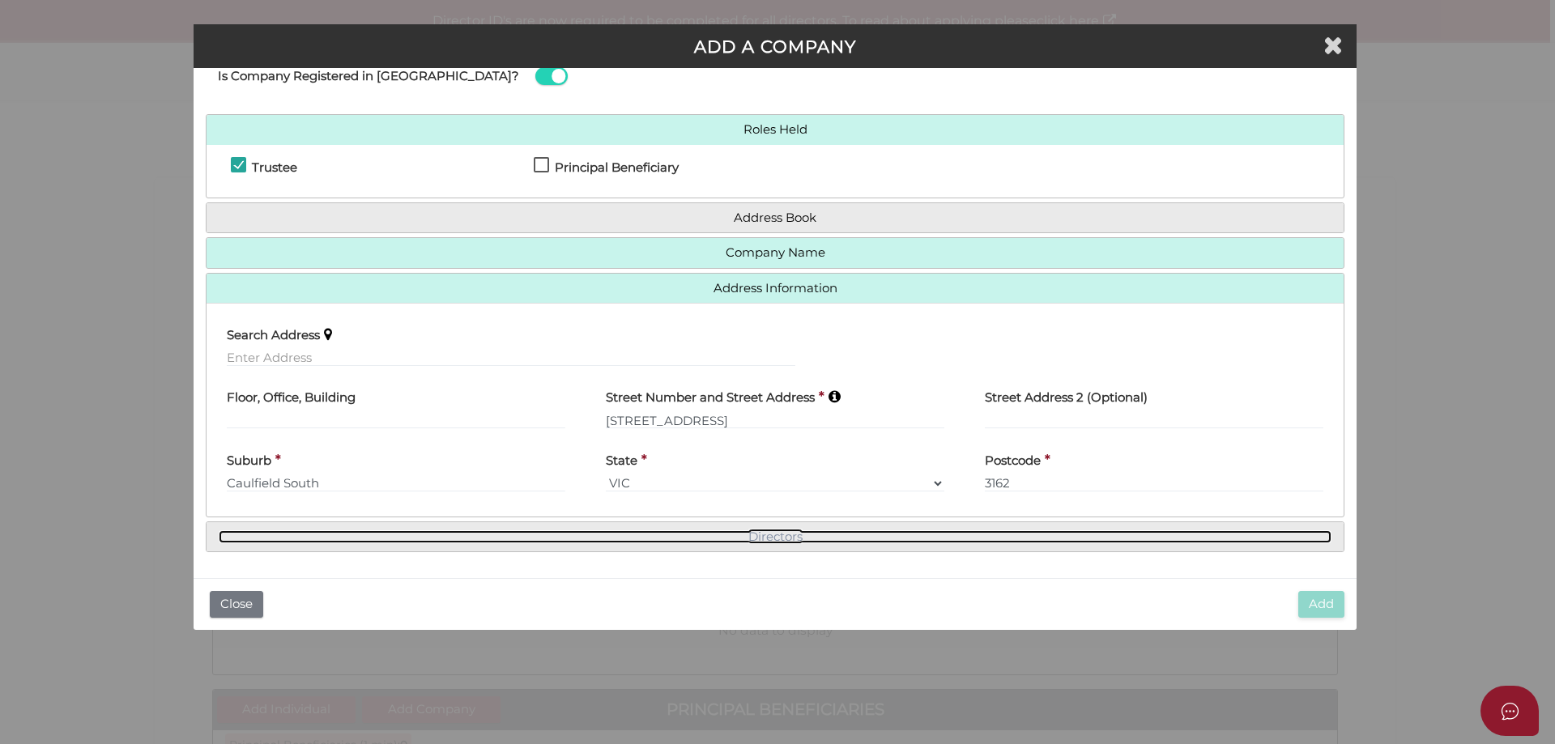
click at [770, 536] on link "Directors" at bounding box center [775, 538] width 1113 height 14
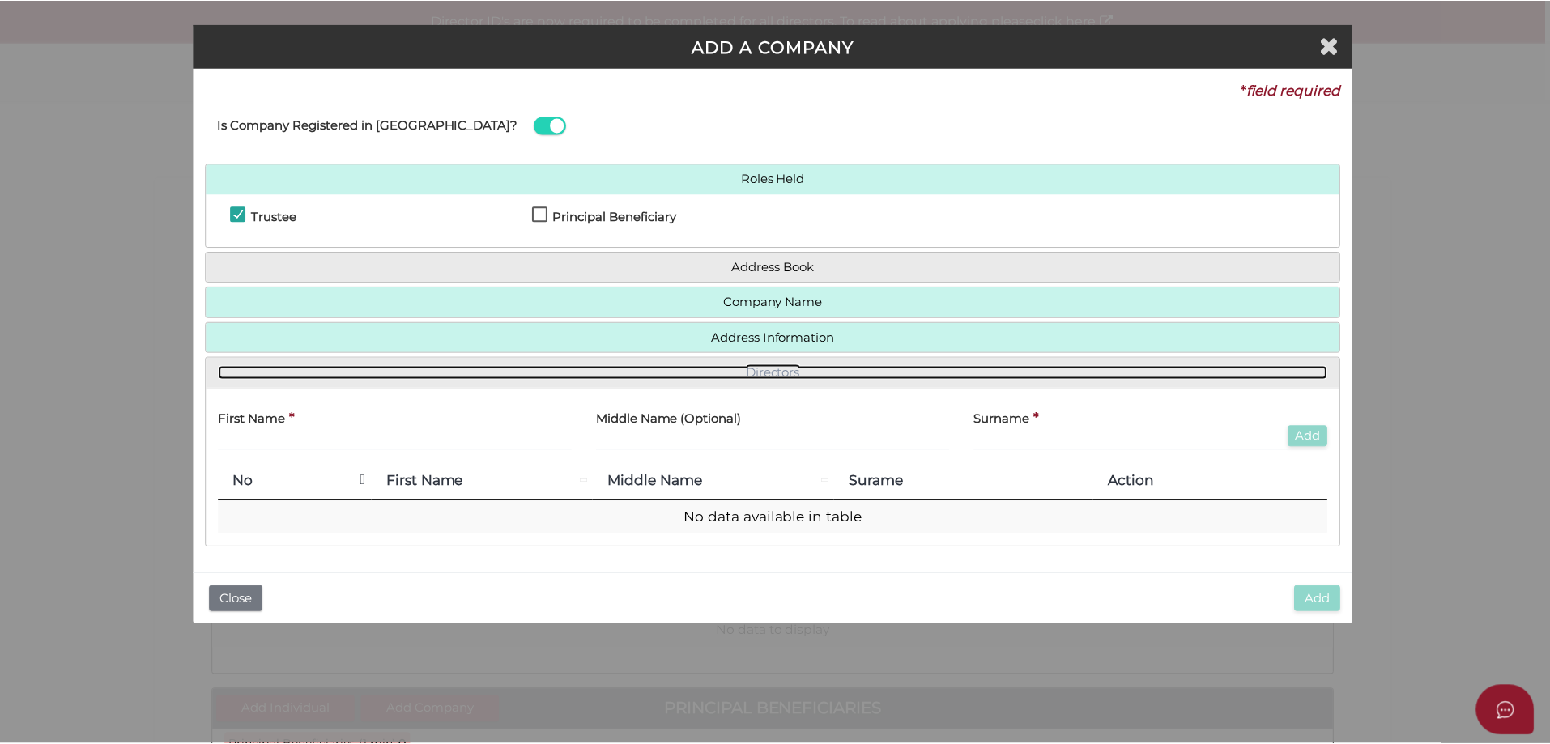
scroll to position [0, 0]
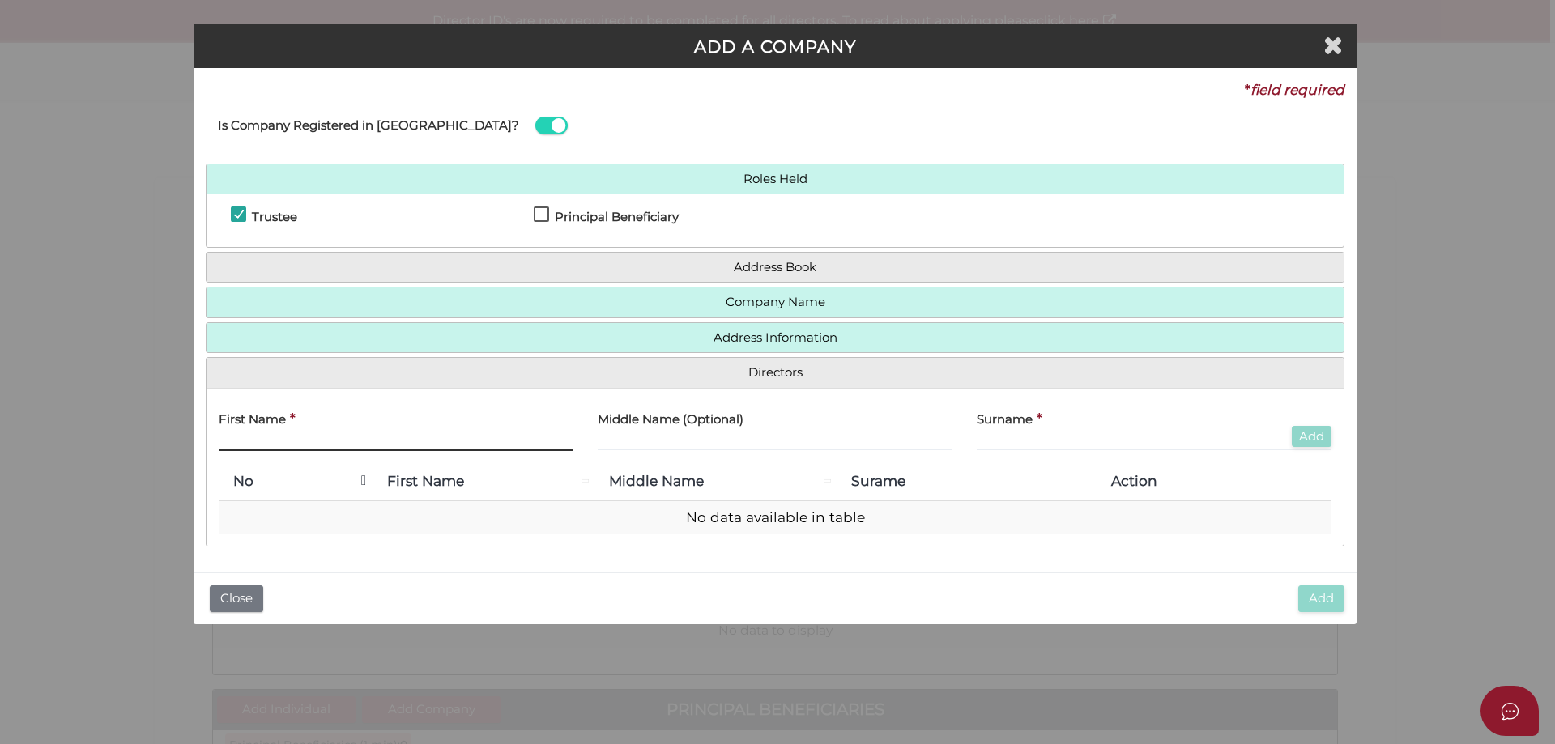
click at [285, 441] on input "text" at bounding box center [396, 442] width 355 height 18
type input "BARCOCHVA"
type input "LAHMY"
click at [1307, 431] on button "Add" at bounding box center [1312, 437] width 40 height 22
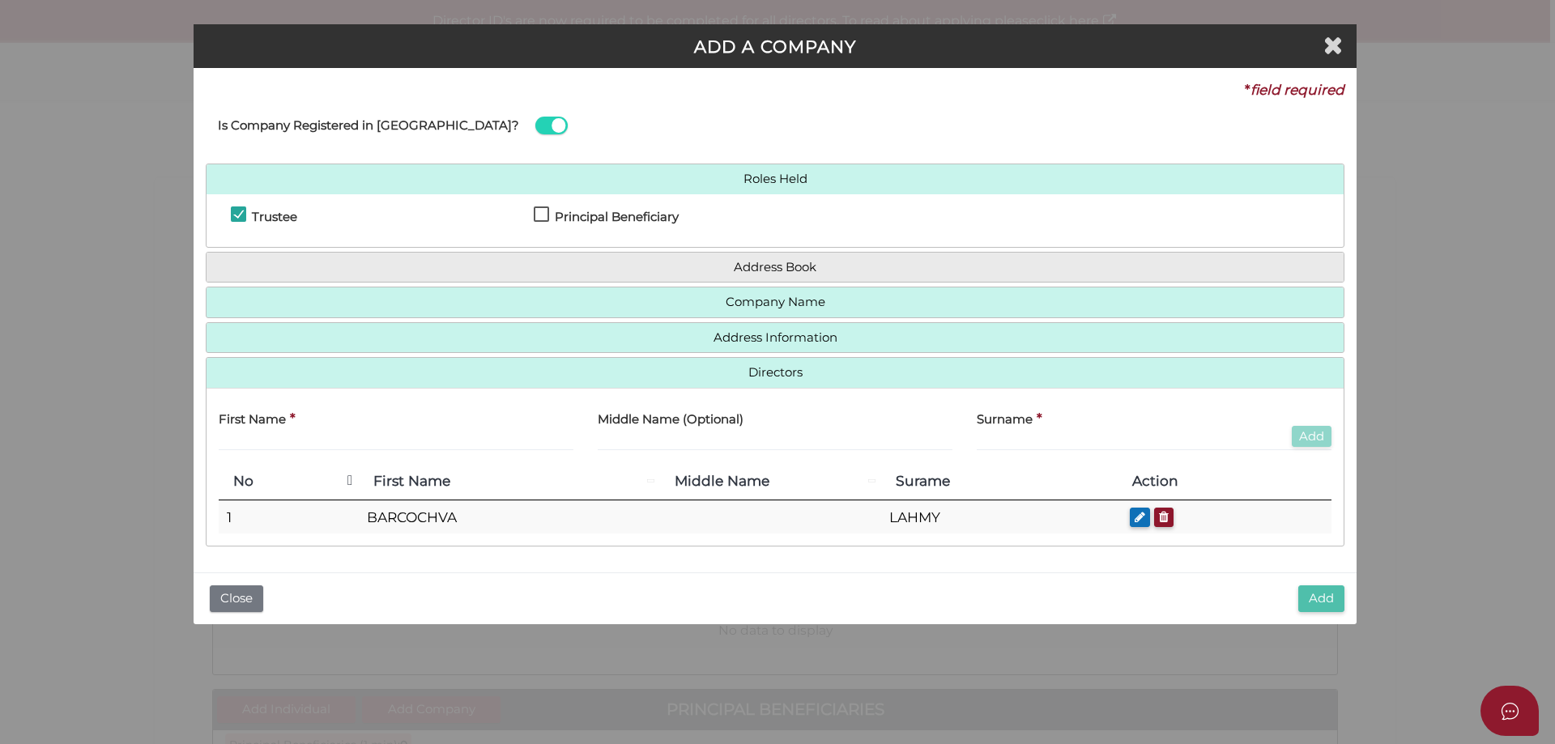
click at [1313, 596] on button "Add" at bounding box center [1321, 599] width 46 height 27
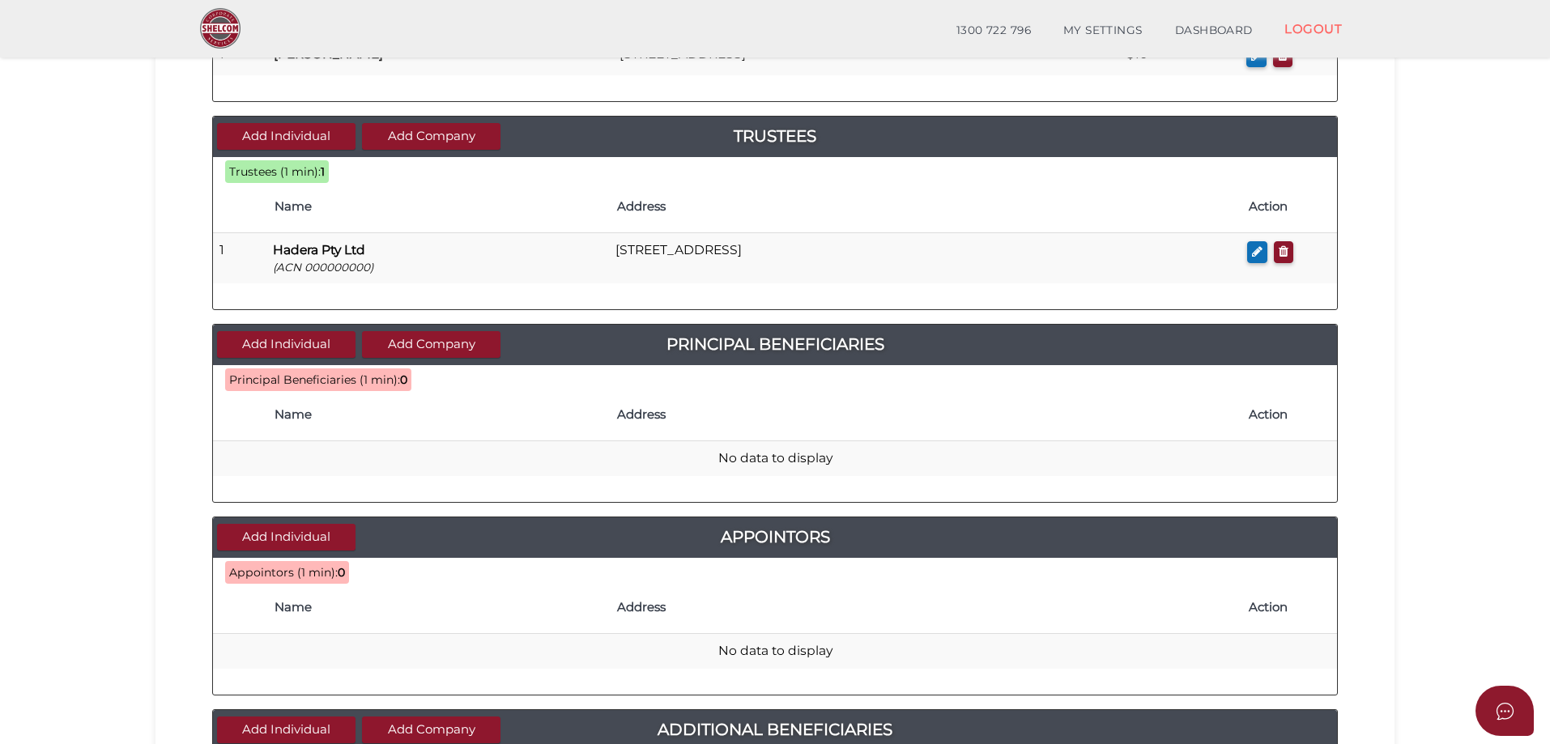
scroll to position [324, 0]
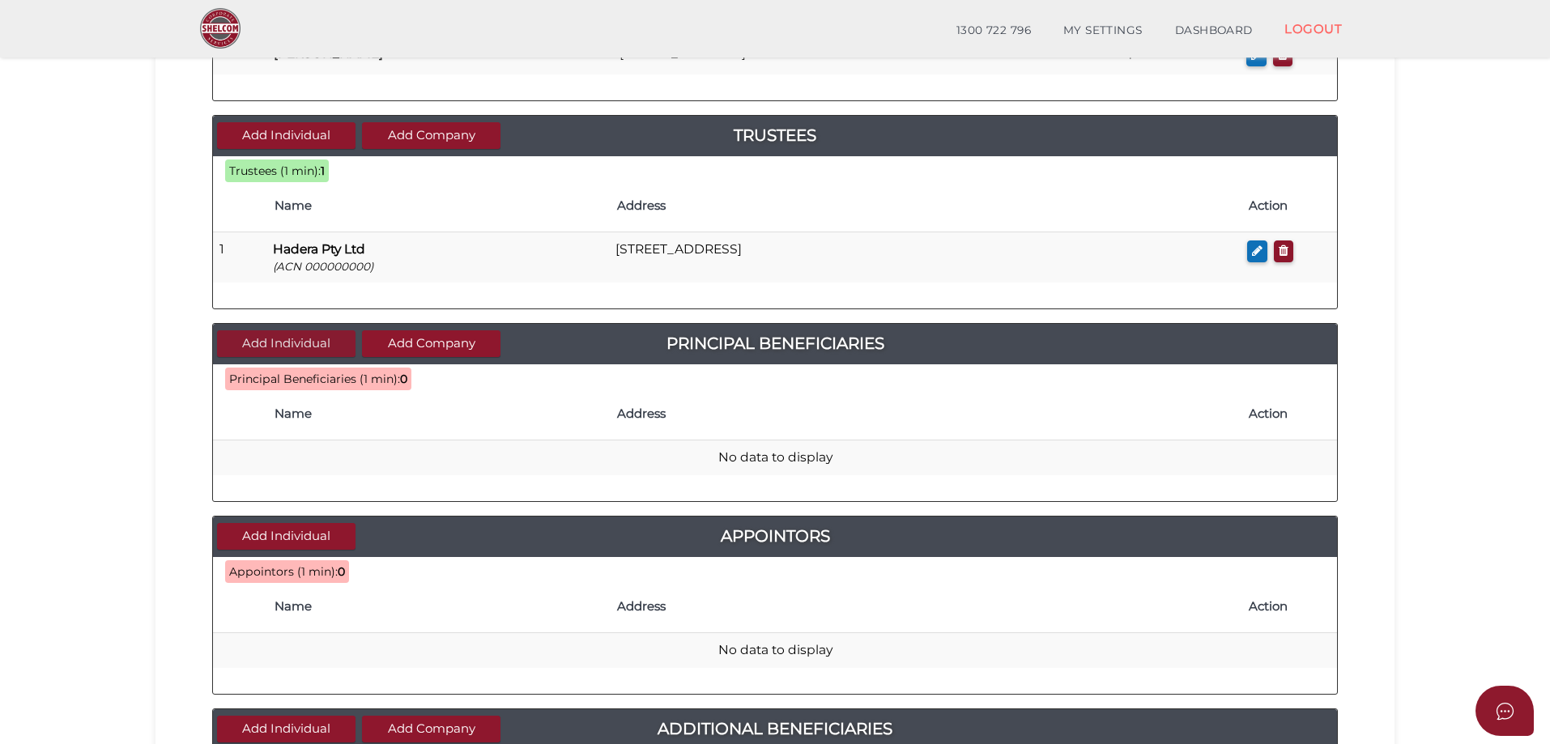
click at [266, 340] on button "Add Individual" at bounding box center [286, 343] width 139 height 27
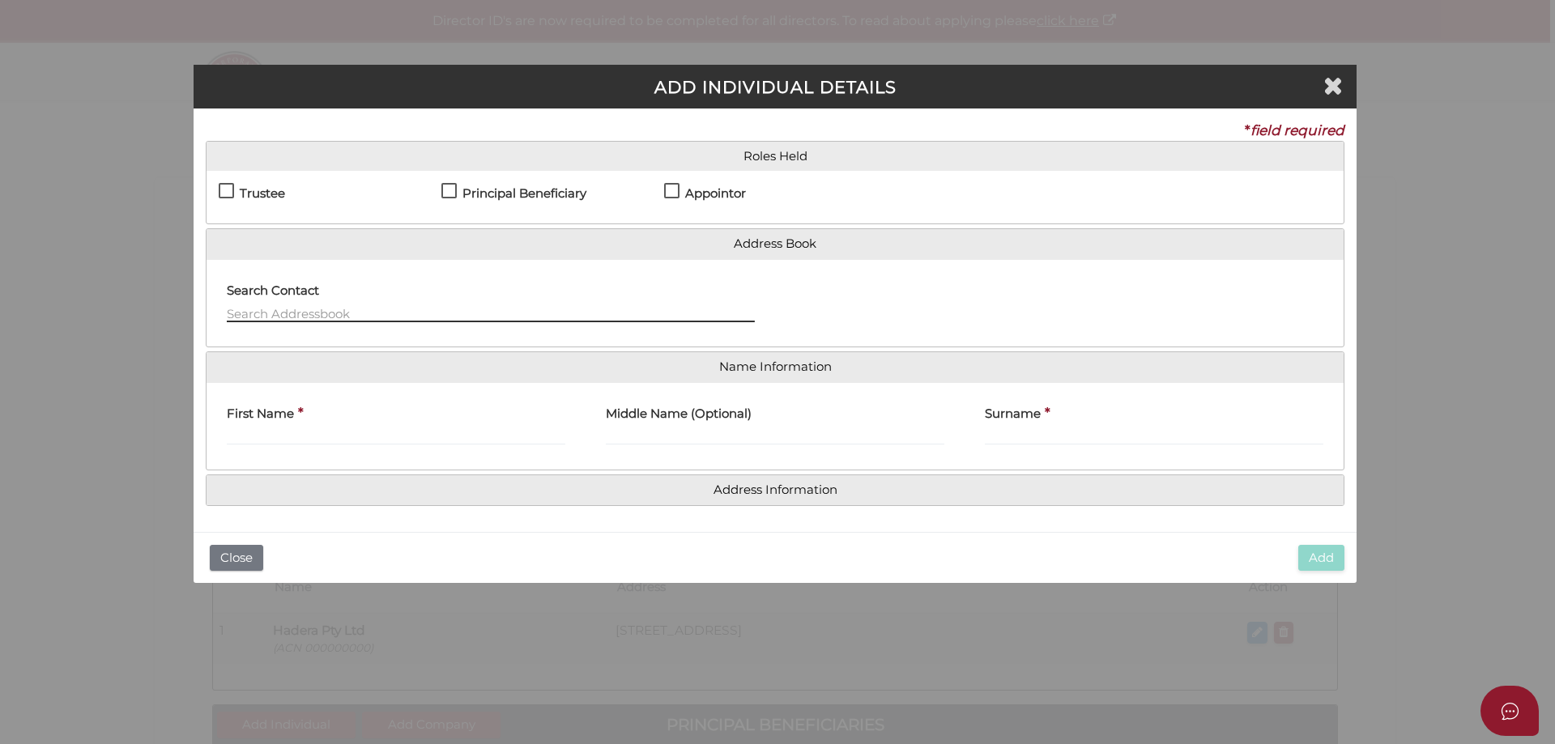
click at [259, 312] on input "text" at bounding box center [491, 314] width 528 height 18
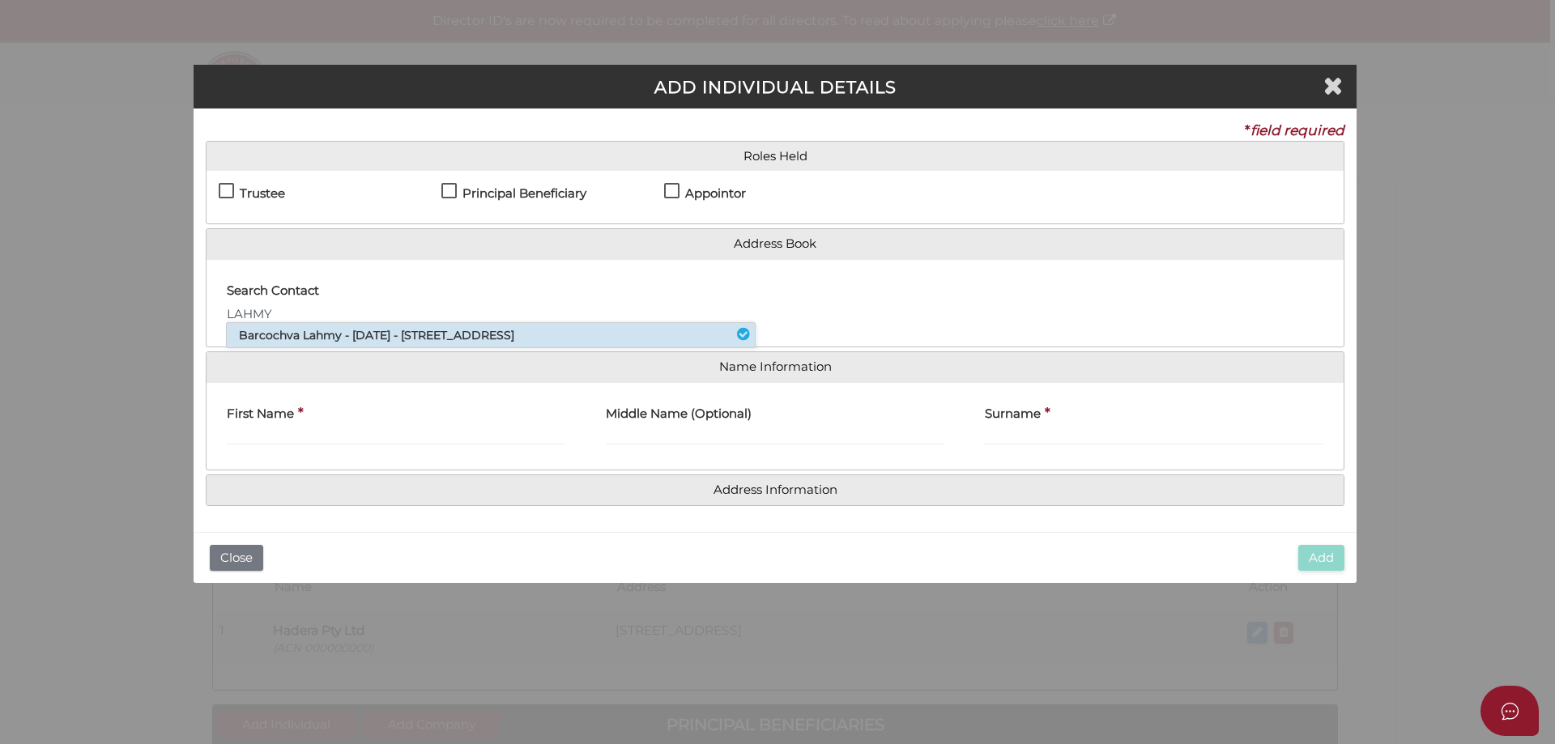
click at [263, 338] on li "Barcochva Lahmy - 13/07/1961 - 14 Burrindi Road, Caulfield South, VIC, 3162" at bounding box center [491, 335] width 528 height 24
type input "Barcochva"
type input "Lahmy"
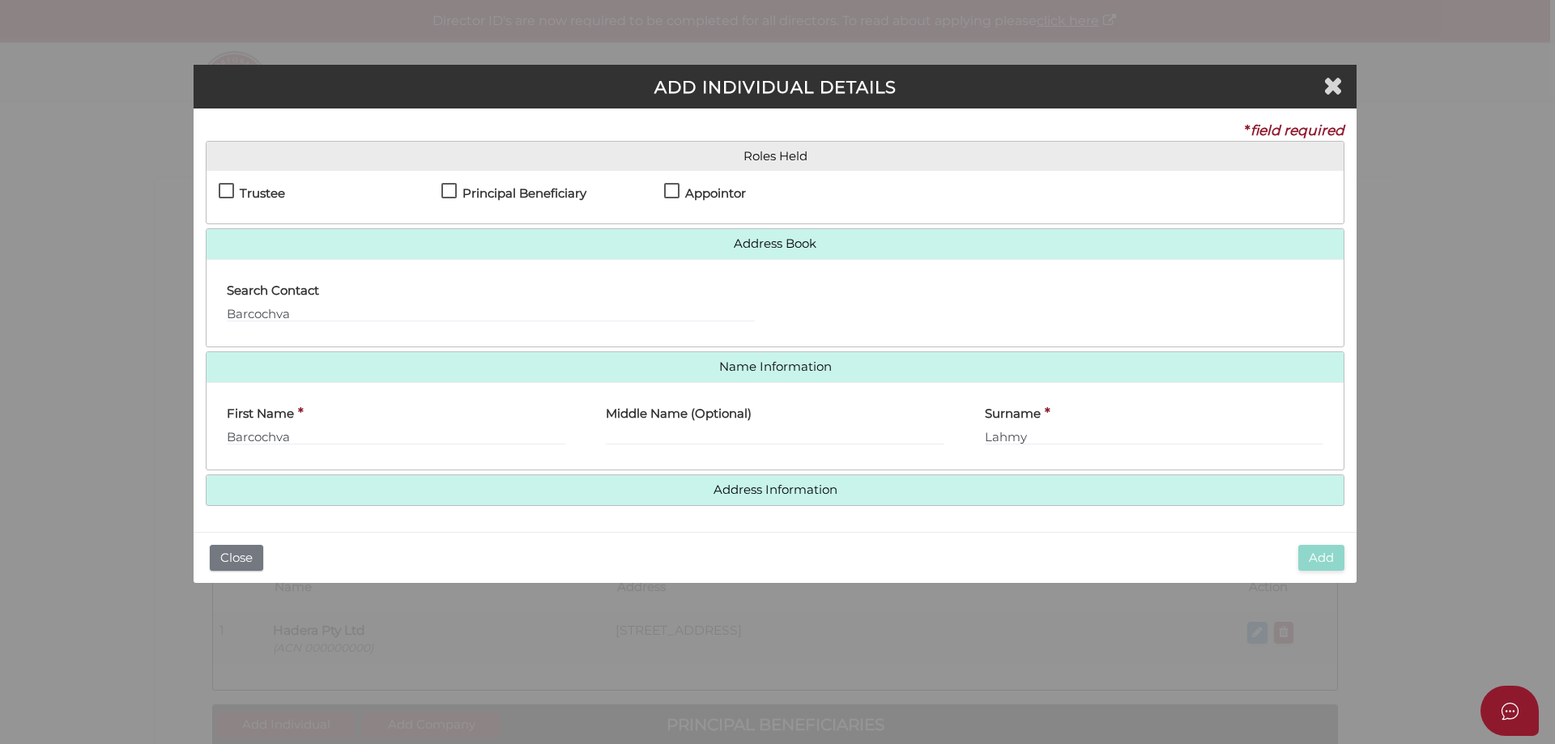
click at [450, 189] on label "Principal Beneficiary" at bounding box center [513, 197] width 145 height 20
checkbox input "true"
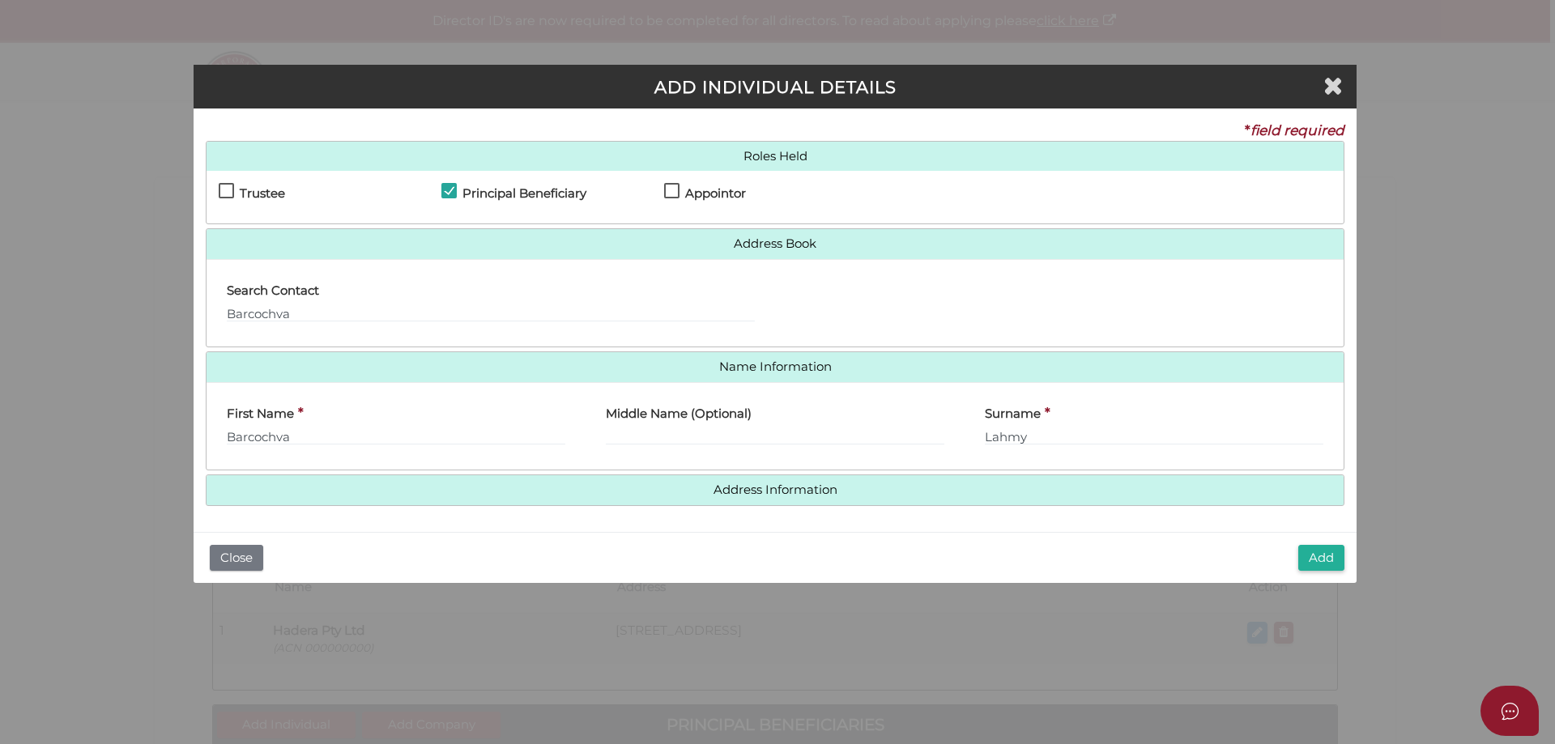
click at [676, 191] on label "Appointor" at bounding box center [705, 197] width 82 height 20
checkbox input "true"
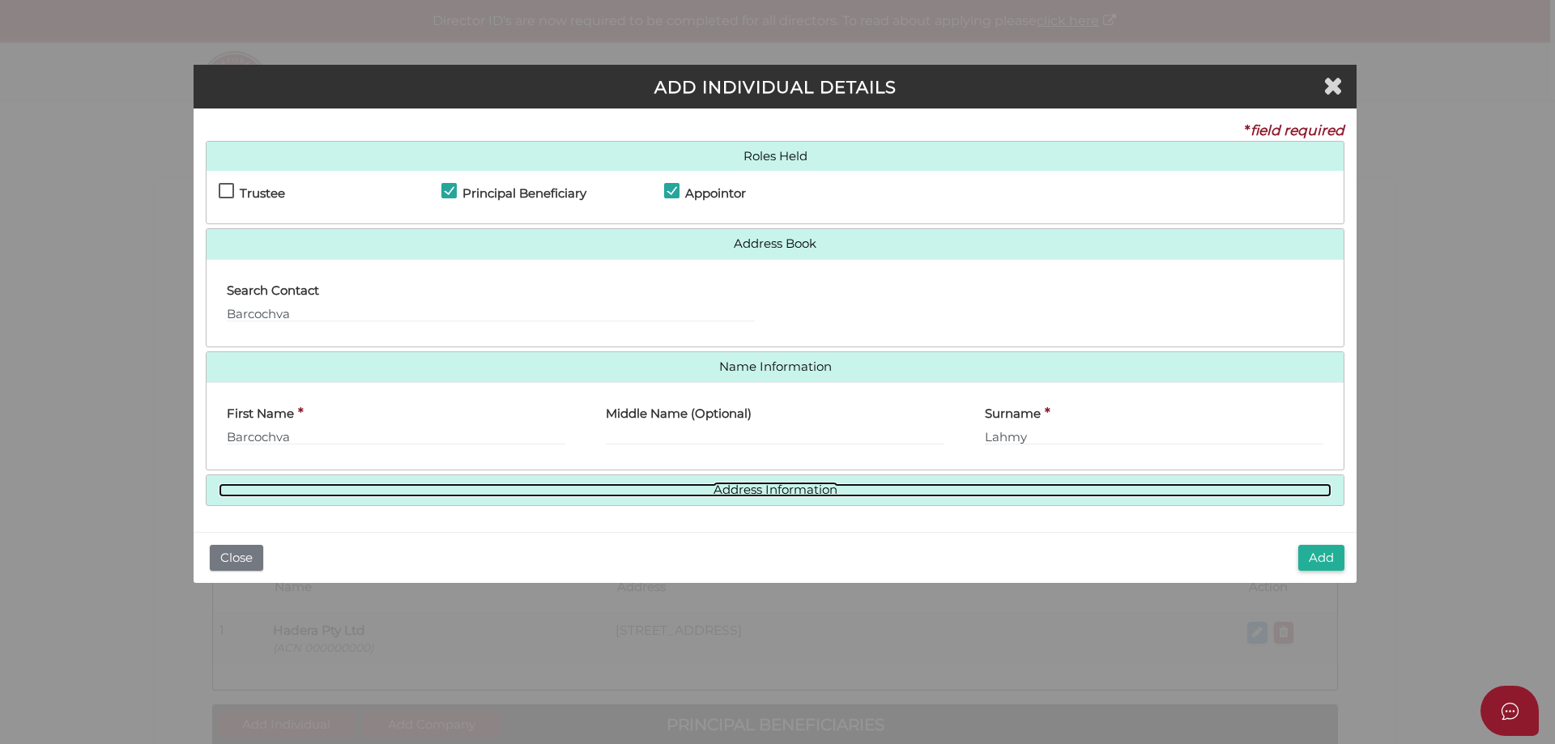
click at [741, 485] on link "Address Information" at bounding box center [775, 491] width 1113 height 14
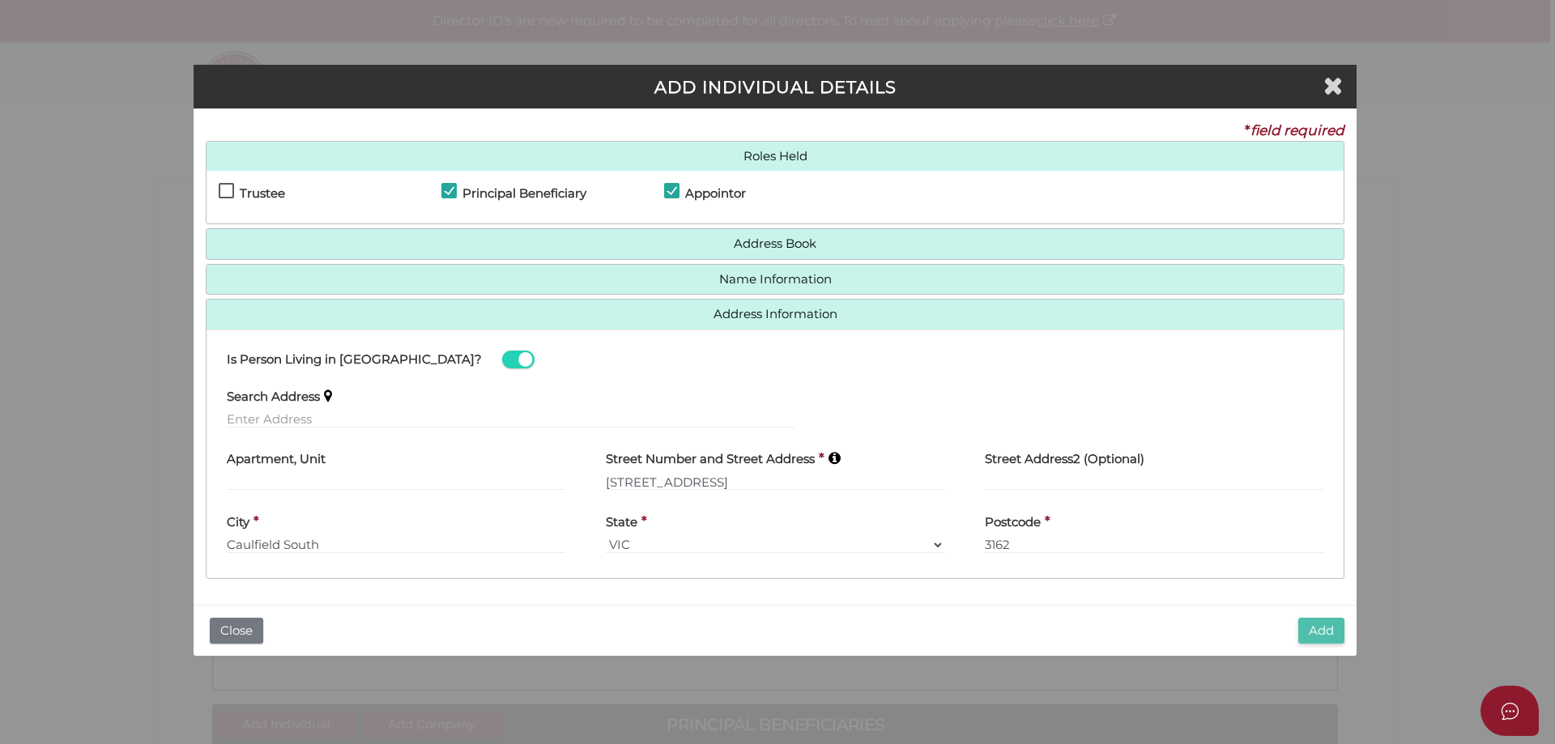
click at [1313, 624] on button "Add" at bounding box center [1321, 631] width 46 height 27
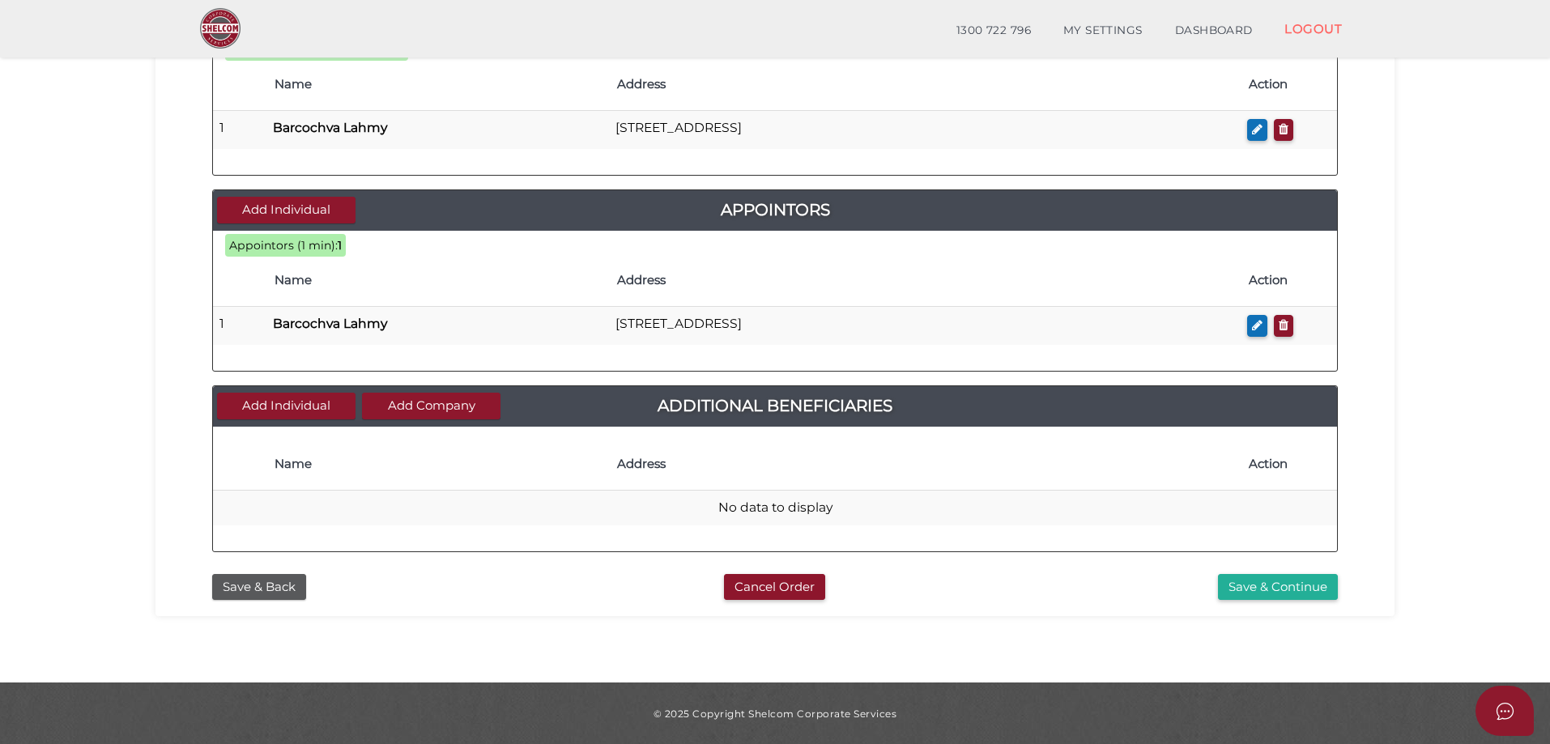
scroll to position [655, 0]
click at [1250, 582] on button "Save & Continue" at bounding box center [1278, 586] width 120 height 27
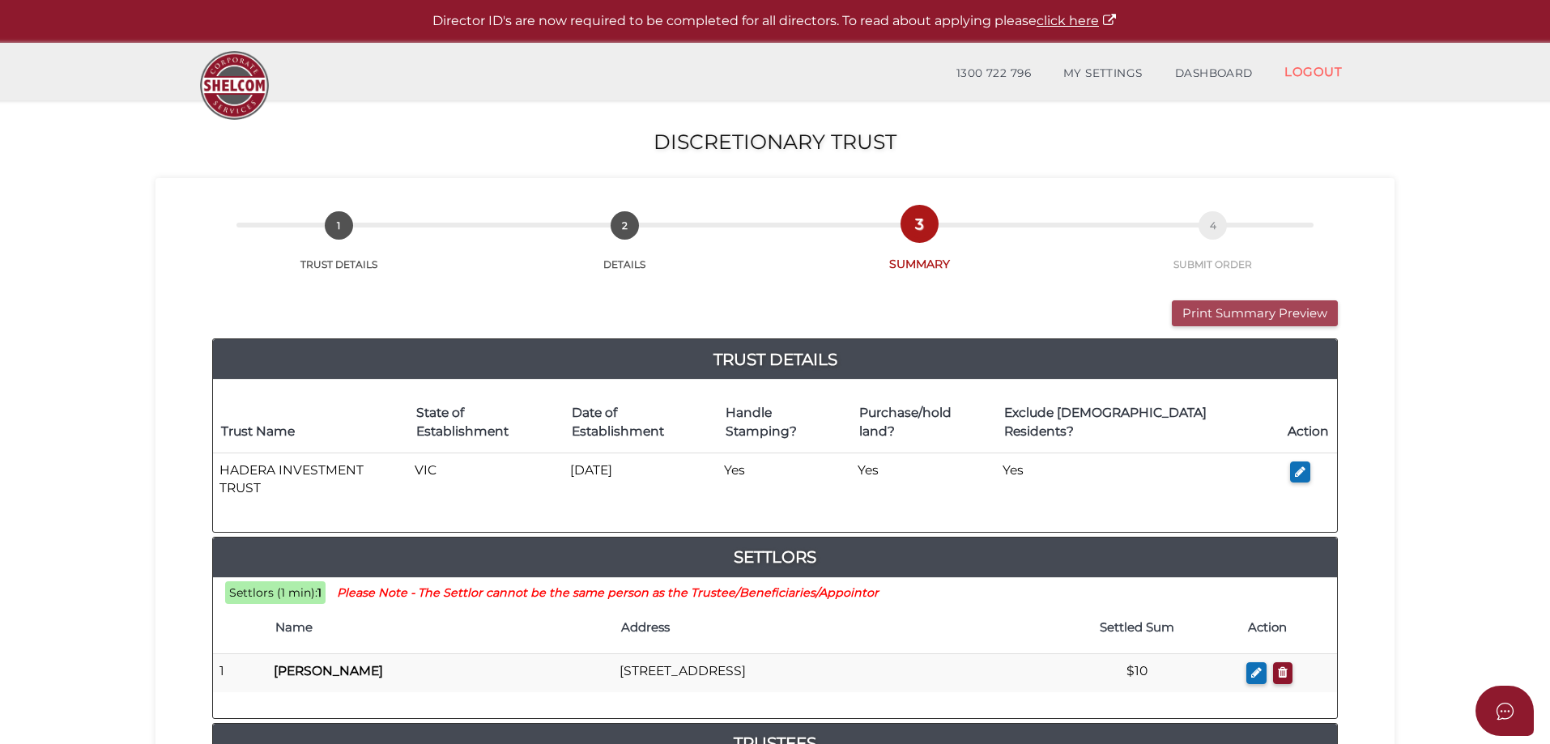
click at [1220, 309] on button "Print Summary Preview" at bounding box center [1255, 314] width 166 height 27
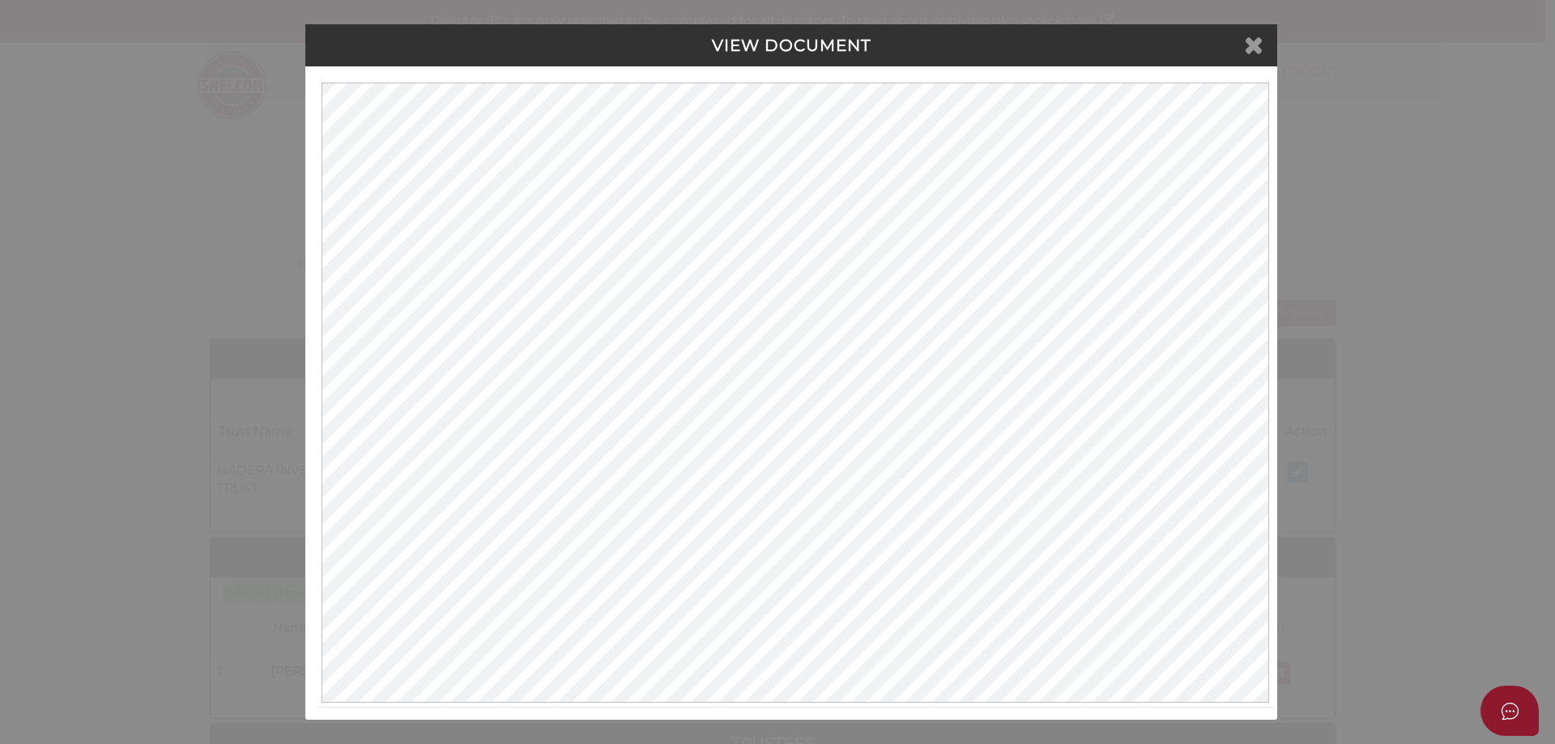
click at [1253, 41] on icon at bounding box center [1253, 44] width 19 height 24
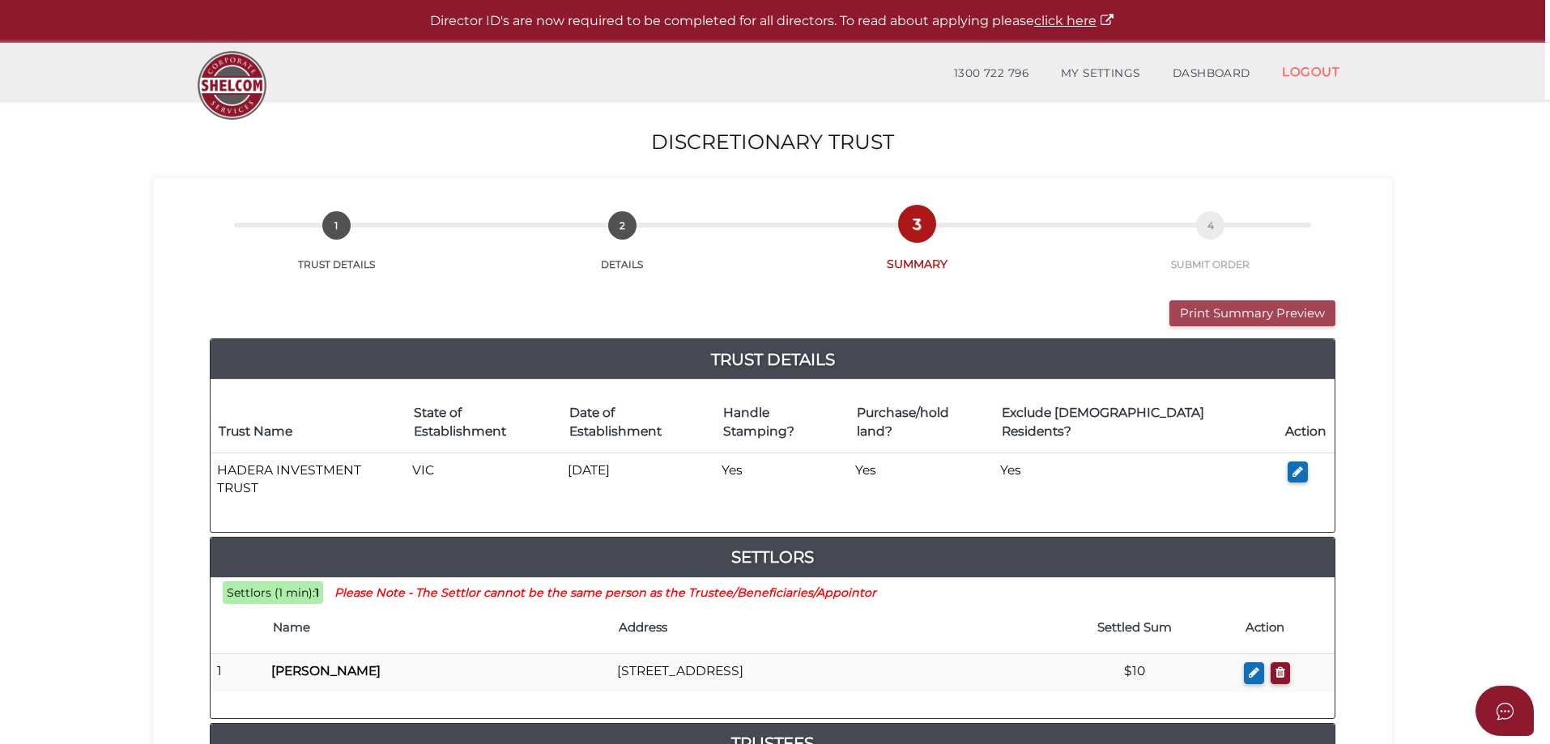
click at [1247, 306] on button "Print Summary Preview" at bounding box center [1253, 314] width 166 height 27
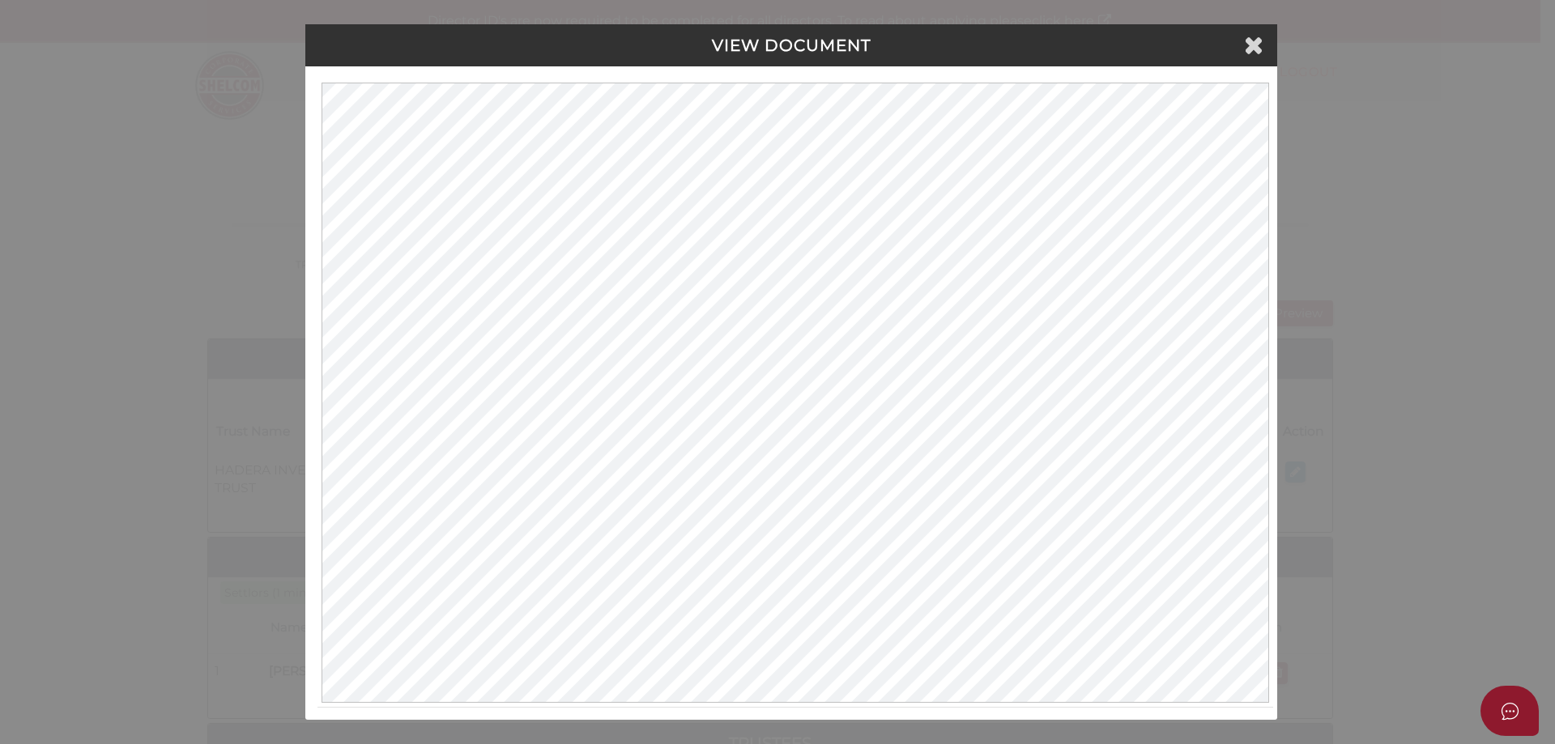
click at [1245, 45] on icon at bounding box center [1253, 44] width 19 height 24
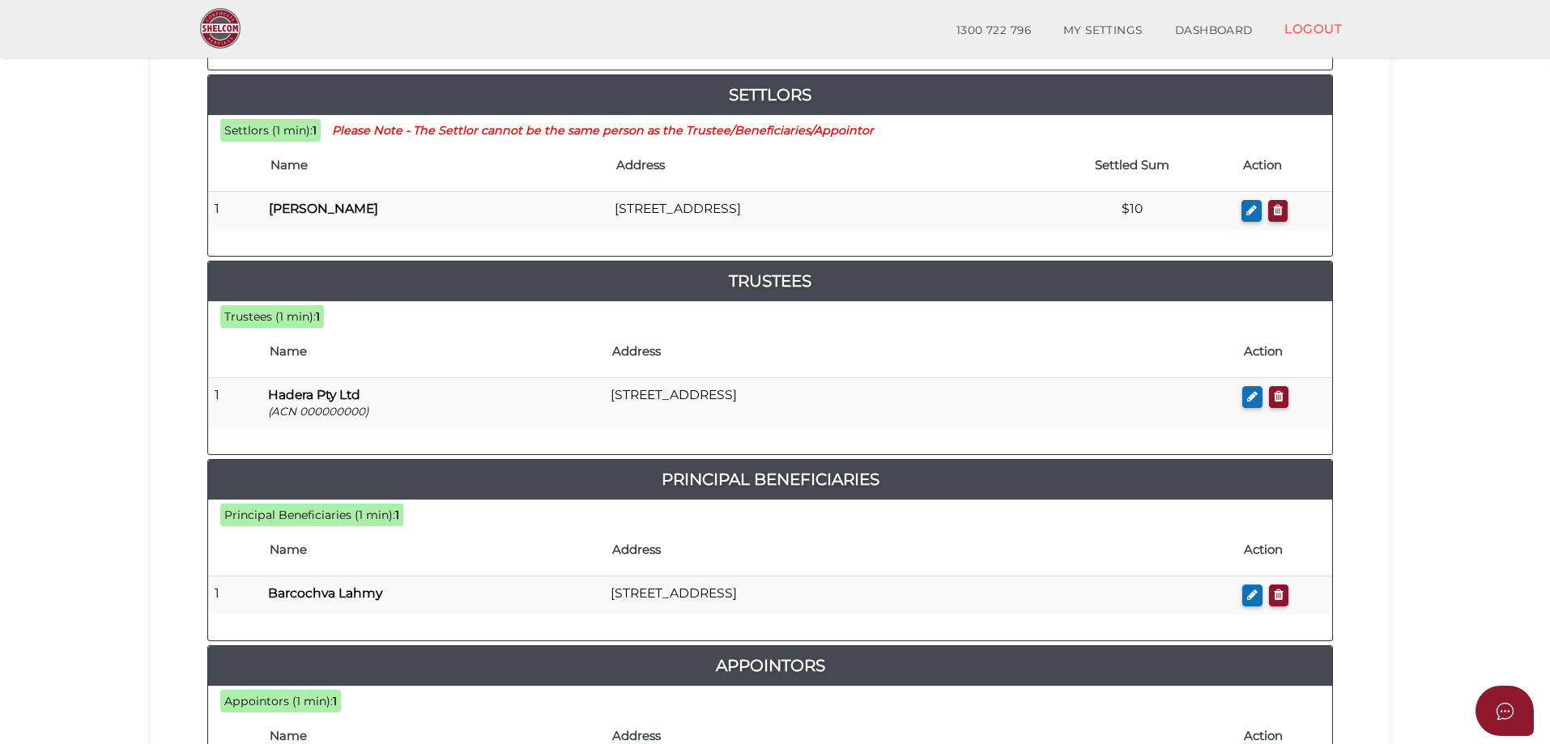
scroll to position [816, 0]
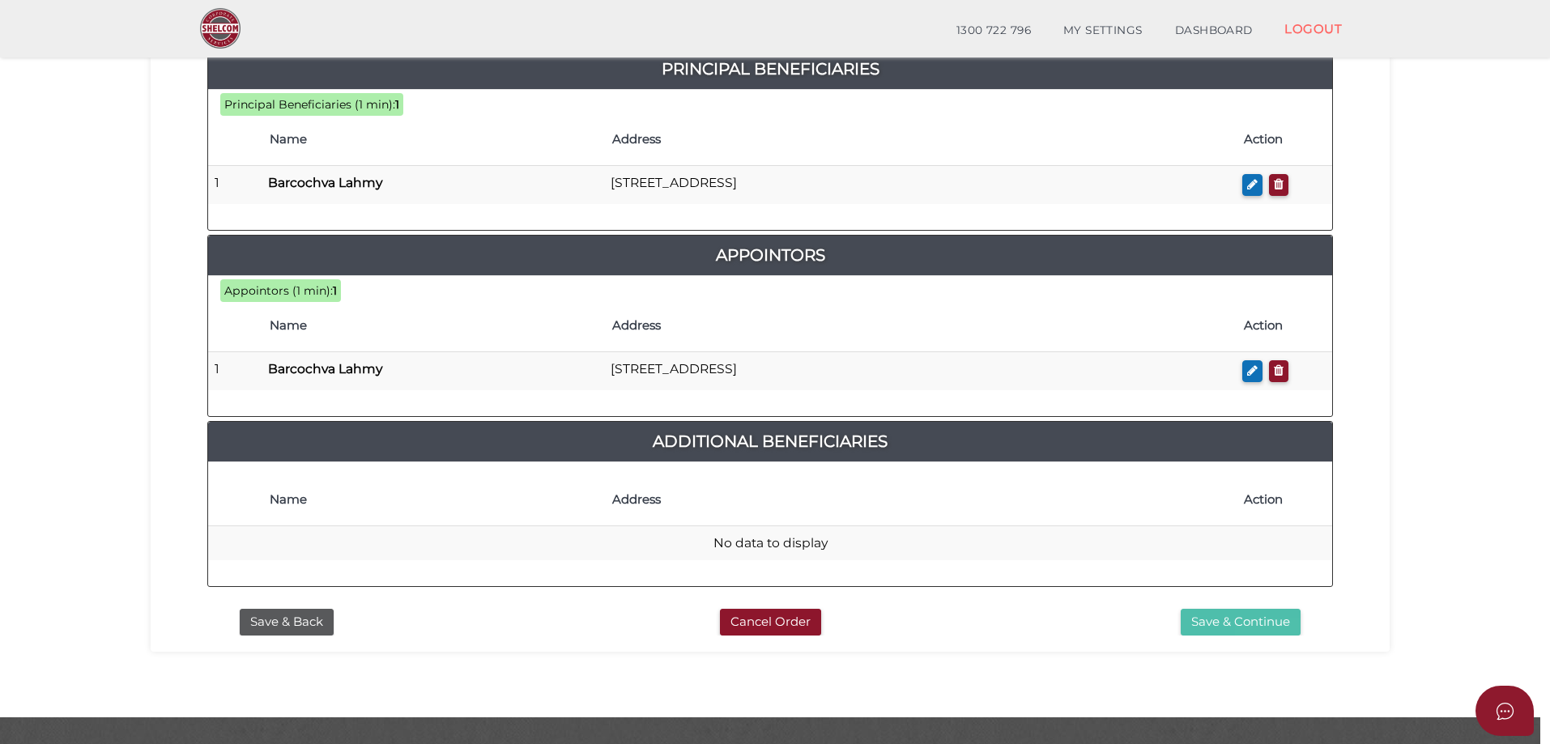
click at [1211, 609] on button "Save & Continue" at bounding box center [1241, 622] width 120 height 27
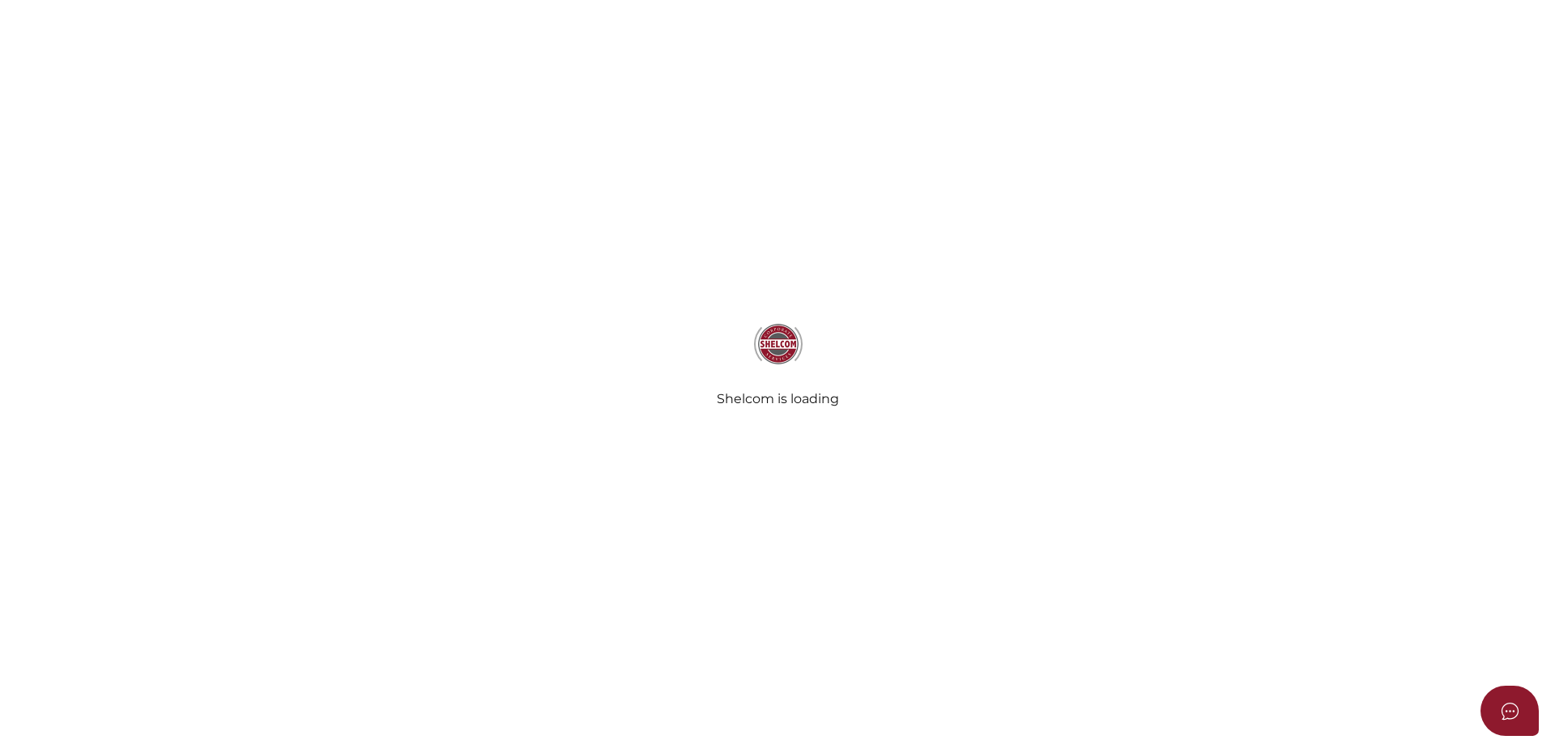
select select "Comb Binding"
radio input "true"
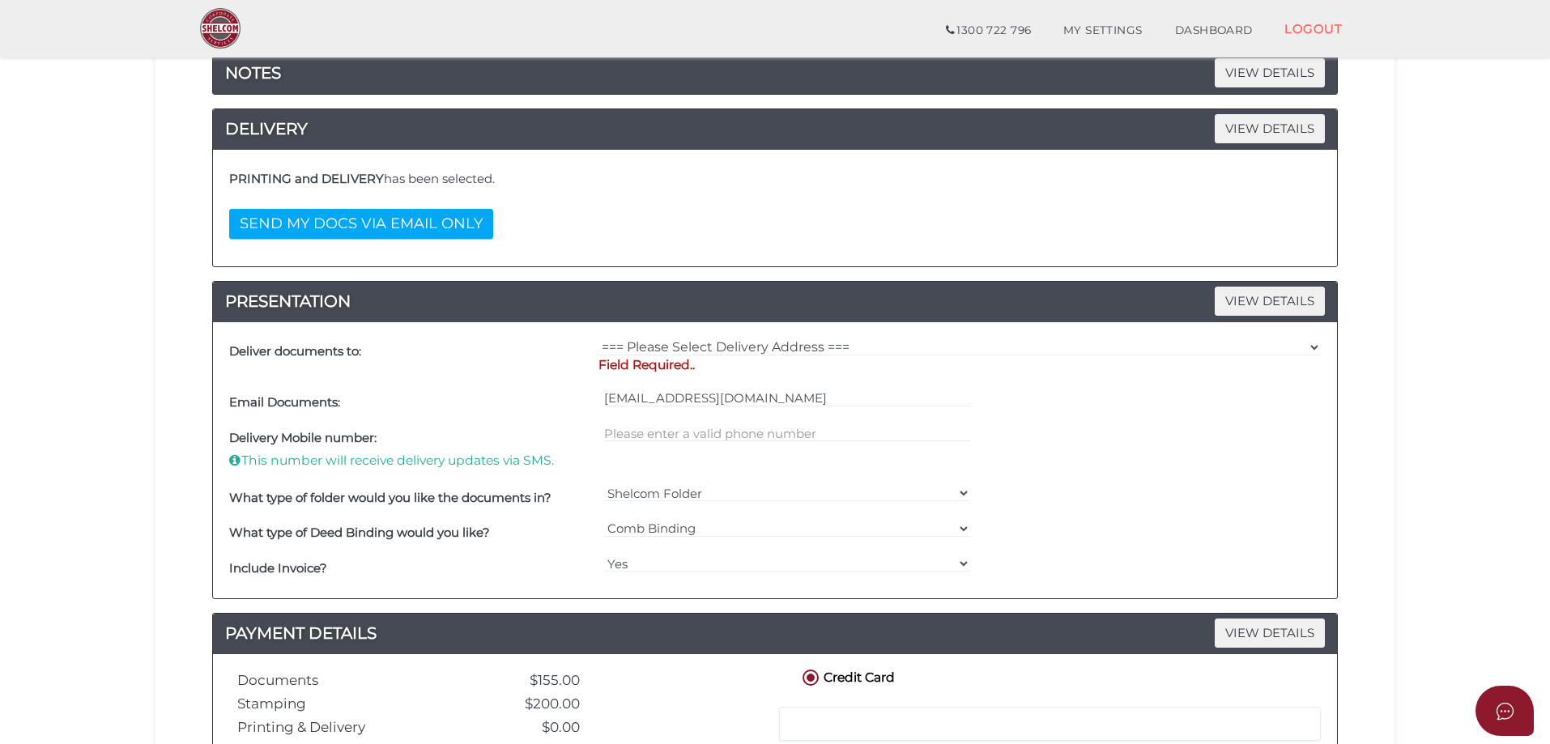
scroll to position [324, 0]
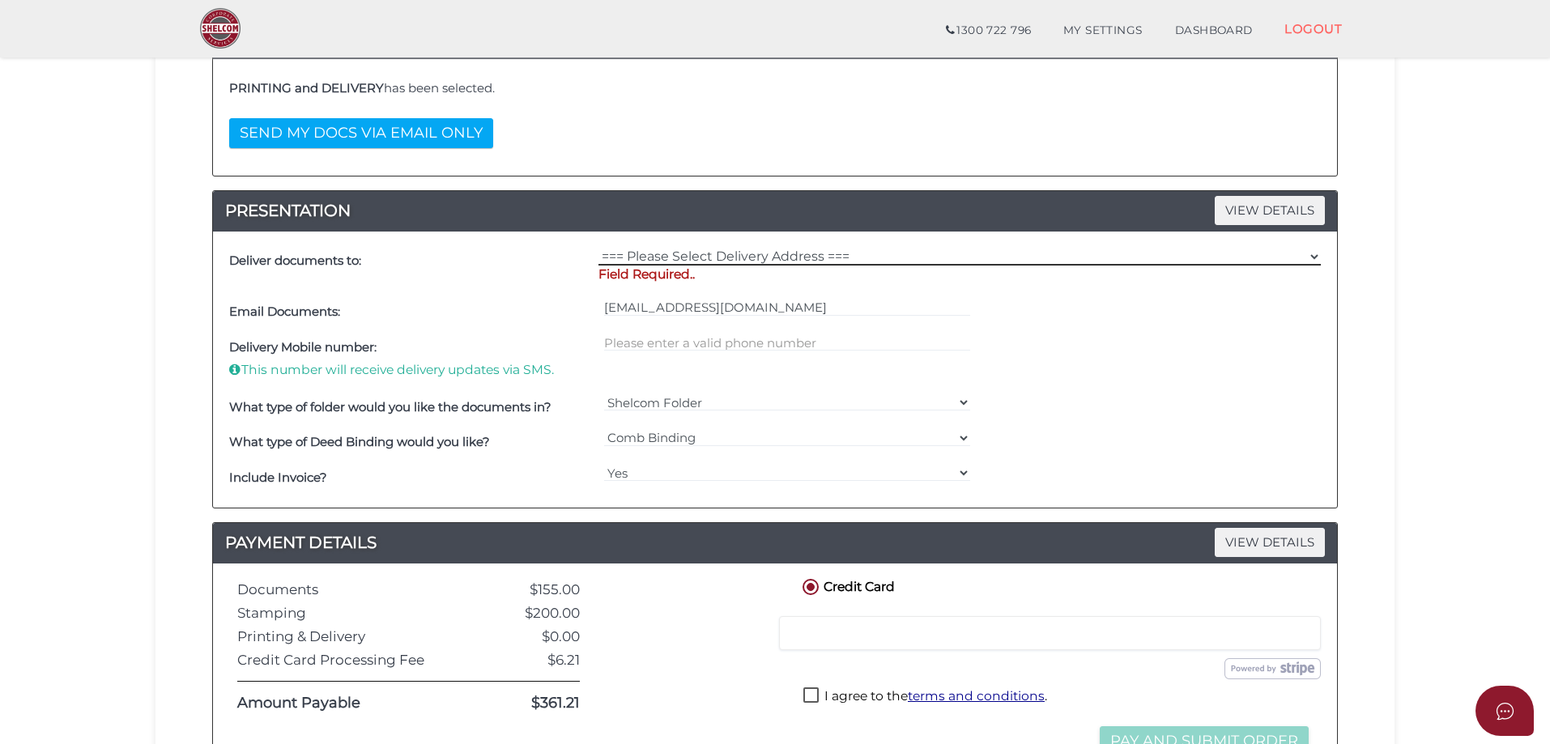
click at [1313, 257] on select "=== Please Select Delivery Address === (User Address - [PERSON_NAME]) [STREET_A…" at bounding box center [960, 257] width 723 height 18
select select "0"
click at [599, 248] on select "=== Please Select Delivery Address === (User Address - [PERSON_NAME]) [STREET_A…" at bounding box center [960, 257] width 723 height 18
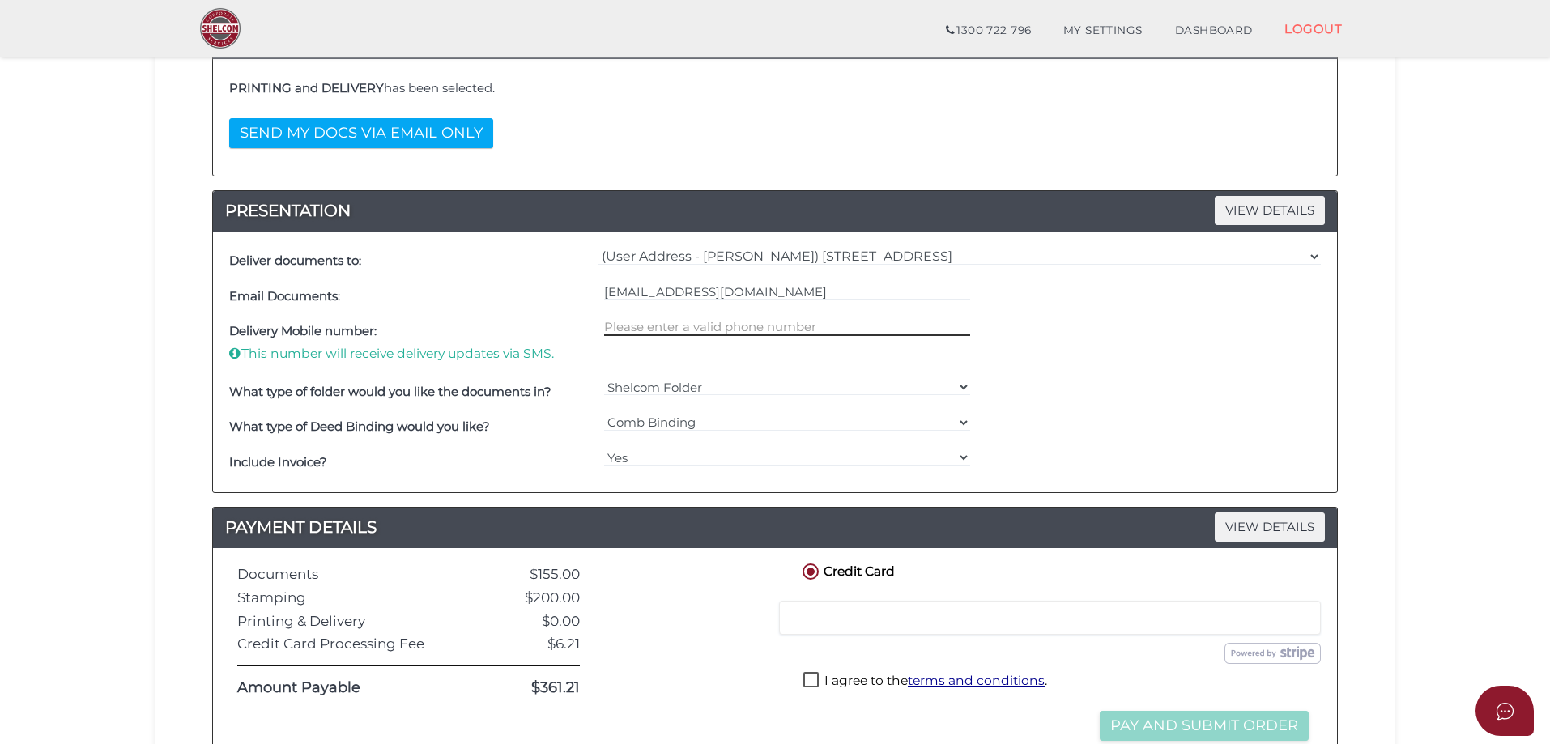
click at [784, 327] on input "text" at bounding box center [787, 327] width 367 height 18
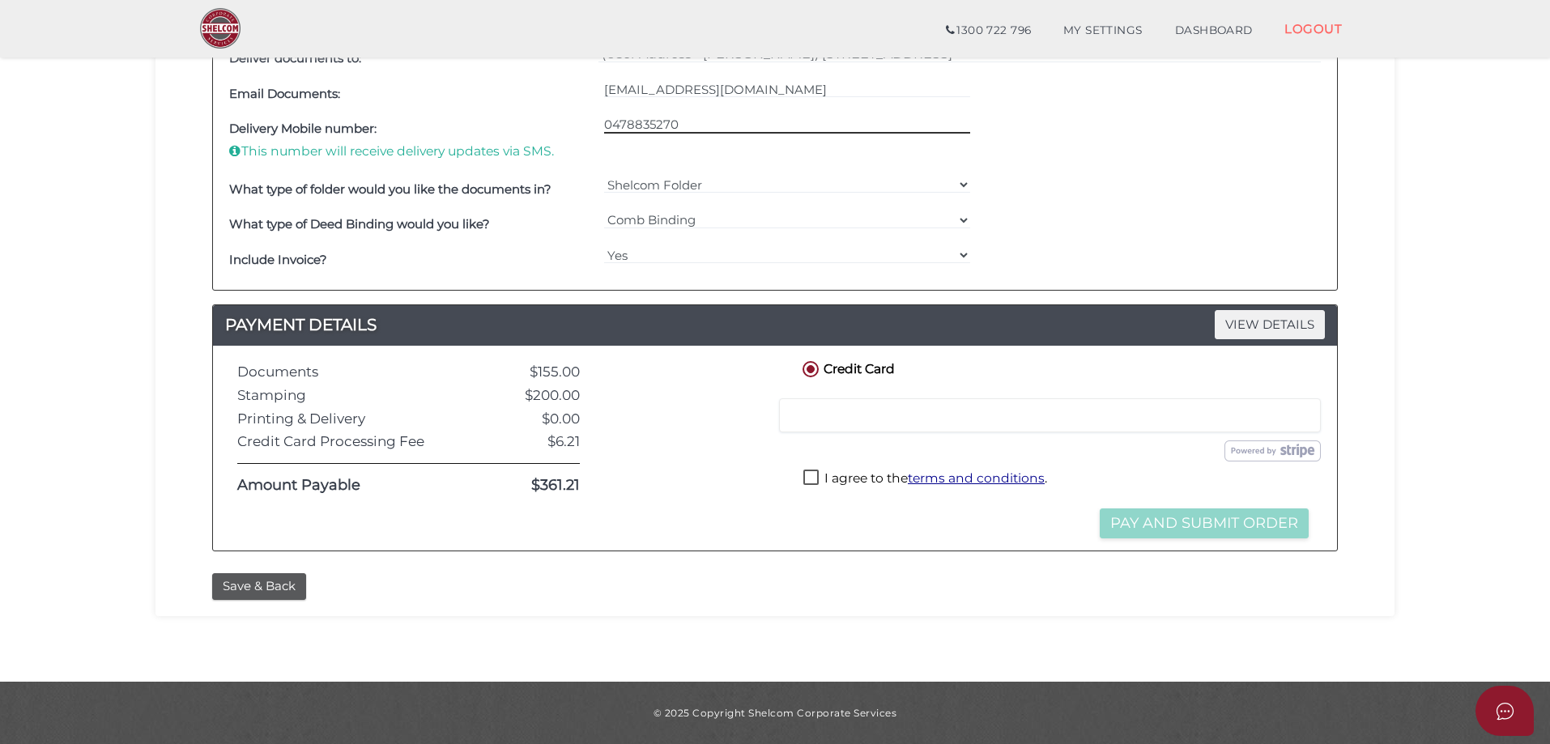
type input "0478835270"
click at [811, 475] on label "I agree to the terms and conditions ." at bounding box center [926, 480] width 244 height 20
checkbox input "true"
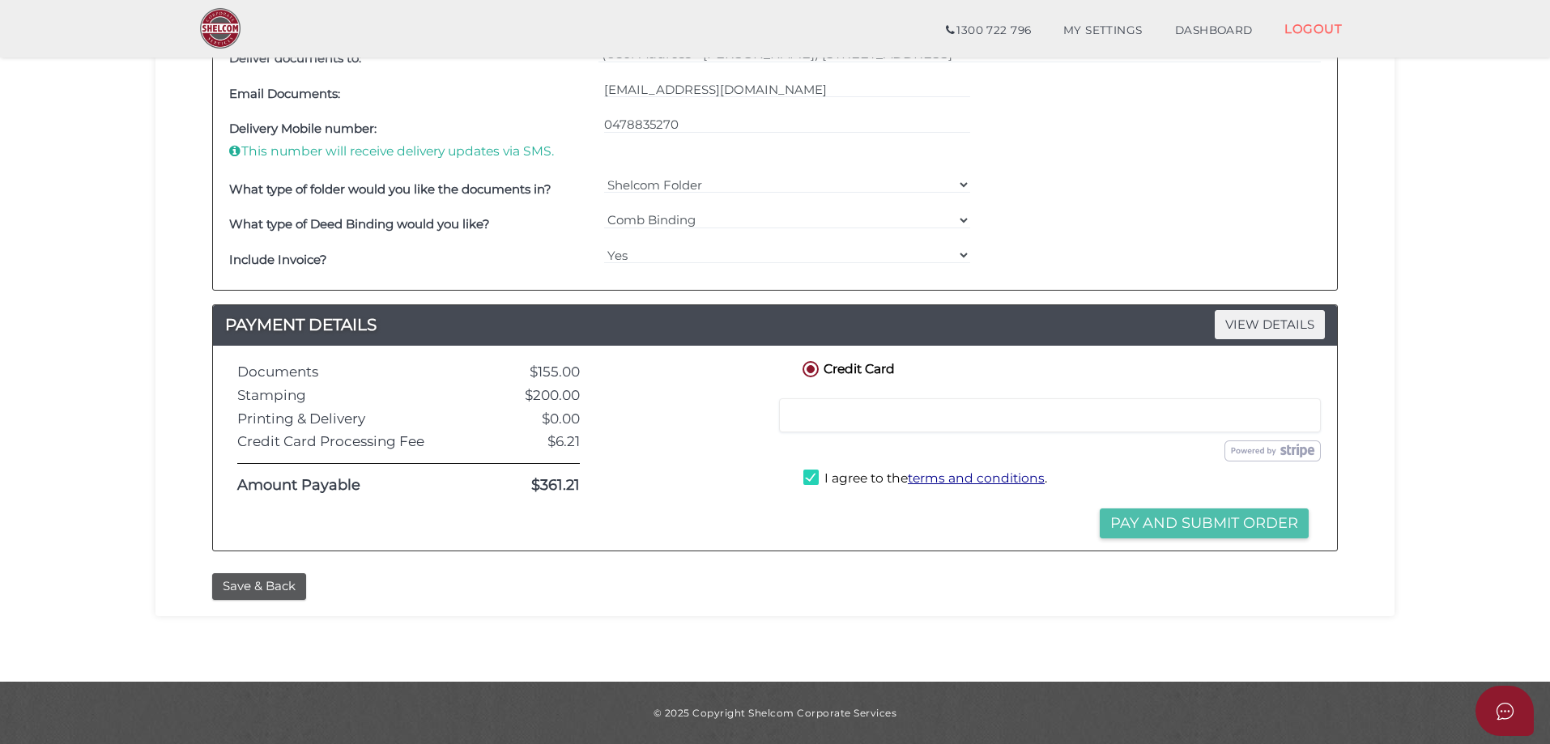
click at [1180, 519] on button "Pay and Submit Order" at bounding box center [1204, 524] width 209 height 30
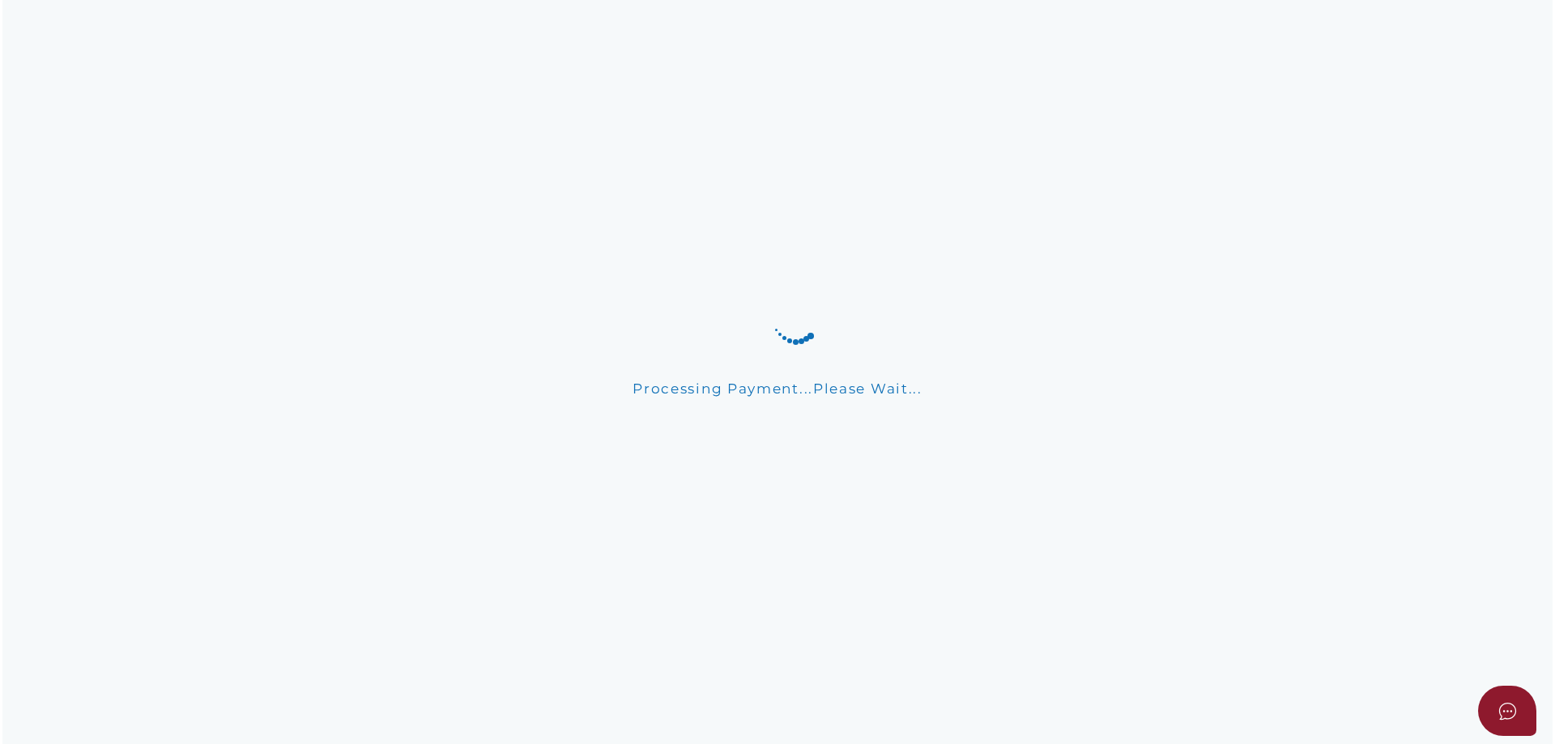
scroll to position [0, 0]
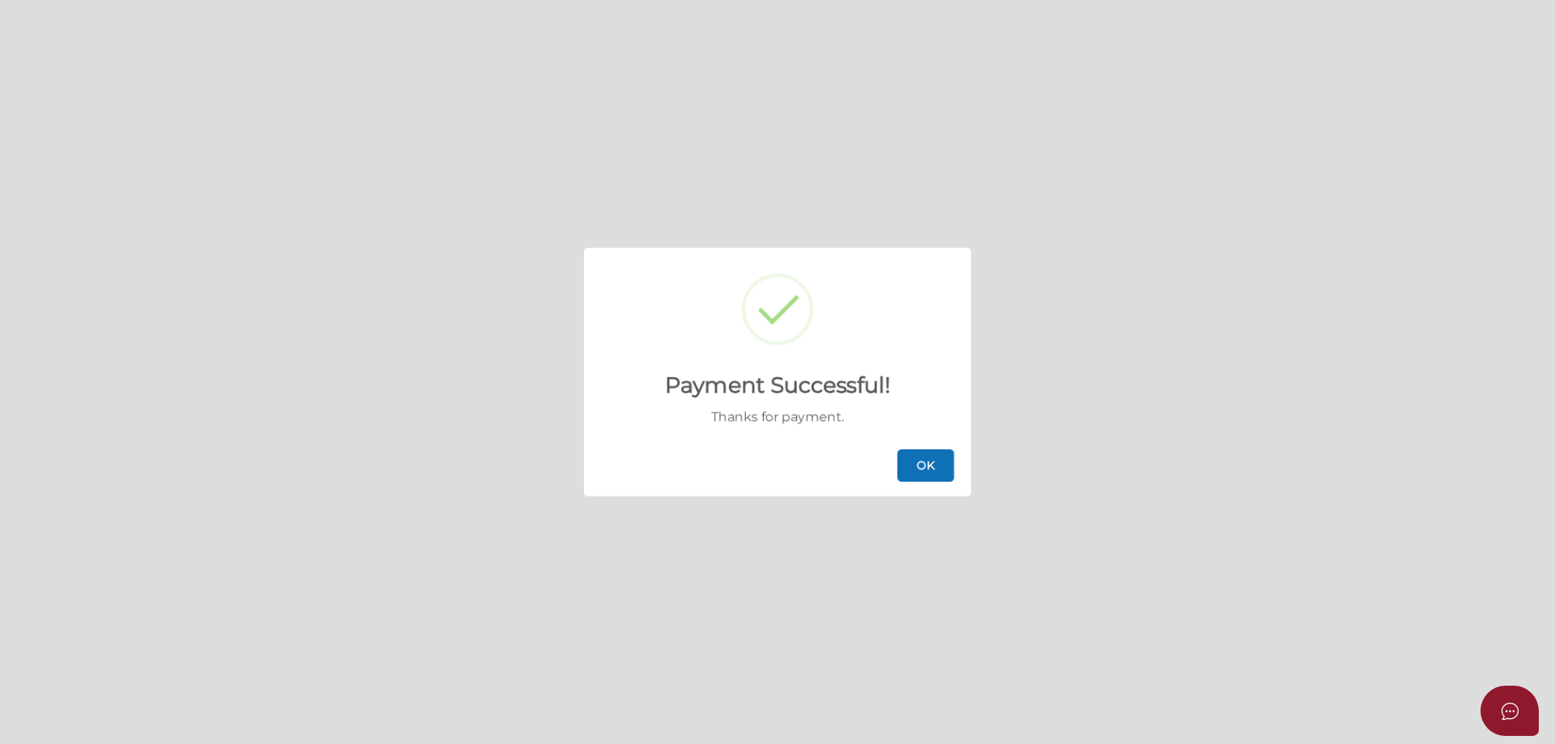
click at [919, 464] on button "OK" at bounding box center [926, 466] width 57 height 32
